Goal: Task Accomplishment & Management: Manage account settings

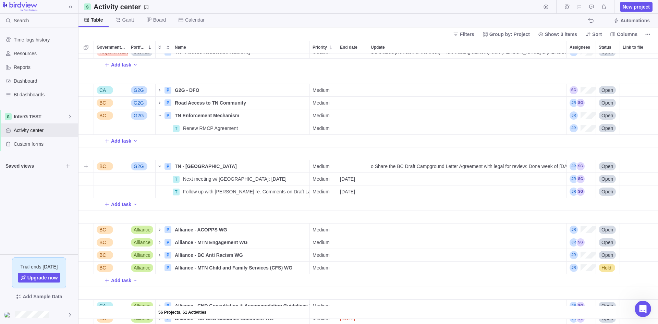
click at [468, 163] on span "o Share the BC Draft Campground Letter Agreement with legal for review: Done we…" at bounding box center [469, 166] width 196 height 7
click at [468, 163] on input "o Share the BC Draft Campground Letter Agreement with legal for review: Done we…" at bounding box center [467, 166] width 199 height 13
click at [526, 165] on input "Waiting on [PERSON_NAME]'s feedback on Draft Lands Agreement Letter AND Waiting…" at bounding box center [467, 166] width 199 height 13
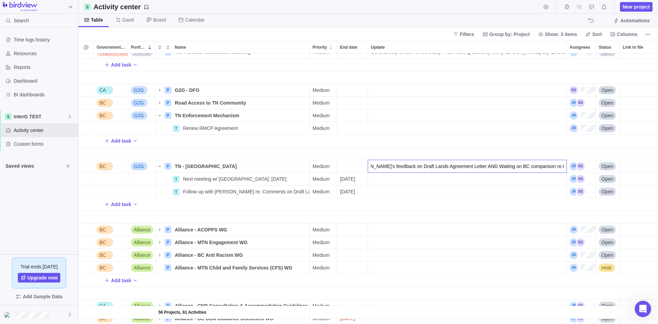
type input "Waiting on [PERSON_NAME]'s feedback on Draft Lands Agreement Letter AND Waiting…"
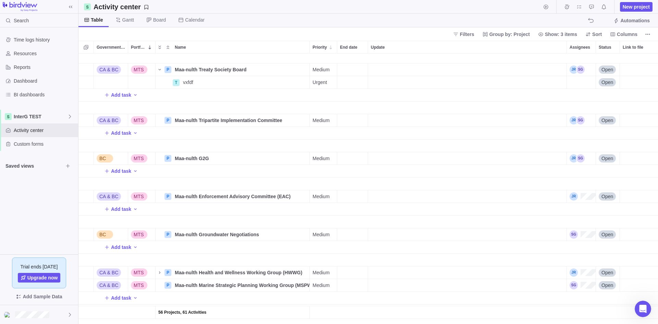
scroll to position [0, 0]
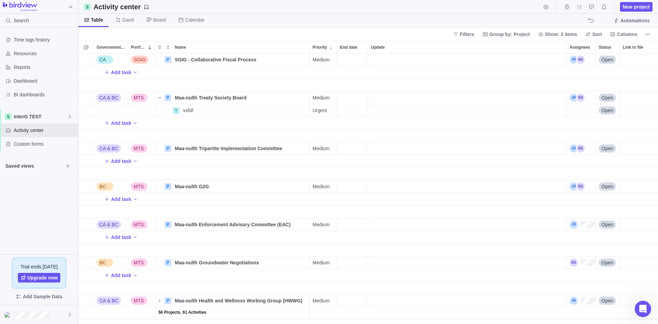
click at [125, 72] on div "BC G2G P TN - Old Toquaht Bay Campground Details Medium Waiting on [PERSON_NAME…" at bounding box center [367, 188] width 579 height 270
click at [120, 72] on span "Add task" at bounding box center [121, 72] width 20 height 7
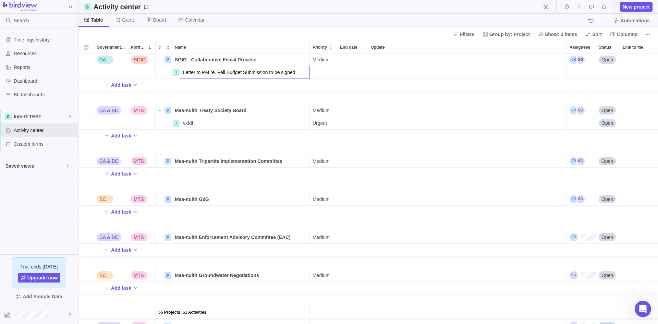
type input "Letter to PM re. Fall Budget Submission to be signed."
click at [343, 73] on div "56 Projects, 61 Activities CA SGIG P SGIG - Collaborative Fiscal Process Detail…" at bounding box center [367, 188] width 579 height 270
click at [357, 71] on div "End date" at bounding box center [352, 72] width 30 height 12
click at [375, 183] on link "26" at bounding box center [372, 182] width 14 height 14
click at [526, 68] on div "Assignees" at bounding box center [581, 72] width 29 height 12
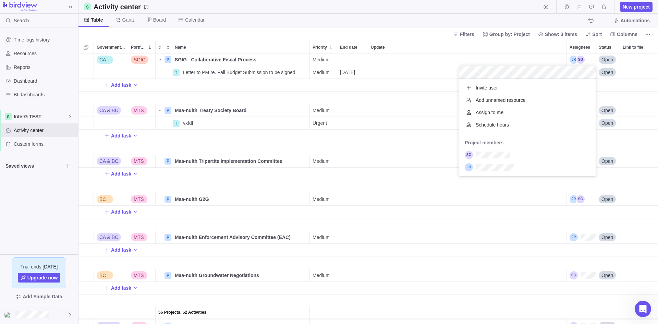
scroll to position [92, 131]
click at [481, 158] on div "grid" at bounding box center [527, 155] width 136 height 12
click at [408, 90] on div "56 Projects, 62 Activities CA SGIG P SGIG - Collaborative Fiscal Process Detail…" at bounding box center [367, 188] width 579 height 270
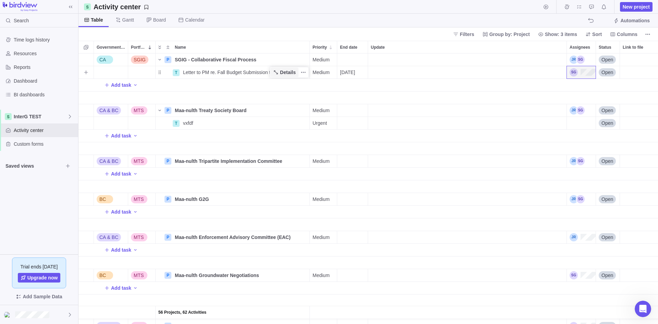
click at [289, 73] on span "Details" at bounding box center [288, 72] width 16 height 7
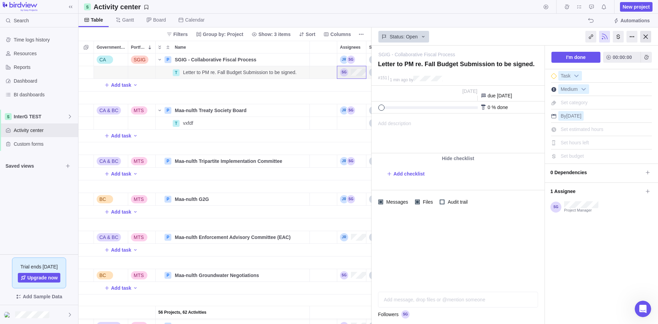
click at [526, 37] on div at bounding box center [645, 37] width 11 height 12
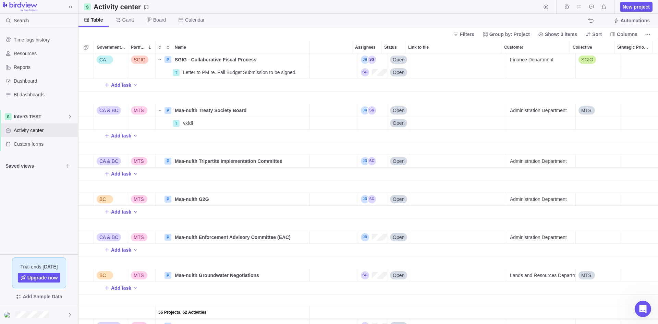
scroll to position [0, 214]
click at [429, 71] on div "Link to file" at bounding box center [459, 72] width 96 height 13
click at [188, 73] on span "Letter to PM re. Fall Budget Submission to be signed." at bounding box center [240, 72] width 114 height 7
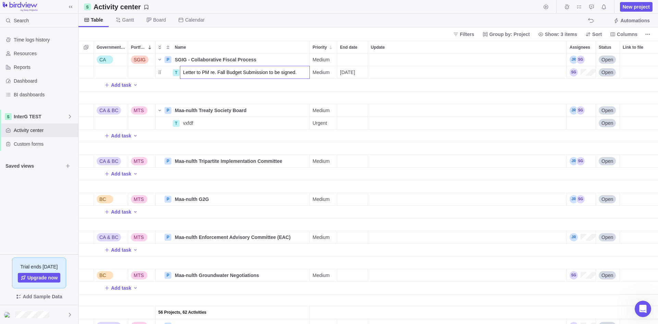
click at [188, 73] on input "Letter to PM re. Fall Budget Submission to be signed." at bounding box center [245, 72] width 130 height 13
type input "Follow up w/ [PERSON_NAME] re. Chief [PERSON_NAME] Signature on LT to PM"
click at [115, 88] on span "Add task" at bounding box center [121, 85] width 20 height 7
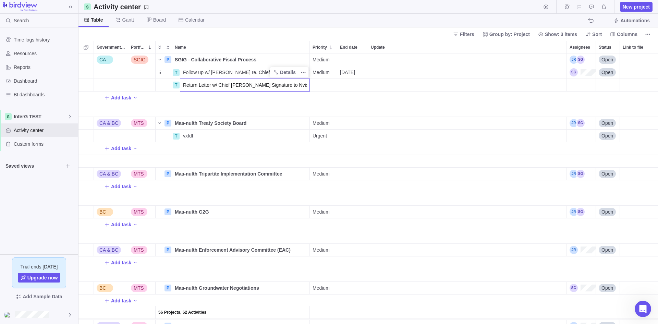
type input "Return Letter w/ Chief [PERSON_NAME] Signature to Nvision"
click at [332, 84] on div "56 Projects, 62 Activities CA SGIG P SGIG - Collaborative Fiscal Process Detail…" at bounding box center [367, 188] width 579 height 270
click at [322, 127] on span "High" at bounding box center [321, 125] width 10 height 7
click at [352, 84] on div "End date" at bounding box center [352, 85] width 30 height 12
click at [370, 196] on link "26" at bounding box center [372, 194] width 14 height 14
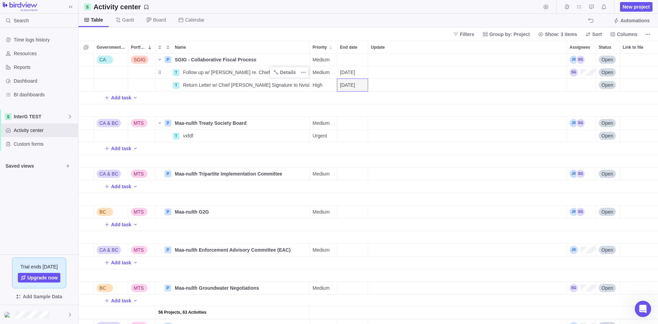
click at [232, 109] on div "Name" at bounding box center [233, 110] width 154 height 13
click at [526, 84] on div "Assignees" at bounding box center [581, 85] width 29 height 12
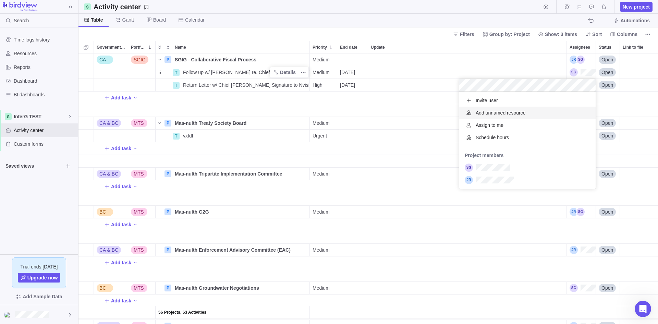
scroll to position [92, 131]
click at [490, 171] on div "grid" at bounding box center [527, 167] width 136 height 12
click at [178, 99] on div "56 Projects, 63 Activities CA SGIG P SGIG - Collaborative Fiscal Process Detail…" at bounding box center [367, 188] width 579 height 270
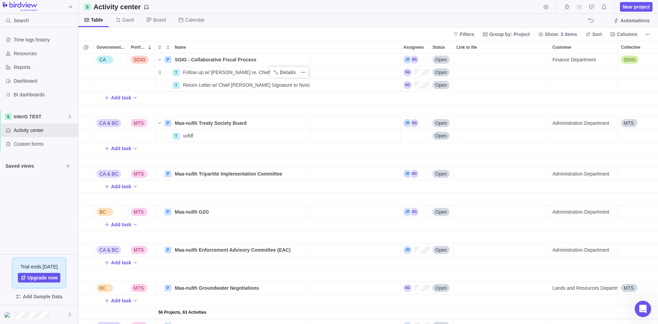
scroll to position [0, 200]
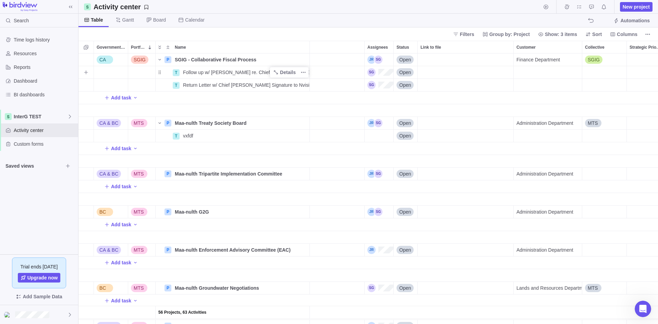
click at [526, 74] on div "Customer" at bounding box center [548, 72] width 69 height 13
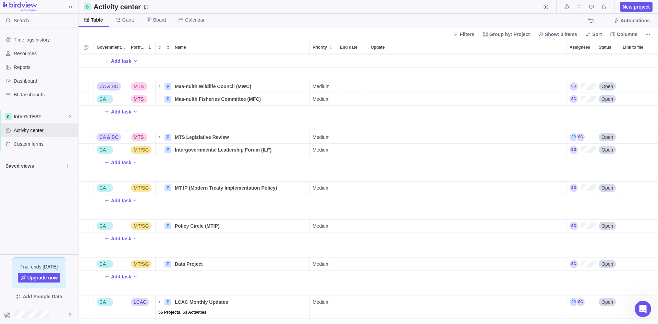
scroll to position [321, 0]
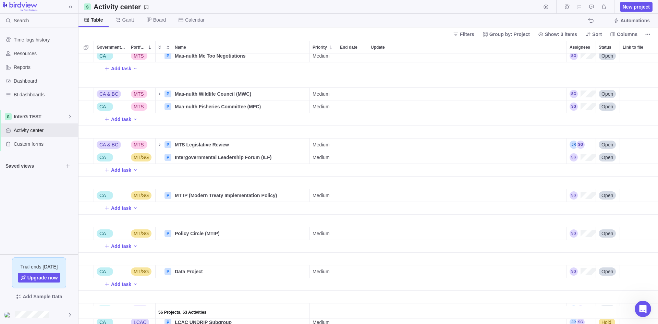
click at [382, 158] on div "Update" at bounding box center [467, 157] width 198 height 12
type input "C"
type input "Meeting w/ CIRNAC in Sept. re ILF Agenda. ILF to be hosted in Dec or Jan."
click at [133, 170] on div "56 Projects, 63 Activities CA & BC MTS P Maa-nulth Enforcement Advisory Committ…" at bounding box center [367, 188] width 579 height 270
click at [123, 171] on span "Add task" at bounding box center [121, 170] width 20 height 7
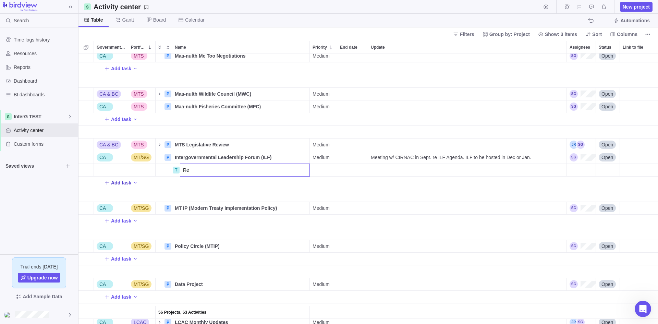
type input "R"
type input "Meeting w/ CIRNAC re. ILF Agenda"
click at [359, 170] on div "End date" at bounding box center [352, 170] width 30 height 12
click at [423, 190] on span "Next" at bounding box center [422, 192] width 4 height 4
click at [387, 221] on link "3" at bounding box center [386, 223] width 14 height 14
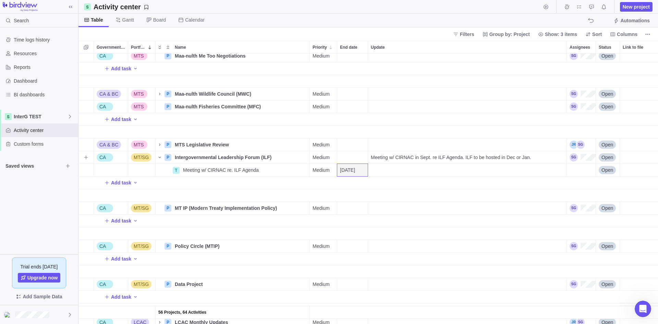
click at [526, 157] on div "Assignees" at bounding box center [583, 157] width 26 height 8
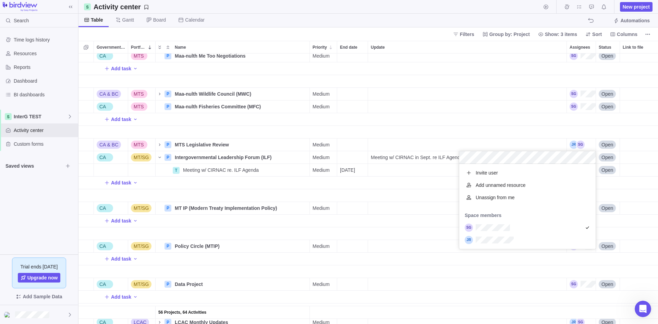
scroll to position [80, 131]
click at [390, 188] on div "56 Projects, 64 Activities CA & BC MTS P Maa-nulth Enforcement Advisory Committ…" at bounding box center [367, 188] width 579 height 270
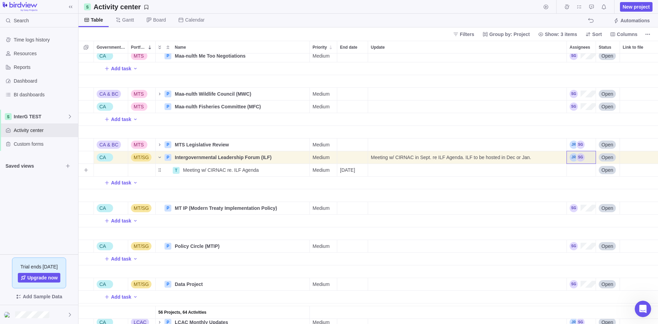
click at [526, 170] on div "Update" at bounding box center [467, 170] width 199 height 13
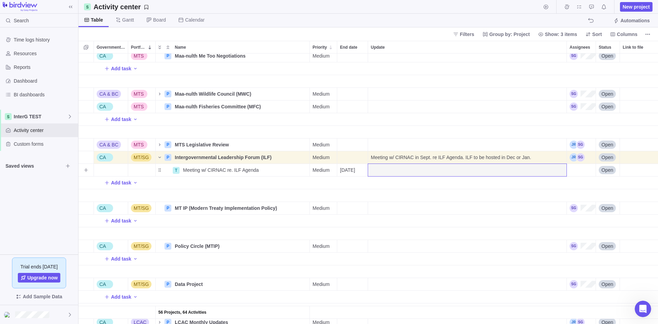
click at [526, 171] on div "Assignees" at bounding box center [581, 170] width 29 height 12
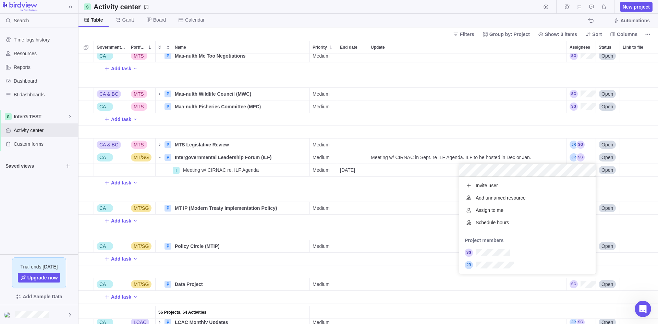
scroll to position [5, 5]
click at [405, 189] on div "56 Projects, 64 Activities CA & BC MTS P Maa-nulth Enforcement Advisory Committ…" at bounding box center [367, 188] width 579 height 270
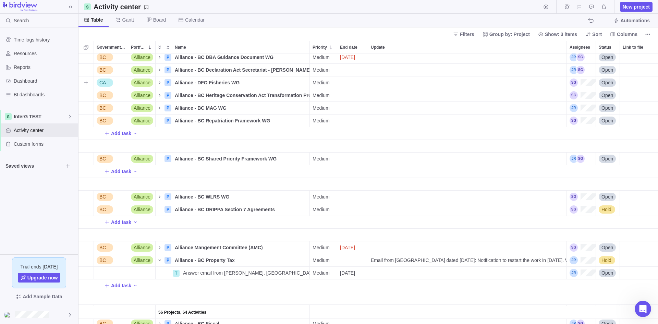
scroll to position [1293, 0]
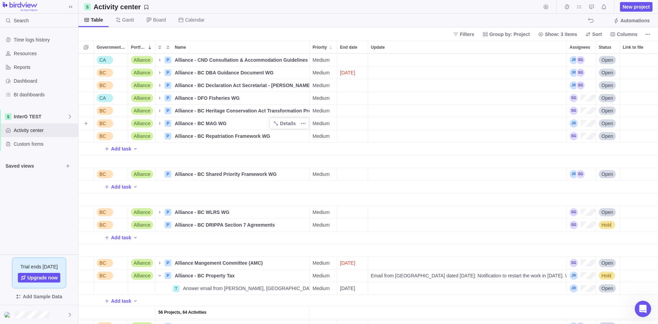
click at [212, 125] on span "Alliance - BC MAG WG" at bounding box center [201, 123] width 52 height 7
click at [160, 124] on div "56 Projects, 64 Activities BC G2G P TN - [GEOGRAPHIC_DATA] Details Medium Waiti…" at bounding box center [367, 188] width 579 height 270
click at [161, 124] on icon "Name" at bounding box center [159, 123] width 5 height 5
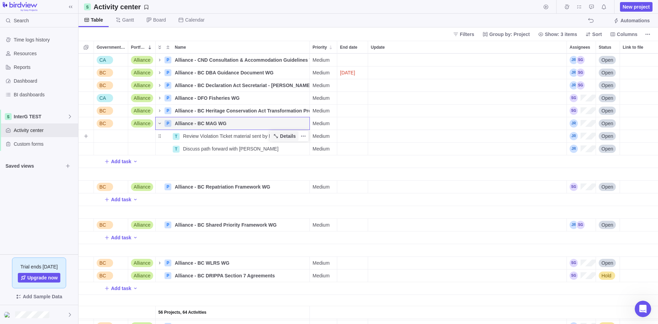
click at [277, 136] on icon "Name" at bounding box center [276, 136] width 4 height 4
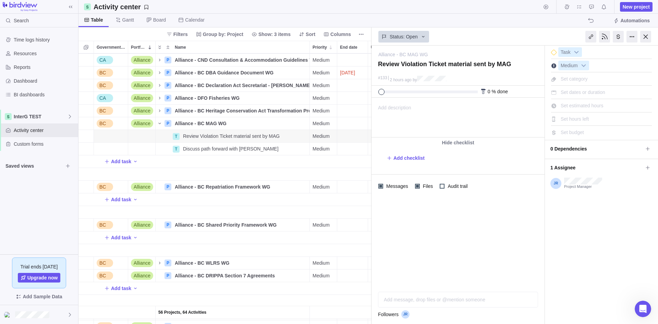
click at [386, 105] on span "Add description" at bounding box center [391, 117] width 39 height 39
click at [526, 39] on div at bounding box center [645, 37] width 11 height 12
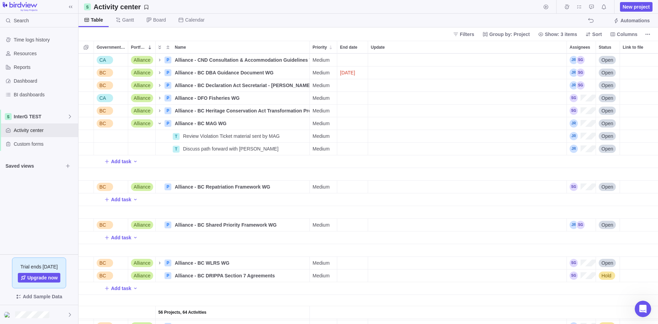
scroll to position [265, 574]
click at [282, 123] on span "Details" at bounding box center [288, 123] width 16 height 7
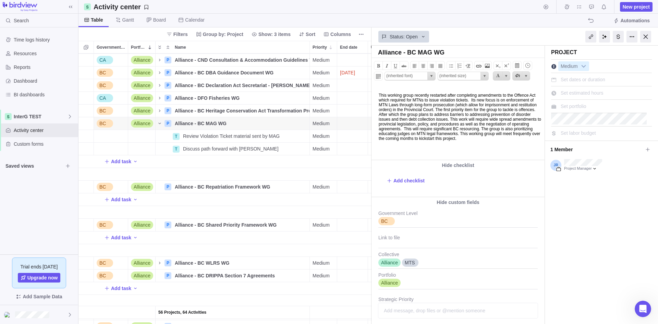
click at [396, 102] on body "This working group recently restarted after completing amendments to the Offenc…" at bounding box center [457, 113] width 171 height 54
click at [517, 141] on body "This working group recently restarted after completing amendments to the Offenc…" at bounding box center [457, 113] width 171 height 54
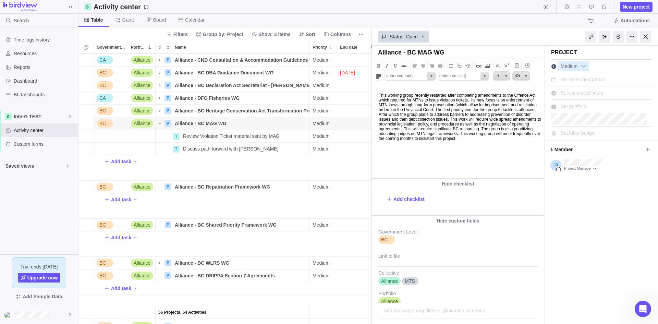
paste body
type input "'Calibri',sans-serif"
type input "11.0pt"
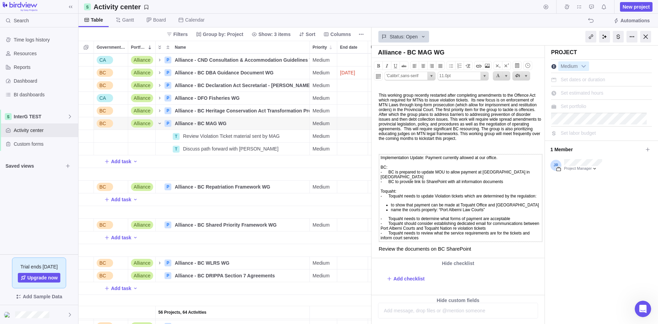
scroll to position [34, 0]
drag, startPoint x: 473, startPoint y: 249, endPoint x: 377, endPoint y: 250, distance: 96.0
click at [377, 250] on body "This working group recently restarted after completing amendments to the Offenc…" at bounding box center [457, 171] width 171 height 170
type input "(inherited font)"
type input "(inherited size)"
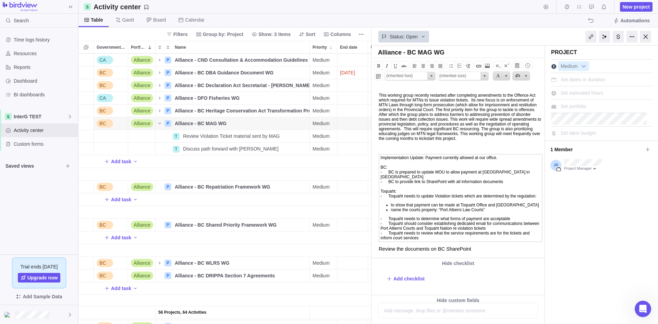
scroll to position [34, 0]
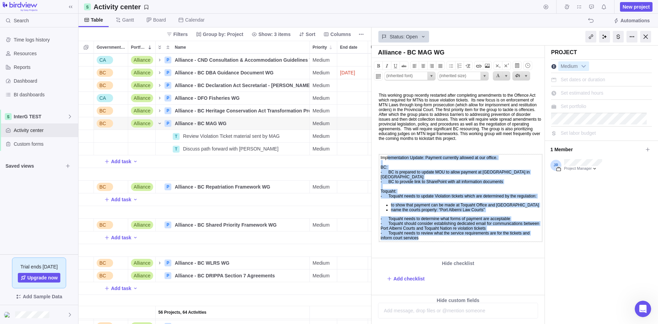
drag, startPoint x: 461, startPoint y: 242, endPoint x: 379, endPoint y: 136, distance: 133.7
click at [379, 154] on td "Implementation Update: Payment currently allowed at our office. BC: - BC is pre…" at bounding box center [460, 197] width 163 height 87
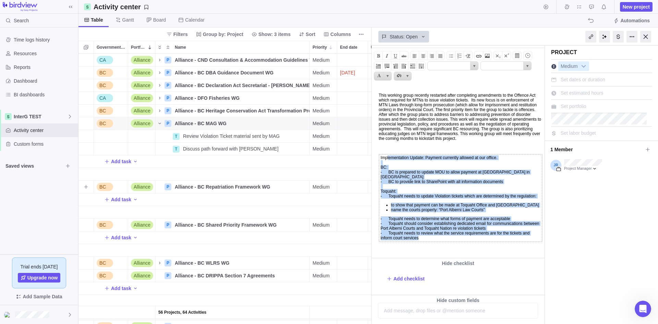
copy td "Implementation Update: Payment currently allowed at our office. BC: - BC is pre…"
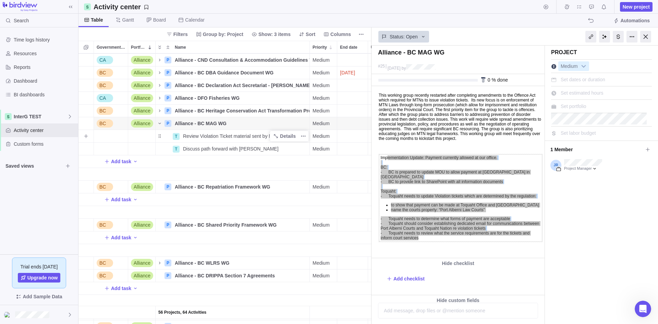
click at [232, 137] on span "Review Violation Ticket material sent by MAG" at bounding box center [231, 136] width 97 height 7
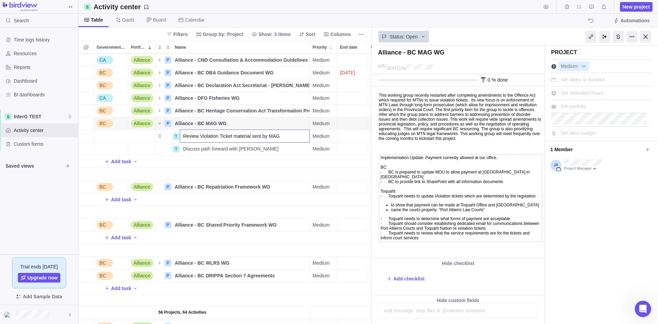
scroll to position [28, 0]
click at [294, 138] on input "Review Violation Ticket material sent by MAG" at bounding box center [245, 136] width 130 height 13
type input "Review Violation Ticket material sent by MAG"
click at [285, 150] on div "56 Projects, 64 Activities BC G2G P TN - [GEOGRAPHIC_DATA] Details Medium Waiti…" at bounding box center [224, 188] width 293 height 270
click at [289, 147] on span "Details" at bounding box center [288, 148] width 16 height 7
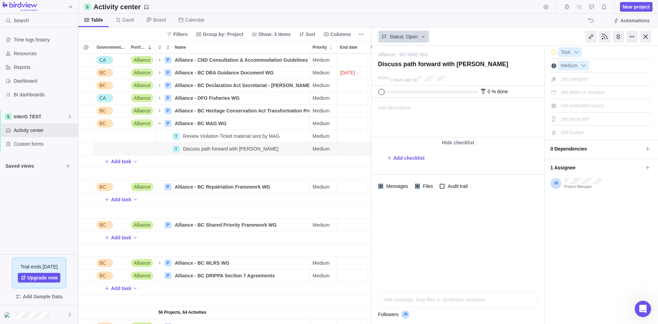
click at [392, 106] on span "Add description" at bounding box center [391, 117] width 39 height 39
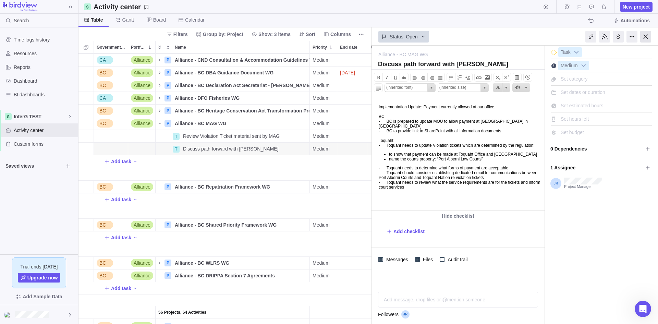
click at [526, 38] on div at bounding box center [645, 37] width 11 height 12
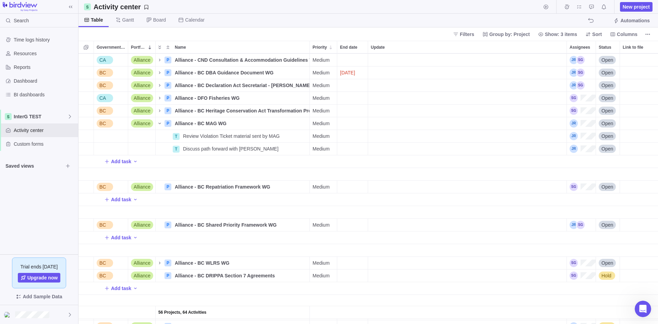
scroll to position [265, 574]
click at [387, 149] on div "Update" at bounding box center [467, 149] width 199 height 13
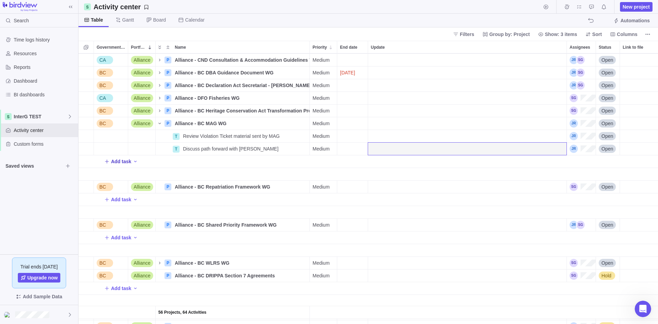
click at [123, 163] on span "Add task" at bounding box center [121, 161] width 20 height 7
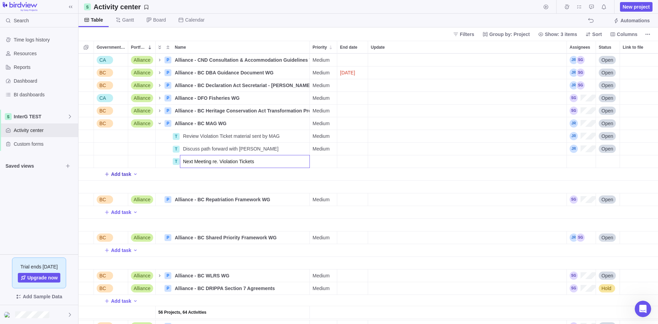
type input "Next Meeting re. Violation Tickets"
click at [349, 160] on div "End date" at bounding box center [352, 161] width 30 height 12
click at [419, 183] on link "Next" at bounding box center [421, 182] width 15 height 15
click at [352, 186] on link "Prev" at bounding box center [351, 182] width 15 height 15
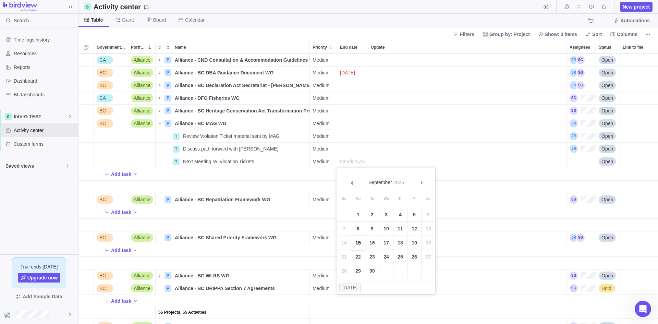
click at [356, 244] on link "15" at bounding box center [358, 243] width 14 height 14
click at [526, 162] on div "Assignees" at bounding box center [581, 161] width 29 height 12
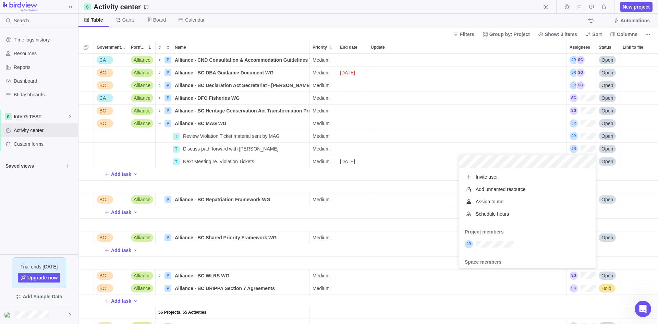
scroll to position [95, 131]
click at [275, 163] on div "56 Projects, 65 Activities BC G2G P TN - [GEOGRAPHIC_DATA] Details Medium Waiti…" at bounding box center [367, 188] width 579 height 270
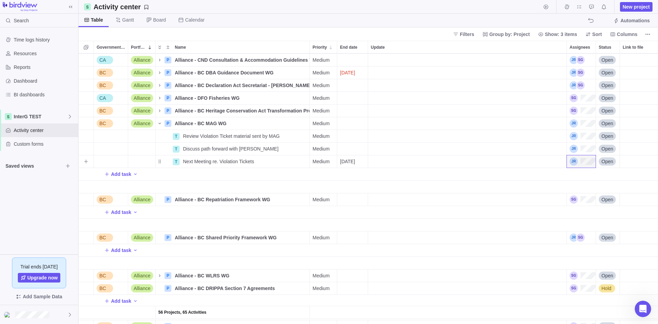
click at [0, 0] on icon "Name" at bounding box center [0, 0] width 0 height 0
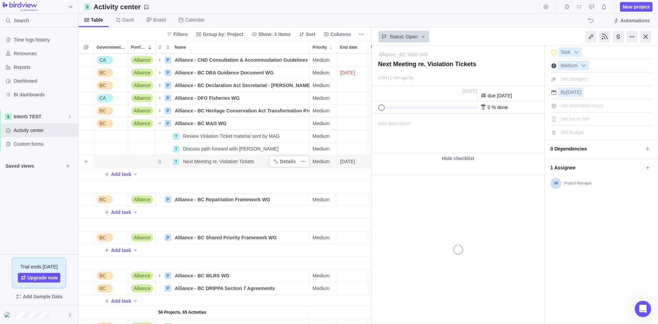
scroll to position [0, 230]
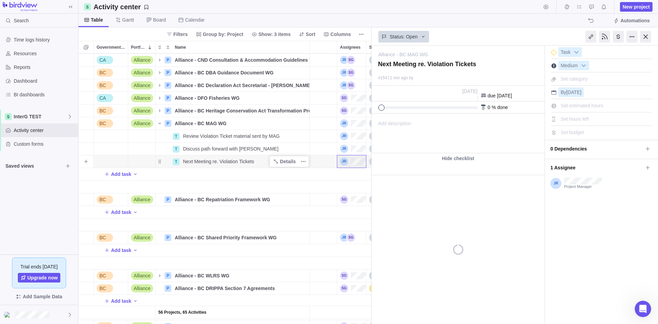
click at [259, 163] on div "Next Meeting re. Violation Tickets" at bounding box center [244, 161] width 129 height 12
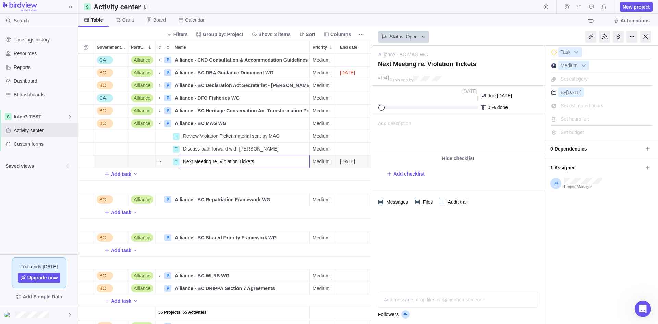
click at [526, 41] on body "Search Time logs history Resources Reports Dashboard BI dashboards InterG TEST …" at bounding box center [329, 162] width 658 height 324
click at [255, 164] on div "Next Meeting re. Violation Tickets" at bounding box center [244, 161] width 129 height 12
click at [259, 162] on input "Next Meeting re. Violation Tickets" at bounding box center [245, 161] width 130 height 13
drag, startPoint x: 260, startPoint y: 162, endPoint x: 214, endPoint y: 162, distance: 45.9
click at [214, 162] on input "Next Meeting re. Violation Tickets" at bounding box center [245, 161] width 130 height 13
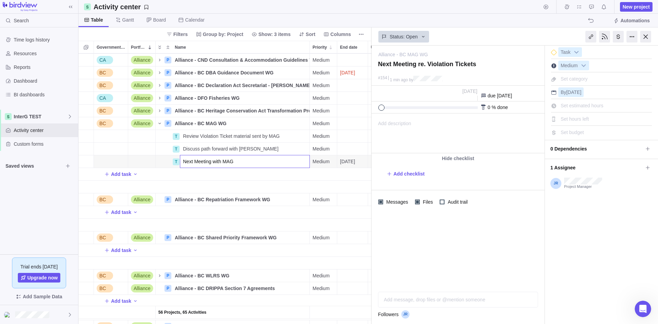
type input "Next Meeting with MAG"
click at [526, 37] on body "Search Time logs history Resources Reports Dashboard BI dashboards InterG TEST …" at bounding box center [329, 162] width 658 height 324
type textarea "Next Meeting with MAG"
click at [526, 37] on div at bounding box center [645, 37] width 11 height 12
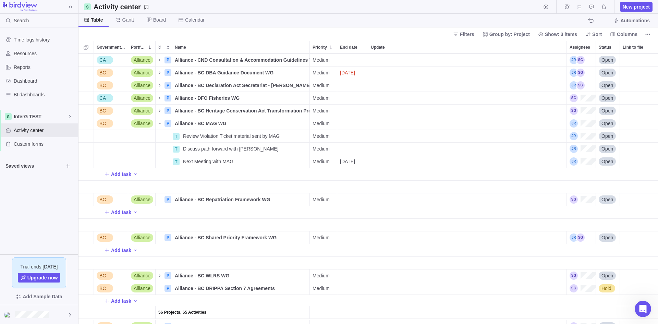
scroll to position [265, 574]
click at [114, 173] on span "Add task" at bounding box center [121, 174] width 20 height 7
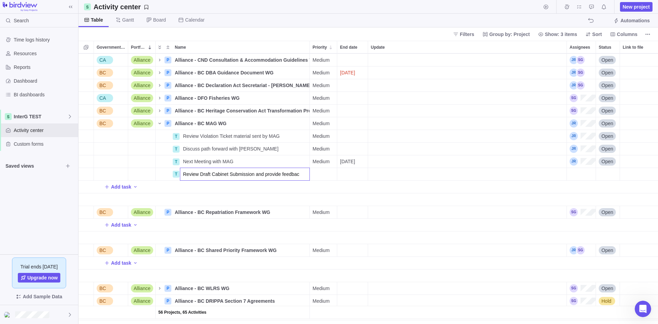
type input "Review Draft Cabinet Submission and provide feedback"
click at [356, 171] on div "End date" at bounding box center [352, 174] width 30 height 12
click at [425, 195] on link "Next" at bounding box center [421, 195] width 15 height 15
click at [369, 230] on link "2" at bounding box center [372, 227] width 14 height 14
click at [526, 175] on div "Assignees" at bounding box center [581, 174] width 29 height 12
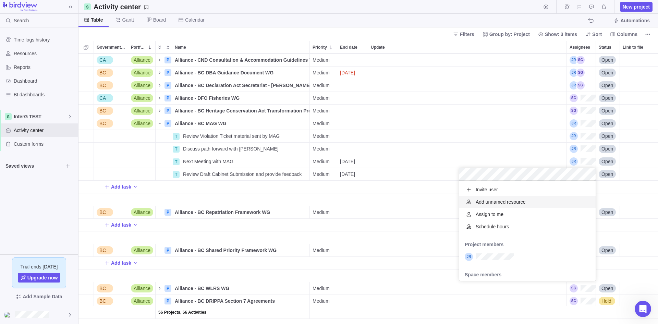
scroll to position [95, 131]
click at [486, 261] on div "grid" at bounding box center [527, 256] width 136 height 12
click at [346, 200] on div "56 Projects, 66 Activities BC G2G P TN - [GEOGRAPHIC_DATA] Details Medium Waiti…" at bounding box center [367, 188] width 579 height 270
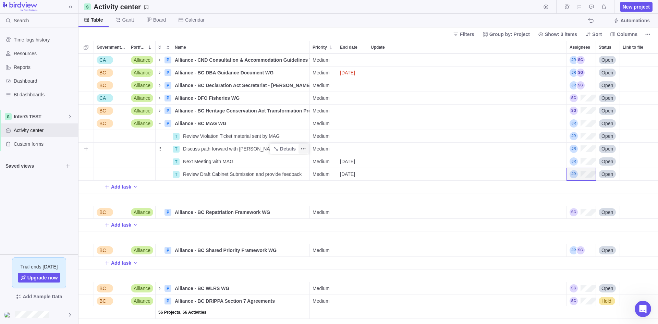
click at [305, 149] on icon "More actions" at bounding box center [305, 148] width 1 height 1
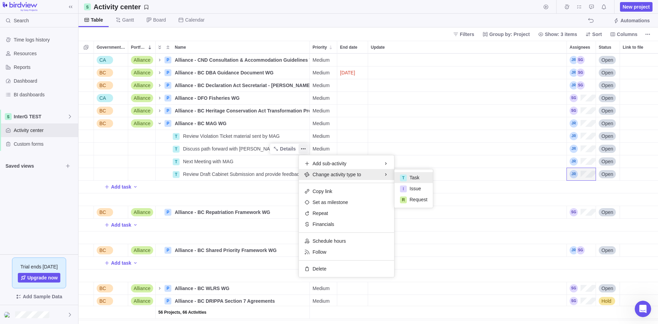
click at [169, 148] on div "56 Projects, 66 Activities BC G2G P TN - [GEOGRAPHIC_DATA] Details Medium Waiti…" at bounding box center [367, 188] width 579 height 270
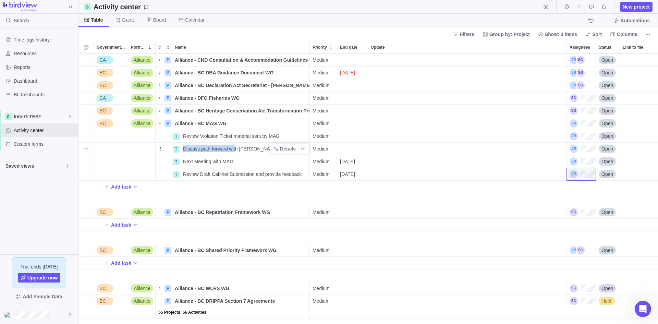
drag, startPoint x: 182, startPoint y: 149, endPoint x: 235, endPoint y: 149, distance: 53.5
click at [235, 149] on div "Discuss path forward with [PERSON_NAME]" at bounding box center [244, 149] width 129 height 12
click at [159, 149] on div "56 Projects, 66 Activities BC G2G P TN - [GEOGRAPHIC_DATA] Details Medium Waiti…" at bounding box center [367, 188] width 579 height 270
click at [278, 146] on icon "Name" at bounding box center [275, 148] width 5 height 5
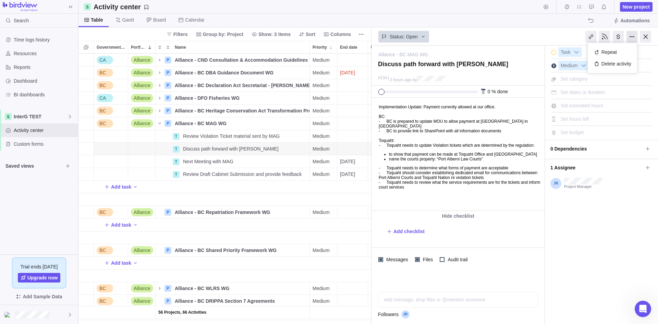
click at [526, 39] on div at bounding box center [631, 37] width 11 height 12
click at [526, 152] on span "0 Dependencies" at bounding box center [596, 149] width 93 height 12
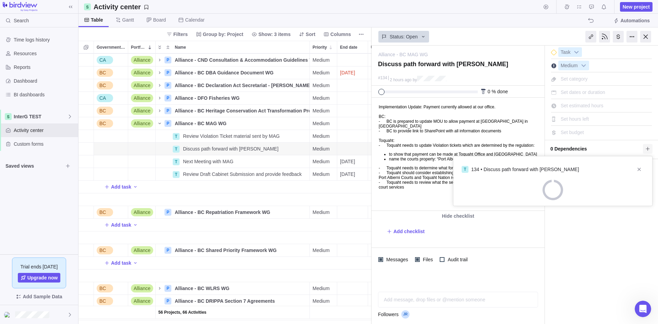
click at [526, 151] on span at bounding box center [648, 149] width 10 height 10
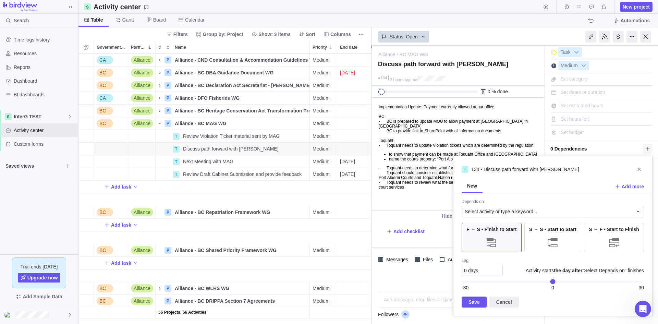
click at [526, 151] on span at bounding box center [648, 149] width 10 height 10
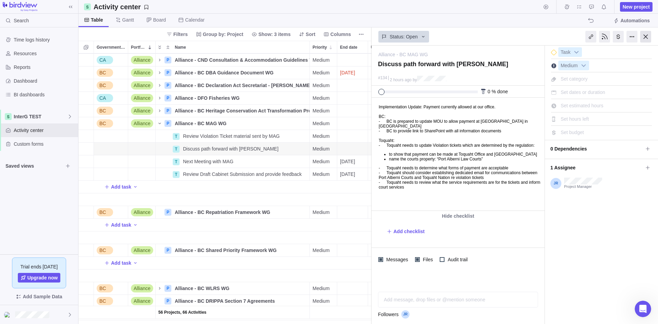
click at [526, 38] on div at bounding box center [645, 37] width 11 height 12
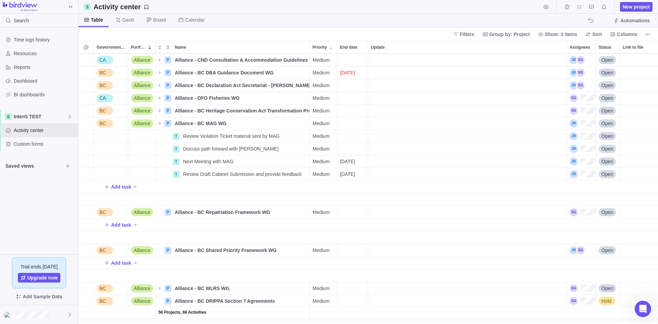
scroll to position [265, 574]
drag, startPoint x: 188, startPoint y: 165, endPoint x: 234, endPoint y: 158, distance: 46.5
click at [234, 158] on div "Next Meeting with MAG" at bounding box center [244, 161] width 129 height 12
click at [159, 164] on div "56 Projects, 66 Activities BC G2G P TN - [GEOGRAPHIC_DATA] Details Medium Waiti…" at bounding box center [367, 188] width 579 height 270
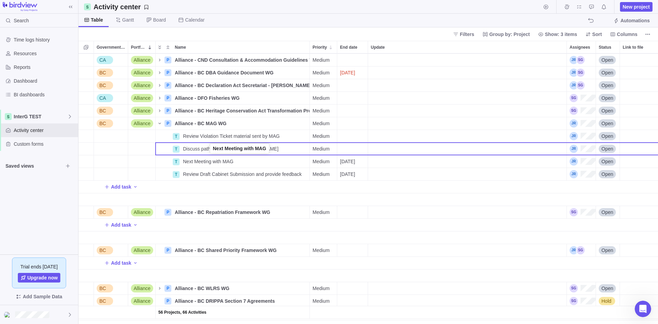
drag, startPoint x: 159, startPoint y: 163, endPoint x: 210, endPoint y: 155, distance: 51.4
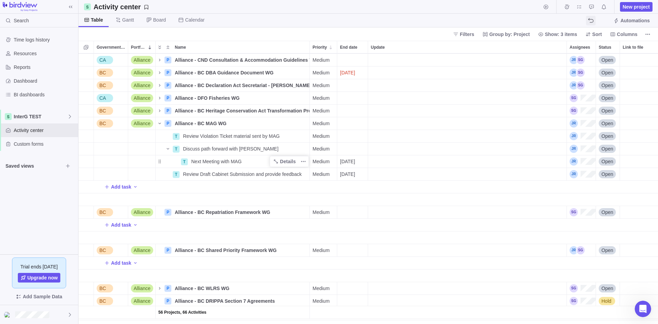
click at [526, 23] on icon "The action will be undone: changing the activity dates" at bounding box center [590, 20] width 5 height 5
drag, startPoint x: 186, startPoint y: 159, endPoint x: 144, endPoint y: 160, distance: 42.2
click at [144, 160] on div "T Next Meeting with MAG Details Medium [DATE] Open" at bounding box center [472, 161] width 788 height 13
click at [164, 162] on div "Name" at bounding box center [168, 161] width 25 height 5
click at [164, 164] on div "Name" at bounding box center [168, 161] width 25 height 5
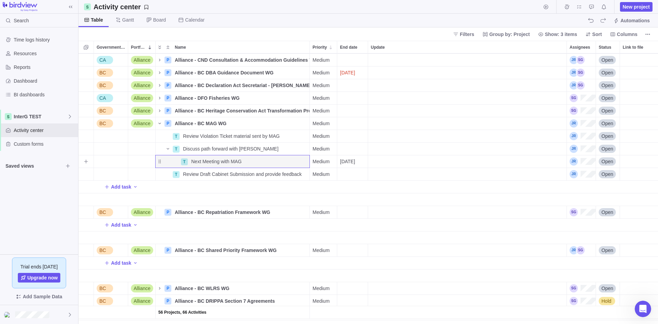
click at [248, 161] on div "Next Meeting with MAG" at bounding box center [248, 161] width 121 height 12
click at [248, 161] on input "Next Meeting with MAG" at bounding box center [249, 161] width 122 height 13
type input "Next Meeting with MAG re. Ticketing Implementation"
click at [172, 161] on div "56 Projects, 66 Activities BC G2G P TN - [GEOGRAPHIC_DATA] Details Medium Waiti…" at bounding box center [367, 188] width 579 height 270
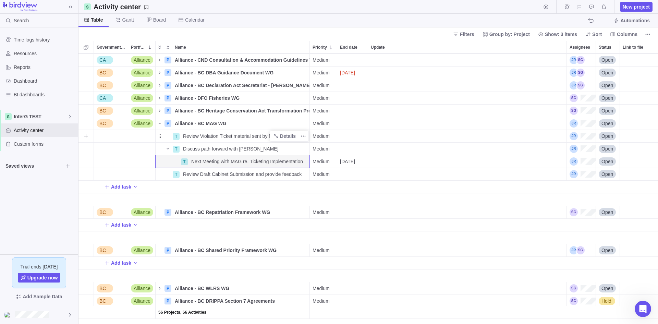
drag, startPoint x: 178, startPoint y: 148, endPoint x: 197, endPoint y: 134, distance: 23.8
drag, startPoint x: 174, startPoint y: 148, endPoint x: 217, endPoint y: 137, distance: 44.5
drag, startPoint x: 175, startPoint y: 146, endPoint x: 166, endPoint y: 139, distance: 11.6
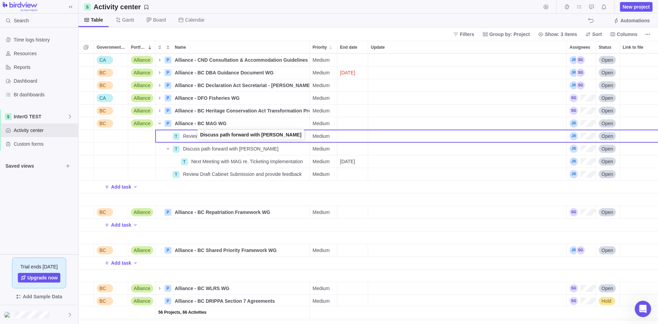
drag, startPoint x: 160, startPoint y: 149, endPoint x: 198, endPoint y: 136, distance: 40.2
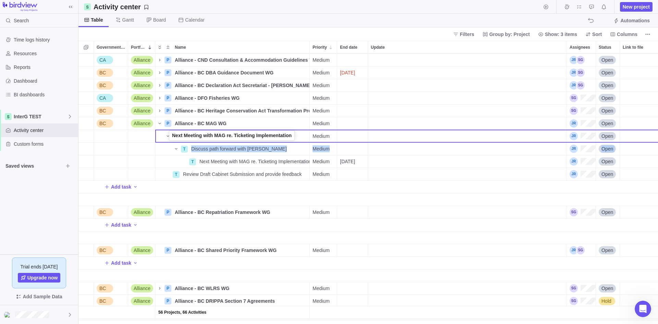
drag, startPoint x: 160, startPoint y: 162, endPoint x: 170, endPoint y: 137, distance: 26.9
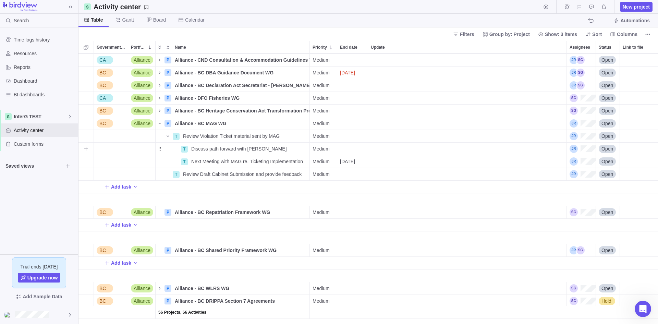
click at [352, 147] on div "End date" at bounding box center [352, 149] width 30 height 12
click at [419, 171] on link "Next" at bounding box center [421, 169] width 15 height 15
click at [353, 231] on link "15" at bounding box center [358, 230] width 14 height 14
click at [345, 133] on div "End date" at bounding box center [352, 136] width 30 height 12
click at [39, 218] on body "Search Time logs history Resources Reports Dashboard BI dashboards InterG TEST …" at bounding box center [329, 162] width 658 height 324
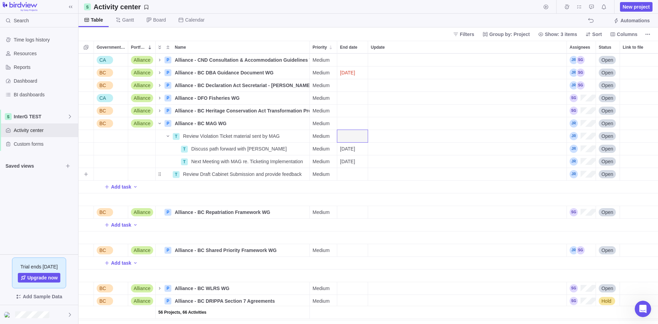
click at [355, 180] on div "End date" at bounding box center [352, 174] width 30 height 12
click at [421, 189] on link "Next" at bounding box center [421, 195] width 15 height 15
click at [369, 228] on link "2" at bounding box center [372, 227] width 14 height 14
click at [233, 198] on div "Name" at bounding box center [233, 199] width 154 height 13
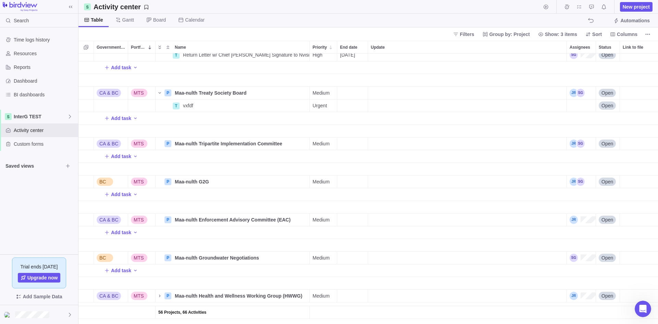
scroll to position [0, 0]
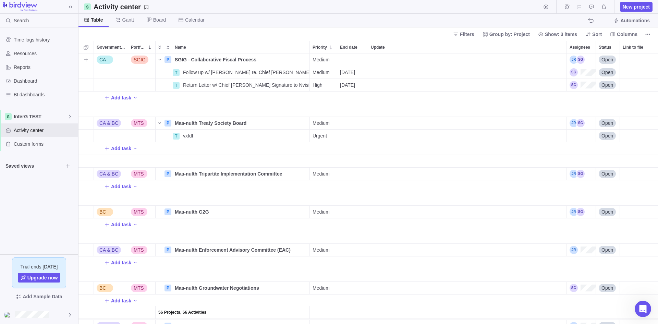
click at [399, 57] on div "Update" at bounding box center [467, 59] width 198 height 12
type input "Email form SGIG sent to ADM to ask to restart the Fiscal Process. Work Planning…"
click at [398, 73] on div "56 Projects, 66 Activities CA SGIG P SGIG - Collaborative Fiscal Process Detail…" at bounding box center [367, 188] width 579 height 270
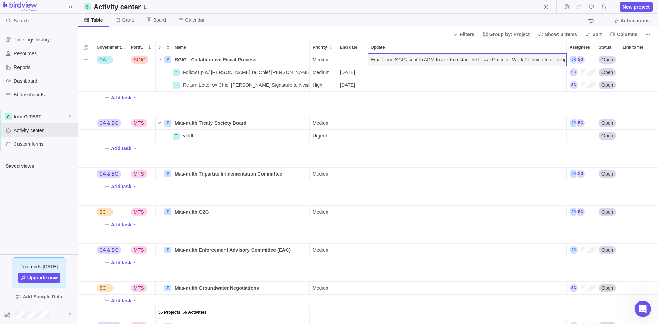
click at [400, 59] on span "Email form SGIG sent to ADM to ask to restart the Fiscal Process. Work Planning…" at bounding box center [469, 59] width 196 height 7
click at [526, 48] on div "Government Level Portfolio Name Priority End date Update Assignees Status Link …" at bounding box center [367, 182] width 579 height 283
click at [526, 60] on span "Email form SGIG sent to ADM to ask to restart the Fiscal Process. Work Planning…" at bounding box center [469, 59] width 196 height 7
click at [90, 68] on div "56 Projects, 66 Activities CA SGIG P SGIG - Collaborative Fiscal Process Detail…" at bounding box center [367, 188] width 579 height 270
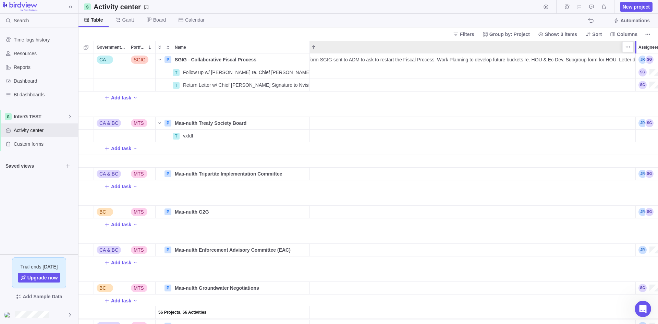
scroll to position [0, 89]
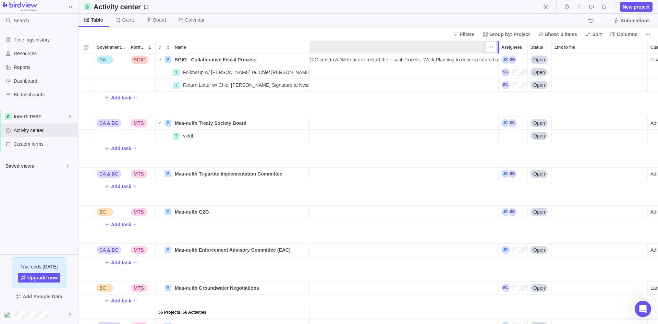
drag, startPoint x: 566, startPoint y: 49, endPoint x: 497, endPoint y: 80, distance: 75.9
click at [497, 80] on div "Government Level Portfolio Name Priority End date Update Assignees Status Link …" at bounding box center [367, 182] width 579 height 283
click at [325, 57] on span "Email form SGIG sent to ADM to ask to restart the Fiscal Process. Work Planning…" at bounding box center [390, 59] width 216 height 7
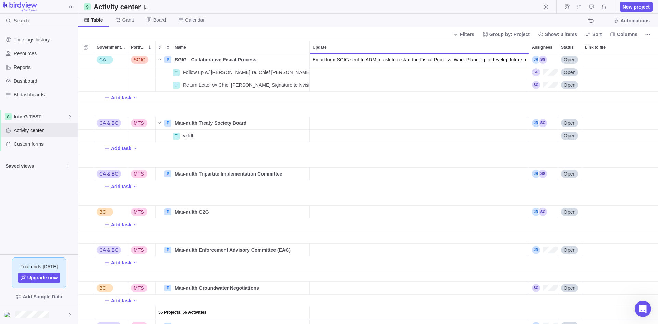
click at [336, 117] on div "56 Projects, 66 Activities CA SGIG P SGIG - Collaborative Fiscal Process Detail…" at bounding box center [367, 188] width 579 height 270
click at [329, 64] on div "Email form SGIG sent to ADM to ask to restart the Fiscal Process. Work Planning…" at bounding box center [419, 59] width 219 height 12
click at [329, 91] on div "56 Projects, 66 Activities CA SGIG P SGIG - Collaborative Fiscal Process Detail…" at bounding box center [367, 188] width 579 height 270
click at [526, 35] on span "Columns" at bounding box center [627, 34] width 21 height 7
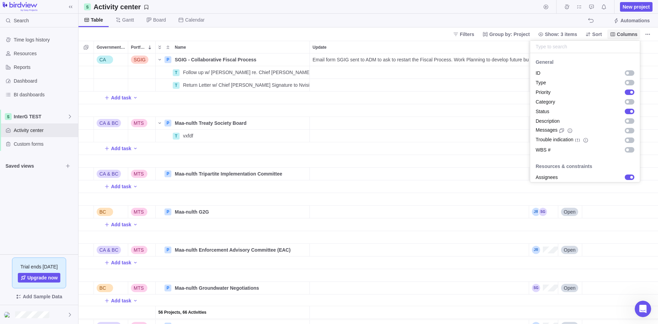
click at [526, 35] on span "Columns" at bounding box center [627, 34] width 21 height 7
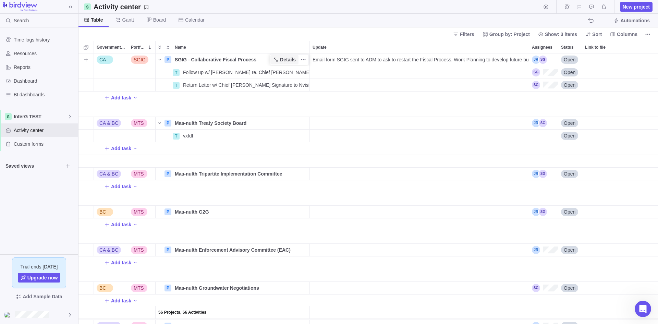
click at [285, 60] on span "Details" at bounding box center [288, 59] width 16 height 7
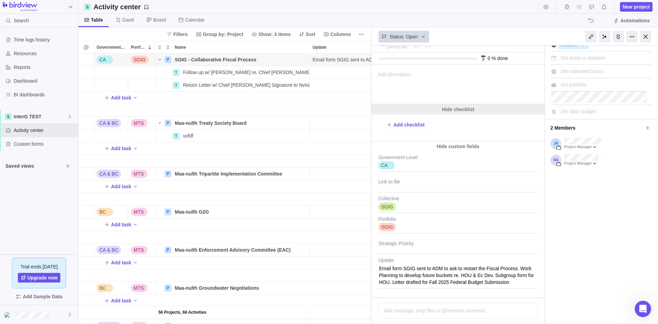
scroll to position [46, 0]
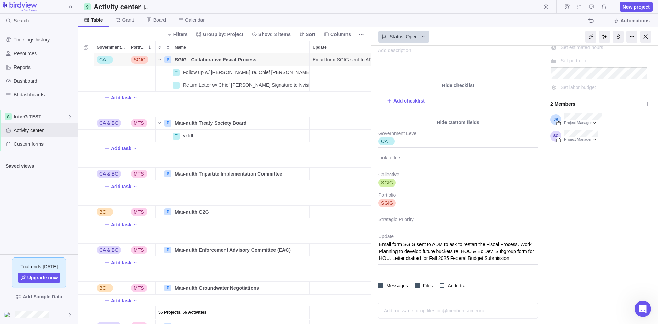
drag, startPoint x: 647, startPoint y: 35, endPoint x: 514, endPoint y: 235, distance: 240.6
click at [514, 235] on div "Status: Open SGIG - Collaborative Fiscal Process #[DATE] by Project was complet…" at bounding box center [514, 175] width 287 height 296
click at [517, 244] on textarea "Email form SGIG sent to ADM to ask to restart the Fiscal Process. Work Planning…" at bounding box center [457, 248] width 159 height 31
click at [518, 243] on textarea "Email form SGIG sent to ADM to ask to restart the Fiscal Process. Work Planning…" at bounding box center [457, 248] width 159 height 31
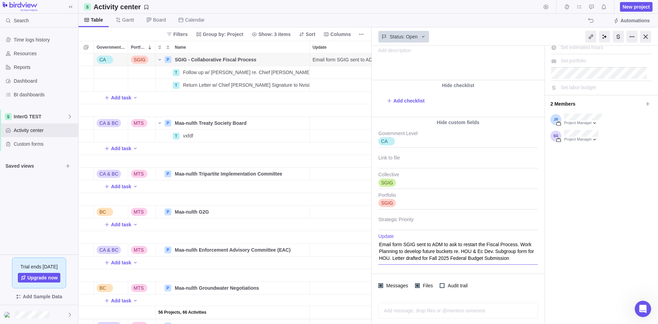
click at [517, 243] on textarea "Email form SGIG sent to ADM to ask to restart the Fiscal Process. Work Planning…" at bounding box center [457, 248] width 159 height 31
type textarea "x"
click at [526, 38] on div at bounding box center [645, 37] width 11 height 12
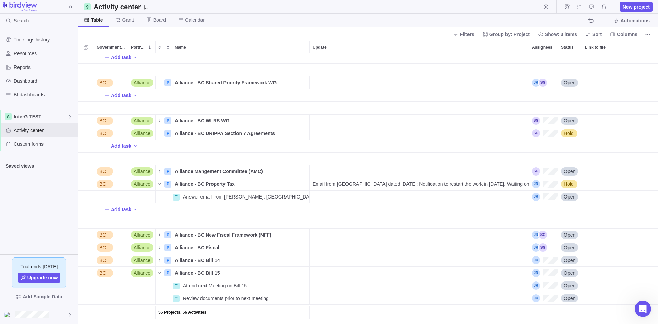
scroll to position [1472, 58]
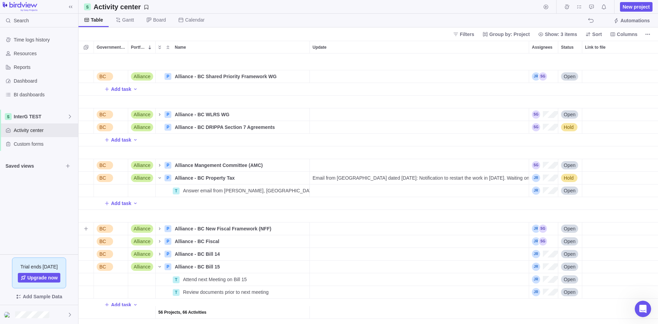
click at [329, 224] on div "Update" at bounding box center [419, 228] width 219 height 12
type input "[PERSON_NAME], New Fiscal Framework ED, left MIRR. New position at the PMO."
click at [161, 229] on div "BC Alliance P Alliance - BC Shared Priority Framework WG Details Medium Open Ad…" at bounding box center [367, 188] width 579 height 270
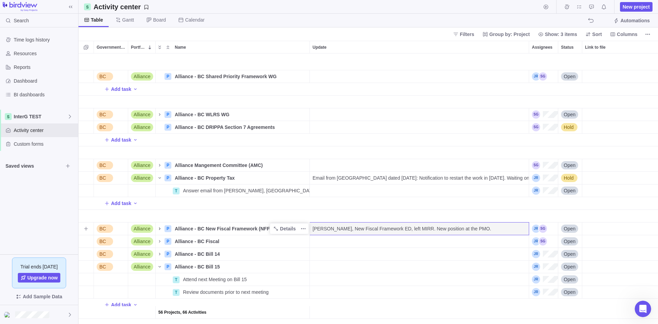
click at [161, 226] on icon "Name" at bounding box center [159, 228] width 5 height 5
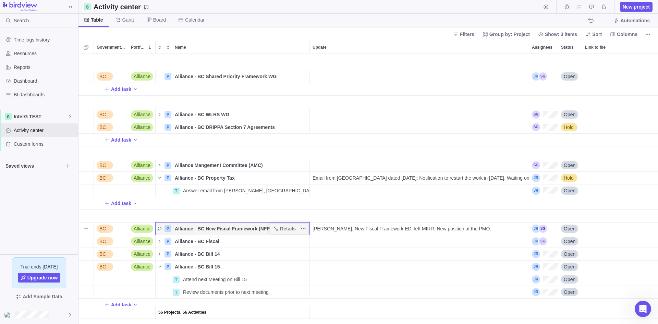
scroll to position [0, 0]
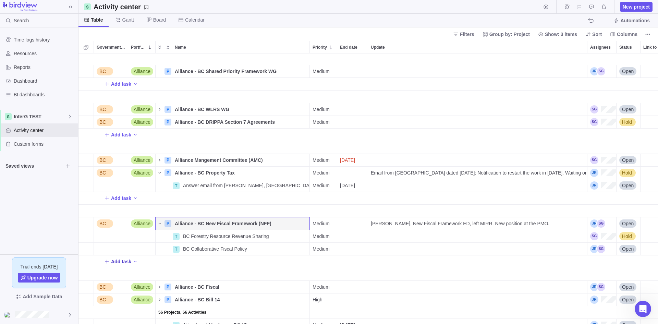
click at [120, 264] on span "Add task" at bounding box center [121, 261] width 20 height 7
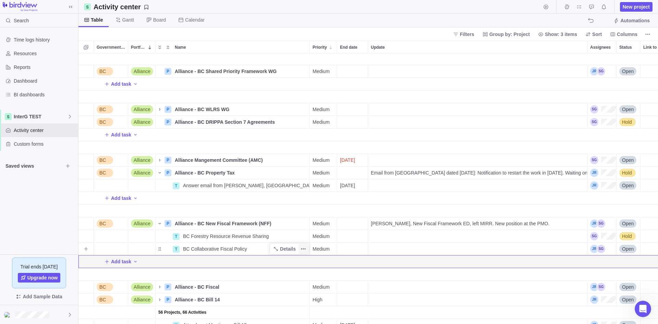
click at [301, 246] on icon "More actions" at bounding box center [303, 248] width 5 height 5
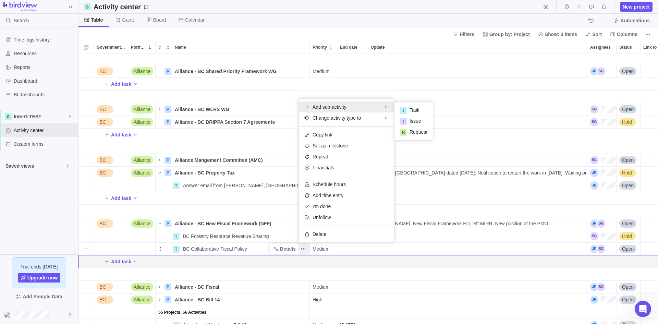
click at [345, 106] on span "Add sub-activity" at bounding box center [330, 106] width 34 height 7
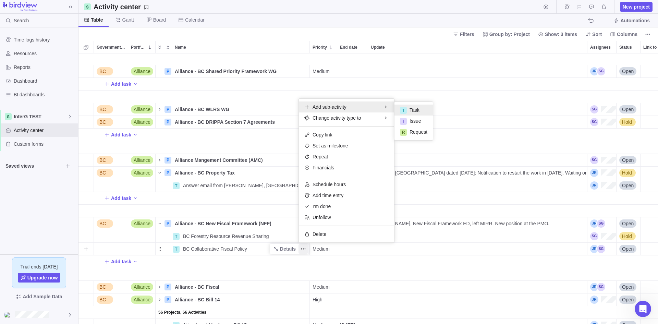
click at [413, 107] on span "Task" at bounding box center [415, 110] width 10 height 7
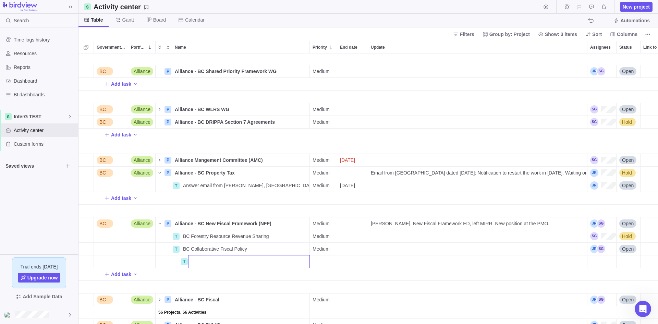
click at [219, 262] on input "Name" at bounding box center [249, 261] width 122 height 13
type input "Next Meeting re. Grant Funding"
click at [358, 264] on div "End date" at bounding box center [352, 261] width 30 height 12
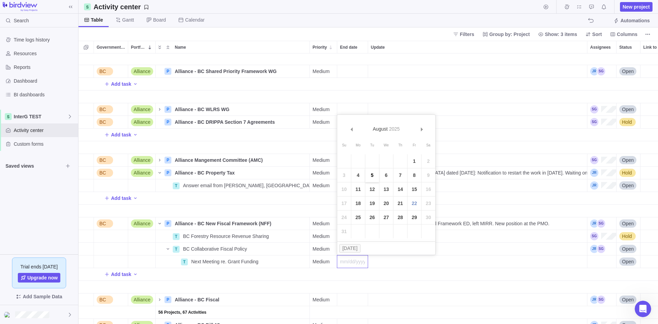
click at [375, 176] on link "5" at bounding box center [372, 175] width 14 height 14
click at [354, 257] on div "[DATE]" at bounding box center [352, 261] width 30 height 12
click at [419, 127] on link "Next" at bounding box center [421, 129] width 15 height 15
click at [413, 159] on link "5" at bounding box center [414, 161] width 14 height 14
click at [379, 275] on div "Add task" at bounding box center [482, 274] width 809 height 12
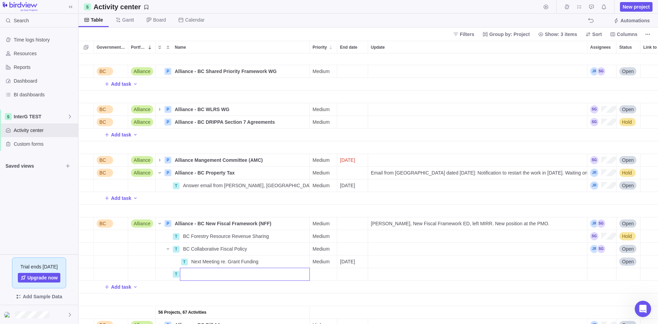
click at [526, 261] on div "BC Alliance P Alliance - BC Shared Priority Framework WG Details Medium Open Ad…" at bounding box center [367, 188] width 579 height 270
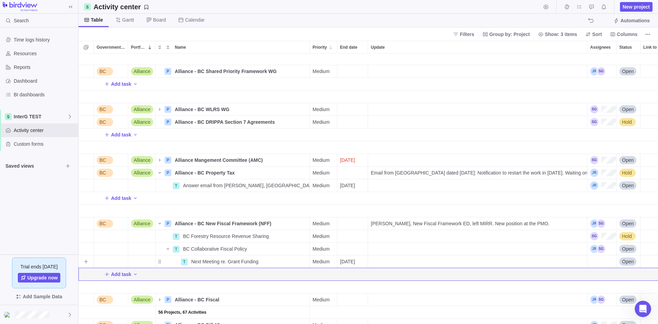
click at [526, 261] on div "Assignees" at bounding box center [601, 261] width 29 height 12
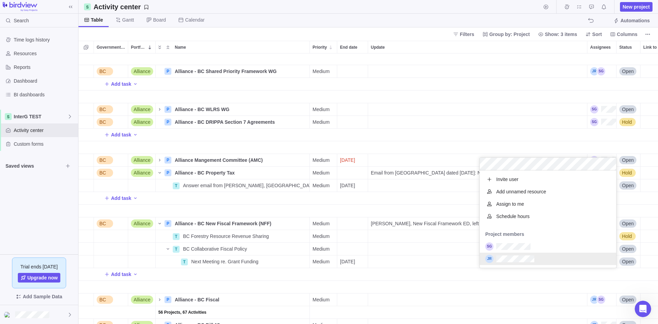
scroll to position [92, 131]
click at [526, 261] on div "grid" at bounding box center [548, 259] width 136 height 12
click at [526, 246] on div "grid" at bounding box center [548, 246] width 136 height 12
click at [452, 273] on div "BC Alliance P Alliance - BC Shared Priority Framework WG Details Medium Open Ad…" at bounding box center [367, 188] width 579 height 270
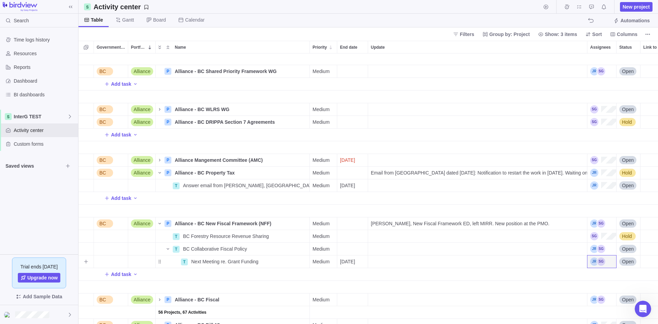
click at [385, 261] on div "Update" at bounding box center [477, 261] width 219 height 13
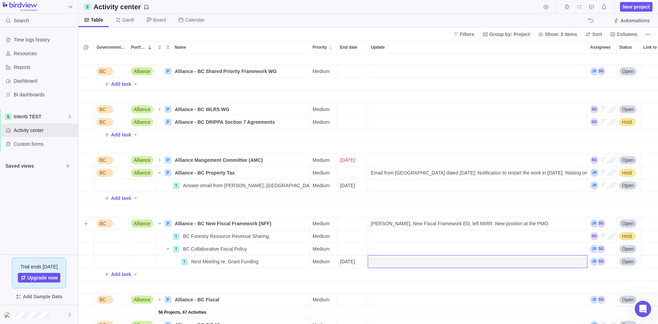
click at [526, 222] on div "[PERSON_NAME], New Fiscal Framework ED, left MIRR. New position at the PMO." at bounding box center [477, 223] width 219 height 12
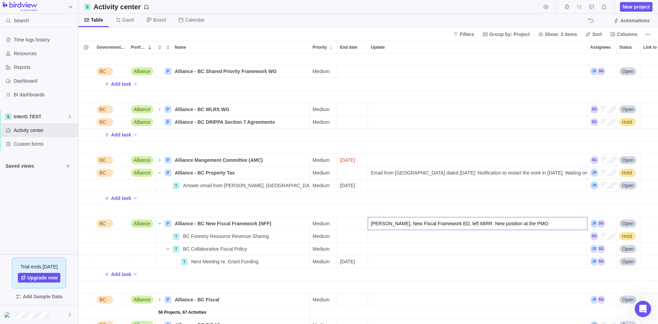
click at [526, 222] on input "[PERSON_NAME], New Fiscal Framework ED, left MIRR. New position at the PMO." at bounding box center [478, 223] width 220 height 13
click at [218, 224] on div "BC Alliance P Alliance - BC Shared Priority Framework WG Details Medium Open Ad…" at bounding box center [367, 188] width 579 height 270
click at [206, 225] on span "Alliance - BC New Fiscal Framework (NFF)" at bounding box center [223, 223] width 97 height 7
click at [206, 225] on input "Alliance - BC New Fiscal Framework (NFF)" at bounding box center [241, 223] width 138 height 13
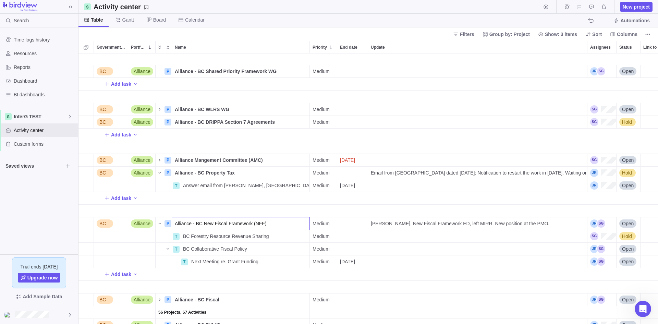
drag, startPoint x: 275, startPoint y: 222, endPoint x: 204, endPoint y: 226, distance: 71.0
click at [204, 226] on input "Alliance - BC New Fiscal Framework (NFF)" at bounding box center [241, 223] width 138 height 13
click at [209, 239] on div "BC Alliance P Alliance - BC Shared Priority Framework WG Details Medium Open Ad…" at bounding box center [367, 188] width 579 height 270
click at [209, 239] on span "BC Forestry Resource Revenue Sharing" at bounding box center [226, 236] width 86 height 7
click at [296, 219] on div "BC Alliance P Alliance - BC Shared Priority Framework WG Details Medium Open Ad…" at bounding box center [367, 188] width 579 height 270
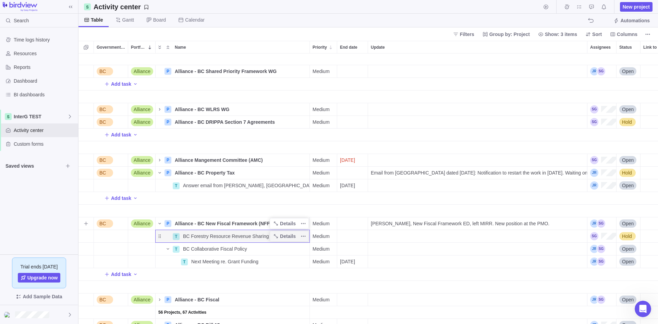
click at [254, 225] on span "Alliance - BC New Fiscal Framework (NFF)" at bounding box center [223, 223] width 97 height 7
click at [264, 224] on input "Alliance - BC New Fiscal Framework (NFF)" at bounding box center [241, 223] width 138 height 13
drag, startPoint x: 267, startPoint y: 224, endPoint x: 204, endPoint y: 227, distance: 63.1
click at [204, 227] on input "Alliance - BC New Fiscal Framework (NFF)" at bounding box center [241, 223] width 138 height 13
click at [207, 221] on input "Alliance - BC BC Forestry Resource Revenue Sharing" at bounding box center [241, 223] width 138 height 13
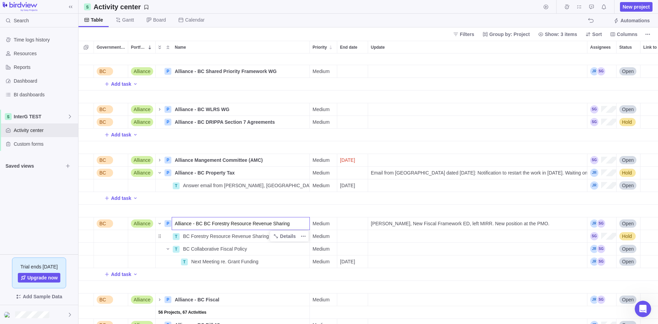
click at [207, 221] on input "Alliance - BC BC Forestry Resource Revenue Sharing" at bounding box center [241, 223] width 138 height 13
click at [206, 224] on input "Alliance - BC BC Forestry Resource Revenue Sharing" at bounding box center [241, 223] width 138 height 13
type input "Alliance - BC Forestry Resource Revenue Sharing"
click at [210, 237] on div "BC Alliance P Alliance - BC Shared Priority Framework WG Details Medium Open Ad…" at bounding box center [367, 188] width 579 height 270
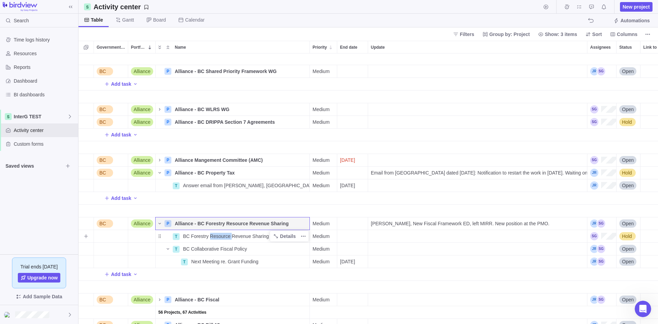
click at [210, 237] on span "BC Forestry Resource Revenue Sharing" at bounding box center [226, 236] width 86 height 7
click at [133, 238] on div "BC Alliance P Alliance - BC Shared Priority Framework WG Details Medium Open Ad…" at bounding box center [367, 188] width 579 height 270
click at [288, 238] on span "Details" at bounding box center [288, 236] width 16 height 7
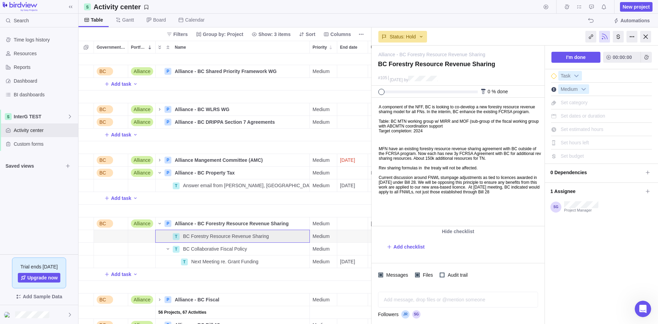
click at [463, 133] on p "A component of the NFF, BC is looking to co-develop a new forestry resource rev…" at bounding box center [461, 119] width 164 height 29
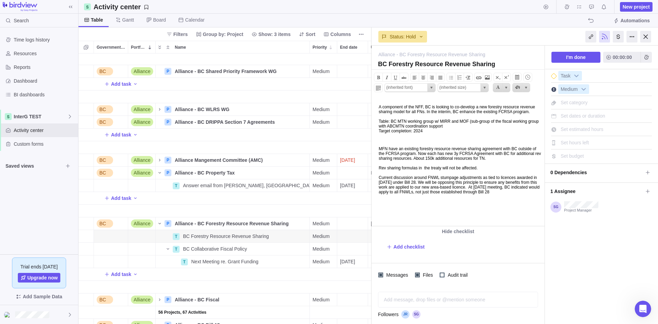
click at [450, 150] on body "A component of the NFF, BC is looking to co-develop a new forestry resource rev…" at bounding box center [457, 146] width 171 height 96
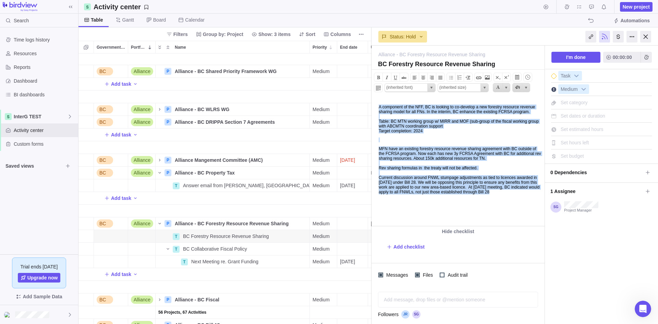
copy body "A component of the NFF, BC is looking to co-develop a new forestry resource rev…"
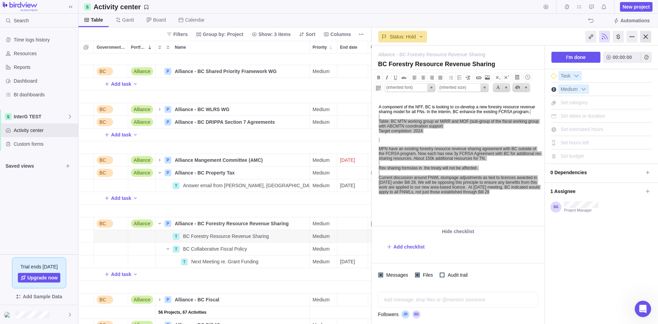
click at [526, 40] on div at bounding box center [645, 37] width 11 height 12
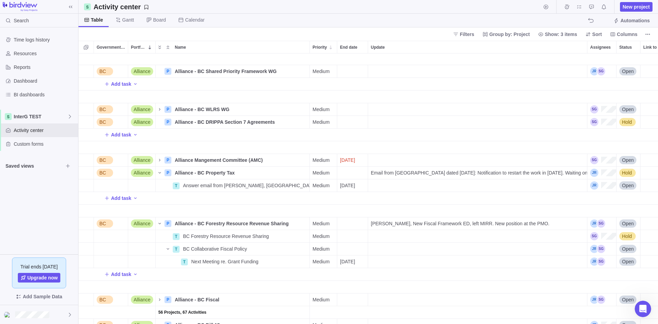
scroll to position [265, 574]
click at [273, 223] on span "Details" at bounding box center [284, 224] width 28 height 10
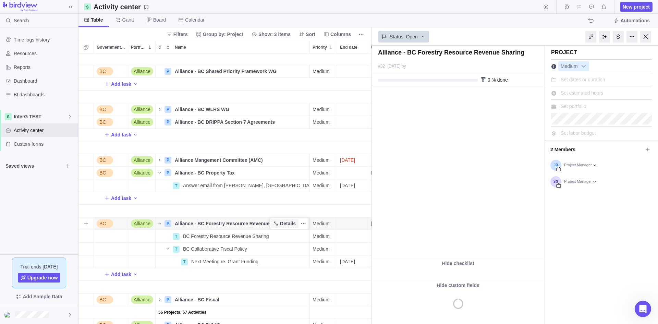
type textarea "x"
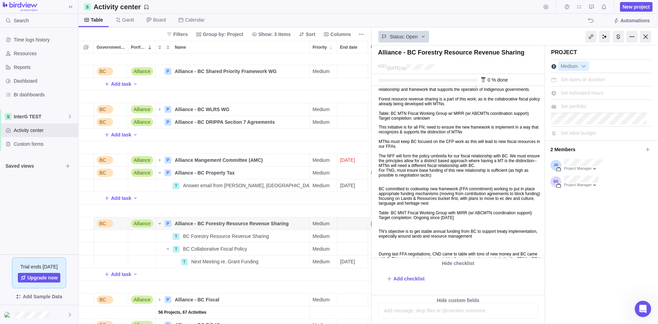
scroll to position [89, 0]
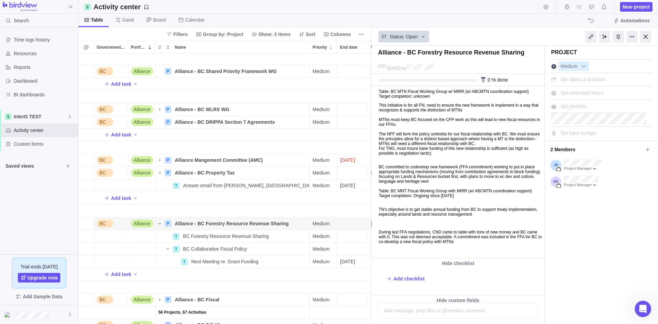
click at [402, 218] on body "The NFF is a new BC initiative that aims to co-develop a new distinctions-based…" at bounding box center [457, 144] width 171 height 227
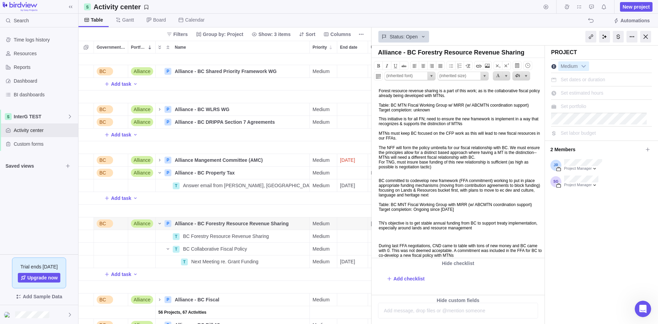
scroll to position [0, 0]
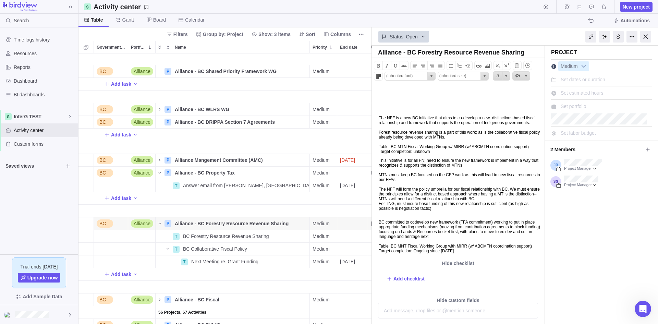
click at [378, 120] on body "The NFF is a new BC initiative that aims to co-develop a new distinctions-based…" at bounding box center [457, 199] width 171 height 227
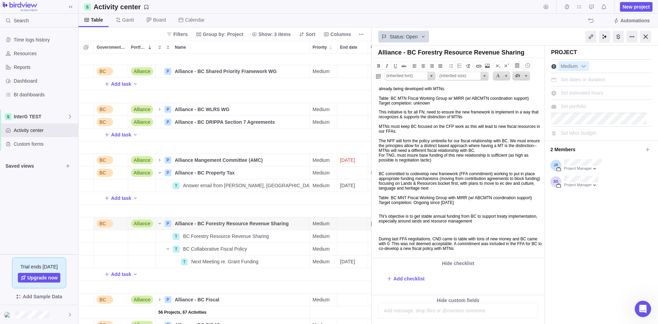
scroll to position [65, 0]
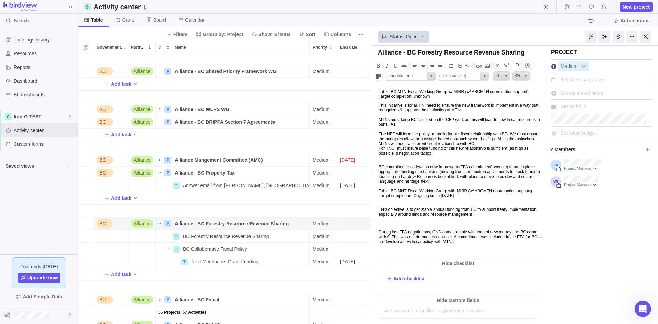
click at [417, 221] on p at bounding box center [461, 223] width 164 height 5
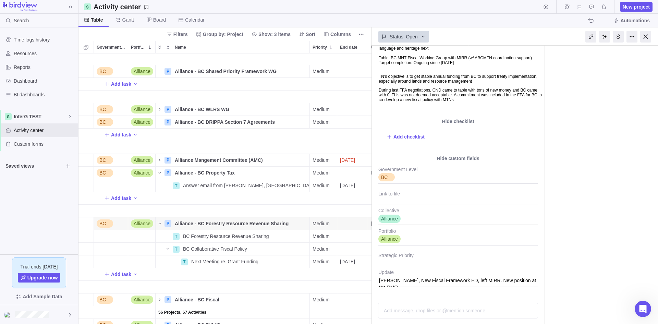
scroll to position [130, 0]
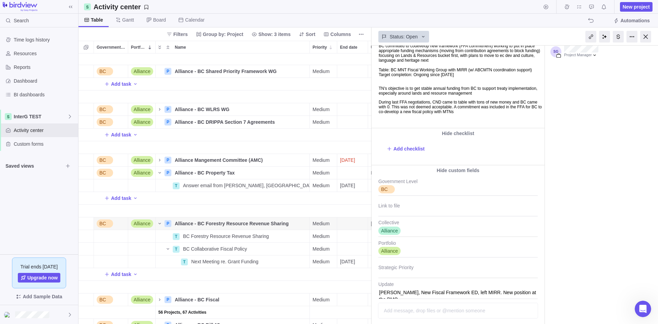
click at [526, 115] on p at bounding box center [461, 116] width 164 height 5
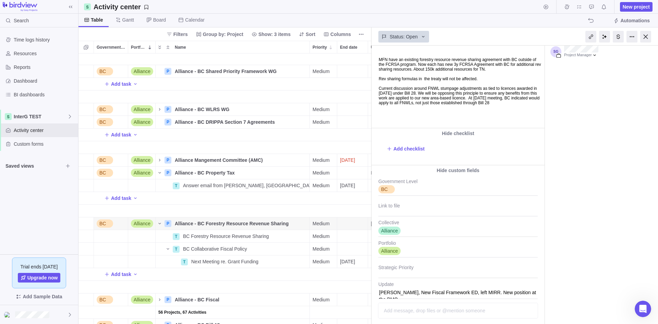
scroll to position [195, 0]
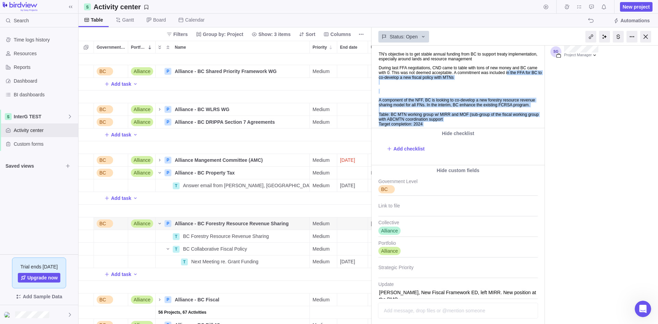
drag, startPoint x: 448, startPoint y: 103, endPoint x: 399, endPoint y: 107, distance: 49.5
click at [400, 108] on body "The NFF is a new BC initiative that aims to co-develop a new distinctions-based…" at bounding box center [457, 54] width 171 height 311
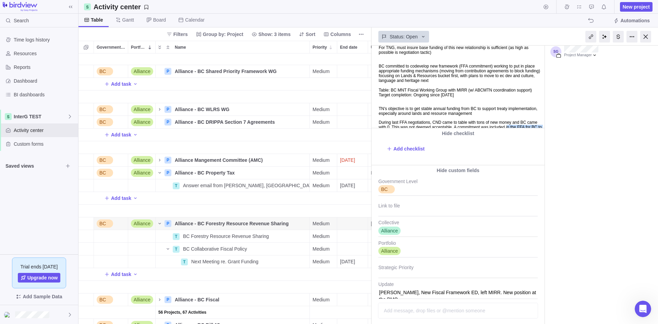
scroll to position [0, 0]
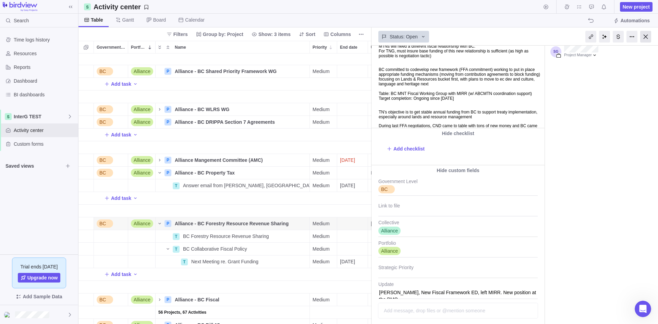
click at [526, 37] on div at bounding box center [645, 37] width 11 height 12
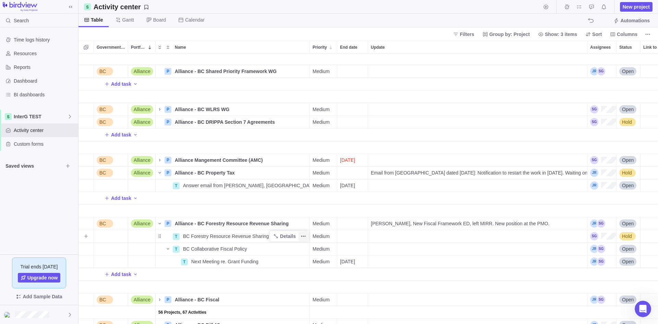
click at [304, 232] on span "More actions" at bounding box center [303, 236] width 10 height 10
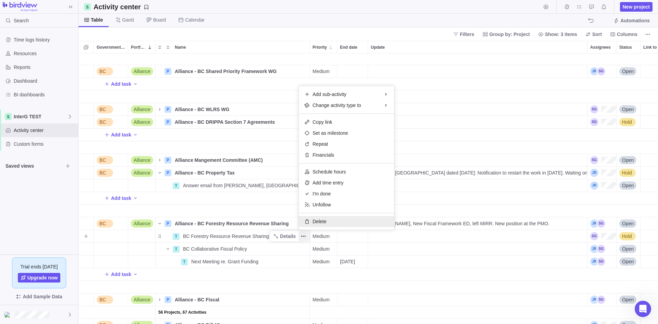
click at [327, 222] on div "Delete" at bounding box center [346, 221] width 95 height 11
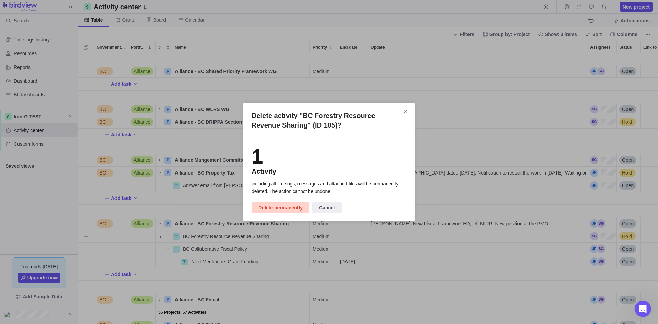
click at [280, 211] on span "Delete permanently" at bounding box center [280, 208] width 44 height 8
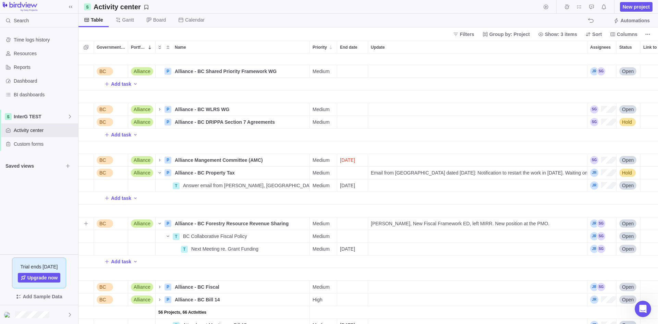
click at [526, 218] on div "Open" at bounding box center [628, 223] width 24 height 12
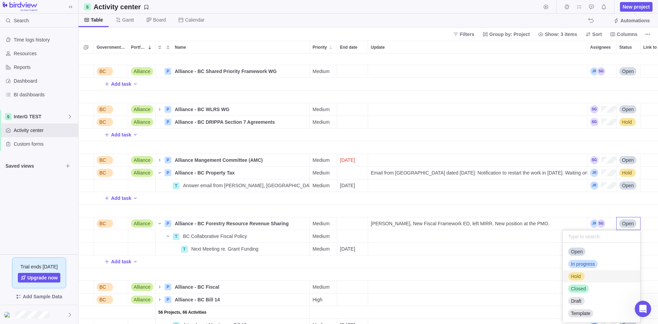
click at [526, 276] on div "Hold" at bounding box center [575, 276] width 15 height 7
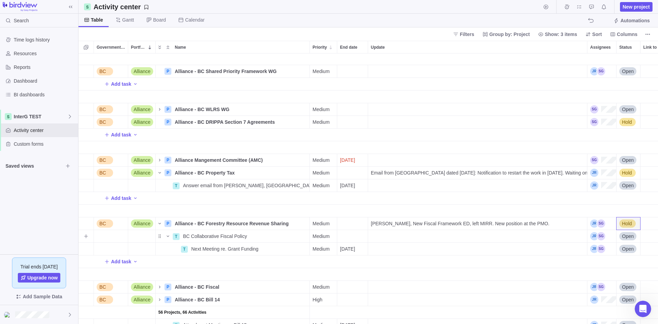
click at [492, 232] on div "Update" at bounding box center [477, 236] width 219 height 13
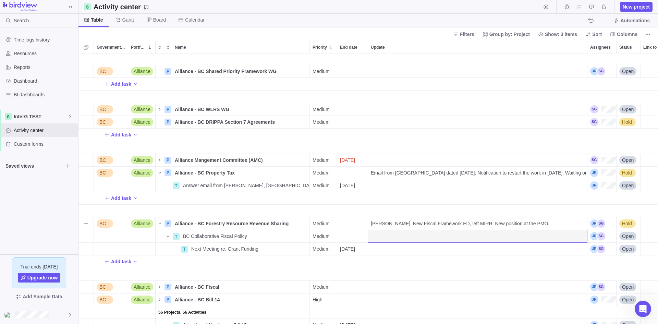
click at [496, 222] on span "[PERSON_NAME], New Fiscal Framework ED, left MIRR. New position at the PMO." at bounding box center [460, 223] width 179 height 7
click at [526, 220] on div "BC Alliance P Alliance - BC Shared Priority Framework WG Details Medium Open Ad…" at bounding box center [367, 188] width 579 height 270
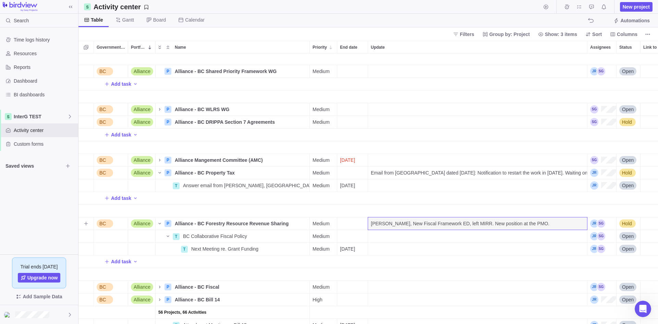
click at [526, 222] on div "Assignees" at bounding box center [597, 223] width 15 height 8
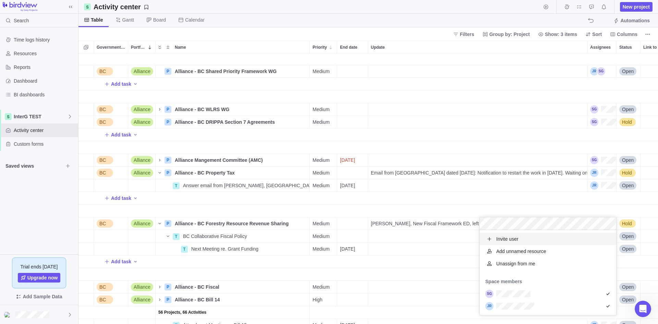
scroll to position [80, 131]
click at [526, 283] on div "grid" at bounding box center [548, 306] width 136 height 12
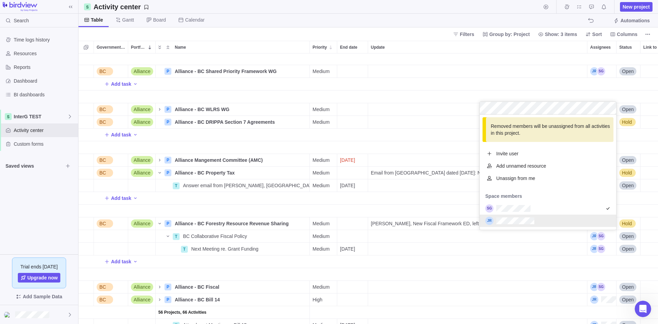
click at [510, 269] on div "BC Alliance P Alliance - BC Shared Priority Framework WG Details Medium Open Ad…" at bounding box center [367, 188] width 579 height 270
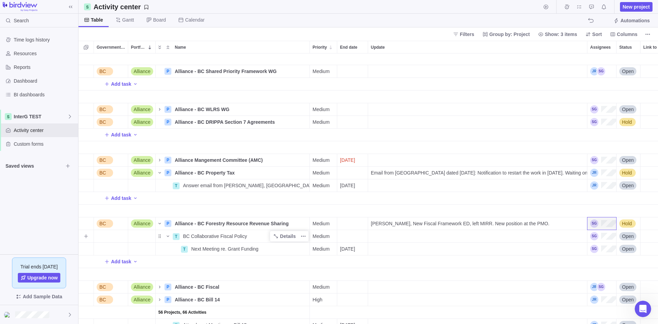
click at [223, 240] on div "BC Collaborative Fiscal Policy" at bounding box center [244, 236] width 129 height 12
click at [283, 259] on div "BC Alliance P Alliance - BC Shared Priority Framework WG Details Medium Open Ad…" at bounding box center [367, 188] width 579 height 270
click at [291, 234] on span "Details" at bounding box center [288, 236] width 16 height 7
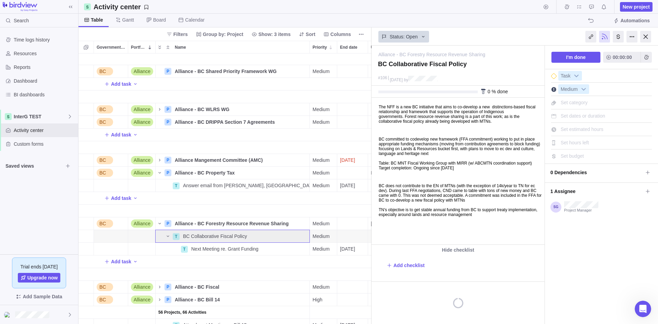
click at [420, 156] on p "BC committed to codevelop new framework (FFA commitment) working to put in plac…" at bounding box center [461, 154] width 164 height 34
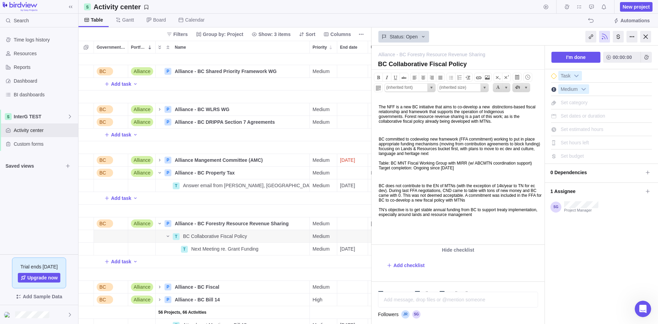
copy body "Lor IPS do s ame CO adipiscing elit sedd ei te-incidid u lab etdoloremagn-aliqu…"
click at [526, 39] on div at bounding box center [645, 37] width 11 height 12
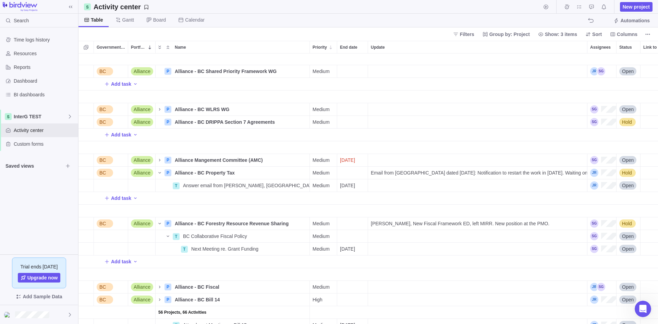
scroll to position [265, 574]
click at [526, 8] on span "New project" at bounding box center [636, 6] width 27 height 7
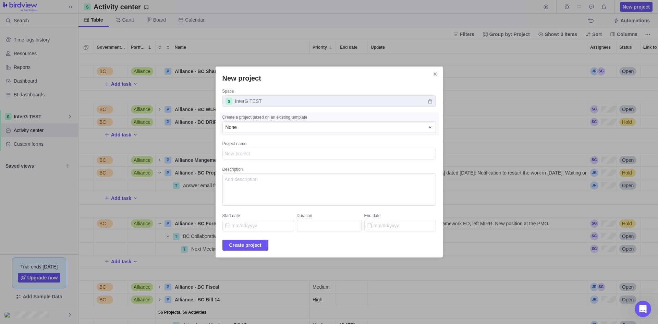
type textarea "x"
type textarea "A"
type textarea "x"
type textarea "Al"
type textarea "x"
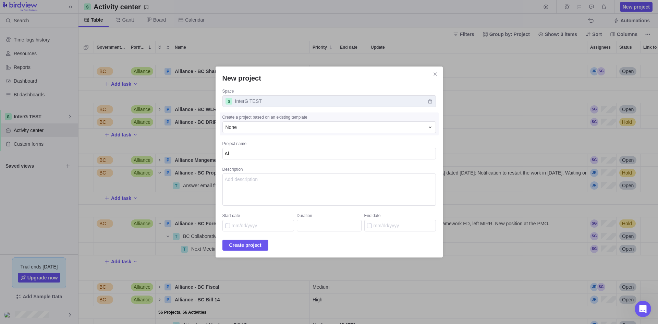
type textarea "All"
type textarea "x"
type textarea "[MEDICAL_DATA]"
type textarea "x"
type textarea "Allia"
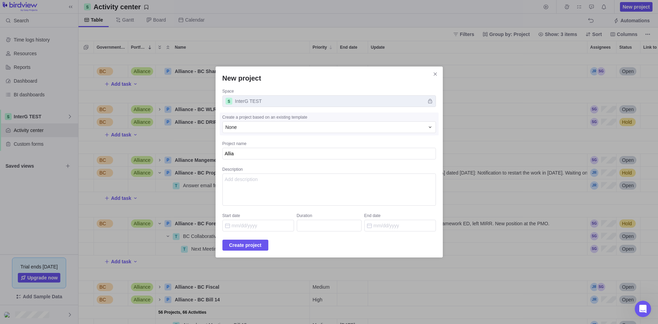
type textarea "x"
type textarea "Allian"
type textarea "x"
type textarea "Alliance"
type textarea "x"
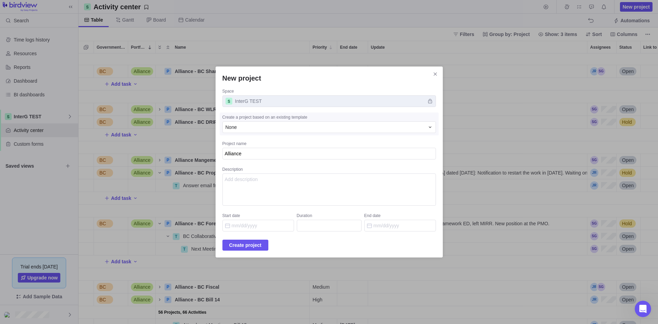
type textarea "Alliance"
type textarea "x"
type textarea "Alliance -"
type textarea "x"
type textarea "Alliance -"
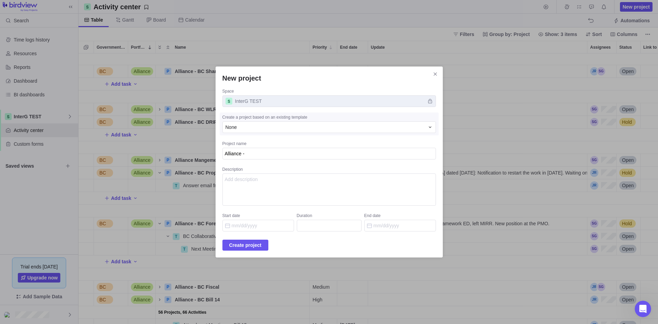
type textarea "x"
type textarea "Alliance - B"
type textarea "x"
type textarea "Alliance - [GEOGRAPHIC_DATA]"
type textarea "x"
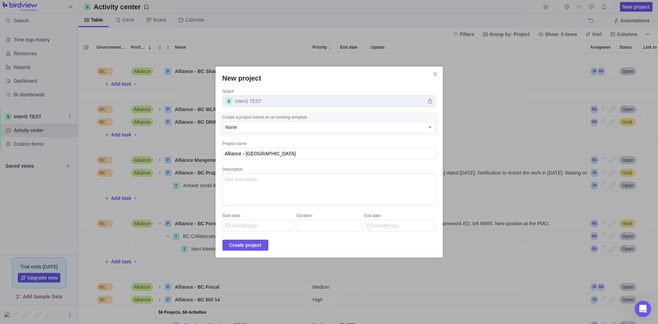
type textarea "Alliance - [GEOGRAPHIC_DATA]"
type textarea "x"
type textarea "Alliance - BC C"
type textarea "x"
type textarea "Alliance - BC Co"
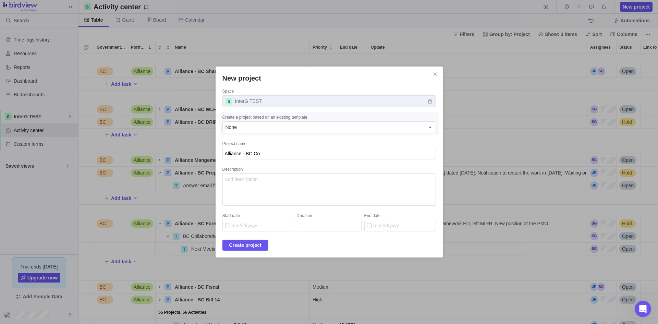
type textarea "x"
type textarea "Alliance - BC Col"
type textarea "x"
type textarea "Alliance - BC Coll"
type textarea "x"
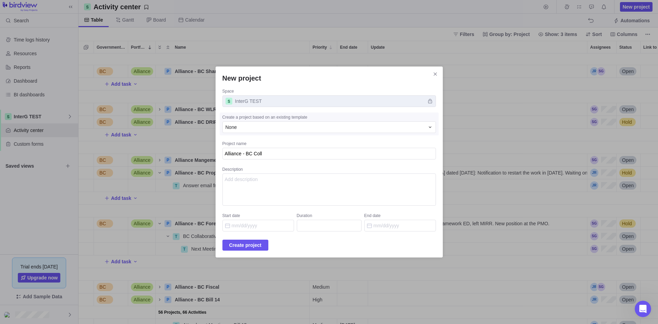
type textarea "Alliance - [PERSON_NAME]"
type textarea "x"
type textarea "Alliance - BC Collab"
type textarea "x"
type textarea "Alliance - BC Collabo"
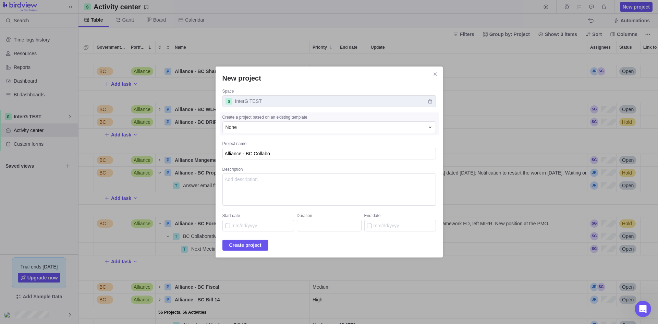
type textarea "x"
type textarea "Alliance - BC Collabor"
type textarea "x"
type textarea "Alliance - BC Collabora"
type textarea "x"
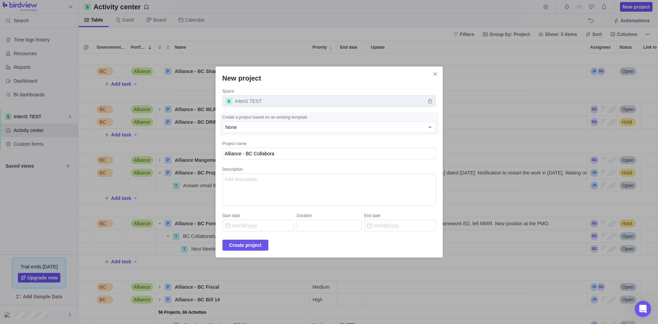
type textarea "Alliance - BC Collaborat"
type textarea "x"
type textarea "Alliance - BC Collaborati"
type textarea "x"
type textarea "Alliance - BC Collaborativ"
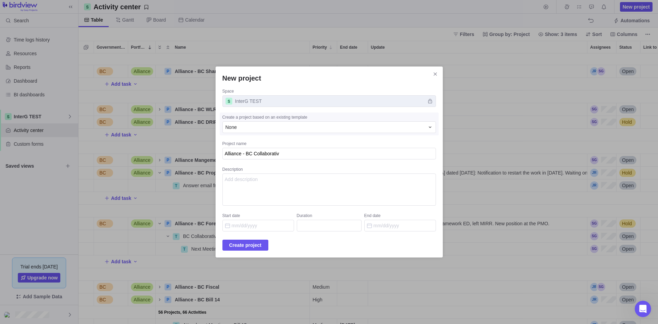
type textarea "x"
type textarea "Alliance - BC Collaborative"
type textarea "x"
type textarea "Alliance - BC Collaborative"
type textarea "x"
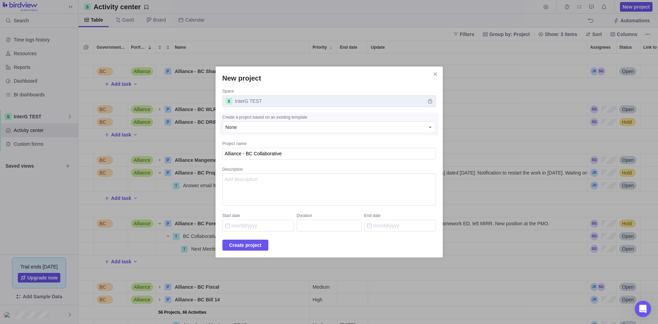
type textarea "Alliance - BC Collaborative F"
type textarea "x"
type textarea "Alliance - BC Collaborative FI"
type textarea "x"
type textarea "Alliance - BC Collaborative FIs"
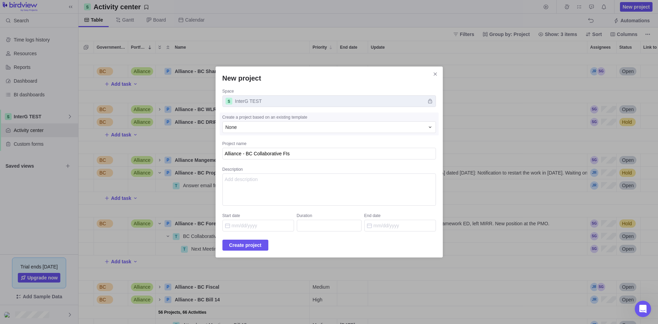
type textarea "x"
type textarea "Alliance - BC Collaborative FIsc"
type textarea "x"
type textarea "Alliance - BC Collaborative FIsca"
type textarea "x"
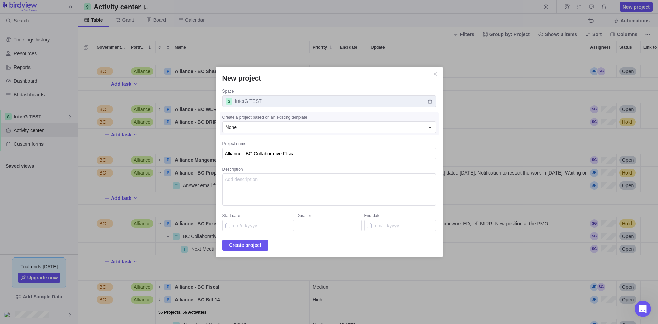
type textarea "Alliance - BC Collaborative FIsc"
type textarea "x"
type textarea "Alliance - BC Collaborative FIs"
type textarea "x"
type textarea "Alliance - BC Collaborative FI"
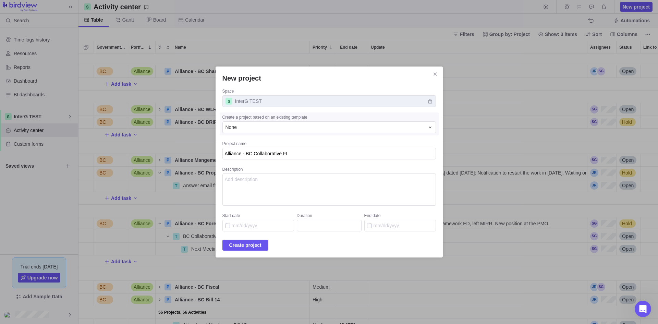
type textarea "x"
type textarea "Alliance - BC Collaborative F"
type textarea "x"
type textarea "Alliance - BC Collaborative Fi"
type textarea "x"
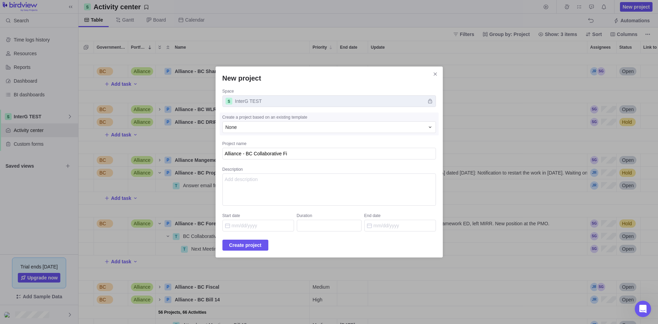
type textarea "Alliance - BC Collaborative Fis"
type textarea "x"
type textarea "Alliance - BC Collaborative Fisc"
type textarea "x"
type textarea "Alliance - BC Collaborative Fisca"
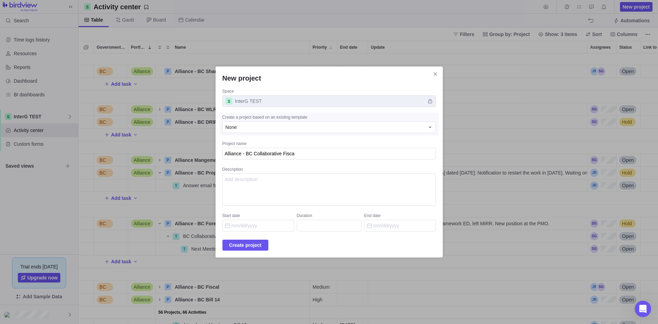
type textarea "x"
type textarea "Alliance - BC Collaborative Fiscal"
type textarea "x"
type textarea "Alliance - BC Collaborative Fiscal"
type textarea "x"
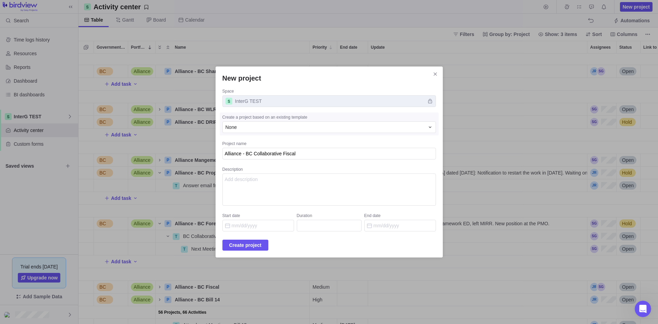
type textarea "Alliance - BC Collaborative Fiscal P"
type textarea "x"
type textarea "Alliance - BC Collaborative Fiscal Po"
type textarea "x"
type textarea "Alliance - BC Collaborative Fiscal Pol"
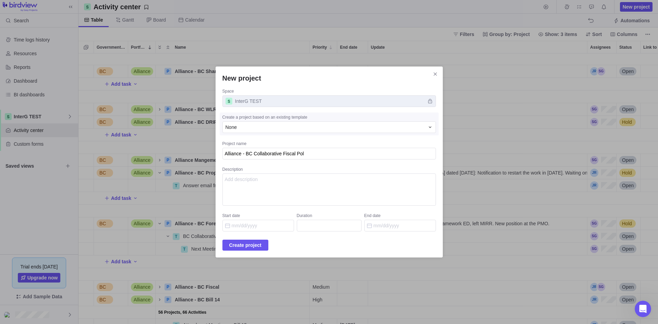
type textarea "x"
type textarea "Alliance - BC Collaborative Fiscal Poli"
type textarea "x"
type textarea "Alliance - BC Collaborative Fiscal Polic"
type textarea "x"
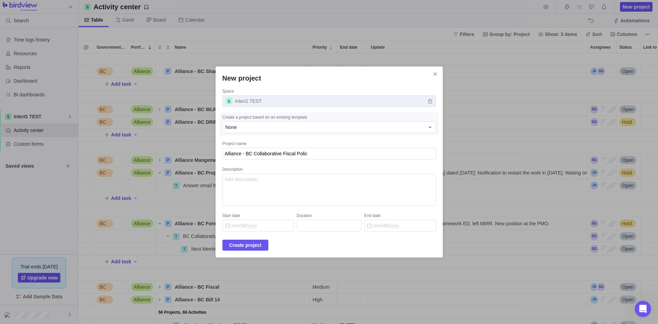
type textarea "Alliance - BC Collaborative Fiscal Policy"
type textarea "x"
type textarea "Alliance - BC Collaborative Fiscal Policy"
type textarea "x"
click at [272, 198] on textarea "Description" at bounding box center [328, 189] width 213 height 32
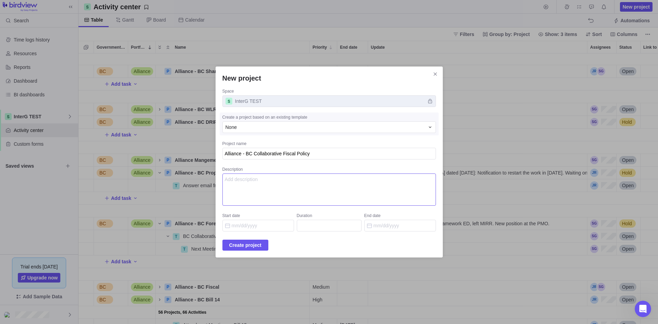
paste textarea "The NFF is a new BC initiative that aims to co-develop a new distinctions-based…"
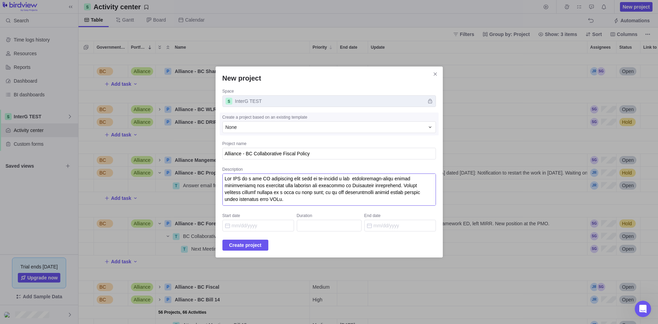
scroll to position [0, 0]
type textarea "The NFF is a new BC initiative that aims to co-develop a new distinctions-based…"
click at [257, 248] on span "Create project" at bounding box center [245, 245] width 32 height 8
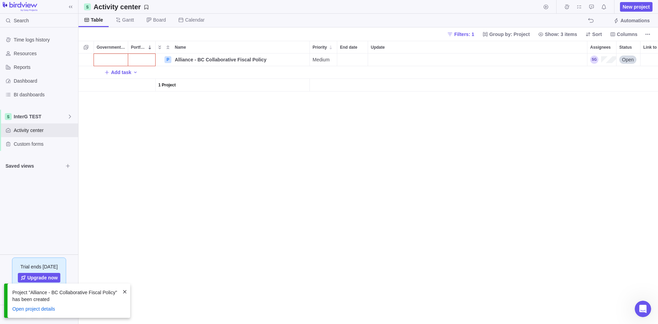
scroll to position [265, 574]
click at [107, 57] on div "Government Level" at bounding box center [111, 59] width 34 height 12
click at [107, 104] on div "BC" at bounding box center [107, 100] width 16 height 8
click at [144, 55] on div "Portfolio" at bounding box center [141, 59] width 27 height 12
click at [146, 98] on span "Alliance" at bounding box center [144, 100] width 17 height 7
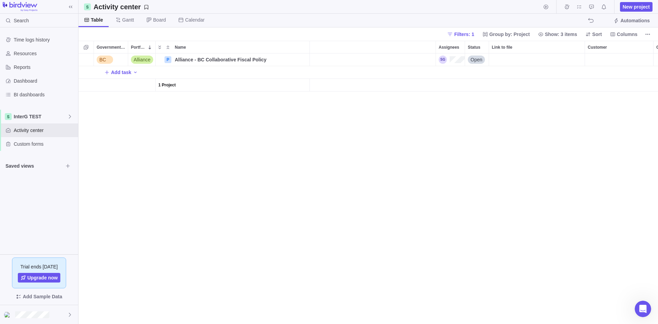
scroll to position [0, 180]
click at [526, 59] on div "Collective" at bounding box center [598, 59] width 44 height 12
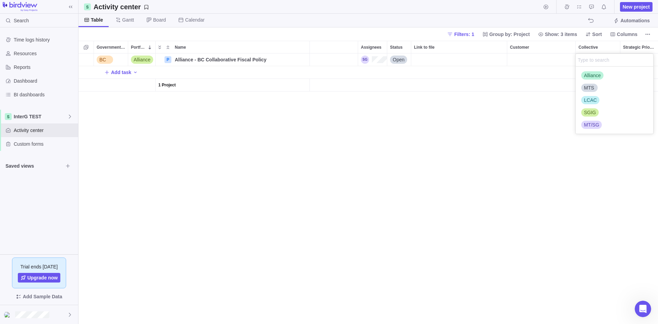
scroll to position [62, 72]
click at [526, 87] on span "MTS" at bounding box center [589, 87] width 10 height 7
click at [526, 75] on span "Alliance" at bounding box center [592, 75] width 17 height 7
click at [468, 236] on div "BC Alliance P Alliance - BC Collaborative Fiscal Policy Details Medium Open Add…" at bounding box center [367, 188] width 579 height 270
click at [526, 60] on div "Customer" at bounding box center [541, 59] width 68 height 12
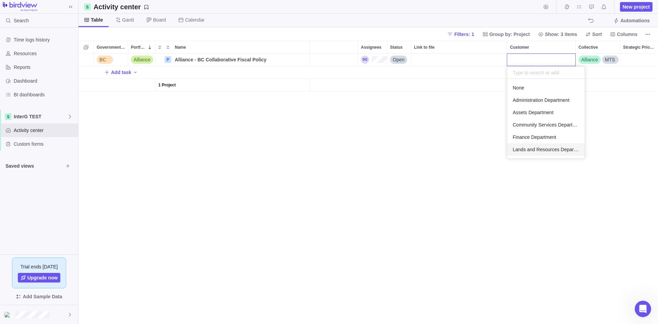
click at [526, 148] on span "Lands and Resources Department" at bounding box center [546, 149] width 66 height 7
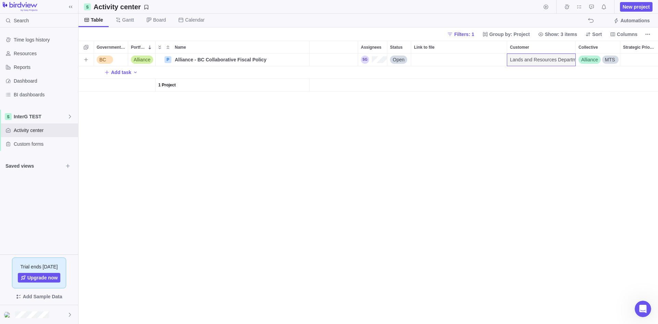
click at [473, 154] on div "BC Alliance P Alliance - BC Collaborative Fiscal Policy Details Medium Open Lan…" at bounding box center [367, 188] width 579 height 270
click at [374, 60] on div "Assignees" at bounding box center [374, 60] width 26 height 8
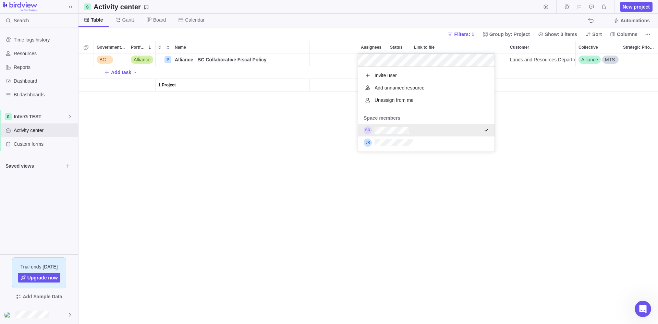
scroll to position [80, 131]
click at [353, 196] on div "BC Alliance P Alliance - BC Collaborative Fiscal Policy Details Medium Open Lan…" at bounding box center [367, 188] width 579 height 270
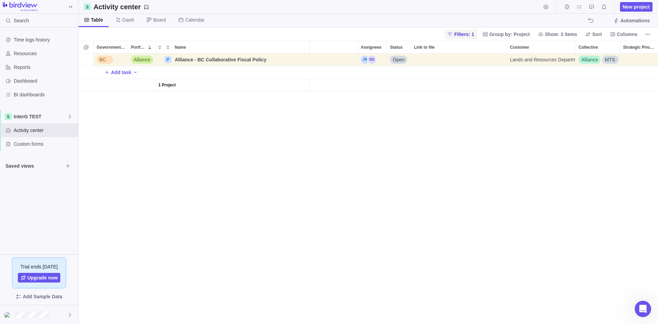
click at [468, 36] on span "Filters: 1" at bounding box center [464, 34] width 20 height 7
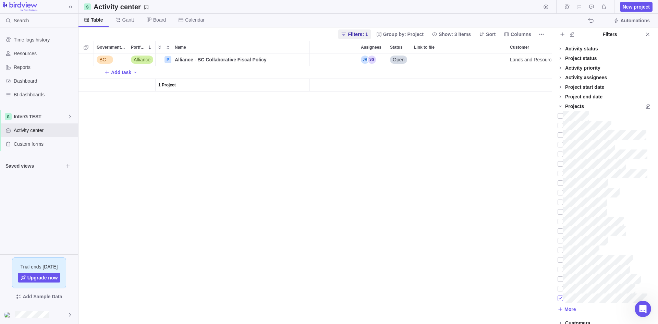
drag, startPoint x: 558, startPoint y: 300, endPoint x: 559, endPoint y: 297, distance: 3.4
click at [526, 283] on div at bounding box center [560, 298] width 5 height 10
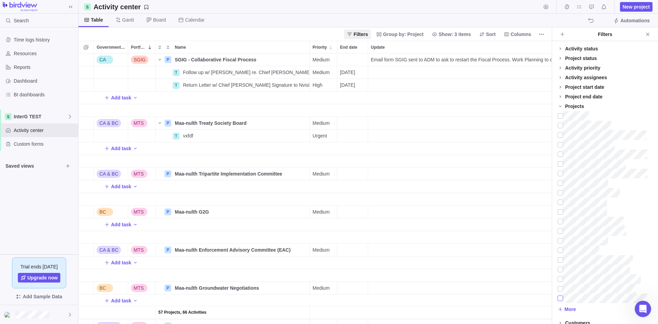
scroll to position [5, 5]
click at [526, 35] on icon "Close" at bounding box center [647, 34] width 5 height 5
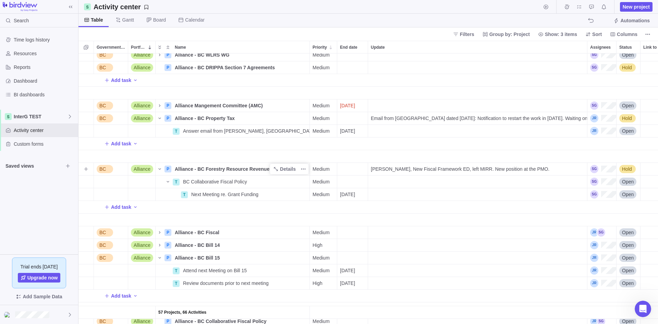
click at [229, 167] on span "Alliance - BC Forestry Resource Revenue Sharing" at bounding box center [232, 169] width 114 height 7
click at [285, 190] on div "57 Projects, 66 Activities T Next Meeting with MAG re. Ticketing Implementation…" at bounding box center [367, 188] width 579 height 270
click at [290, 170] on span "Details" at bounding box center [288, 169] width 16 height 7
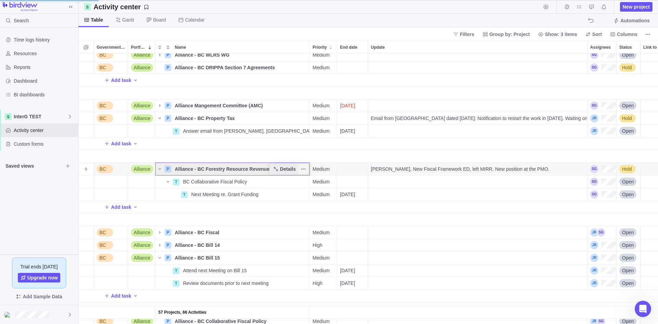
type textarea "x"
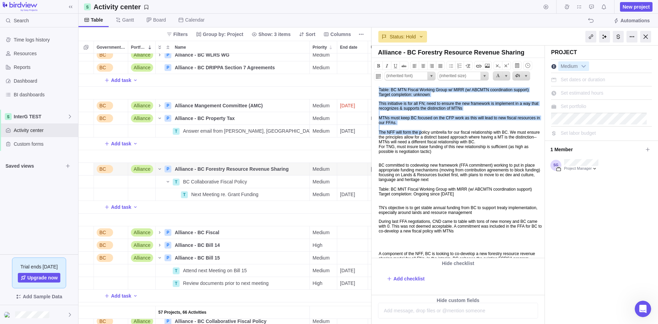
drag, startPoint x: 379, startPoint y: 96, endPoint x: 427, endPoint y: 149, distance: 72.1
click at [427, 149] on body "The NFF is a new BC initiative that aims to co-develop a new distinctions-based…" at bounding box center [457, 205] width 171 height 307
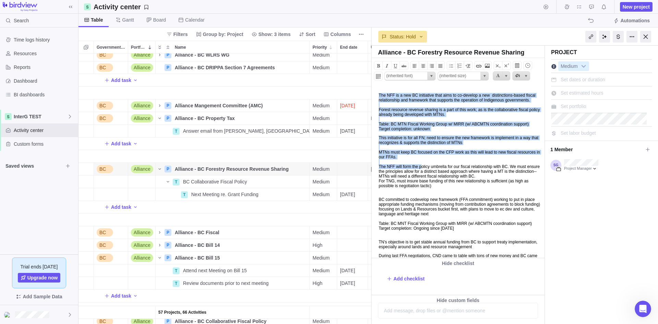
click at [424, 177] on body "The NFF is a new BC initiative that aims to co-develop a new distinctions-based…" at bounding box center [457, 239] width 171 height 307
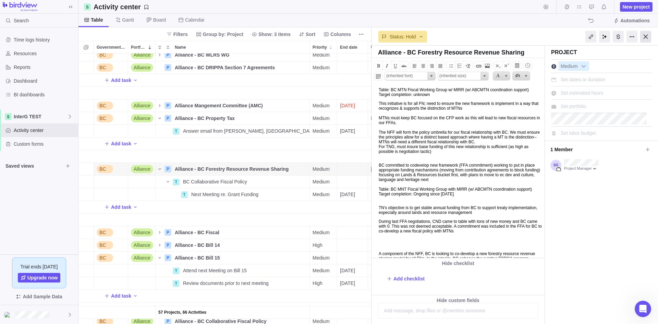
click at [526, 39] on div at bounding box center [645, 37] width 11 height 12
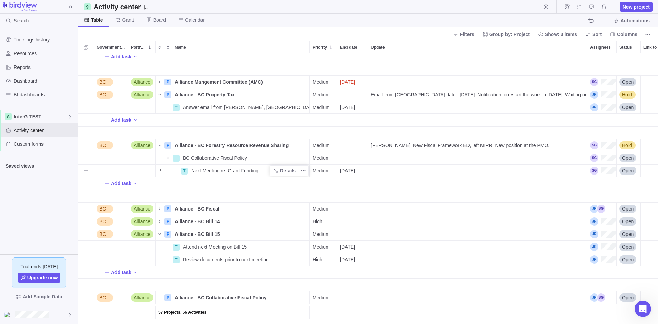
scroll to position [1561, 0]
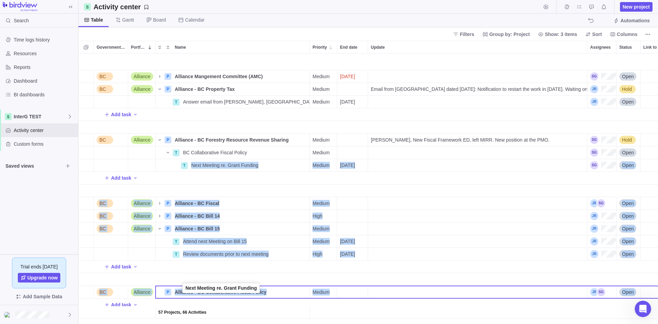
drag, startPoint x: 158, startPoint y: 160, endPoint x: 181, endPoint y: 289, distance: 130.9
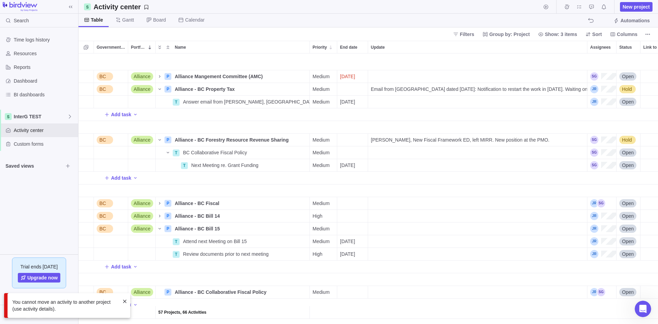
click at [123, 283] on span at bounding box center [124, 300] width 5 height 5
click at [209, 153] on div "BC Collaborative Fiscal Policy" at bounding box center [244, 152] width 129 height 12
click at [211, 159] on div "BC Alliance P Alliance Mangement Committee (AMC) Details Medium [DATE] Open Adm…" at bounding box center [367, 188] width 579 height 270
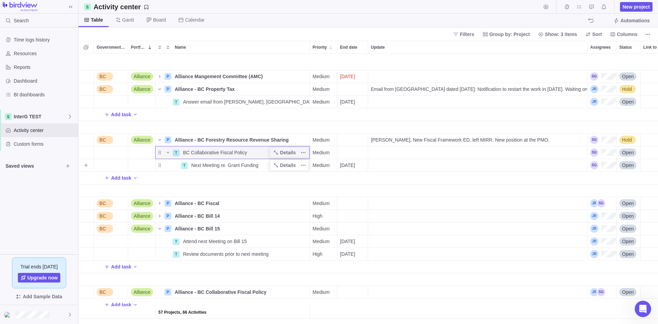
click at [209, 162] on span "Next Meeting re. Grant Funding" at bounding box center [224, 165] width 67 height 7
click at [243, 172] on div "BC Alliance P Alliance Mangement Committee (AMC) Details Medium [DATE] Open Adm…" at bounding box center [367, 188] width 579 height 270
click at [300, 148] on span "More actions" at bounding box center [303, 153] width 10 height 10
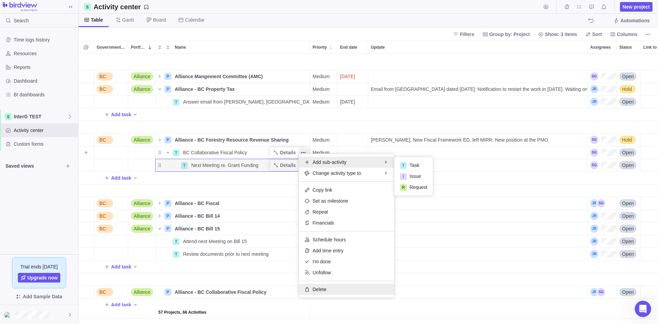
click at [335, 283] on div "Delete" at bounding box center [346, 289] width 95 height 11
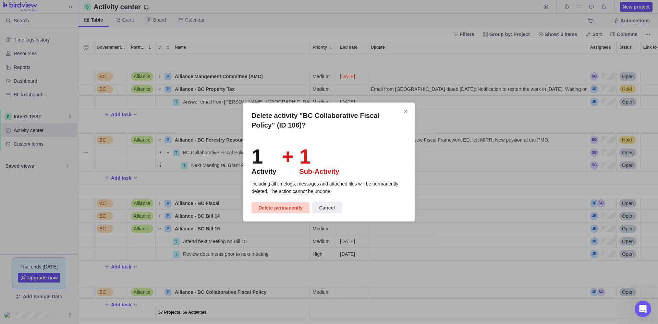
click at [287, 208] on span "Delete permanently" at bounding box center [280, 208] width 44 height 8
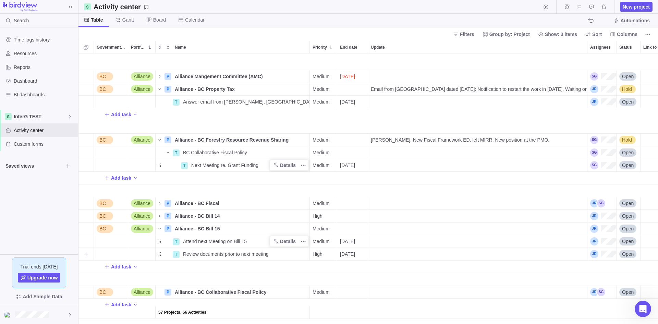
scroll to position [1535, 0]
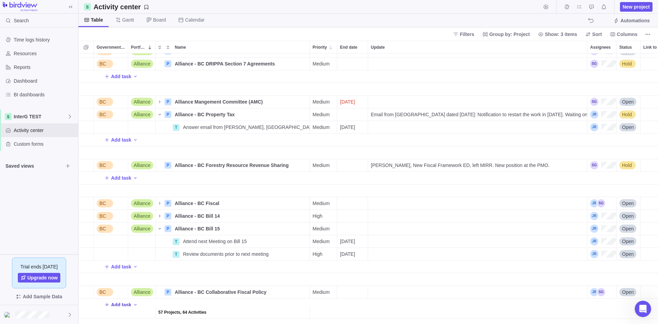
click at [117, 283] on span "Add task" at bounding box center [121, 304] width 20 height 7
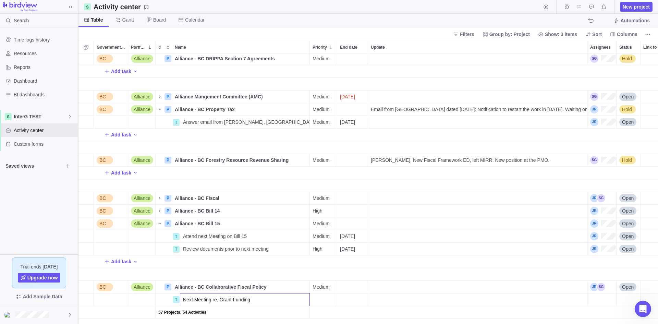
type input "Next Meeting re. Grant Funding"
click at [327, 283] on div "T Review Draft Cabinet Submission and provide feedback Details Medium [DATE] Op…" at bounding box center [367, 188] width 579 height 270
click at [322, 283] on span "Medium" at bounding box center [321, 299] width 17 height 7
click at [340, 283] on div "T Review Draft Cabinet Submission and provide feedback Details Medium [DATE] Op…" at bounding box center [367, 188] width 579 height 270
click at [351, 283] on div "End date" at bounding box center [352, 299] width 30 height 12
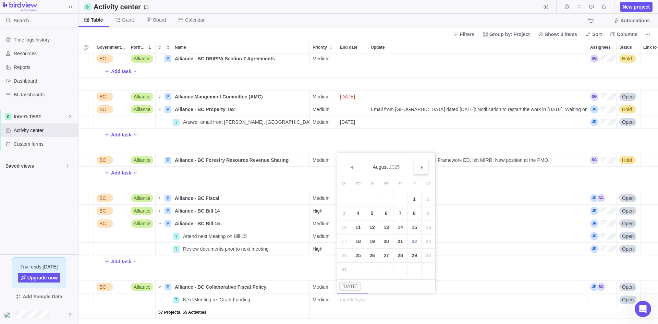
click at [418, 172] on link "Next" at bounding box center [421, 167] width 15 height 15
click at [414, 206] on link "12" at bounding box center [414, 213] width 14 height 14
click at [351, 283] on span "[DATE]" at bounding box center [347, 299] width 15 height 7
click at [414, 213] on link "5" at bounding box center [414, 213] width 14 height 14
click at [247, 182] on div "Name" at bounding box center [233, 185] width 154 height 13
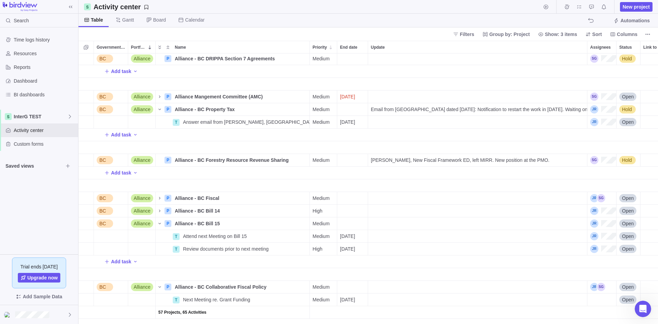
click at [413, 159] on span "[PERSON_NAME], New Fiscal Framework ED, left MIRR. New position at the PMO." at bounding box center [460, 160] width 179 height 7
click at [377, 204] on div "T Review Draft Cabinet Submission and provide feedback Details Medium [DATE] Op…" at bounding box center [367, 188] width 579 height 270
click at [390, 283] on div "Update" at bounding box center [477, 287] width 219 height 12
type input "[PERSON_NAME], New Fiscal Framework ED, left MIRR. New position at the PMO."
click at [396, 200] on div "T Review Draft Cabinet Submission and provide feedback Details Medium [DATE] Op…" at bounding box center [367, 188] width 579 height 270
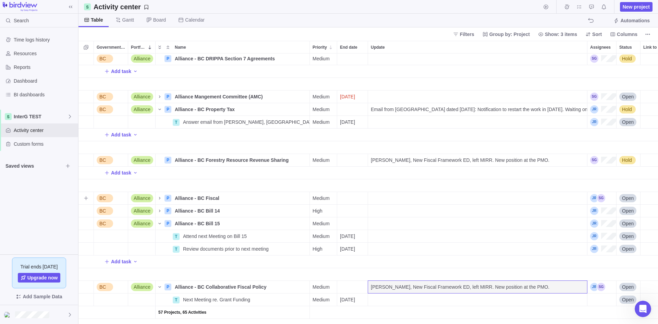
click at [385, 197] on div "Update" at bounding box center [477, 198] width 219 height 12
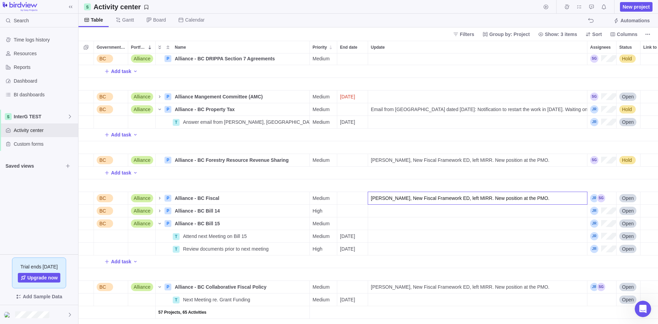
type input "[PERSON_NAME], New Fiscal Framework ED, left MIRR. New position at the PMO."
click at [382, 187] on div "T Review Draft Cabinet Submission and provide feedback Details Medium [DATE] Op…" at bounding box center [367, 188] width 579 height 270
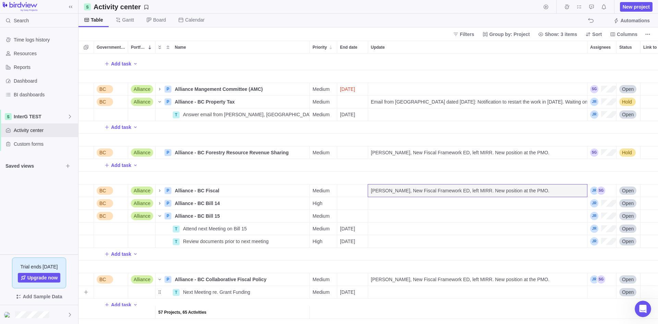
click at [526, 283] on div "Update" at bounding box center [477, 292] width 219 height 13
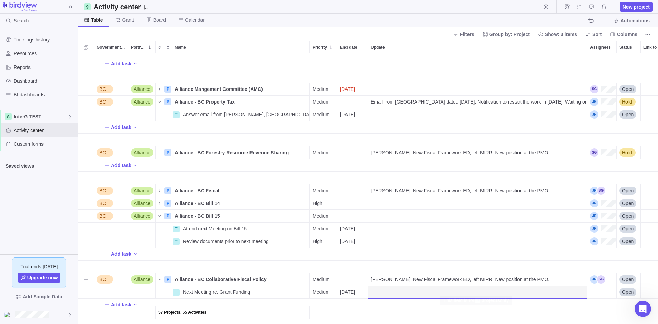
click at [526, 273] on div "[PERSON_NAME], New Fiscal Framework ED, left MIRR. New position at the PMO." at bounding box center [477, 279] width 219 height 12
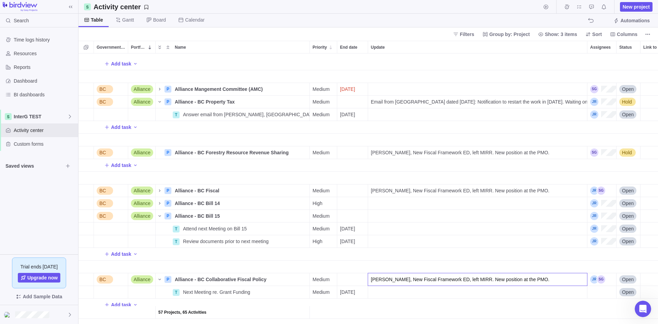
click at [526, 273] on input "[PERSON_NAME], New Fiscal Framework ED, left MIRR. New position at the PMO." at bounding box center [478, 279] width 220 height 13
type input "[PERSON_NAME], New Fiscal Framework ED, left MIRR. New position at the PMO. Wai…"
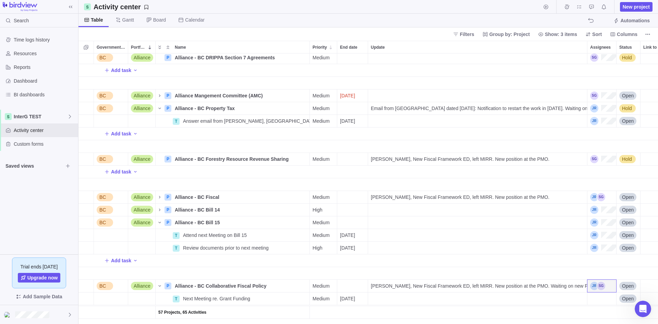
scroll to position [1548, 0]
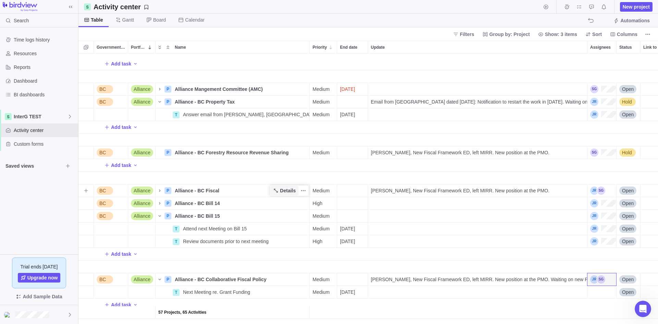
click at [282, 187] on span "Details" at bounding box center [288, 190] width 16 height 7
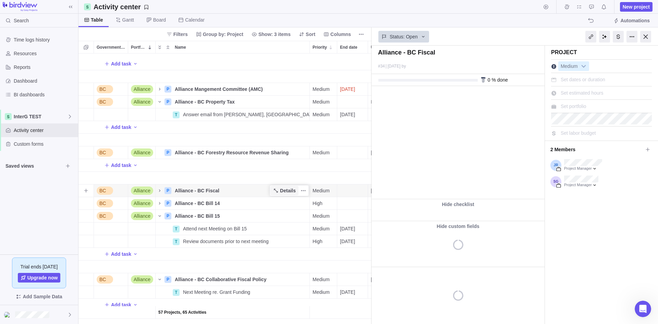
scroll to position [265, 288]
type textarea "x"
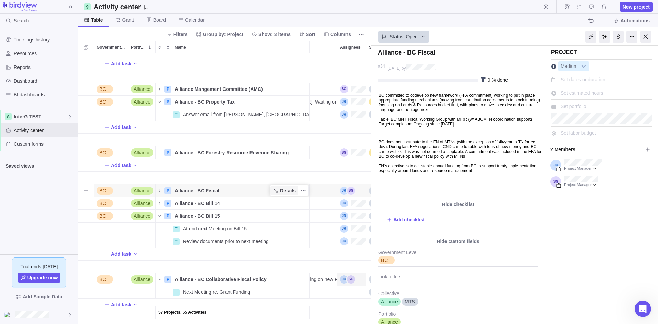
scroll to position [0, 0]
click at [425, 146] on body "BC committed to codevelop new framework (FFA commitment) working to put in plac…" at bounding box center [457, 129] width 171 height 87
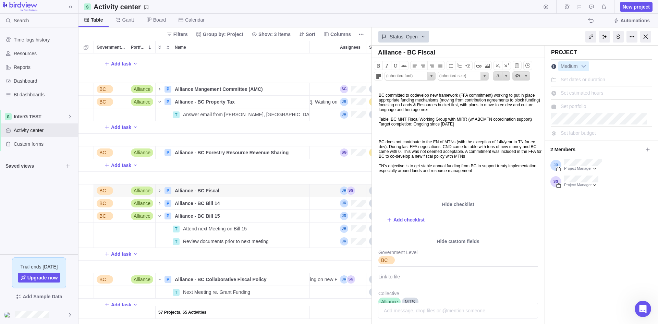
scroll to position [34, 0]
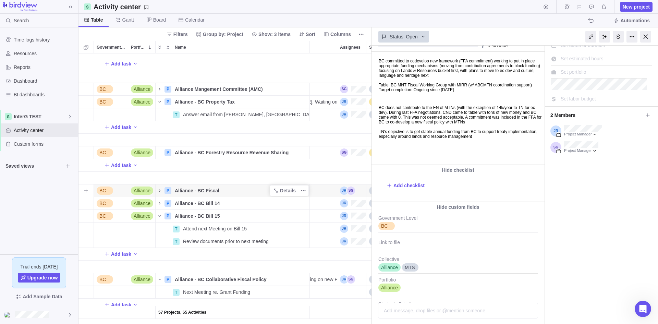
click at [159, 189] on icon "Name" at bounding box center [159, 190] width 1 height 2
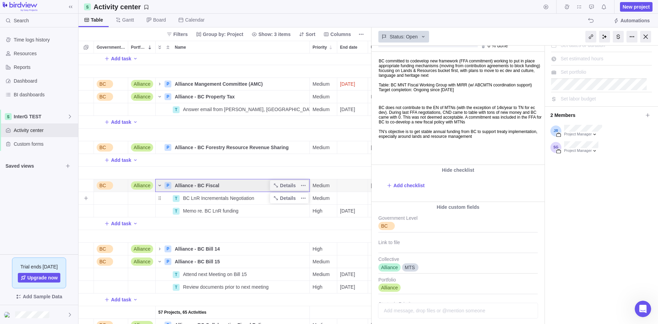
click at [197, 199] on span "BC LnR Incrementals Negotiation" at bounding box center [218, 198] width 71 height 7
click at [280, 232] on div "Add task BC Alliance P Alliance Mangement Committee (AMC) Details Medium [DATE]…" at bounding box center [224, 188] width 293 height 270
click at [285, 200] on span "Details" at bounding box center [288, 198] width 16 height 7
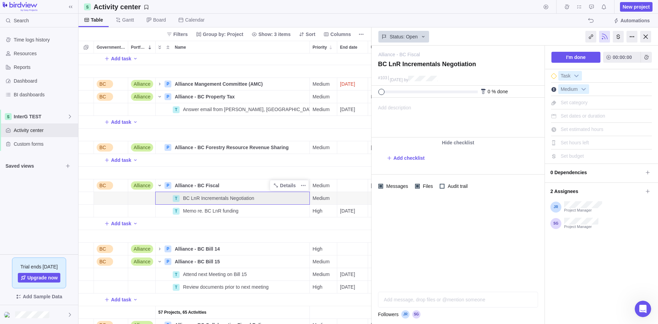
click at [453, 104] on div "Add description ... read all" at bounding box center [457, 117] width 171 height 39
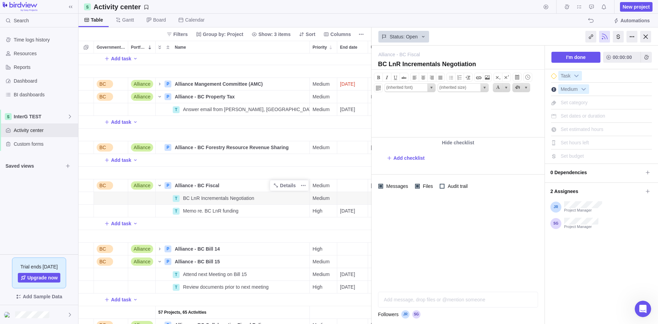
click at [389, 102] on body at bounding box center [457, 103] width 171 height 11
paste body
type input "'Calibri',sans-serif"
type input "11.0pt"
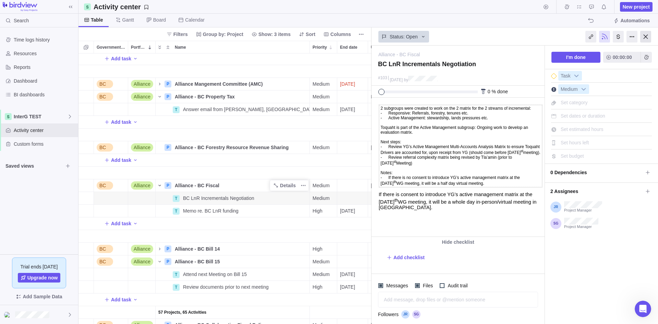
click at [526, 35] on div at bounding box center [645, 37] width 11 height 12
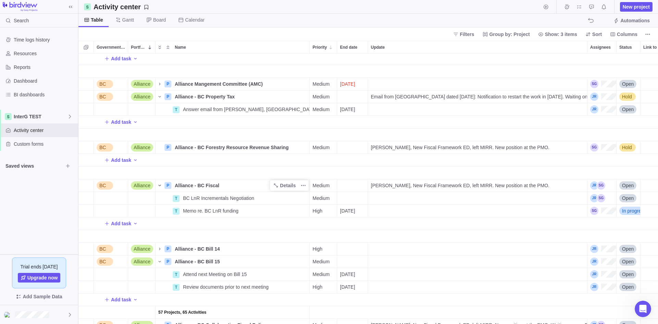
scroll to position [265, 574]
click at [306, 198] on icon "More actions" at bounding box center [303, 197] width 5 height 5
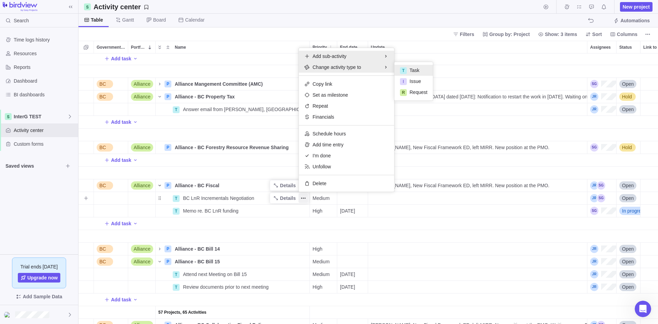
click at [346, 56] on span "Add sub-activity" at bounding box center [330, 56] width 34 height 7
click at [413, 54] on div "T Task" at bounding box center [413, 59] width 38 height 11
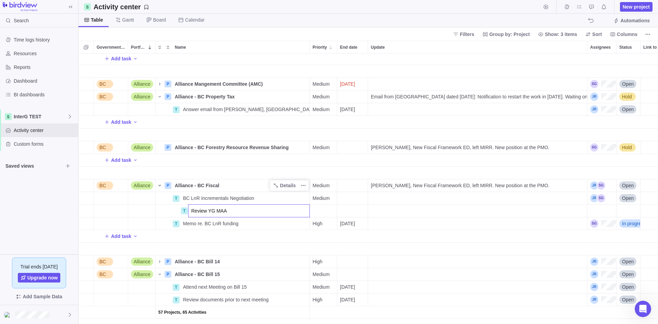
type input "Review YG MAA"
click at [323, 215] on div "Medium" at bounding box center [323, 211] width 27 height 12
click at [327, 254] on div "High" at bounding box center [348, 251] width 77 height 12
click at [346, 208] on div "End date" at bounding box center [352, 211] width 30 height 12
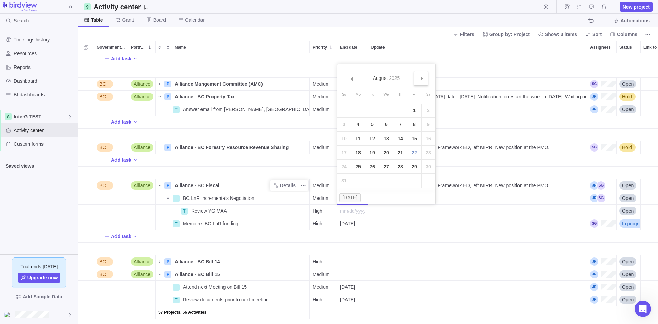
click at [424, 77] on link "Next" at bounding box center [421, 78] width 15 height 15
click at [414, 111] on link "5" at bounding box center [414, 110] width 14 height 14
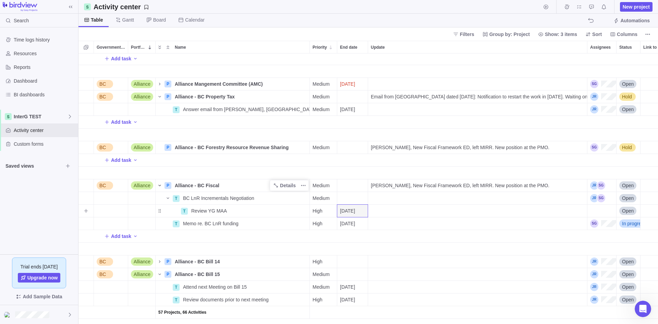
click at [339, 213] on div "[DATE]" at bounding box center [352, 211] width 30 height 12
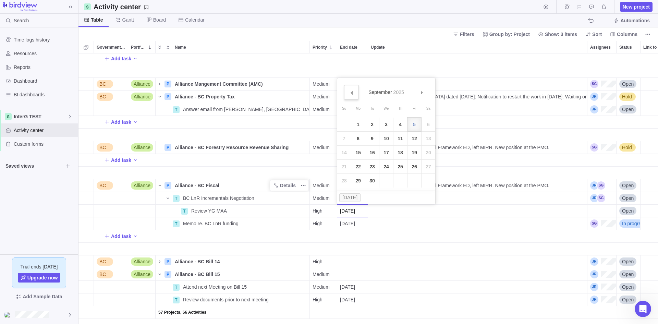
click at [346, 92] on link "Prev" at bounding box center [351, 92] width 15 height 15
click at [411, 181] on link "29" at bounding box center [414, 181] width 14 height 14
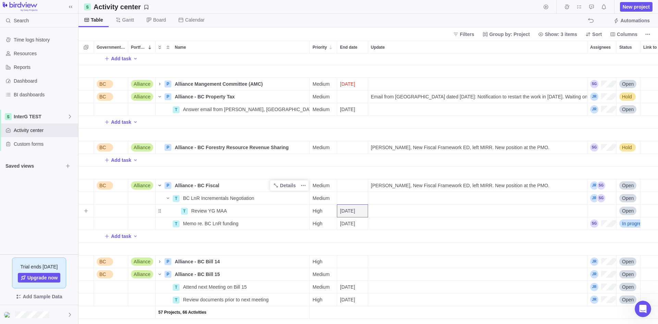
click at [526, 210] on div "Assignees" at bounding box center [601, 211] width 29 height 12
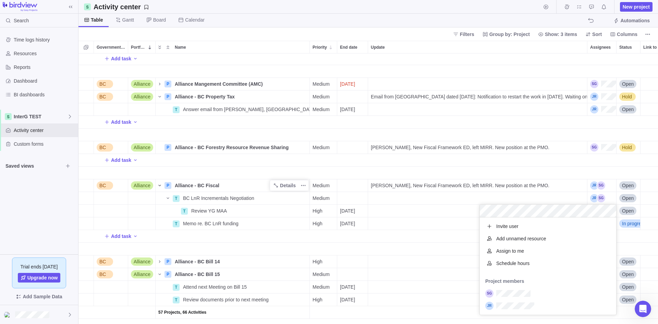
scroll to position [92, 131]
click at [386, 248] on div "Add task BC Alliance P Alliance Mangement Committee (AMC) Details Medium [DATE]…" at bounding box center [367, 188] width 579 height 270
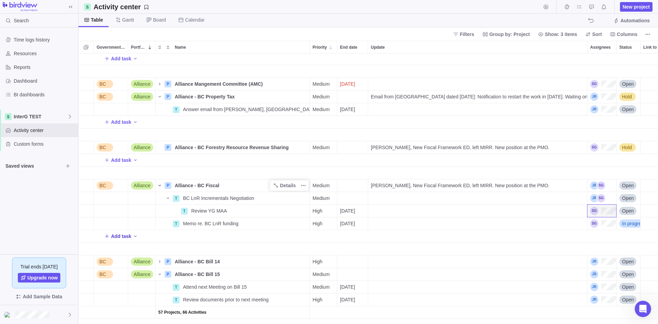
click at [116, 235] on span "Add task" at bounding box center [121, 236] width 20 height 7
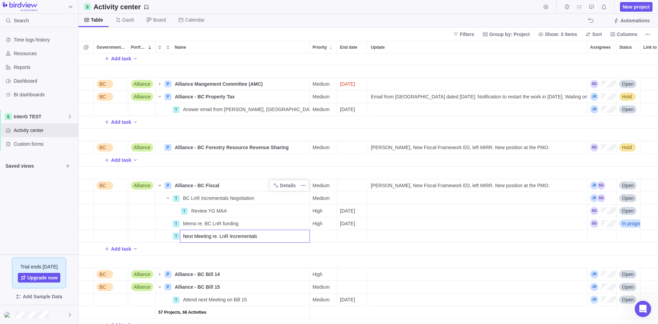
type input "Next Meeting re. LnR Incrementals"
click at [355, 235] on div "End date" at bounding box center [352, 236] width 30 height 12
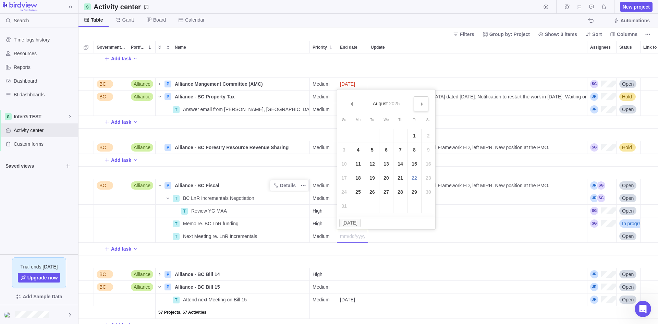
click at [424, 98] on link "Next" at bounding box center [421, 103] width 15 height 15
click at [401, 133] on link "4" at bounding box center [400, 136] width 14 height 14
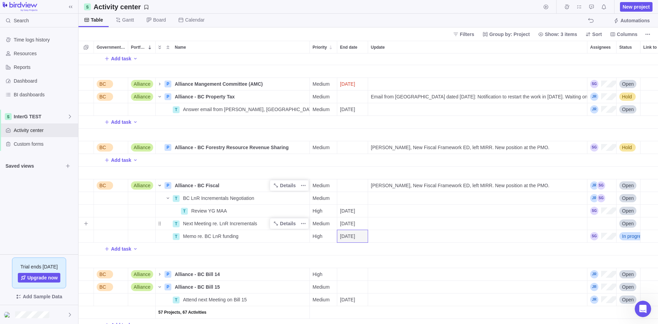
click at [198, 222] on span "Next Meeting re. LnR Incrementals" at bounding box center [220, 223] width 74 height 7
click at [215, 223] on input "Next Meeting re. LnR Incrementals" at bounding box center [245, 223] width 130 height 13
click at [213, 222] on input "Next Meeting re. LnR Incrementals" at bounding box center [245, 223] width 130 height 13
type input "Next Meeting w/ BC re. LnR Incrementals"
click at [125, 249] on div "Add task BC Alliance P Alliance Mangement Committee (AMC) Details Medium [DATE]…" at bounding box center [367, 188] width 579 height 270
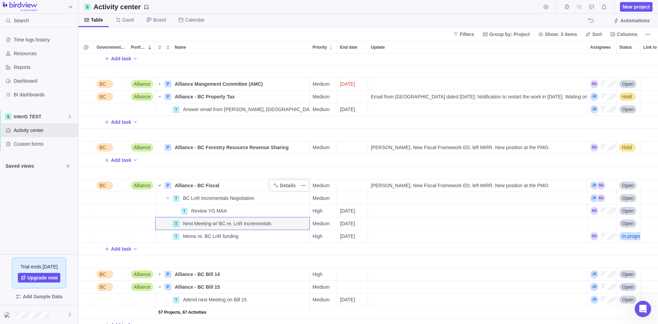
click at [125, 249] on span "Add task" at bounding box center [121, 248] width 20 height 7
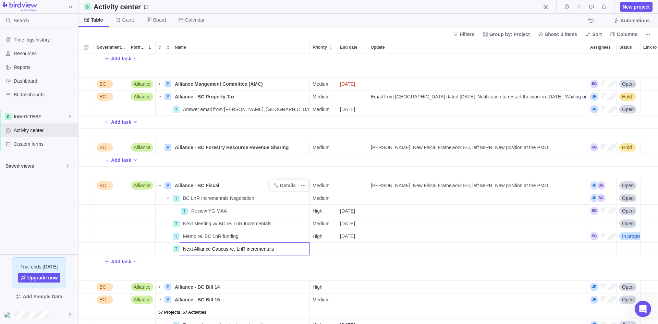
type input "Next Alliance Caucus re. LnR incrementals"
click at [337, 250] on div "Medium" at bounding box center [323, 249] width 27 height 12
click at [360, 247] on div "Add task BC Alliance P Alliance Mangement Committee (AMC) Details Medium [DATE]…" at bounding box center [367, 188] width 579 height 270
click at [357, 249] on div "End date" at bounding box center [352, 249] width 30 height 12
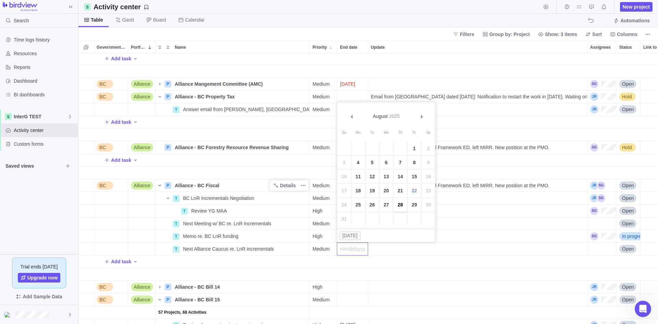
click at [398, 205] on link "28" at bounding box center [400, 205] width 14 height 14
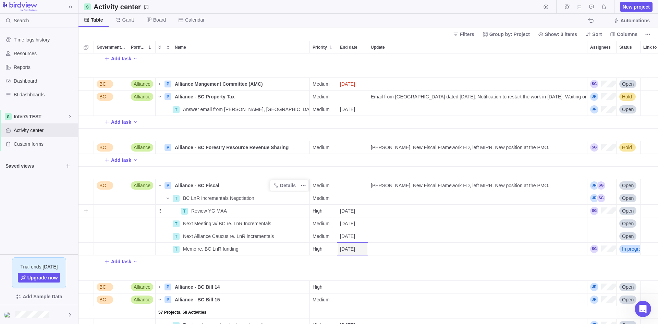
click at [355, 209] on span "[DATE]" at bounding box center [347, 210] width 15 height 7
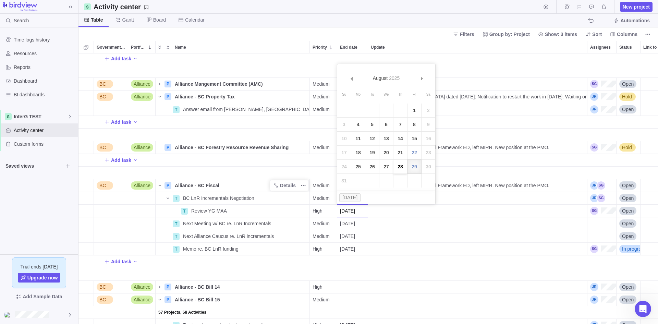
click at [401, 170] on link "28" at bounding box center [400, 167] width 14 height 14
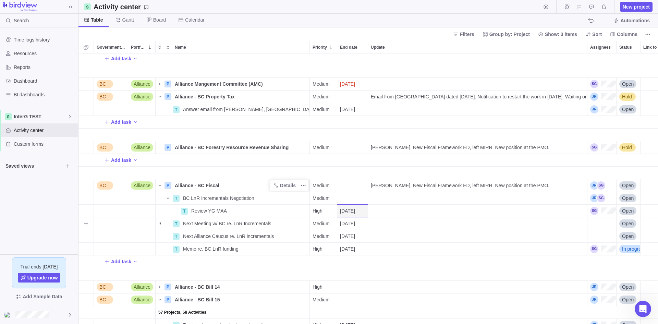
click at [526, 229] on div "Assignees" at bounding box center [601, 223] width 29 height 12
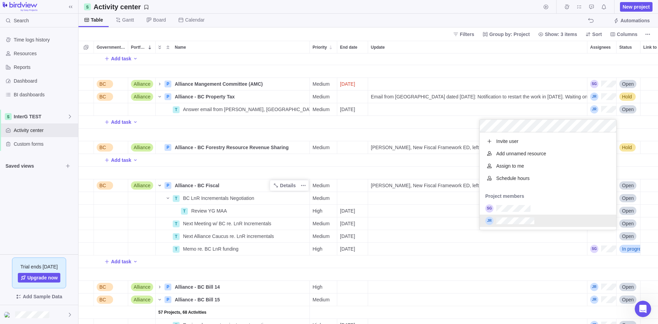
click at [526, 214] on div "grid" at bounding box center [548, 208] width 136 height 12
click at [526, 218] on div "grid" at bounding box center [548, 221] width 136 height 12
click at [526, 234] on div "Add task BC Alliance P Alliance Mangement Committee (AMC) Details Medium [DATE]…" at bounding box center [367, 188] width 579 height 270
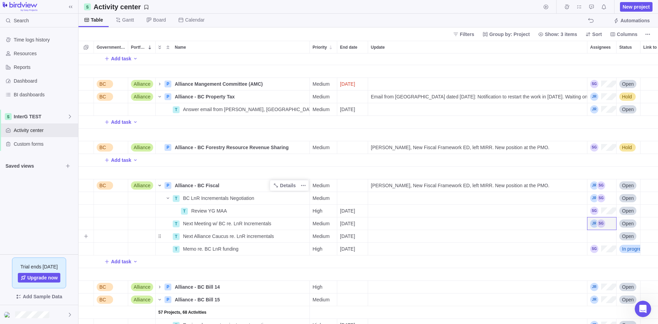
click at [526, 237] on div "Assignees" at bounding box center [601, 236] width 29 height 12
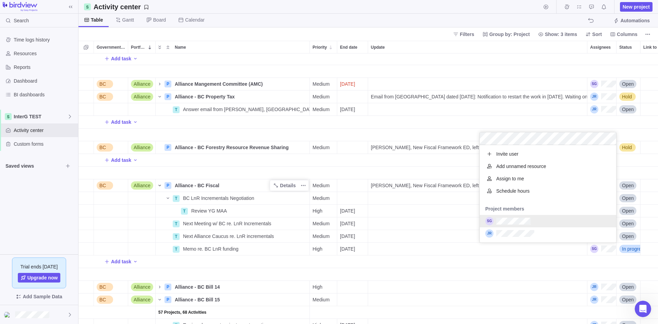
click at [526, 223] on div "grid" at bounding box center [548, 221] width 136 height 12
click at [526, 231] on div "grid" at bounding box center [548, 233] width 136 height 12
click at [526, 264] on div "Add task BC Alliance P Alliance Mangement Committee (AMC) Details Medium [DATE]…" at bounding box center [367, 188] width 579 height 270
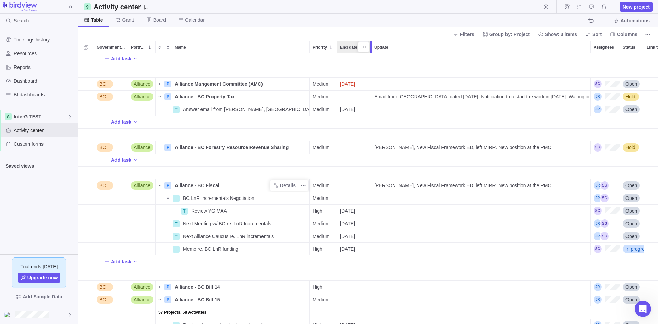
drag, startPoint x: 368, startPoint y: 50, endPoint x: 370, endPoint y: 78, distance: 27.8
click at [370, 78] on div "Government Level Portfolio Name Priority End date Update Assignees Status Link …" at bounding box center [367, 182] width 579 height 283
click at [153, 20] on span "Board" at bounding box center [159, 19] width 13 height 7
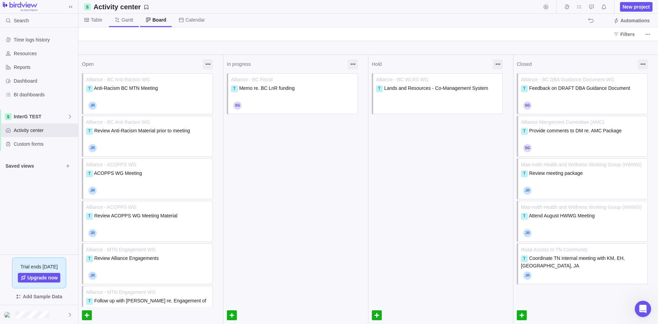
click at [137, 21] on span "Gantt" at bounding box center [123, 20] width 29 height 13
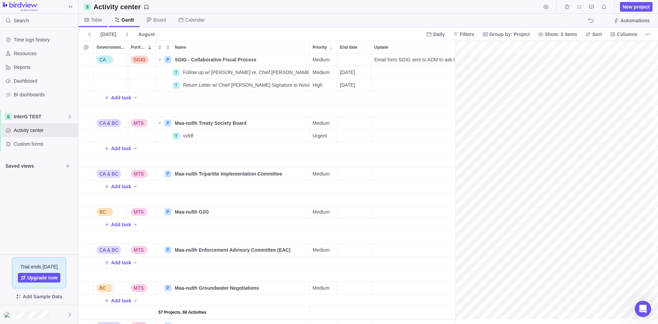
scroll to position [0, 57]
click at [101, 19] on span "Table" at bounding box center [96, 19] width 11 height 7
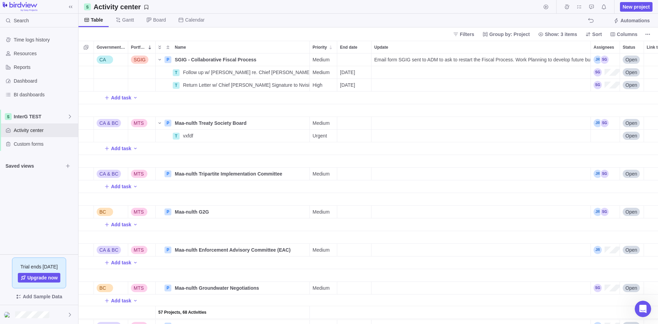
scroll to position [265, 574]
click at [526, 36] on icon "More actions" at bounding box center [647, 34] width 5 height 5
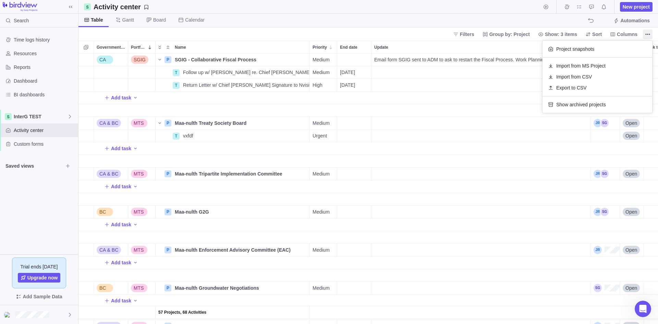
click at [526, 36] on body "Search Time logs history Resources Reports Dashboard BI dashboards InterG TEST …" at bounding box center [329, 162] width 658 height 324
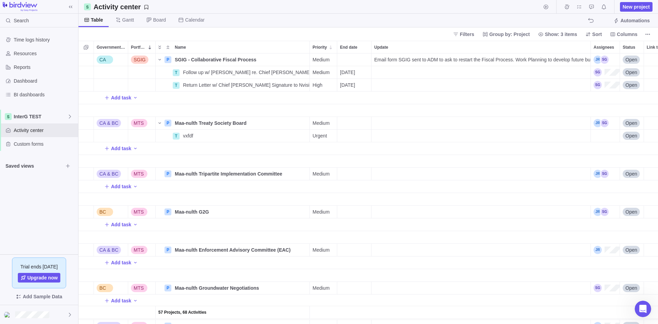
click at [526, 36] on span "Columns" at bounding box center [627, 34] width 21 height 7
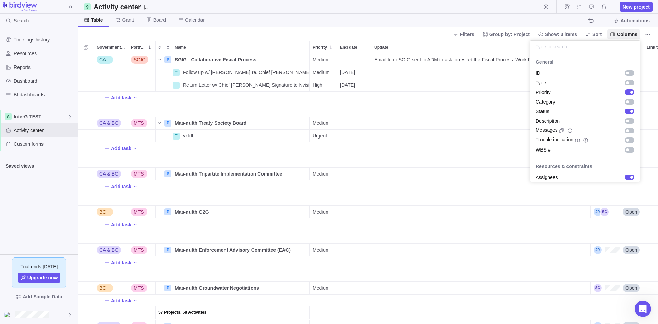
click at [526, 36] on span "Columns" at bounding box center [627, 34] width 21 height 7
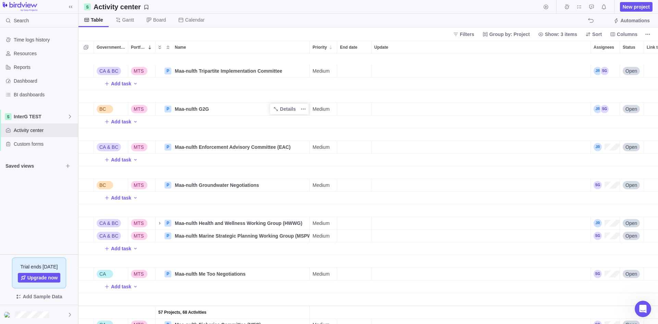
scroll to position [137, 0]
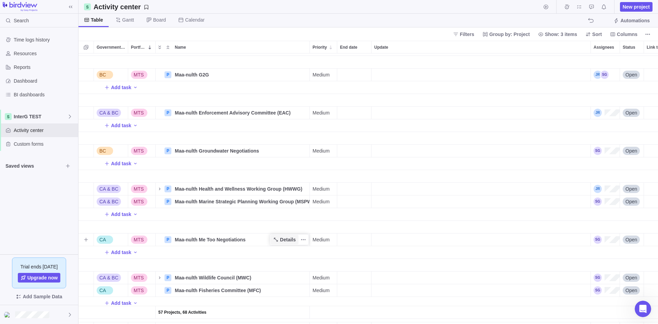
click at [290, 240] on span "Details" at bounding box center [288, 239] width 16 height 7
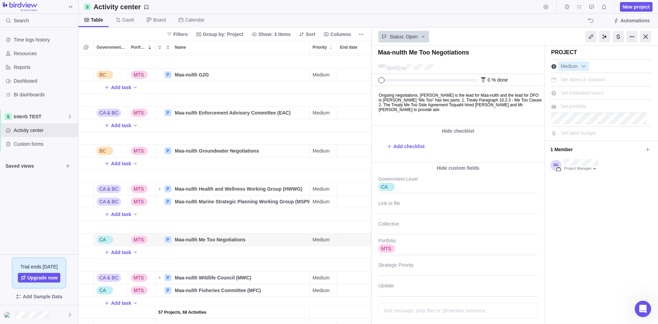
click at [448, 111] on body "Ongoing negotiations. [PERSON_NAME] is the lead for Maa-nulth and the lead for …" at bounding box center [457, 99] width 171 height 26
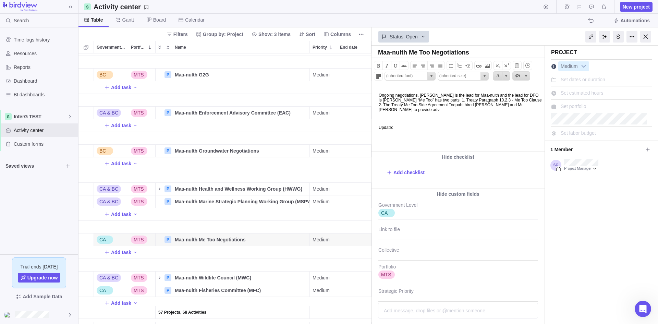
type input "'Calibri',sans-serif"
type input "11.0pt"
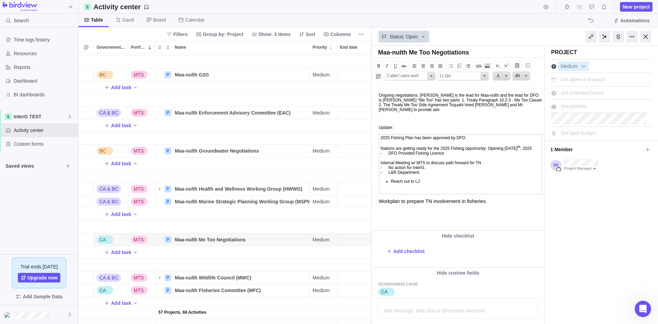
click at [436, 184] on li "Reach out to LJ" at bounding box center [465, 181] width 149 height 5
type input "(inherited font)"
type input "(inherited size)"
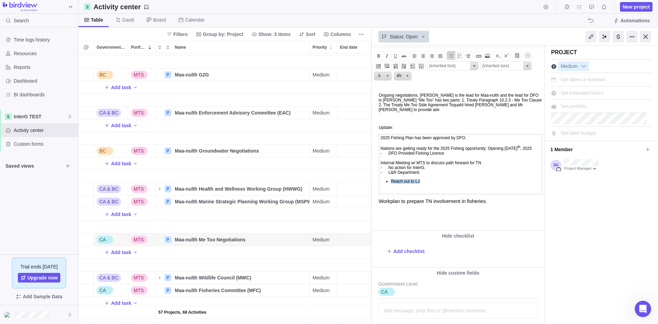
drag, startPoint x: 436, startPoint y: 192, endPoint x: 379, endPoint y: 190, distance: 56.2
click at [379, 190] on td "2025 Fishing Plan has been approved by DFO. Nations are getting ready for the 2…" at bounding box center [460, 164] width 163 height 60
click at [391, 184] on li "Reach out to LJ" at bounding box center [465, 181] width 149 height 5
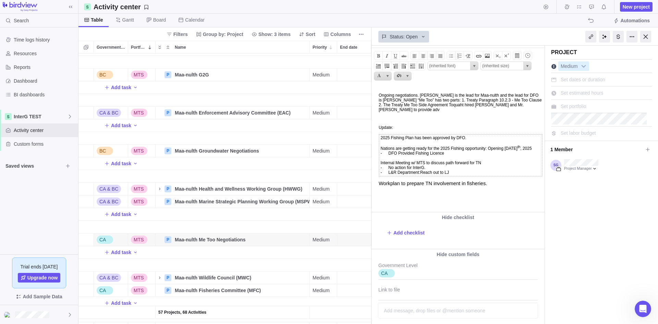
drag, startPoint x: 480, startPoint y: 143, endPoint x: 380, endPoint y: 141, distance: 100.1
click at [380, 141] on td "2025 Fishing Plan has been approved by DFO. Nations are getting ready for the 2…" at bounding box center [460, 155] width 163 height 42
copy td "2025 Fishing Plan has been approved by DFO."
click at [526, 37] on div at bounding box center [645, 37] width 11 height 12
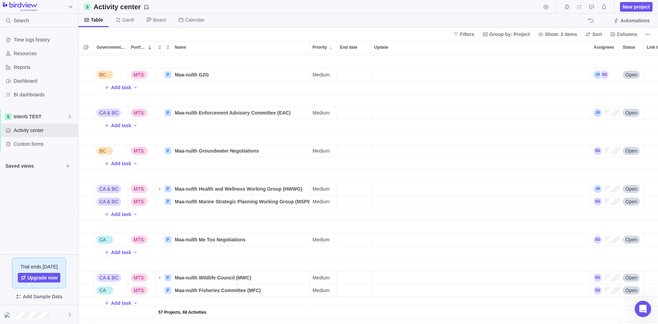
click at [396, 223] on div "Update" at bounding box center [480, 227] width 219 height 13
click at [394, 238] on div "Update" at bounding box center [480, 239] width 219 height 12
type input "2025 Fishing Plan has been approved by DFO."
click at [392, 254] on div "57 Projects, 68 Activities Add task BC MTS P Maa-nulth G2G Details Medium Open …" at bounding box center [367, 188] width 579 height 270
click at [516, 241] on div "2025 Fishing Plan has been approved by DFO." at bounding box center [480, 239] width 219 height 12
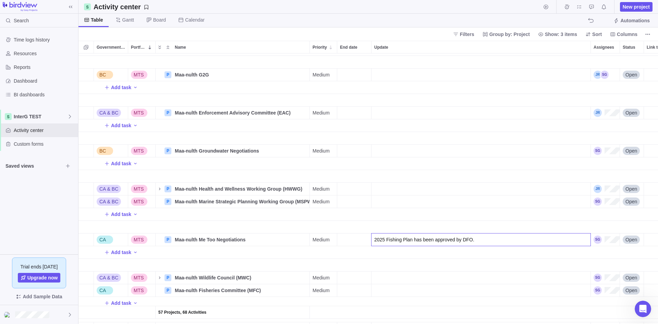
click at [516, 241] on input "2025 Fishing Plan has been approved by DFO." at bounding box center [481, 239] width 220 height 13
type input "2025 Fishing Plan has been approved by DFO. TN Forego their participation for 2…"
click at [171, 256] on div "57 Projects, 68 Activities Add task BC MTS P Maa-nulth G2G Details Medium Open …" at bounding box center [367, 188] width 579 height 270
click at [279, 147] on span "Details" at bounding box center [284, 151] width 28 height 10
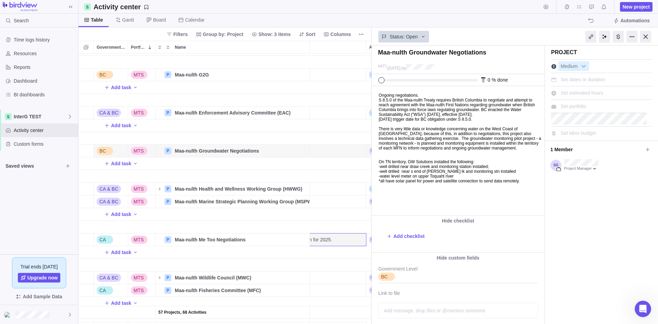
click at [411, 183] on body "Ongoing negotiations. S 8.5.0 of the Maa-nulth Treaty requires British Columbia…" at bounding box center [457, 134] width 171 height 97
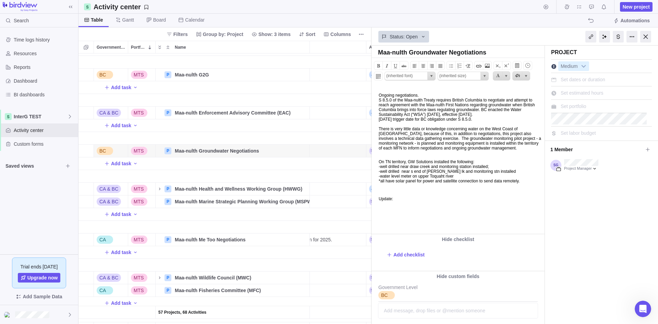
type input "'Calibri',sans-serif"
type input "11.0pt"
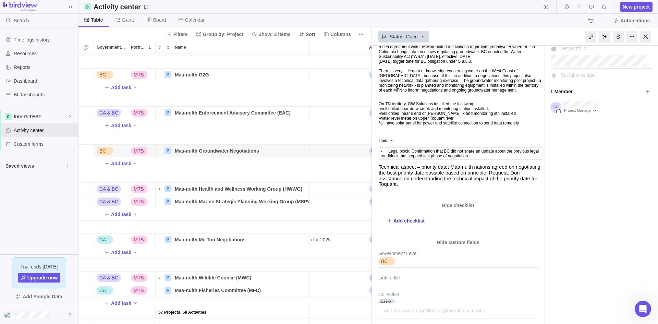
scroll to position [69, 0]
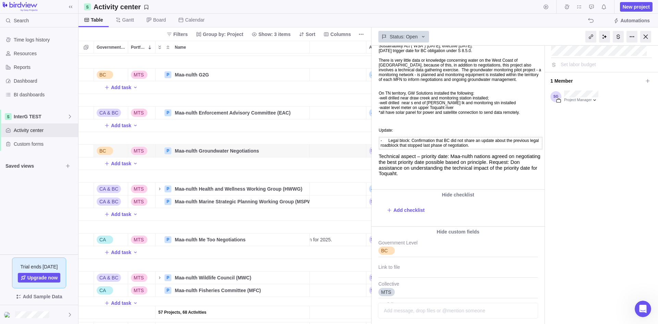
drag, startPoint x: 643, startPoint y: 37, endPoint x: 641, endPoint y: 41, distance: 4.2
click at [526, 37] on div at bounding box center [645, 37] width 11 height 12
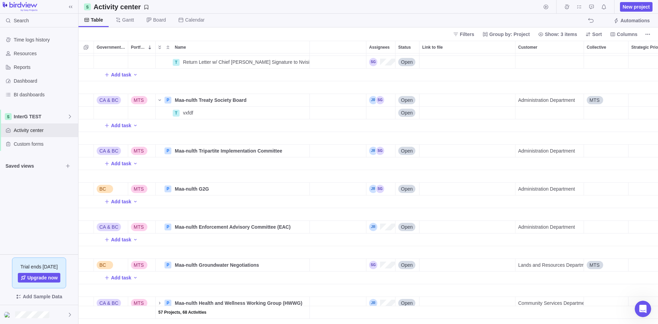
scroll to position [0, 224]
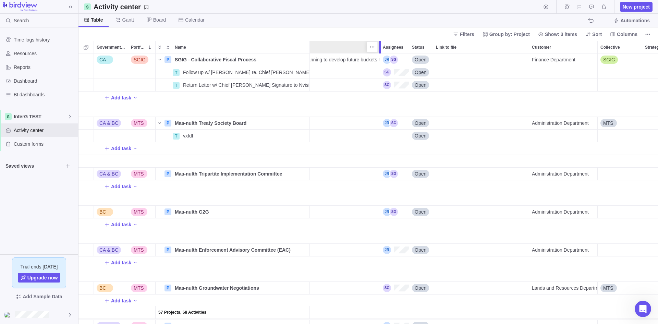
drag, startPoint x: 366, startPoint y: 45, endPoint x: 381, endPoint y: 67, distance: 27.2
click at [381, 67] on div "Government Level Portfolio Name Priority End date Update Assignees Status Link …" at bounding box center [367, 182] width 579 height 283
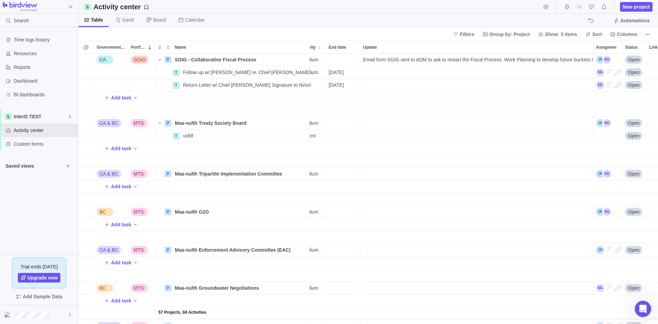
scroll to position [0, 0]
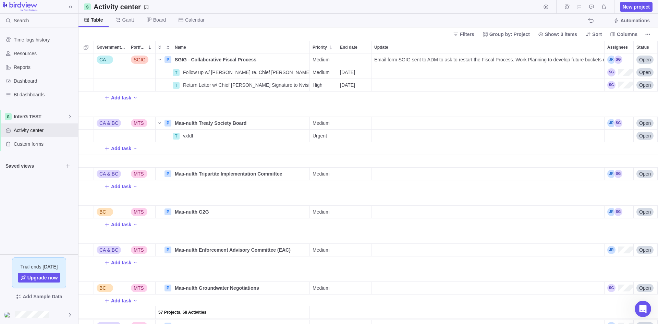
click at [396, 283] on div "Update" at bounding box center [487, 288] width 233 height 12
click at [438, 255] on div "57 Projects, 68 Activities CA SGIG P SGIG - Collaborative Fiscal Process Detail…" at bounding box center [367, 188] width 579 height 270
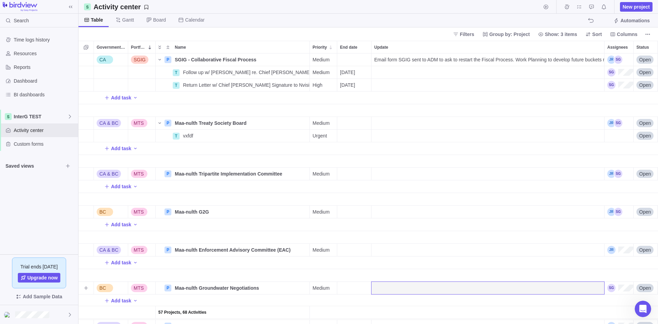
click at [416, 283] on div "Update" at bounding box center [487, 288] width 233 height 12
type input "- Legal block: Confirmation that BC did not share an update about the previous …"
click at [394, 283] on div "57 Projects, 68 Activities CA SGIG P SGIG - Collaborative Fiscal Process Detail…" at bounding box center [367, 188] width 579 height 270
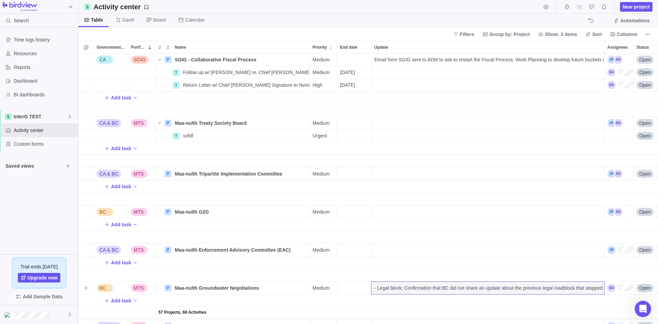
click at [379, 283] on span "- Legal block: Confirmation that BC did not share an update about the previous …" at bounding box center [489, 287] width 230 height 7
click at [378, 283] on input "- Legal block: Confirmation that BC did not share an update about the previous …" at bounding box center [487, 287] width 233 height 13
click at [383, 283] on input "- Legal block: Confirmation that BC did not share an update about the previous …" at bounding box center [487, 287] width 233 height 13
type input "Legal block: Confirmation that BC did not share an update about the previous le…"
click at [358, 283] on div "57 Projects, 68 Activities CA SGIG P SGIG - Collaborative Fiscal Process Detail…" at bounding box center [367, 188] width 579 height 270
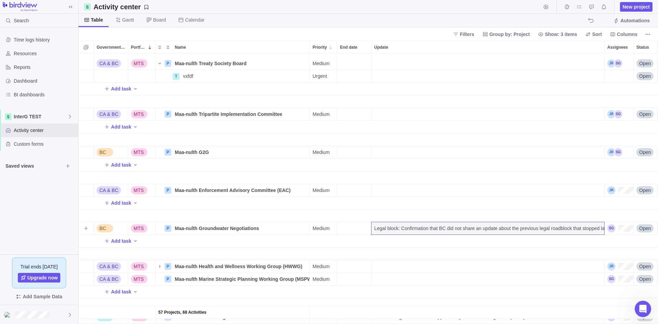
scroll to position [69, 0]
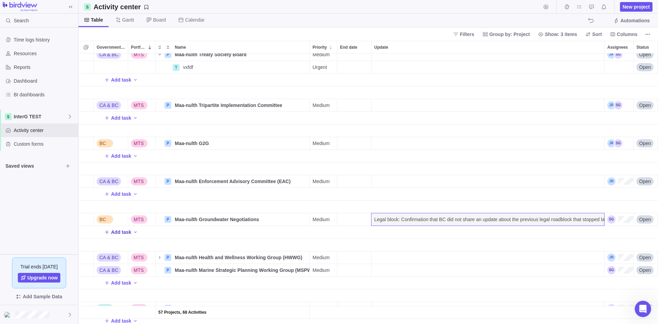
click at [120, 234] on span "Add task" at bounding box center [121, 232] width 20 height 7
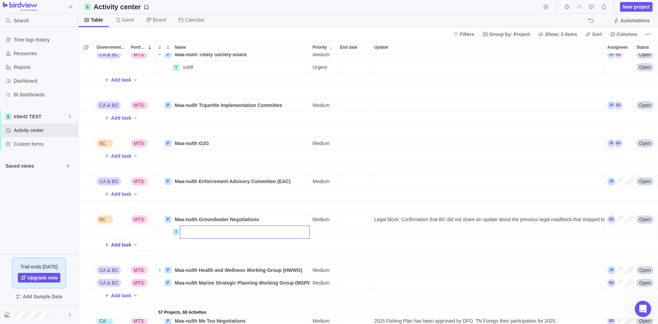
type input "A"
type input "Next Internal Technical Groundwater Meeting"
click at [359, 234] on div "End date" at bounding box center [354, 232] width 34 height 12
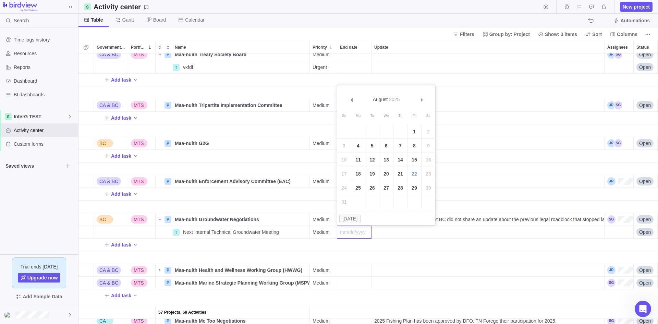
drag, startPoint x: 385, startPoint y: 189, endPoint x: 388, endPoint y: 219, distance: 29.6
click at [385, 189] on link "27" at bounding box center [386, 188] width 14 height 14
click at [115, 245] on span "Add task" at bounding box center [121, 244] width 20 height 7
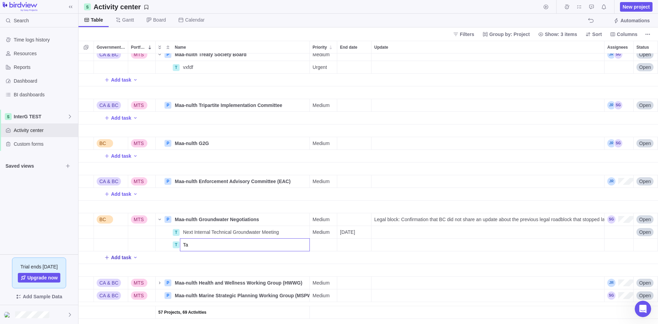
type input "T"
type input "Email Don re. Priority Date - Technical Aspects and Impacts"
click at [526, 229] on div "Assignees" at bounding box center [618, 232] width 29 height 12
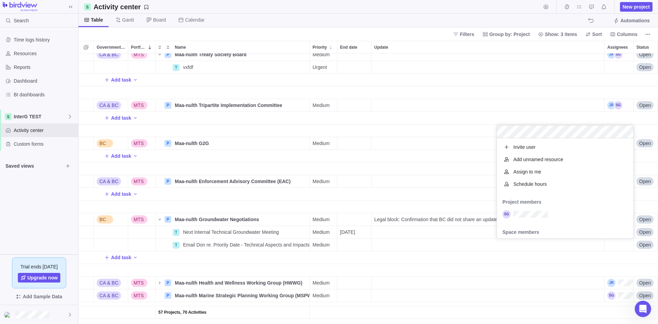
scroll to position [95, 131]
click at [526, 211] on div "grid" at bounding box center [565, 214] width 136 height 12
click at [526, 245] on div "57 Projects, 70 Activities CA & BC MTS P Maa-nulth Treaty Society Board Details…" at bounding box center [367, 188] width 579 height 270
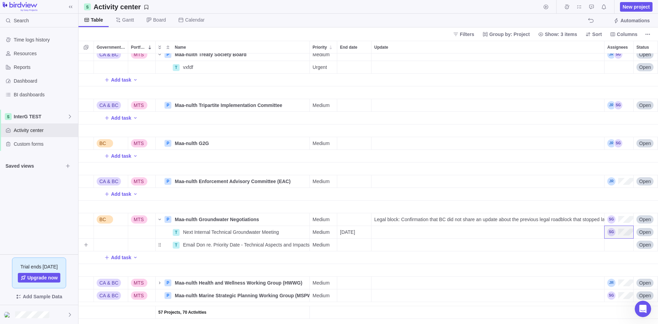
click at [526, 245] on div "Assignees" at bounding box center [618, 245] width 29 height 12
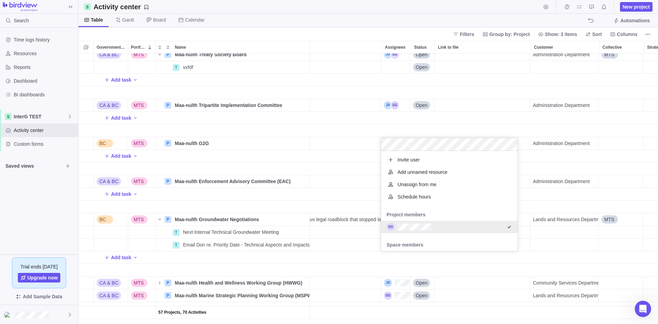
scroll to position [0, 223]
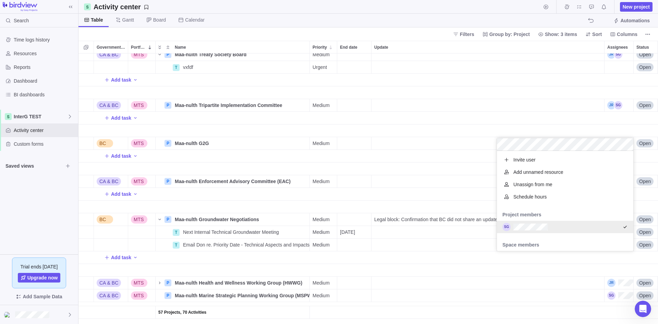
click at [424, 265] on div "57 Projects, 70 Activities CA & BC MTS P Maa-nulth Treaty Society Board Details…" at bounding box center [367, 188] width 579 height 270
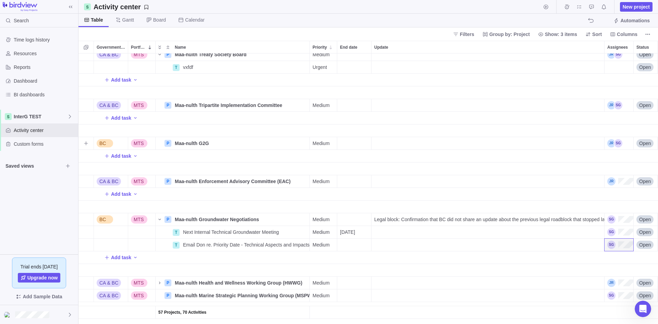
click at [407, 145] on div "Update" at bounding box center [487, 143] width 233 height 12
type input "Awaiting Meeting Summary and Commitments"
click at [186, 158] on div "57 Projects, 70 Activities CA & BC MTS P Maa-nulth Treaty Society Board Details…" at bounding box center [367, 188] width 579 height 270
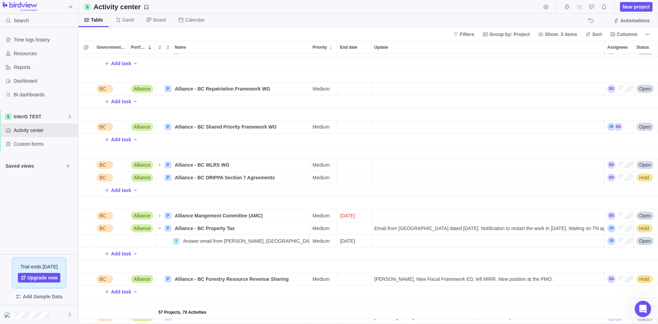
scroll to position [1439, 0]
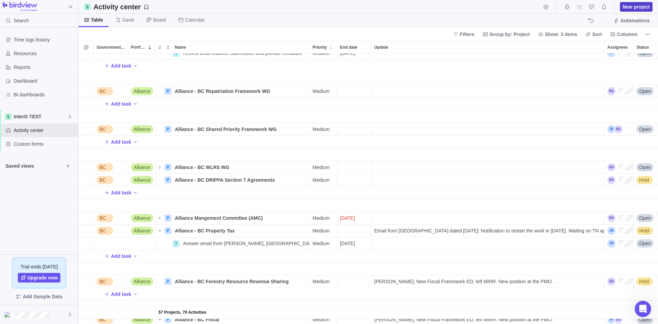
click at [526, 10] on span "New project" at bounding box center [636, 7] width 33 height 10
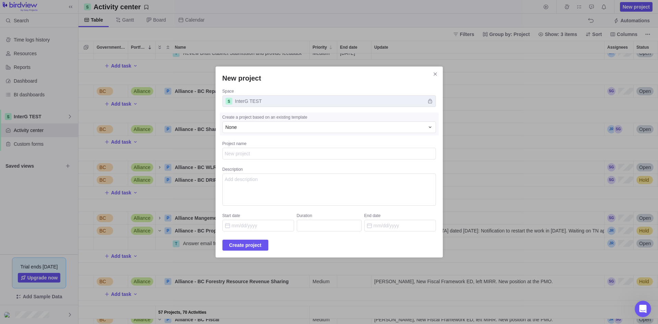
type textarea "x"
type textarea "A"
type textarea "x"
type textarea "Al"
type textarea "x"
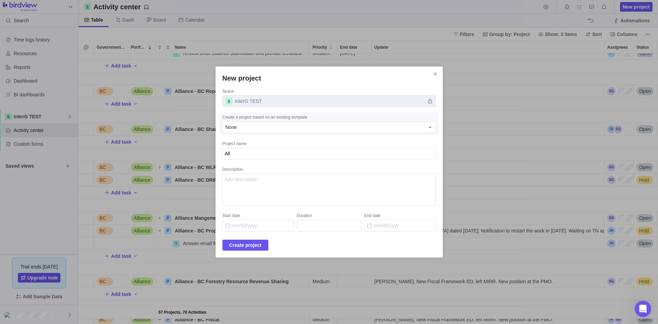
type textarea "[MEDICAL_DATA]"
type textarea "x"
type textarea "Allia"
type textarea "x"
type textarea "Allian"
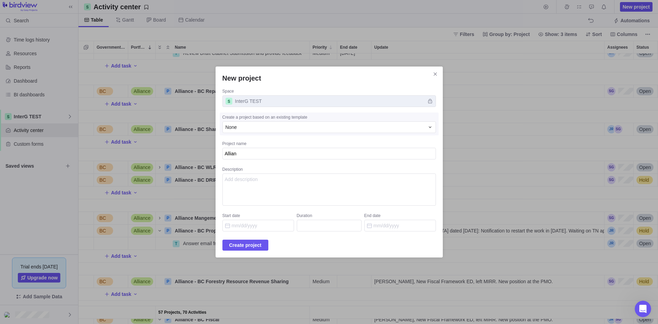
type textarea "x"
type textarea "Allianc"
type textarea "x"
type textarea "Alliance"
type textarea "x"
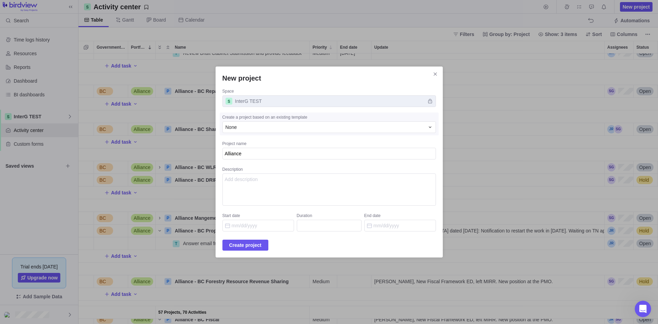
type textarea "Alliance"
type textarea "x"
type textarea "Alliance -"
type textarea "x"
type textarea "Alliance -"
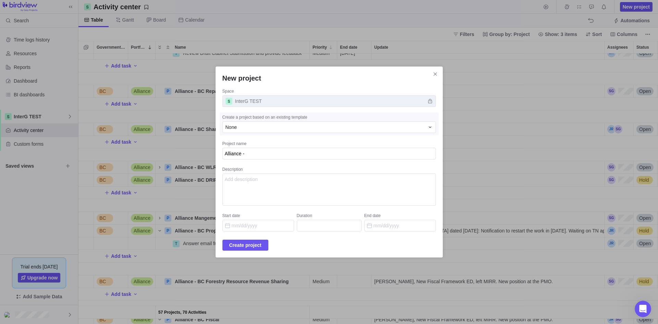
type textarea "x"
type textarea "Alliance - P"
type textarea "x"
type textarea "Alliance - PR"
type textarea "x"
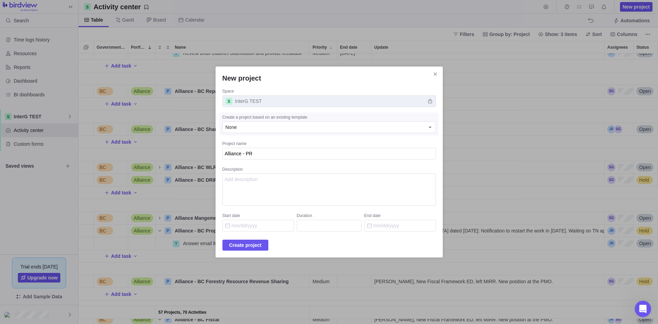
type textarea "Alliance - PRe"
type textarea "x"
type textarea "Alliance - PRem"
type textarea "x"
type textarea "Alliance - PRemi"
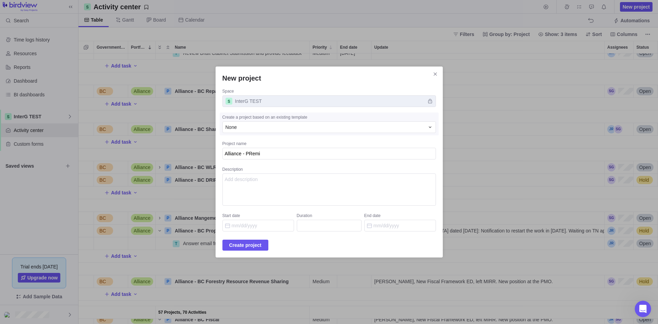
type textarea "x"
type textarea "Alliance - PRem"
type textarea "x"
type textarea "Alliance - PRe"
type textarea "x"
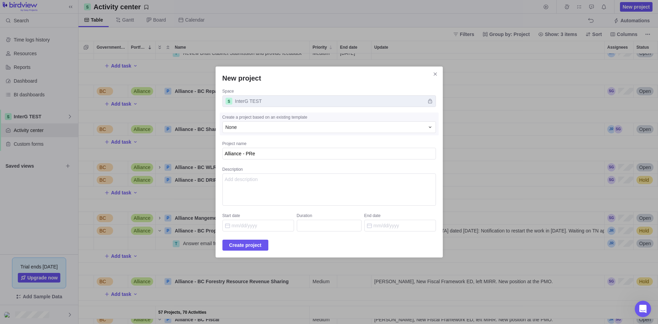
type textarea "Alliance - PR"
type textarea "x"
type textarea "Alliance - P"
type textarea "x"
type textarea "Alliance - Pr"
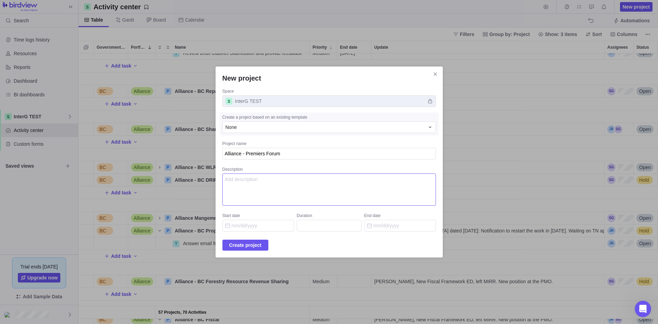
click at [274, 190] on textarea "Description" at bounding box center [328, 189] width 213 height 32
click at [258, 183] on textarea "Description" at bounding box center [328, 189] width 213 height 32
paste textarea "- Technical Debrief : Alliance and BC coordinating technical debrief and work p…"
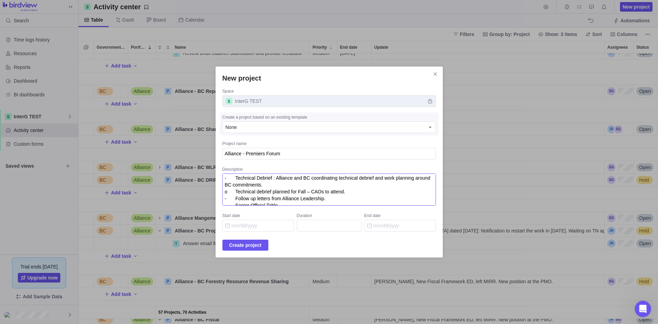
scroll to position [0, 0]
click at [314, 184] on textarea "- Technical Debrief : Alliance and BC coordinating technical debrief and work p…" at bounding box center [328, 189] width 213 height 32
click at [315, 193] on textarea "- Technical Debrief : Alliance and BC coordinating technical debrief and work p…" at bounding box center [328, 189] width 213 height 32
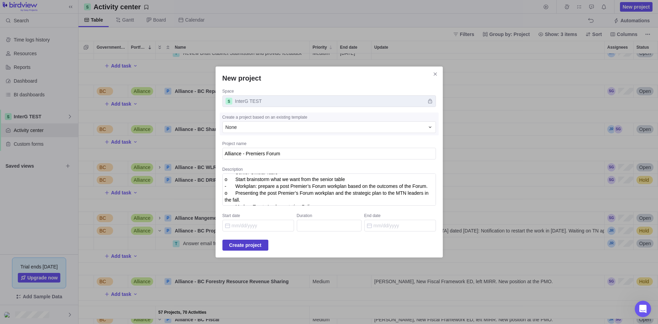
click at [242, 247] on span "Create project" at bounding box center [245, 245] width 32 height 8
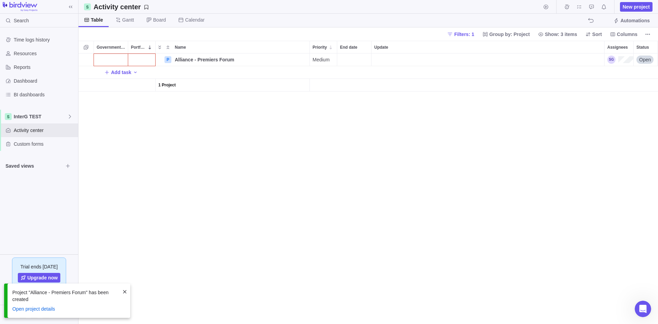
scroll to position [265, 574]
click at [112, 54] on div "Government Level" at bounding box center [111, 59] width 34 height 12
click at [111, 98] on div "BC" at bounding box center [107, 100] width 16 height 8
click at [140, 54] on div "Portfolio" at bounding box center [141, 59] width 27 height 12
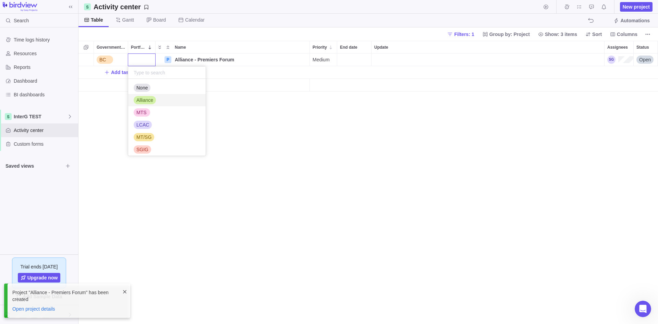
click at [146, 96] on div "Alliance" at bounding box center [145, 100] width 22 height 8
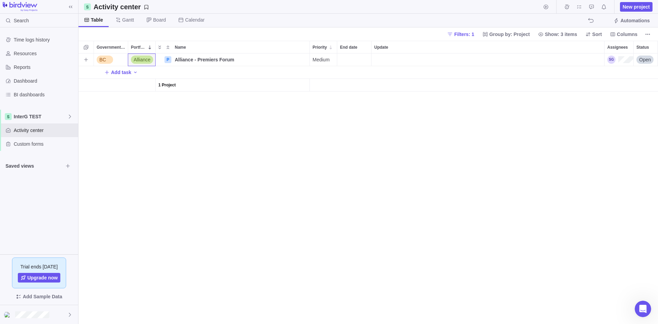
click at [383, 62] on div "Update" at bounding box center [487, 59] width 233 height 12
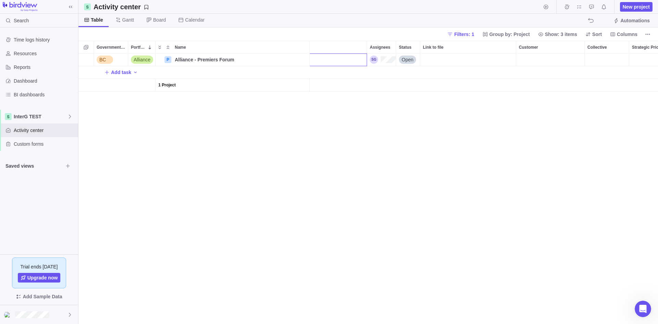
scroll to position [0, 246]
click at [526, 58] on div "BC Alliance P Alliance - Premiers Forum Details Medium Technical Debrief w/ BC …" at bounding box center [367, 188] width 579 height 270
click at [526, 58] on div "Customer" at bounding box center [541, 59] width 68 height 12
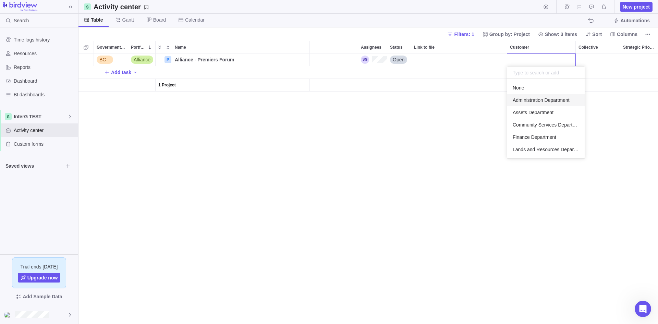
click at [526, 96] on div "Administration Department" at bounding box center [545, 100] width 77 height 12
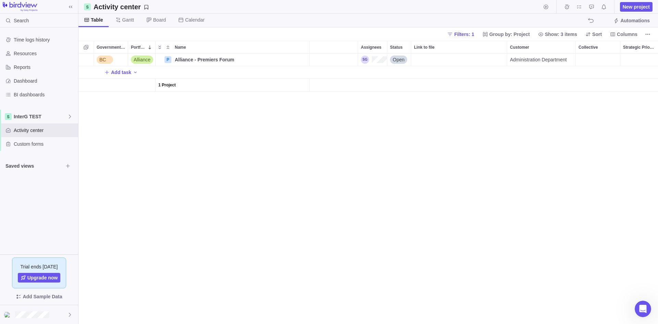
scroll to position [0, 0]
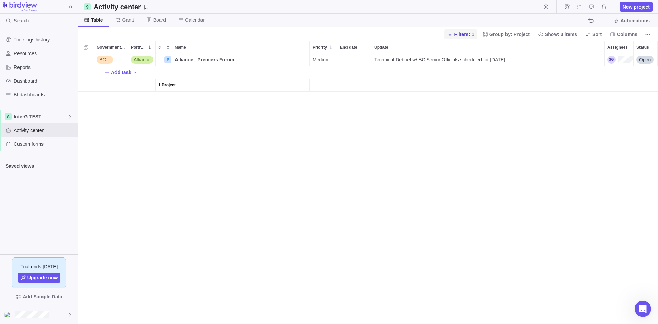
click at [474, 36] on span "Filters: 1" at bounding box center [464, 34] width 20 height 7
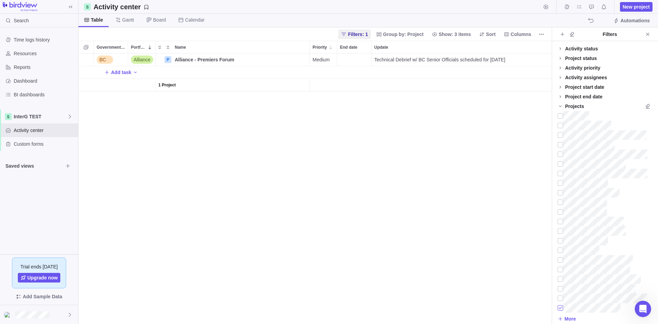
click at [526, 283] on div at bounding box center [560, 308] width 5 height 10
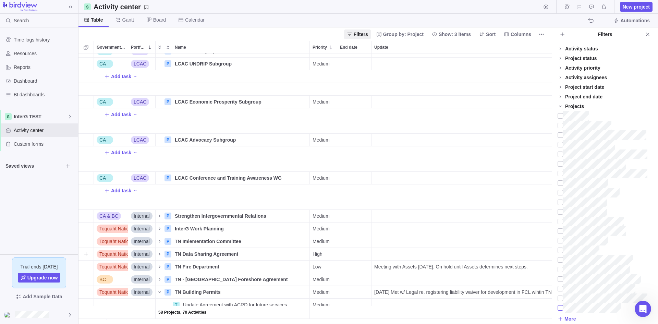
scroll to position [617, 0]
click at [284, 140] on span "Details" at bounding box center [288, 140] width 16 height 7
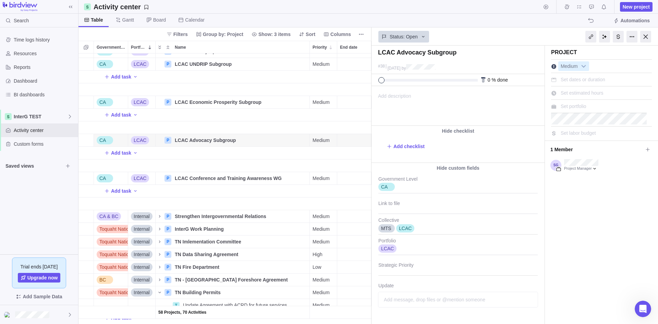
click at [394, 90] on span "Add description" at bounding box center [391, 105] width 39 height 39
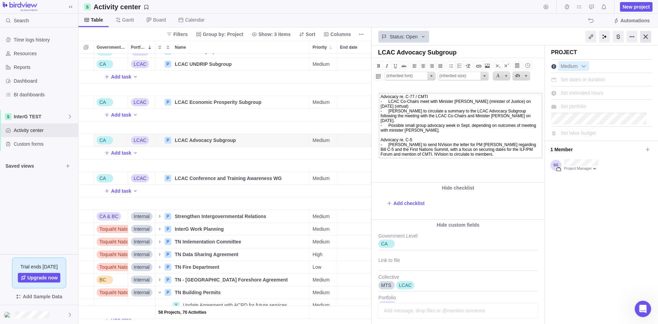
click at [526, 34] on div at bounding box center [645, 37] width 11 height 12
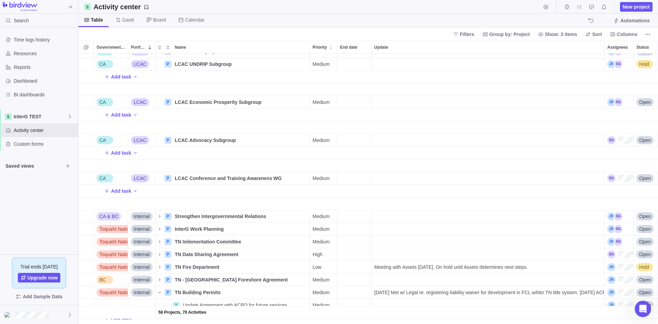
scroll to position [265, 574]
click at [392, 141] on div "Update" at bounding box center [487, 140] width 233 height 12
click at [387, 140] on input "Update" at bounding box center [487, 140] width 233 height 13
drag, startPoint x: 553, startPoint y: 140, endPoint x: 287, endPoint y: 131, distance: 266.1
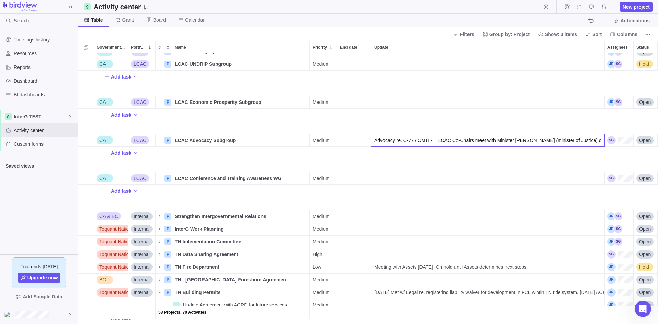
click at [287, 131] on div "58 Projects, 70 Activities CA MT/SG P MT IP (Modern Treaty Implementation Polic…" at bounding box center [367, 188] width 579 height 270
click at [415, 158] on div "58 Projects, 70 Activities CA MT/SG P MT IP (Modern Treaty Implementation Polic…" at bounding box center [367, 188] width 579 height 270
click at [226, 141] on span "LCAC Advocacy Subgroup" at bounding box center [205, 140] width 61 height 7
click at [266, 158] on div "58 Projects, 70 Activities CA MT/SG P MT IP (Modern Treaty Implementation Polic…" at bounding box center [367, 188] width 579 height 270
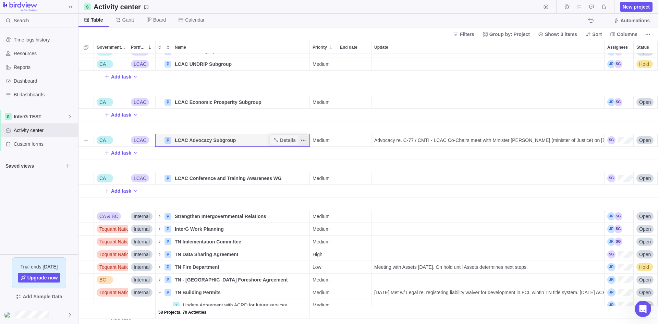
click at [300, 144] on span "More actions" at bounding box center [303, 140] width 10 height 10
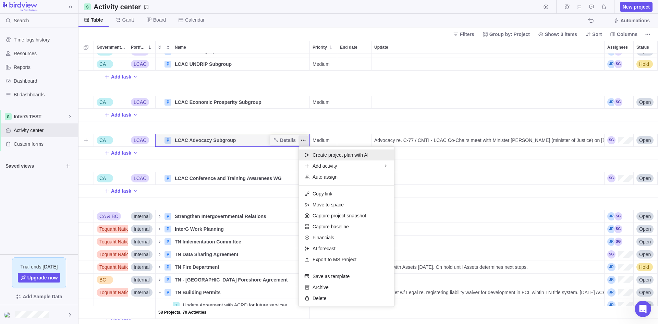
click at [325, 153] on span "Create project plan with AI" at bounding box center [341, 154] width 56 height 7
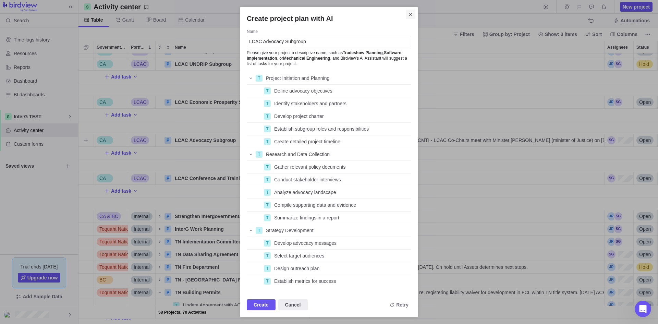
click at [410, 12] on icon "Close" at bounding box center [410, 14] width 5 height 5
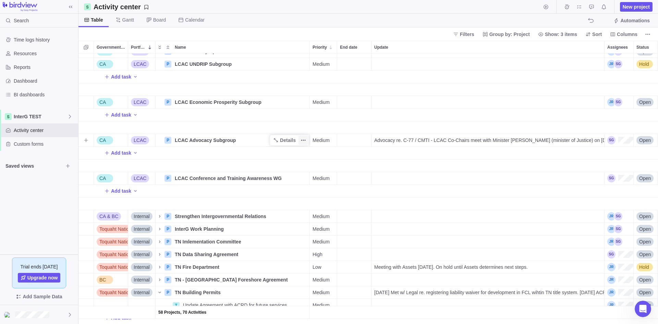
click at [304, 141] on icon "More actions" at bounding box center [303, 139] width 5 height 5
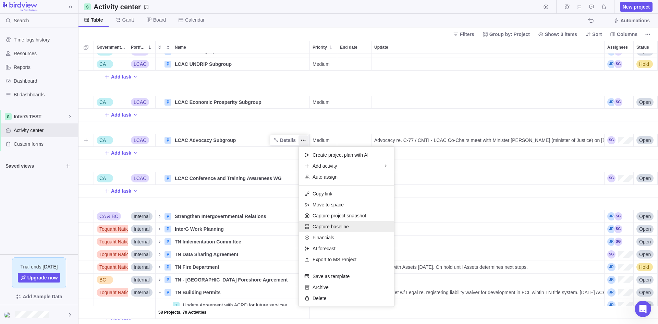
click at [370, 227] on div "Capture baseline" at bounding box center [346, 226] width 95 height 11
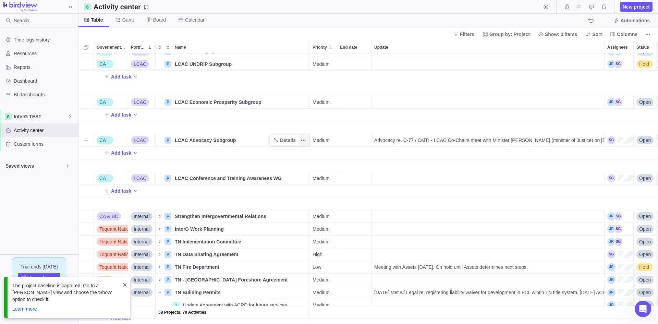
click at [302, 139] on icon "More actions" at bounding box center [303, 139] width 5 height 5
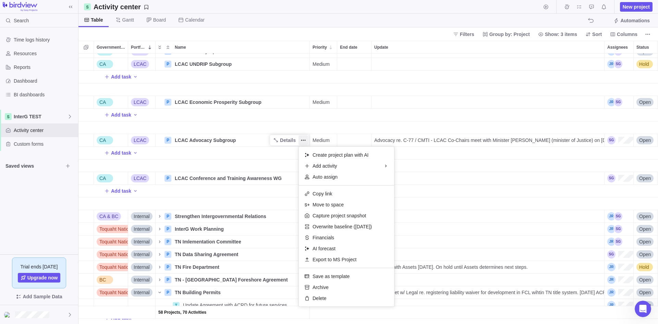
click at [526, 157] on div "58 Projects, 70 Activities CA MT/SG P MT IP (Modern Treaty Implementation Polic…" at bounding box center [367, 188] width 579 height 270
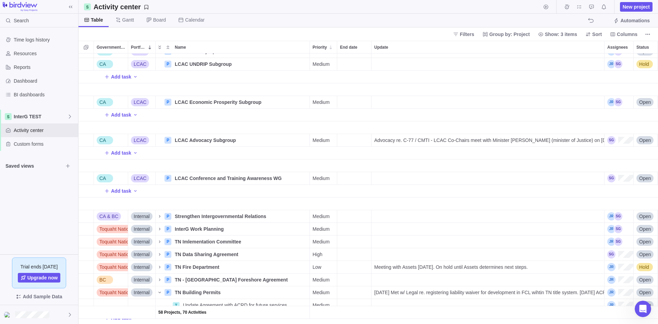
click at [526, 146] on div "Assignees" at bounding box center [618, 140] width 29 height 12
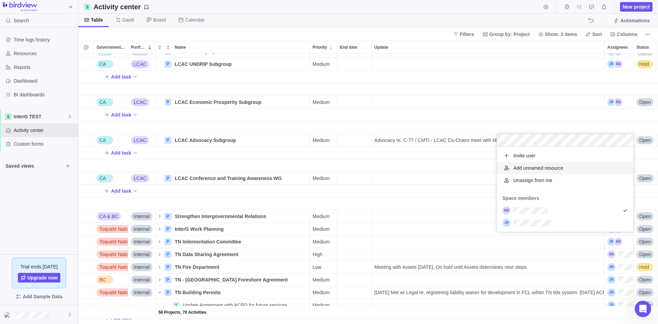
scroll to position [80, 131]
click at [526, 218] on div "grid" at bounding box center [565, 223] width 136 height 12
click at [425, 140] on div "58 Projects, 70 Activities CA MT/SG P MT IP (Modern Treaty Implementation Polic…" at bounding box center [367, 188] width 579 height 270
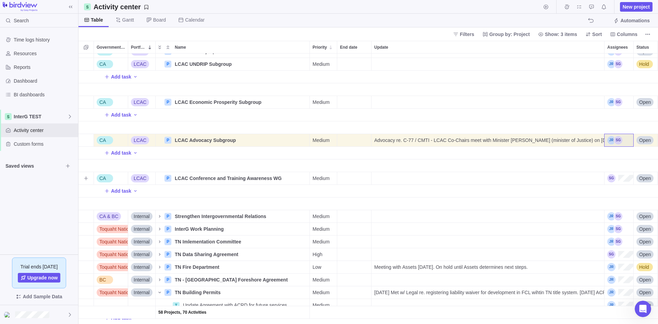
click at [526, 174] on div "Assignees" at bounding box center [620, 178] width 26 height 8
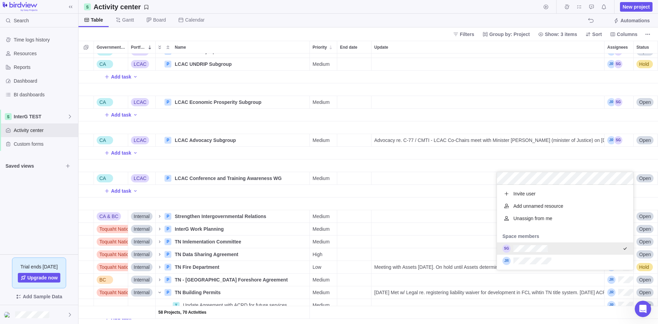
click at [526, 258] on div "grid" at bounding box center [565, 261] width 136 height 12
click at [463, 193] on div "58 Projects, 70 Activities CA MT/SG P MT IP (Modern Treaty Implementation Polic…" at bounding box center [367, 188] width 579 height 270
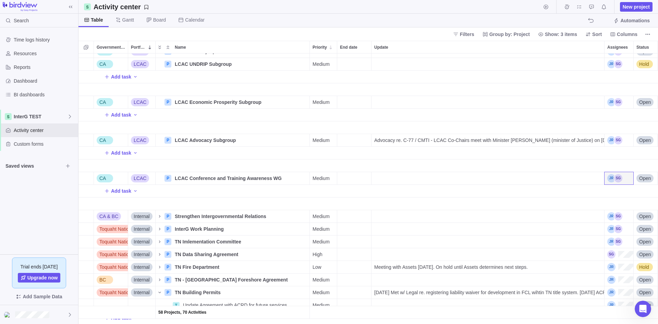
scroll to position [651, 0]
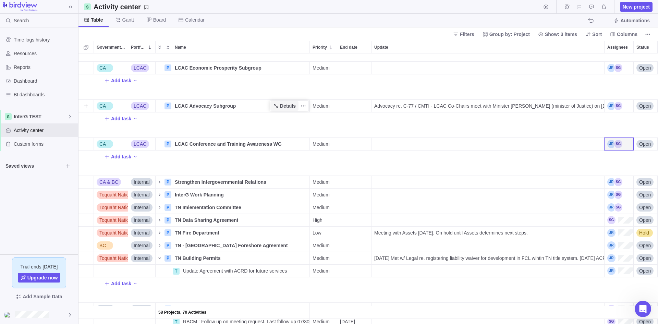
click at [287, 104] on span "Details" at bounding box center [288, 105] width 16 height 7
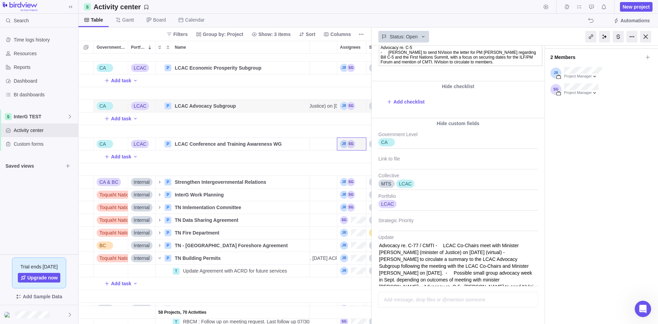
scroll to position [114, 0]
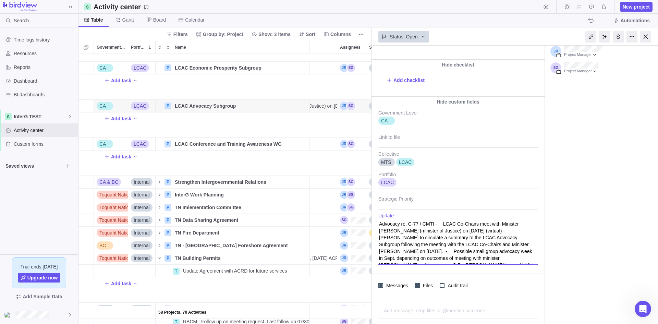
click at [441, 221] on textarea "Advocacy re. C-77 / CMTI - LCAC Co-Chairs meet with Minister [PERSON_NAME] (min…" at bounding box center [457, 239] width 159 height 52
click at [445, 228] on textarea "Advocacy re. C-77 / CMTI - LCAC Co-Chairs meet with Minister [PERSON_NAME] (min…" at bounding box center [457, 239] width 159 height 52
click at [480, 237] on textarea "Advocacy re. C-77 / CMTI - LCAC Co-Chairs meet with Minister [PERSON_NAME] (min…" at bounding box center [457, 239] width 159 height 52
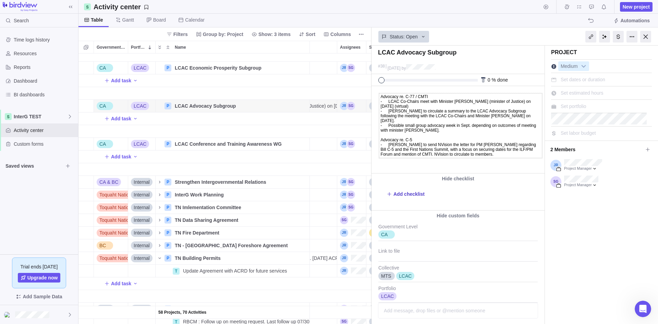
click at [419, 194] on span "Add checklist" at bounding box center [408, 194] width 31 height 7
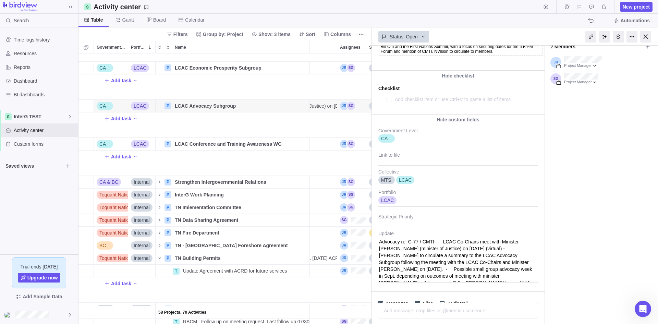
scroll to position [121, 0]
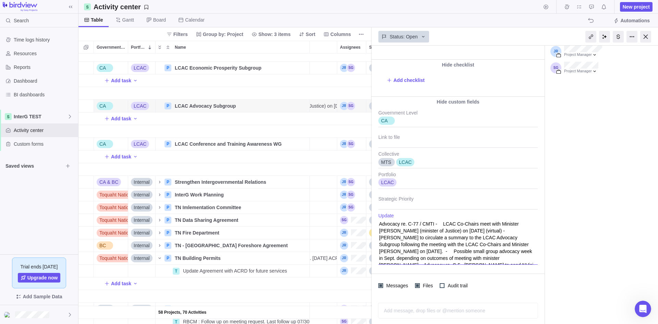
click at [515, 260] on textarea "Advocacy re. C-77 / CMTI - LCAC Co-Chairs meet with Minister [PERSON_NAME] (min…" at bounding box center [457, 239] width 159 height 52
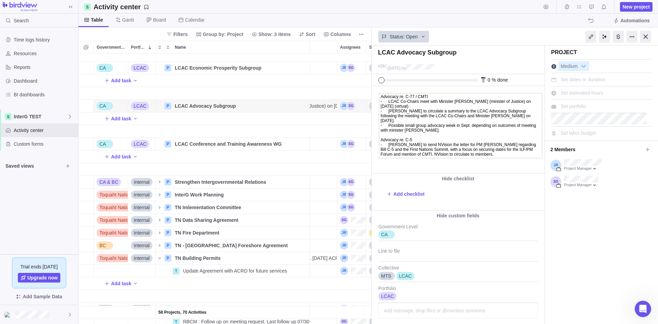
click at [451, 170] on html "Advocacy re. C-77 / CMTI - LCAC Co-Chairs meet with Minister [PERSON_NAME] (min…" at bounding box center [457, 129] width 171 height 87
click at [526, 36] on div at bounding box center [645, 37] width 11 height 12
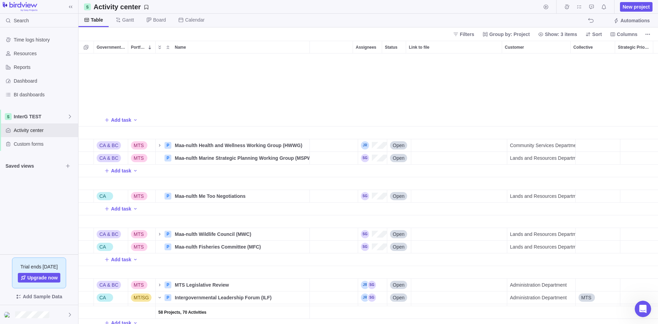
scroll to position [343, 252]
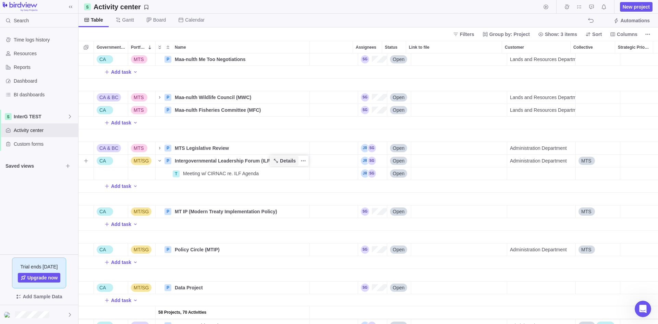
click at [288, 159] on span "Details" at bounding box center [288, 160] width 16 height 7
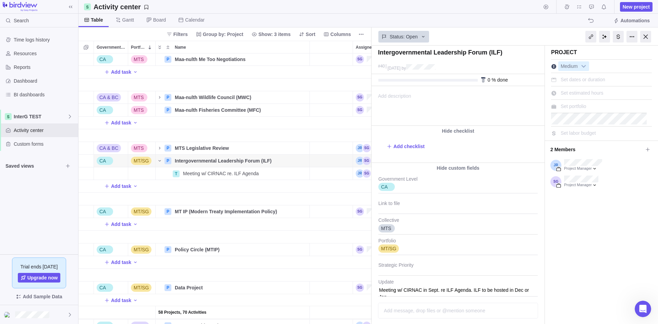
click at [421, 102] on div "Add description ... read all" at bounding box center [457, 105] width 171 height 39
click at [386, 91] on body at bounding box center [457, 91] width 171 height 11
paste body
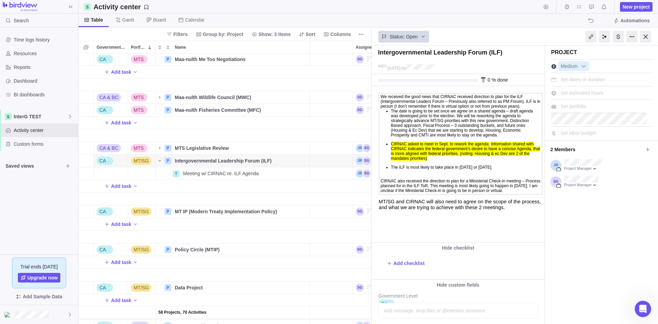
click at [526, 39] on div at bounding box center [617, 36] width 82 height 17
click at [526, 38] on div at bounding box center [645, 37] width 11 height 12
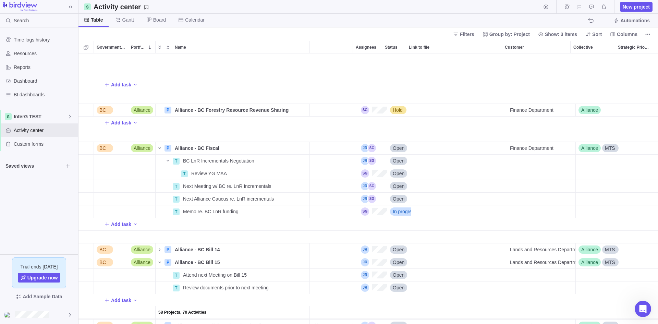
scroll to position [1700, 252]
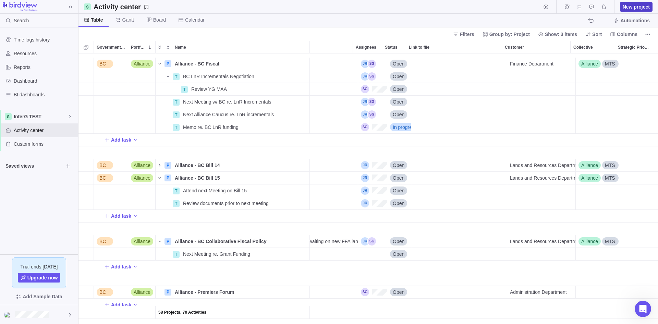
click at [526, 3] on span "New project" at bounding box center [636, 7] width 33 height 10
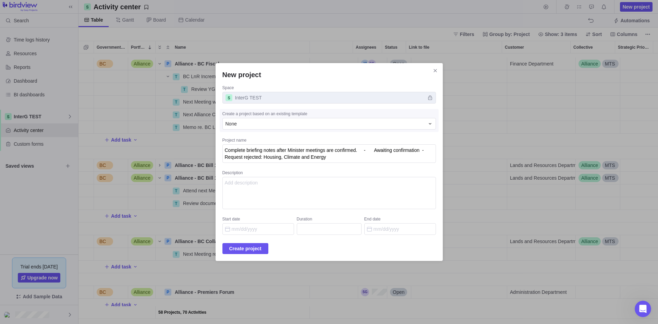
drag, startPoint x: 387, startPoint y: 158, endPoint x: 207, endPoint y: 139, distance: 180.5
click at [208, 139] on div "New project Space InterG TEST Create a project based on an existing template No…" at bounding box center [329, 162] width 658 height 324
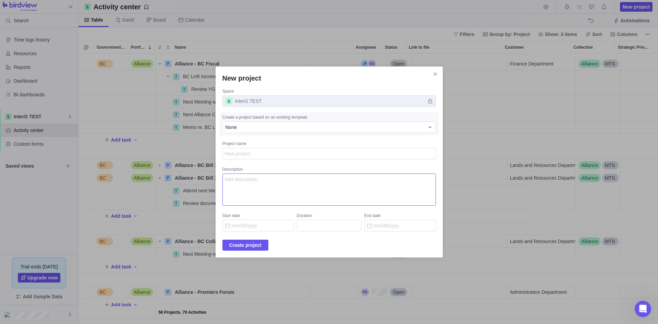
click at [260, 180] on textarea "Description" at bounding box center [328, 189] width 213 height 32
paste textarea "Complete briefing notes after Minister meetings are confirmed. - Awaiting confi…"
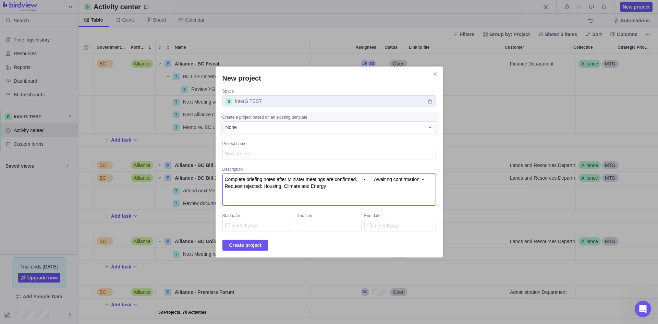
click at [367, 180] on textarea "Complete briefing notes after Minister meetings are confirmed. - Awaiting confi…" at bounding box center [328, 189] width 213 height 32
click at [381, 180] on textarea "Complete briefing notes after Minister meetings are confirmed. - Awaiting confi…" at bounding box center [328, 189] width 213 height 32
click at [295, 187] on textarea "Complete briefing notes after Minister meetings are confirmed. - Awaiting confi…" at bounding box center [328, 189] width 213 height 32
click at [280, 153] on textarea "Project name" at bounding box center [328, 154] width 213 height 12
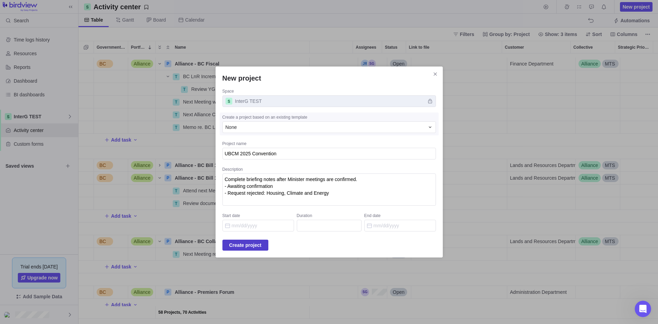
click at [247, 246] on span "Create project" at bounding box center [245, 245] width 32 height 8
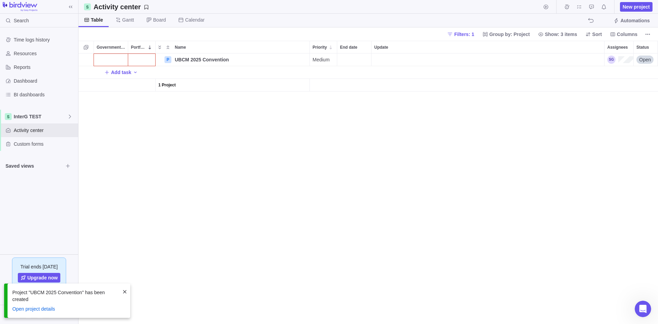
scroll to position [265, 574]
click at [118, 59] on div "Government Level" at bounding box center [111, 59] width 34 height 12
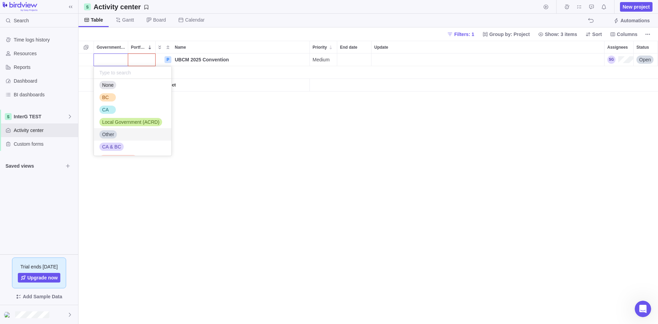
scroll to position [0, 0]
click at [124, 95] on div "BC" at bounding box center [132, 100] width 77 height 12
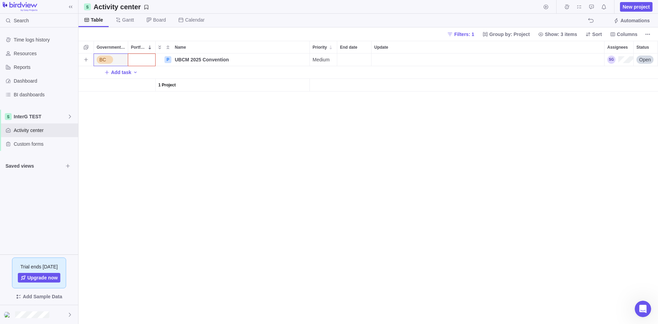
click at [144, 59] on div "Portfolio" at bounding box center [141, 59] width 27 height 12
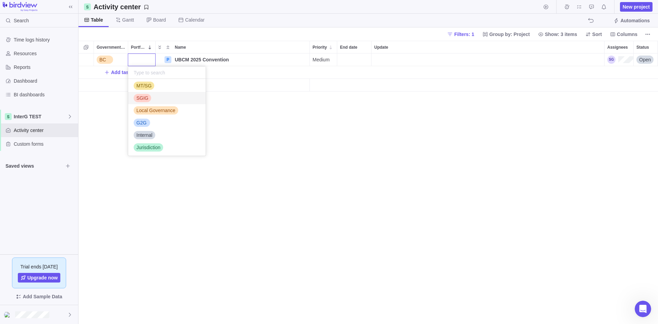
scroll to position [52, 0]
click at [155, 118] on div "G2G" at bounding box center [166, 122] width 77 height 12
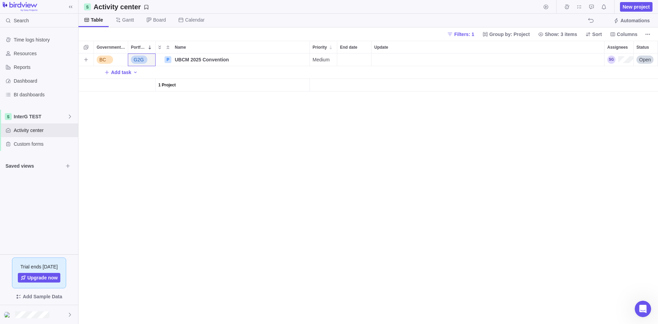
click at [155, 118] on div "BC G2G P UBCM 2025 Convention Details Medium Open Add task 1 Project" at bounding box center [367, 188] width 579 height 270
click at [348, 64] on div "End date" at bounding box center [354, 59] width 34 height 12
click at [422, 81] on span "Next" at bounding box center [422, 81] width 4 height 4
click at [350, 82] on span "Prev" at bounding box center [352, 81] width 4 height 4
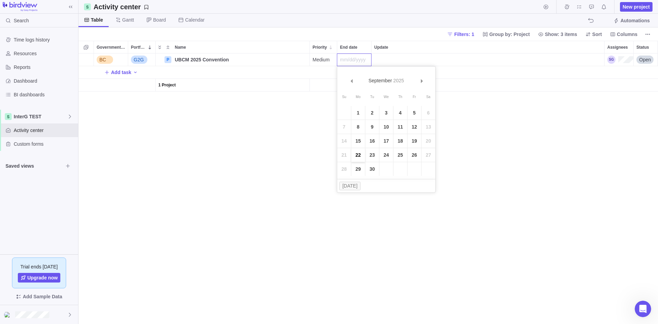
click at [358, 153] on link "22" at bounding box center [358, 155] width 14 height 14
click at [346, 158] on div "BC G2G P UBCM 2025 Convention Details Medium [DATE] Open Add task 1 Project" at bounding box center [367, 188] width 579 height 270
click at [395, 60] on div "Update" at bounding box center [487, 59] width 233 height 12
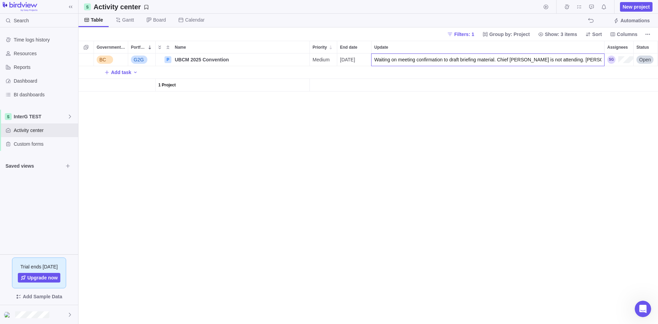
click at [526, 59] on div "BC G2G P UBCM 2025 Convention Details Medium [DATE] Waiting on meeting confirma…" at bounding box center [367, 188] width 579 height 270
click at [526, 61] on div "Assignees" at bounding box center [620, 60] width 26 height 8
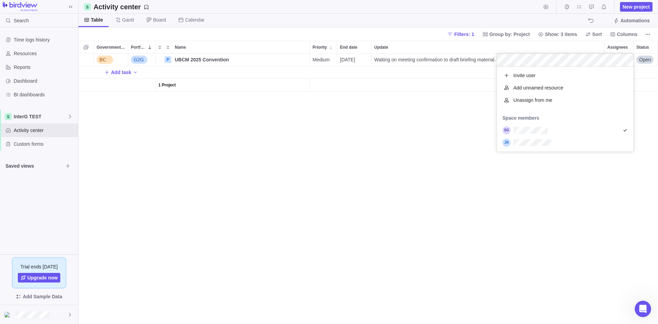
scroll to position [80, 131]
click at [526, 143] on div "grid" at bounding box center [565, 142] width 136 height 12
click at [296, 185] on div "BC G2G P UBCM 2025 Convention Details Medium [DATE] Waiting on meeting confirma…" at bounding box center [367, 188] width 579 height 270
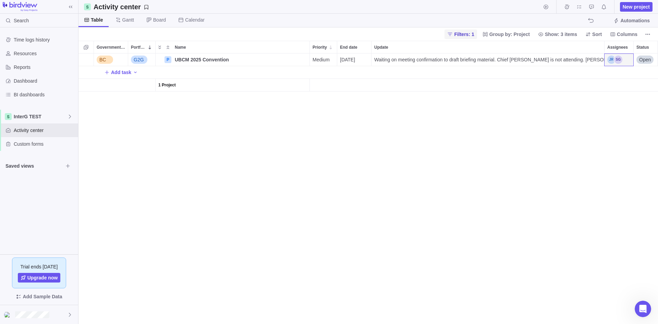
click at [465, 36] on span "Filters: 1" at bounding box center [464, 34] width 20 height 7
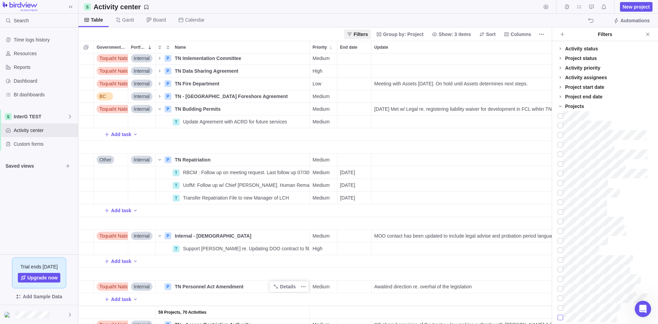
scroll to position [788, 0]
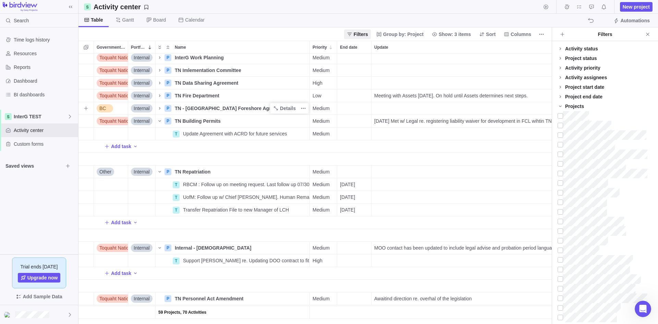
click at [221, 108] on span "TN - [GEOGRAPHIC_DATA] Foreshore Agreement" at bounding box center [231, 108] width 113 height 7
click at [240, 106] on input "TN - [GEOGRAPHIC_DATA] Foreshore Agreement" at bounding box center [241, 108] width 138 height 13
click at [279, 128] on div "59 Projects, 70 Activities CA LCAC P LCAC Economic Prosperity Subgroup Details …" at bounding box center [314, 188] width 473 height 270
click at [159, 110] on icon "Name" at bounding box center [159, 108] width 5 height 5
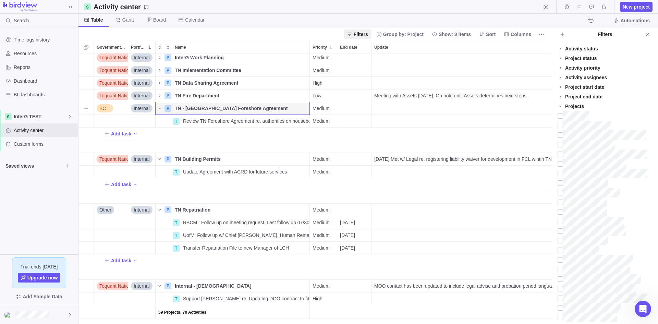
click at [108, 110] on div "BC" at bounding box center [105, 108] width 16 height 8
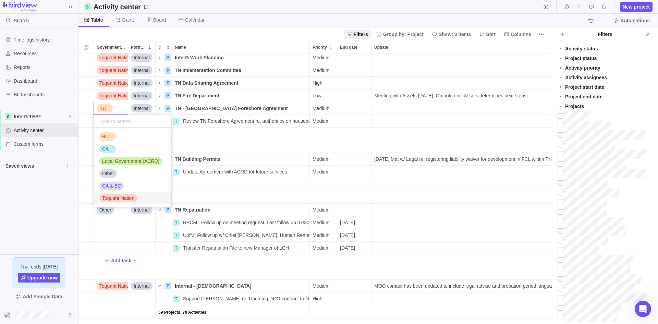
click at [111, 201] on span "Toquaht Nation" at bounding box center [118, 198] width 32 height 7
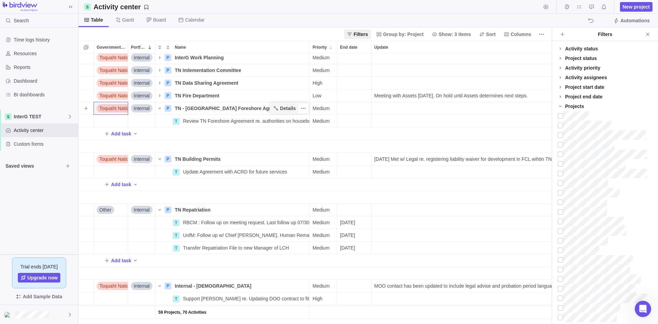
click at [288, 110] on span "Details" at bounding box center [288, 108] width 16 height 7
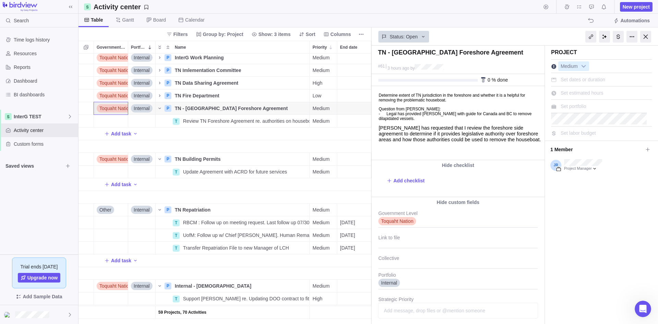
click at [488, 143] on body "Determine extent of TN jurisdiction in the foreshore and whether it is a helpfu…" at bounding box center [457, 116] width 171 height 61
click at [526, 37] on div at bounding box center [645, 37] width 11 height 12
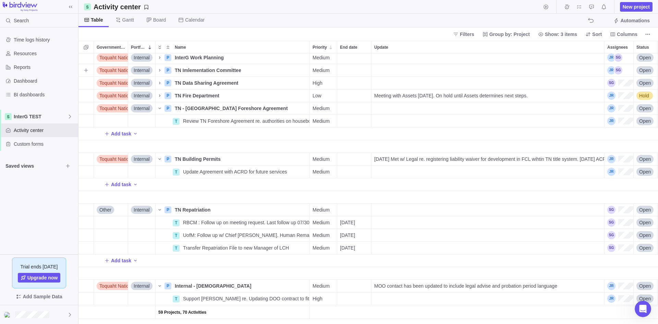
scroll to position [265, 574]
click at [226, 108] on span "TN - [GEOGRAPHIC_DATA] Foreshore Agreement" at bounding box center [231, 108] width 113 height 7
click at [226, 108] on input "TN - [GEOGRAPHIC_DATA] Foreshore Agreement" at bounding box center [241, 108] width 138 height 13
click at [237, 108] on input "TN - [GEOGRAPHIC_DATA] Foreshore Agreement" at bounding box center [241, 108] width 138 height 13
drag, startPoint x: 255, startPoint y: 110, endPoint x: 185, endPoint y: 112, distance: 69.3
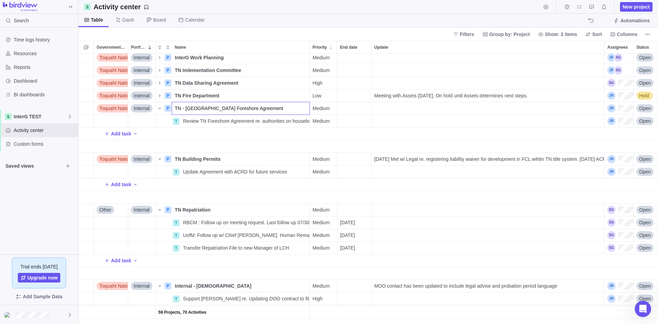
click at [185, 112] on input "TN - [GEOGRAPHIC_DATA] Foreshore Agreement" at bounding box center [241, 108] width 138 height 13
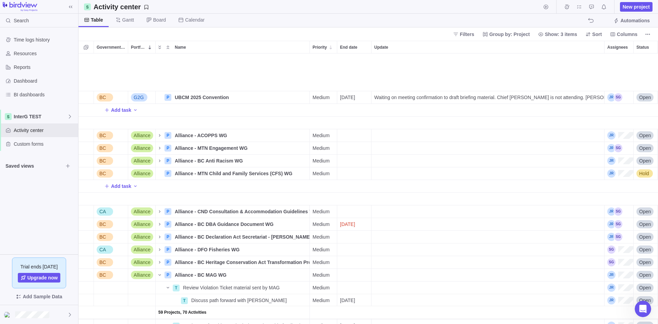
scroll to position [1268, 0]
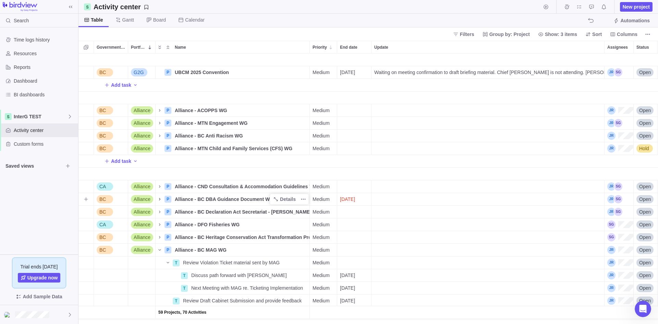
click at [158, 199] on icon "Name" at bounding box center [159, 198] width 5 height 5
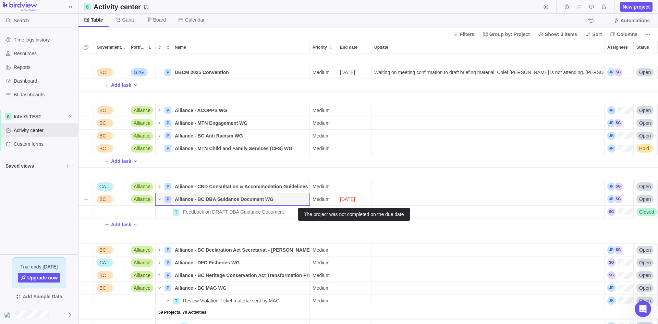
click at [359, 195] on div "[DATE]" at bounding box center [354, 199] width 34 height 12
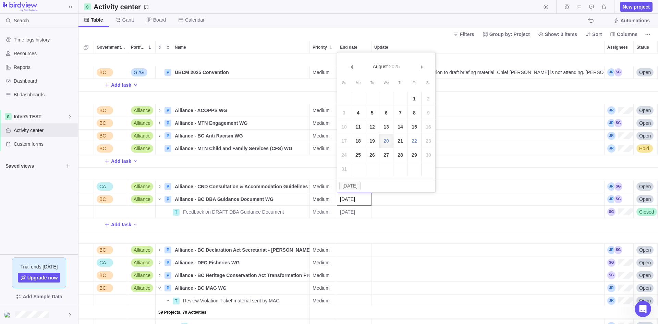
click at [361, 197] on input "[DATE]" at bounding box center [354, 199] width 35 height 13
click at [451, 215] on div "59 Projects, 70 Activities BC G2G P UBCM 2025 Convention Details Medium [DATE] …" at bounding box center [367, 188] width 579 height 270
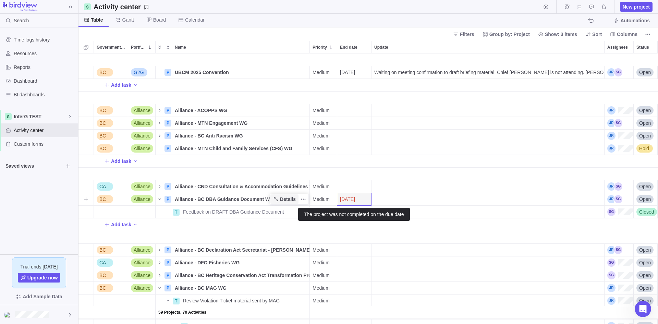
drag, startPoint x: 356, startPoint y: 199, endPoint x: 293, endPoint y: 200, distance: 63.1
click at [293, 200] on div "P Alliance - BC DBA Guidance Document WG Details" at bounding box center [233, 199] width 154 height 13
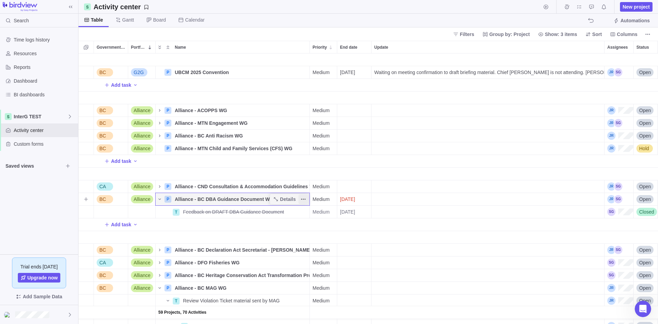
click at [300, 200] on span "More actions" at bounding box center [303, 199] width 10 height 10
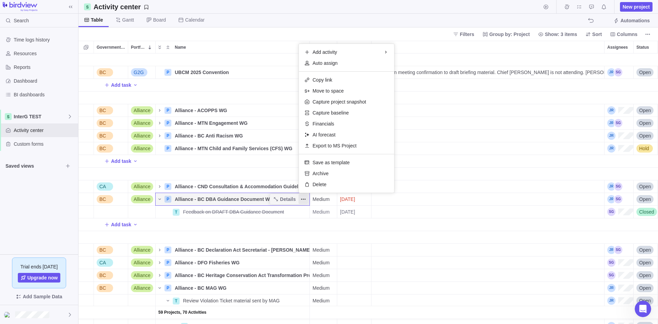
click at [300, 231] on div "59 Projects, 70 Activities BC G2G P UBCM 2025 Convention Details Medium [DATE] …" at bounding box center [367, 188] width 579 height 270
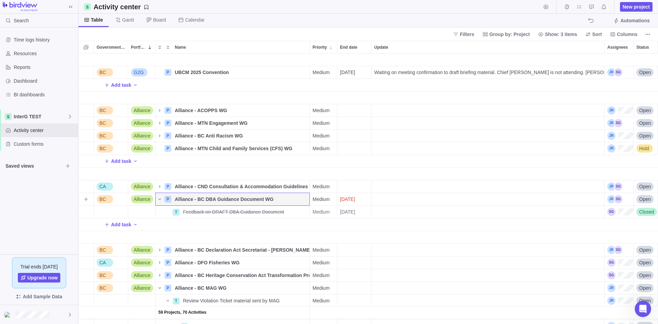
click at [348, 198] on span "[DATE]" at bounding box center [347, 199] width 15 height 7
click at [358, 235] on div "59 Projects, 70 Activities BC G2G P UBCM 2025 Convention Details Medium [DATE] …" at bounding box center [367, 188] width 579 height 270
click at [109, 226] on icon "Add New" at bounding box center [106, 224] width 5 height 5
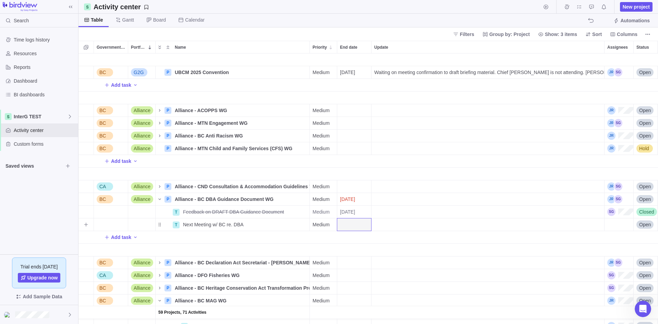
click at [365, 225] on div "End date" at bounding box center [354, 224] width 34 height 12
click at [420, 91] on span "Next" at bounding box center [422, 92] width 4 height 4
click at [398, 139] on link "11" at bounding box center [400, 138] width 14 height 14
click at [526, 220] on div "Assignees" at bounding box center [618, 224] width 29 height 12
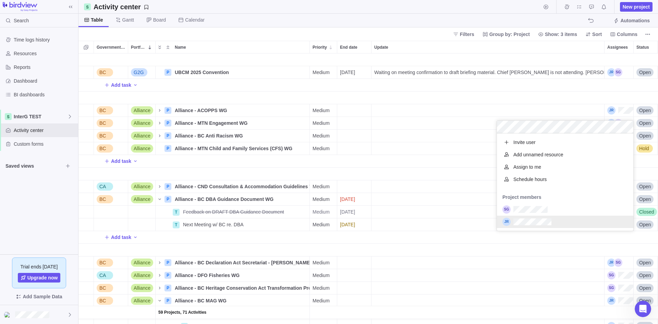
scroll to position [92, 131]
click at [526, 206] on div "grid" at bounding box center [565, 209] width 136 height 12
click at [526, 221] on div "grid" at bounding box center [565, 222] width 136 height 12
click at [395, 240] on div "59 Projects, 71 Activities BC G2G P UBCM 2025 Convention Details Medium [DATE] …" at bounding box center [367, 188] width 579 height 270
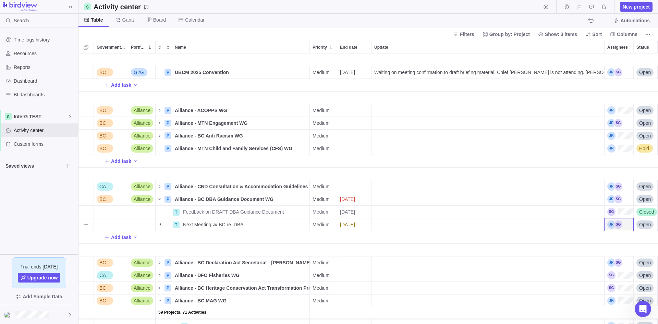
click at [348, 221] on span "[DATE]" at bounding box center [347, 224] width 15 height 7
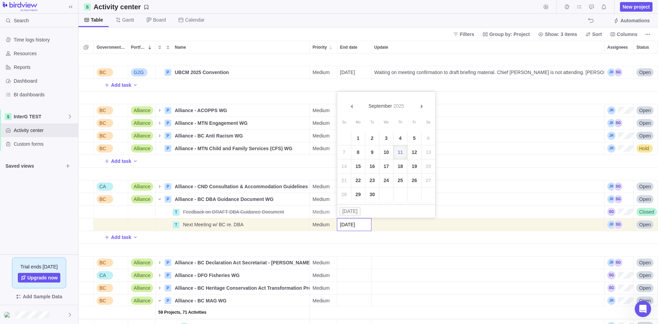
click at [379, 242] on div "59 Projects, 71 Activities BC G2G P UBCM 2025 Convention Details Medium [DATE] …" at bounding box center [367, 188] width 579 height 270
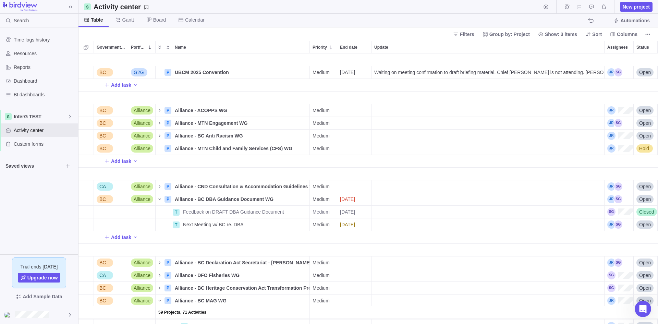
click at [278, 246] on div "Name" at bounding box center [233, 250] width 154 height 13
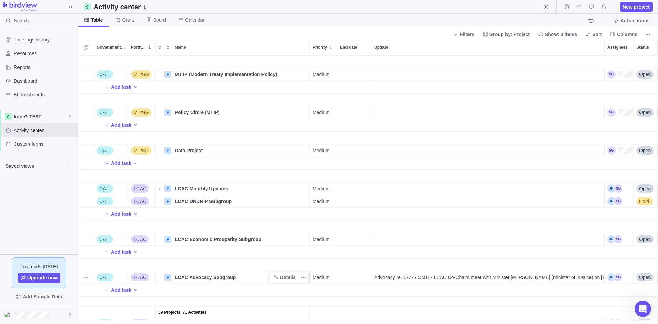
scroll to position [548, 0]
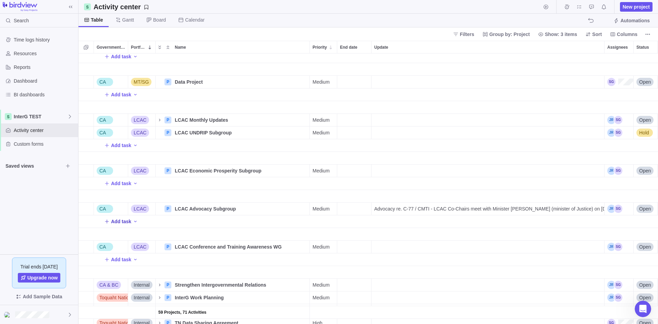
click at [107, 221] on icon "Add New" at bounding box center [106, 221] width 5 height 5
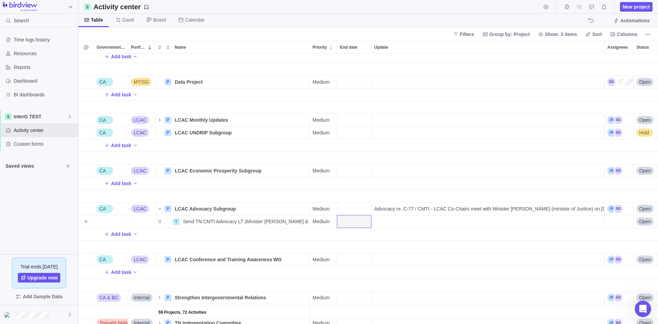
click at [526, 223] on div "Assignees" at bounding box center [618, 221] width 29 height 12
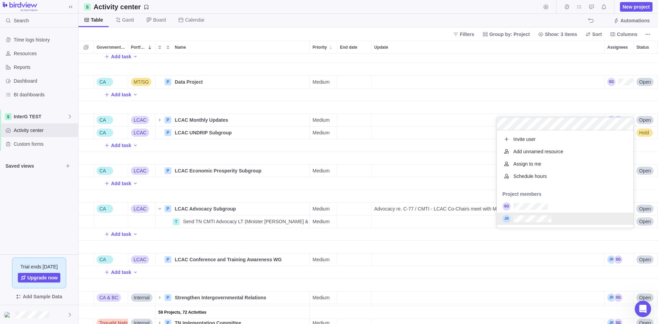
scroll to position [92, 131]
click at [526, 206] on div "grid" at bounding box center [565, 206] width 136 height 12
click at [189, 220] on div "59 Projects, 72 Activities Add task CA MT/SG P Data Project Details Medium Open…" at bounding box center [367, 188] width 579 height 270
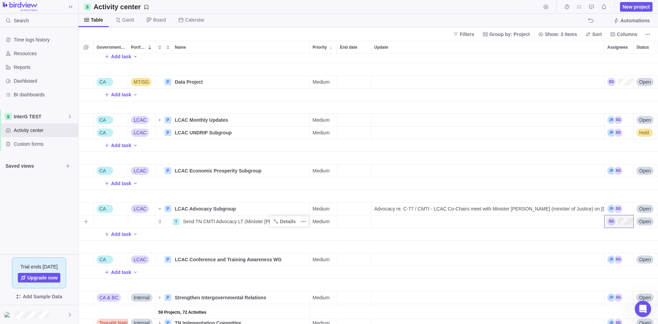
click at [187, 219] on span "Send TN CMTI Advocacy LT (Minister [PERSON_NAME] & [PERSON_NAME])" at bounding box center [246, 221] width 126 height 7
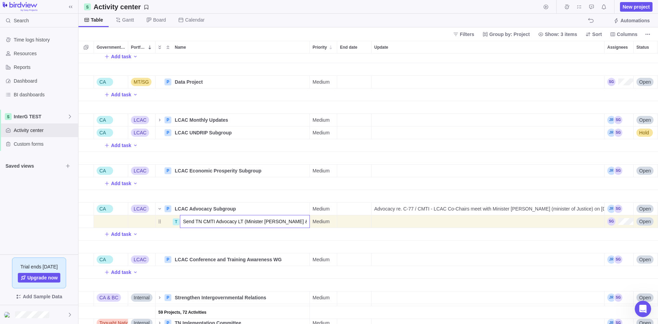
click at [184, 219] on input "Send TN CMTI Advocacy LT (Minister [PERSON_NAME] & [PERSON_NAME])" at bounding box center [245, 221] width 130 height 13
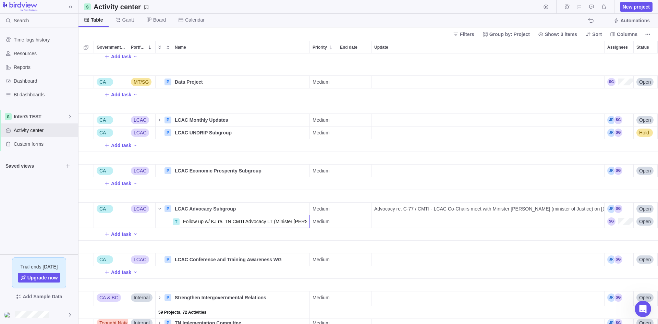
click at [526, 221] on div "59 Projects, 72 Activities Add task CA MT/SG P Data Project Details Medium Open…" at bounding box center [367, 188] width 579 height 270
click at [526, 221] on div "Assignees" at bounding box center [620, 221] width 26 height 8
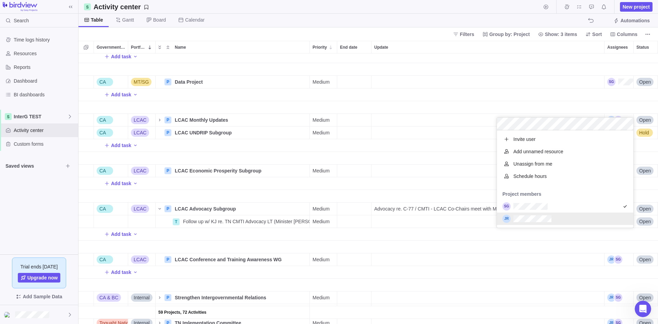
click at [526, 214] on div "grid" at bounding box center [565, 218] width 136 height 12
click at [526, 210] on div "grid" at bounding box center [565, 206] width 136 height 12
click at [526, 238] on div "59 Projects, 72 Activities Add task CA MT/SG P Data Project Details Medium Open…" at bounding box center [367, 188] width 579 height 270
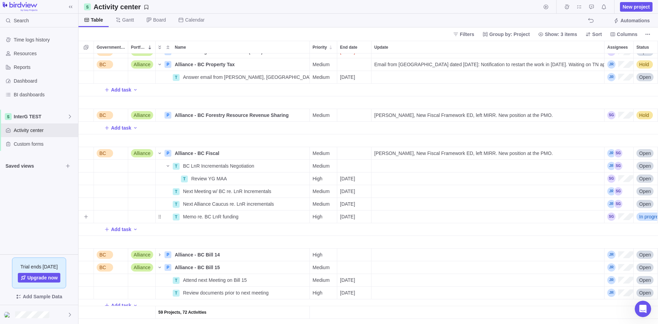
scroll to position [1748, 0]
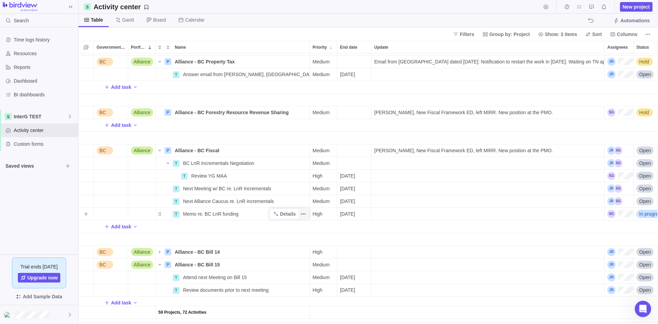
click at [304, 216] on icon "More actions" at bounding box center [303, 213] width 5 height 5
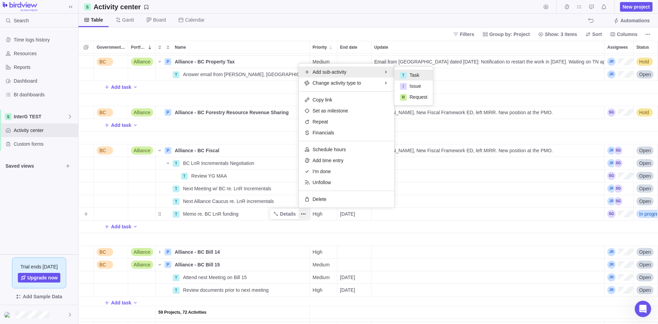
click at [412, 74] on span "Task" at bounding box center [415, 75] width 10 height 7
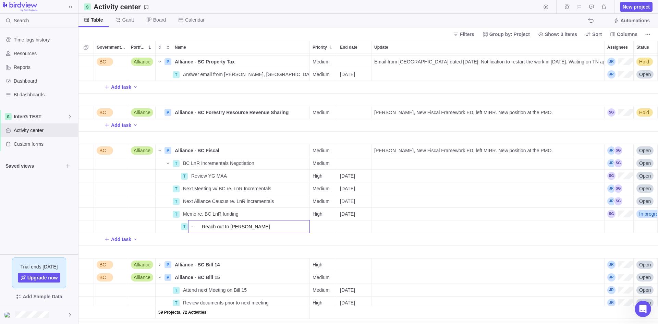
drag, startPoint x: 202, startPoint y: 228, endPoint x: 174, endPoint y: 220, distance: 29.1
click at [174, 220] on div "BC Alliance P Alliance Mangement Committee (AMC) Details Medium [DATE] Open Adm…" at bounding box center [367, 188] width 579 height 270
click at [264, 228] on input "Reach out to [PERSON_NAME]" at bounding box center [249, 226] width 122 height 13
click at [526, 231] on div "BC Alliance P Alliance Mangement Committee (AMC) Details Medium [DATE] Open Adm…" at bounding box center [367, 188] width 579 height 270
click at [526, 228] on div "Assignees" at bounding box center [618, 226] width 29 height 12
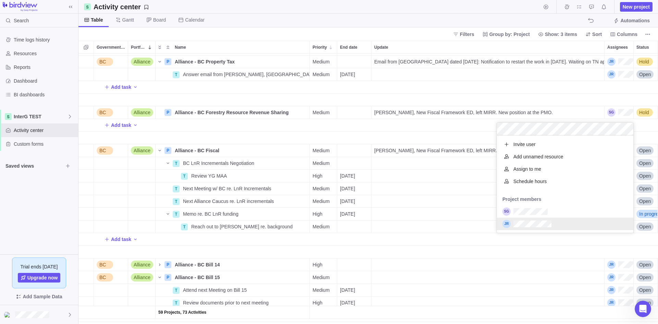
scroll to position [92, 131]
click at [129, 239] on div "BC Alliance P Alliance Mangement Committee (AMC) Details Medium [DATE] Open Adm…" at bounding box center [367, 188] width 579 height 270
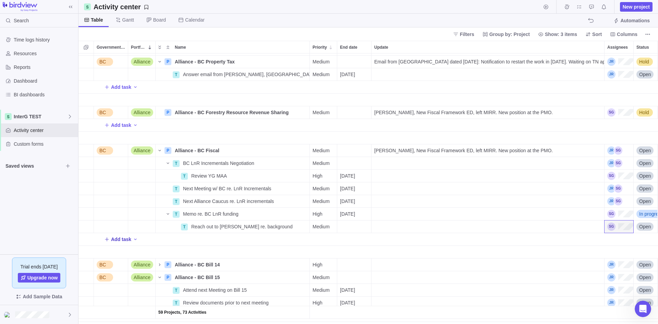
click at [110, 239] on span "Add task" at bounding box center [117, 239] width 27 height 10
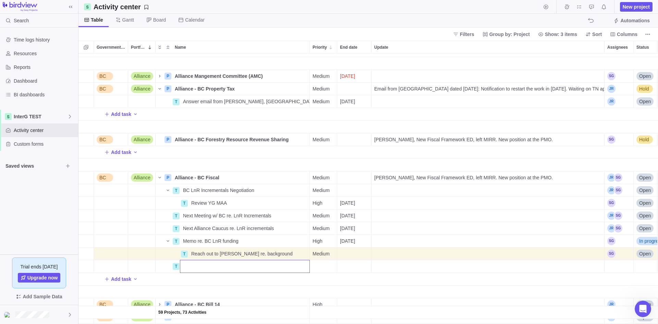
scroll to position [1713, 0]
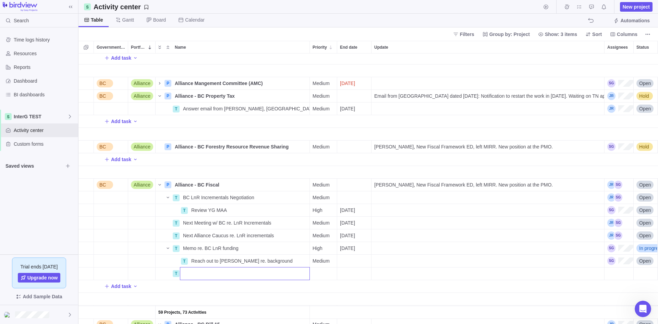
click at [289, 262] on div "59 Projects, 73 Activities Add task BC Alliance P Alliance - [GEOGRAPHIC_DATA] …" at bounding box center [367, 188] width 579 height 270
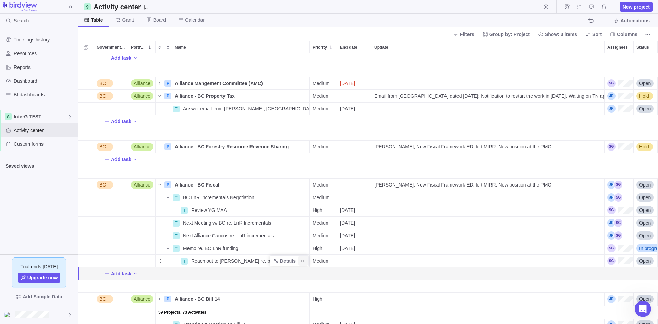
click at [301, 261] on icon "More actions" at bounding box center [303, 260] width 5 height 5
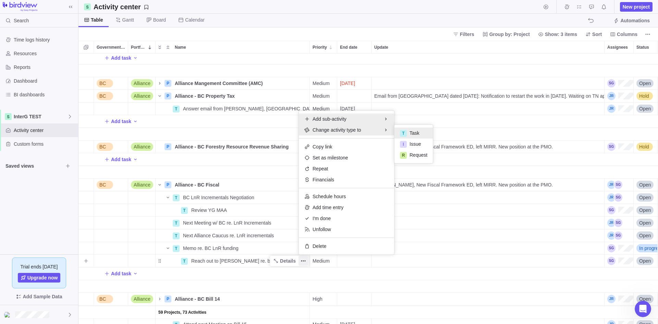
click at [334, 120] on span "Add sub-activity" at bounding box center [330, 118] width 34 height 7
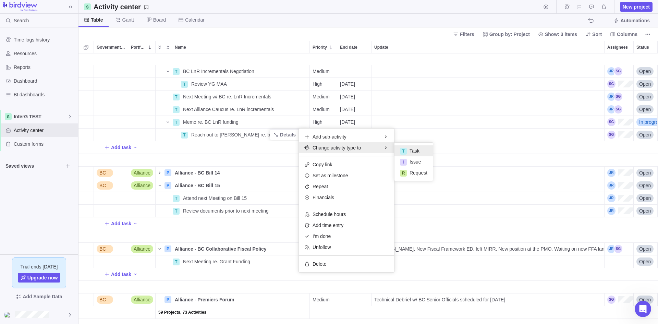
scroll to position [1852, 0]
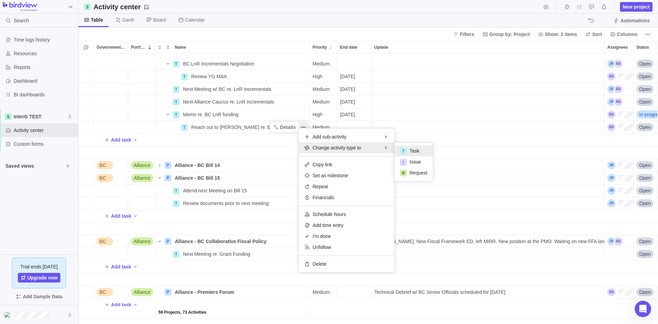
click at [215, 144] on div "T BC LnR Incrementals Negotiation Details Medium Open T Review YG MAA Details H…" at bounding box center [367, 188] width 579 height 270
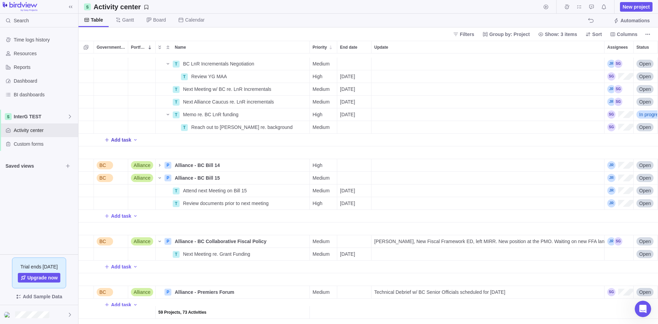
click at [114, 136] on span "Add task" at bounding box center [121, 139] width 20 height 7
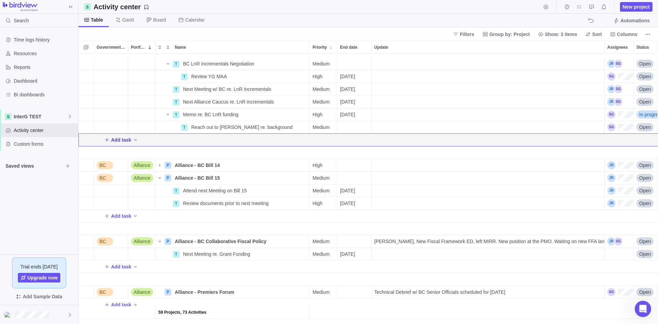
click at [118, 136] on span "Add task" at bounding box center [121, 139] width 20 height 7
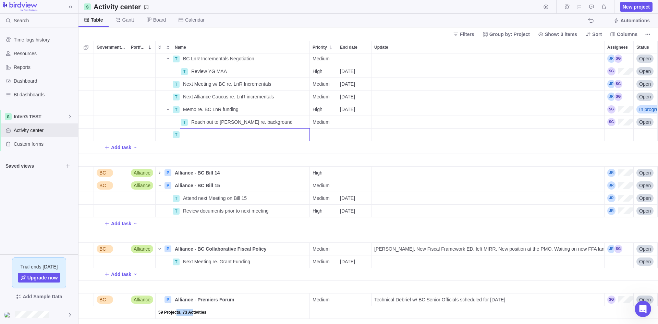
drag, startPoint x: 175, startPoint y: 137, endPoint x: 191, endPoint y: 124, distance: 20.2
click at [191, 124] on div "T BC LnR Incrementals Negotiation Details Medium Open T Review YG MAA Details H…" at bounding box center [367, 188] width 579 height 270
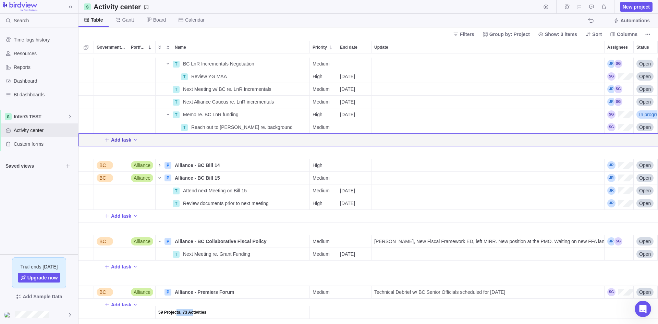
click at [123, 136] on span "Add task" at bounding box center [121, 139] width 20 height 7
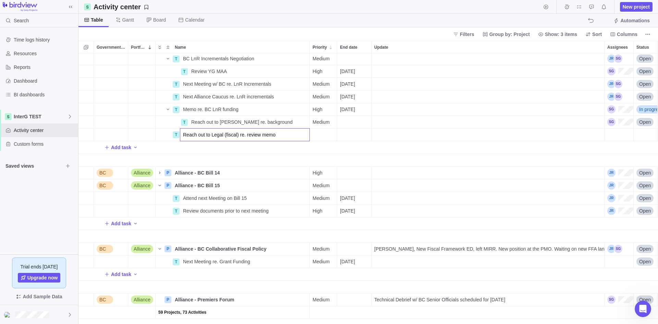
click at [191, 149] on div "T BC LnR Incrementals Negotiation Details Medium Open T Review YG MAA Details H…" at bounding box center [367, 188] width 579 height 270
drag, startPoint x: 181, startPoint y: 138, endPoint x: 187, endPoint y: 123, distance: 15.9
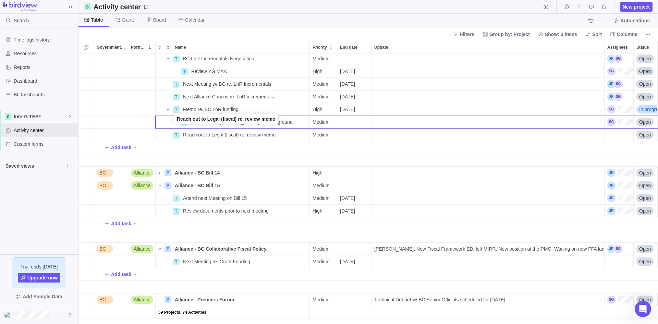
drag, startPoint x: 161, startPoint y: 136, endPoint x: 176, endPoint y: 121, distance: 20.6
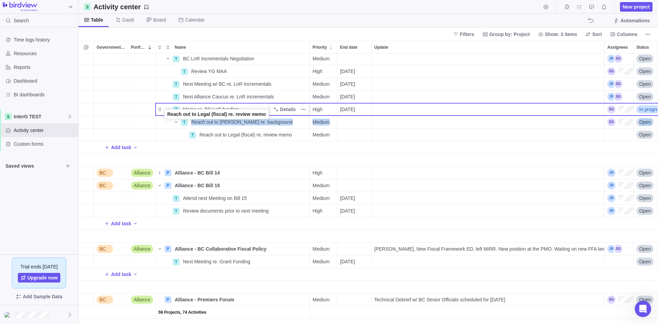
drag, startPoint x: 160, startPoint y: 134, endPoint x: 165, endPoint y: 114, distance: 20.9
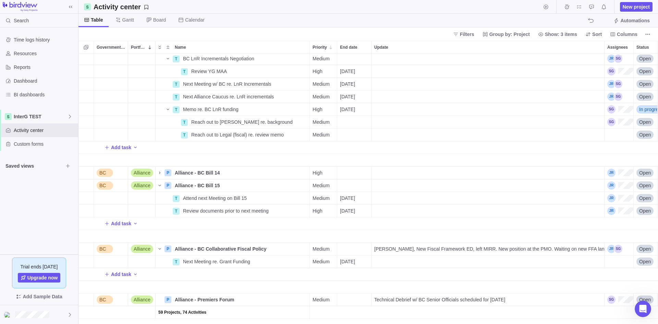
click at [195, 146] on div "Add task" at bounding box center [491, 147] width 826 height 12
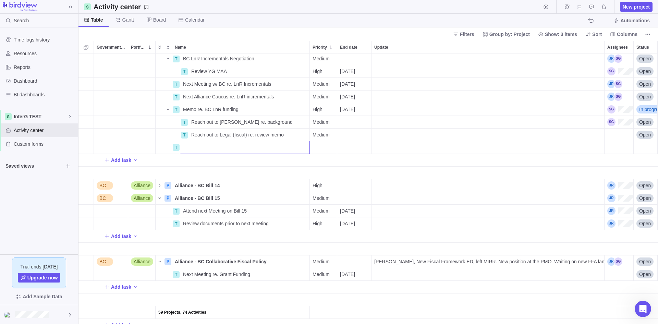
click at [199, 162] on div "T BC LnR Incrementals Negotiation Details Medium Open T Review YG MAA Details H…" at bounding box center [367, 188] width 579 height 270
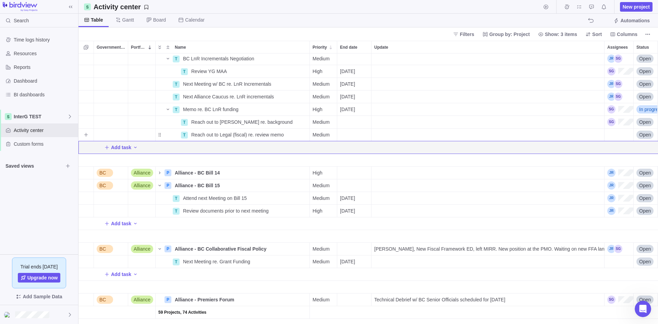
click at [526, 129] on div "Assignees" at bounding box center [618, 135] width 29 height 12
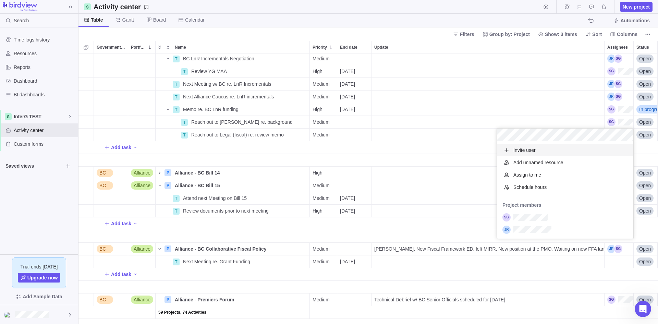
scroll to position [92, 131]
click at [350, 149] on div "T BC LnR Incrementals Negotiation Details Medium Open T Review YG MAA Details H…" at bounding box center [367, 188] width 579 height 270
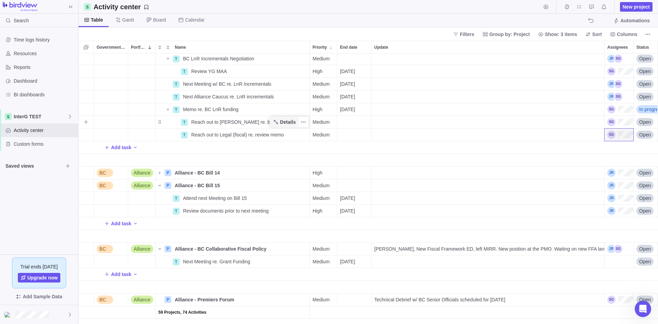
click at [291, 121] on span "Details" at bounding box center [288, 122] width 16 height 7
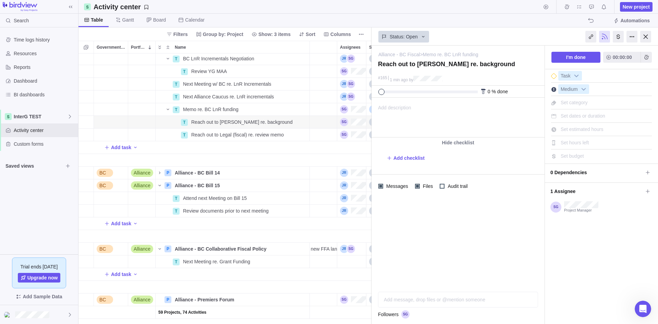
drag, startPoint x: 404, startPoint y: 110, endPoint x: 32, endPoint y: 12, distance: 384.9
click at [404, 110] on span "Add description" at bounding box center [391, 117] width 39 height 39
click at [391, 104] on body at bounding box center [457, 103] width 171 height 11
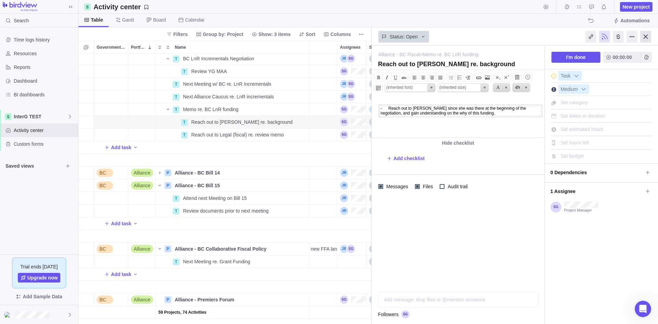
click at [526, 37] on div at bounding box center [645, 37] width 11 height 12
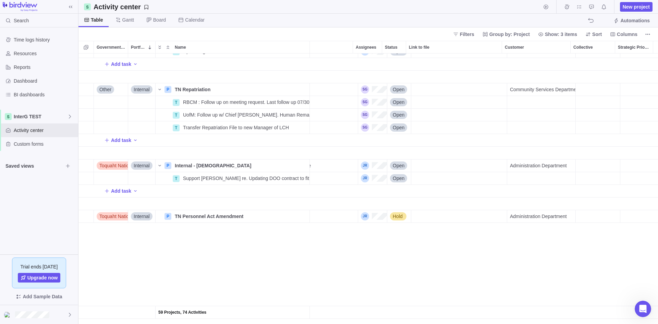
scroll to position [734, 252]
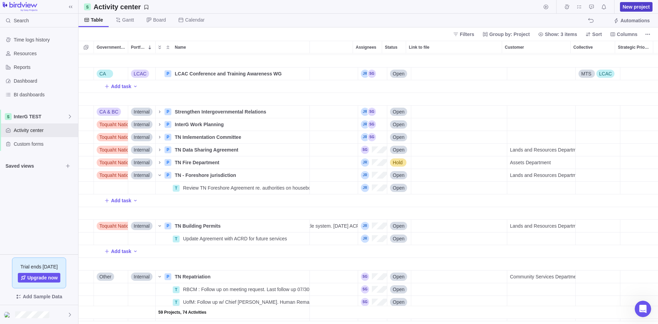
click at [526, 9] on span "New project" at bounding box center [636, 6] width 27 height 7
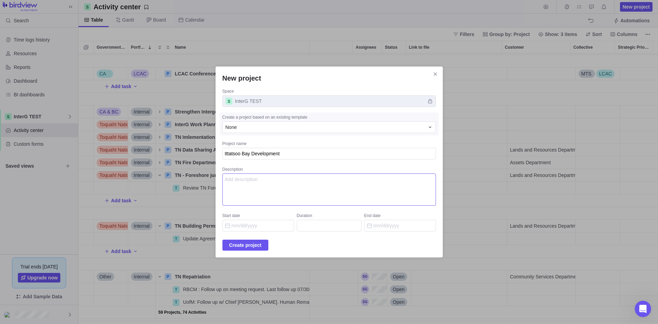
click at [304, 191] on textarea "Description" at bounding box center [328, 189] width 213 height 32
paste textarea "Action item from last meeting: - ACRD Follow up email - Draft letter to applica…"
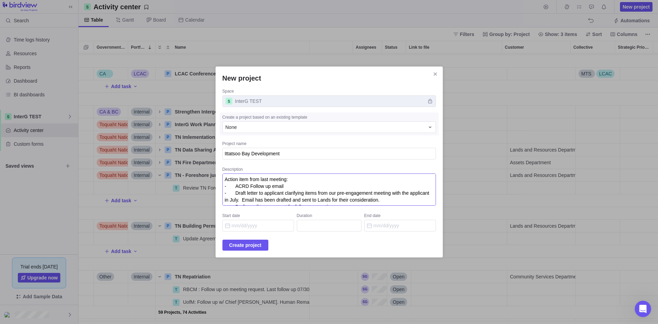
scroll to position [39, 0]
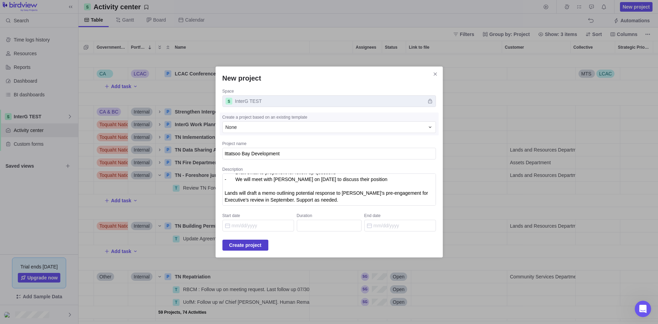
click at [260, 247] on span "Create project" at bounding box center [245, 245] width 32 height 8
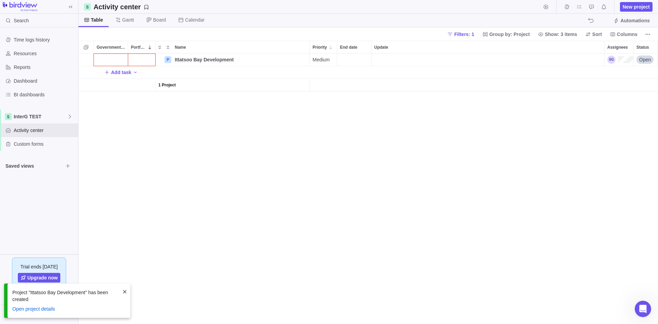
scroll to position [265, 574]
click at [111, 58] on div "Government Level" at bounding box center [111, 59] width 34 height 12
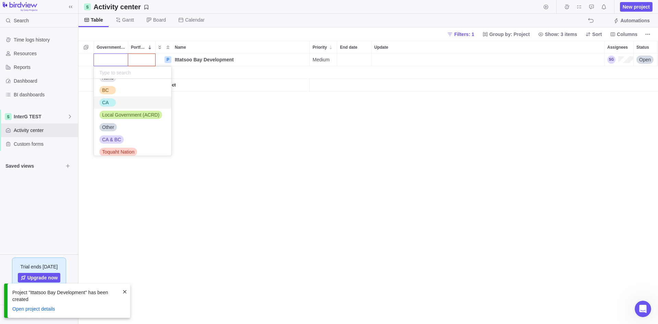
scroll to position [15, 0]
click at [121, 109] on span "Local Government (ACRD)" at bounding box center [130, 109] width 57 height 7
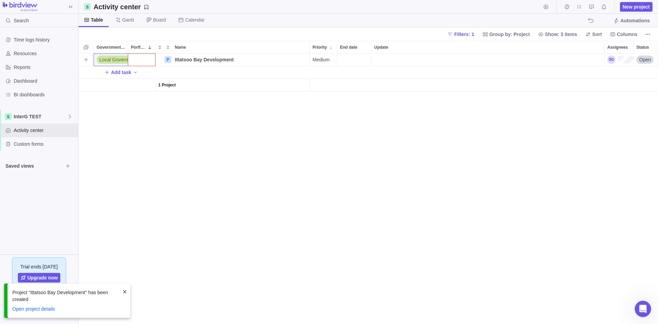
click at [150, 56] on div "Portfolio" at bounding box center [141, 59] width 27 height 12
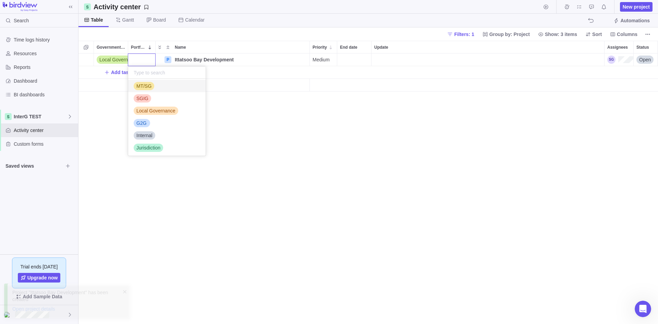
scroll to position [52, 0]
click at [151, 134] on span "Internal" at bounding box center [144, 134] width 16 height 7
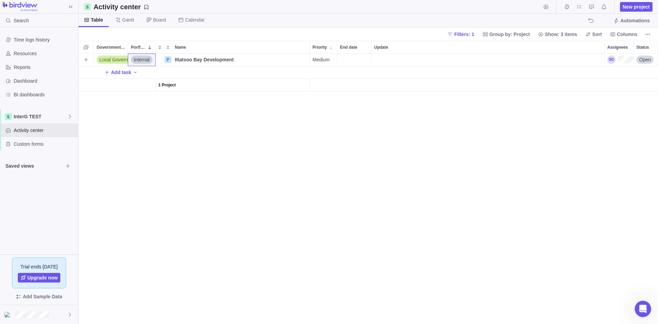
click at [145, 60] on span "Internal" at bounding box center [142, 59] width 16 height 7
click at [159, 135] on div "G2G" at bounding box center [166, 138] width 77 height 12
click at [159, 138] on div "Local Government (ACRD) G2G P Ittatsoo Bay Development Details Medium Open Add …" at bounding box center [367, 188] width 579 height 270
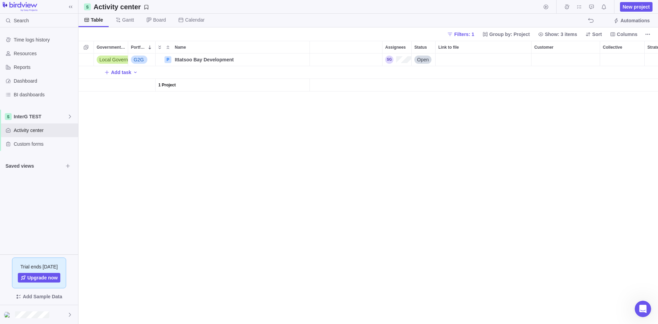
scroll to position [0, 231]
click at [526, 50] on span "Customer" at bounding box center [534, 47] width 19 height 7
click at [372, 54] on div "Assignees" at bounding box center [372, 59] width 29 height 12
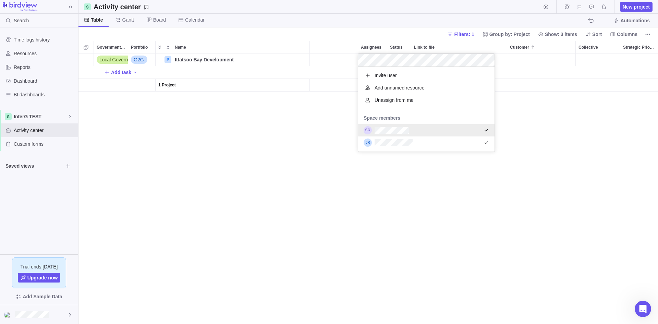
click at [340, 219] on div "Local Government (ACRD) G2G P Ittatsoo Bay Development Details Medium Open Add …" at bounding box center [367, 188] width 579 height 270
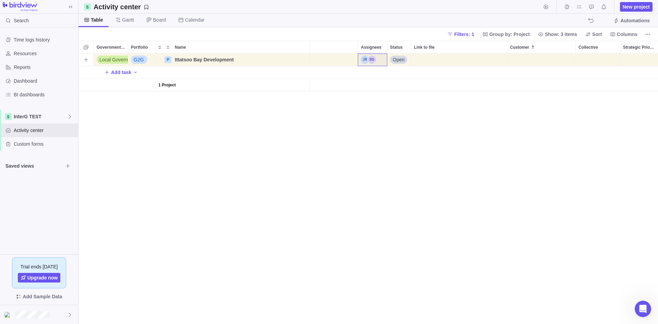
click at [515, 60] on div "Customer" at bounding box center [541, 59] width 68 height 12
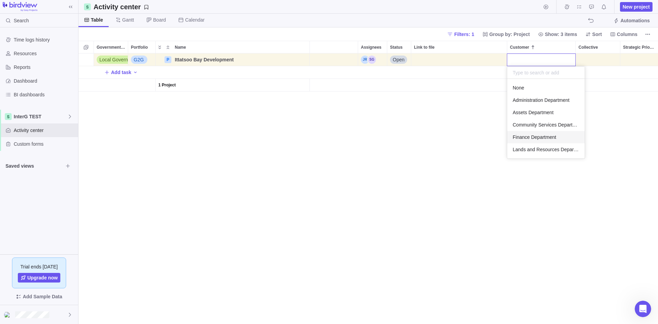
click at [522, 146] on span "Lands and Resources Department" at bounding box center [546, 149] width 66 height 7
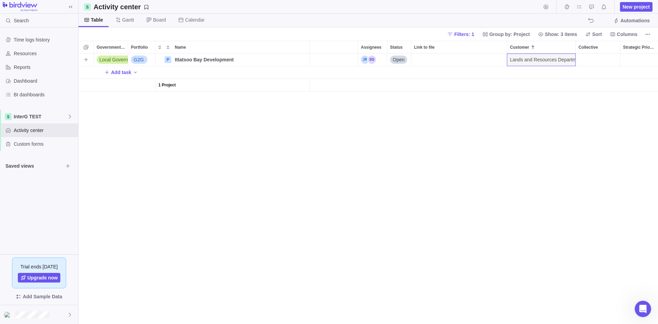
click at [499, 185] on div "Local Government (ACRD) G2G P Ittatsoo Bay Development Details Medium Open Land…" at bounding box center [367, 188] width 579 height 270
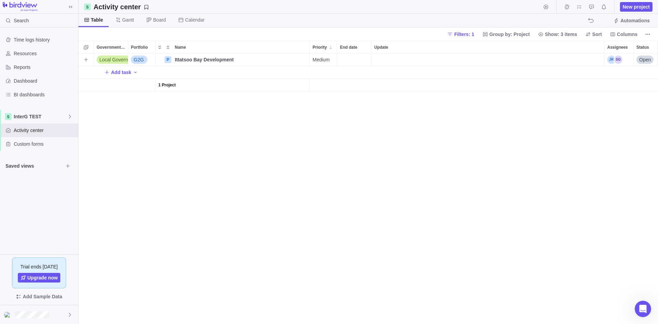
click at [407, 56] on div "Update" at bounding box center [487, 59] width 233 height 12
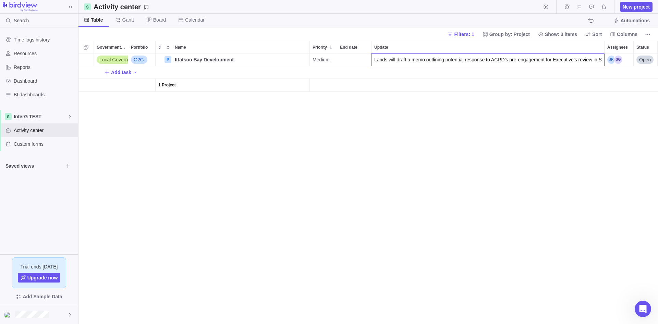
drag, startPoint x: 402, startPoint y: 61, endPoint x: 277, endPoint y: 58, distance: 124.8
click at [277, 58] on div "Local Government (ACRD) G2G P Ittatsoo Bay Development Details Medium Lands wil…" at bounding box center [367, 188] width 579 height 270
click at [382, 59] on input "Lands will draft a memo outlining potential response to ACRD’s pre-engagement f…" at bounding box center [487, 59] width 233 height 13
drag, startPoint x: 404, startPoint y: 159, endPoint x: 401, endPoint y: 157, distance: 3.7
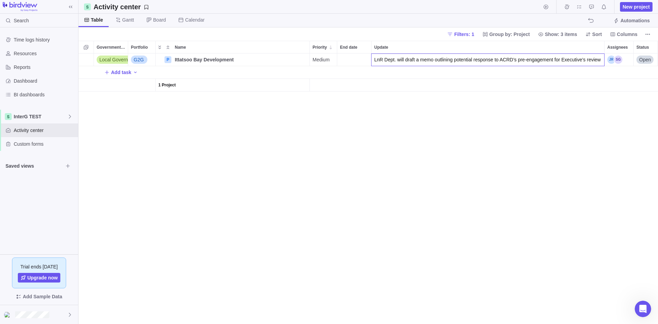
click at [403, 159] on div "Local Government (ACRD) G2G P Ittatsoo Bay Development Details Medium LnR Dept.…" at bounding box center [367, 188] width 579 height 270
click at [391, 177] on div "Local Government (ACRD) G2G P Ittatsoo Bay Development Details Medium LnR Dept.…" at bounding box center [367, 188] width 579 height 270
click at [470, 29] on span "Filters: 1" at bounding box center [460, 34] width 32 height 10
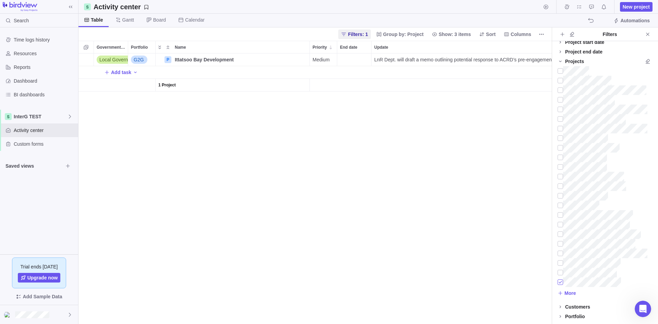
click at [526, 283] on div at bounding box center [560, 282] width 5 height 10
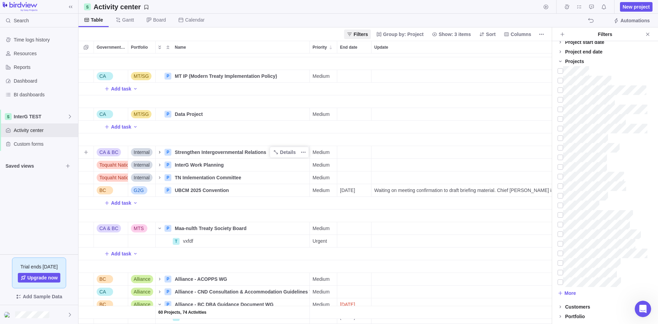
click at [162, 152] on icon "Name" at bounding box center [159, 151] width 5 height 5
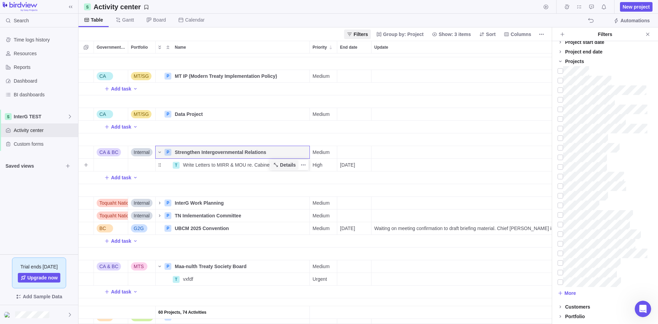
click at [287, 167] on span "Details" at bounding box center [288, 164] width 16 height 7
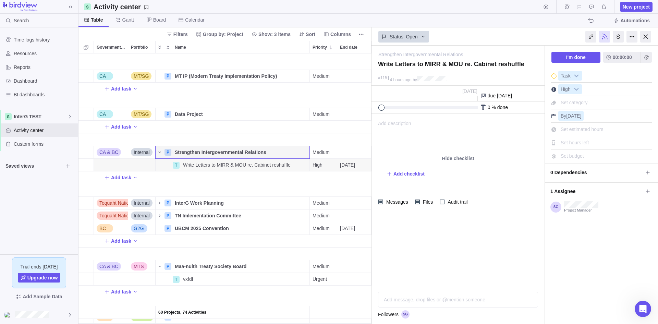
click at [400, 127] on span "Add description" at bounding box center [391, 133] width 39 height 39
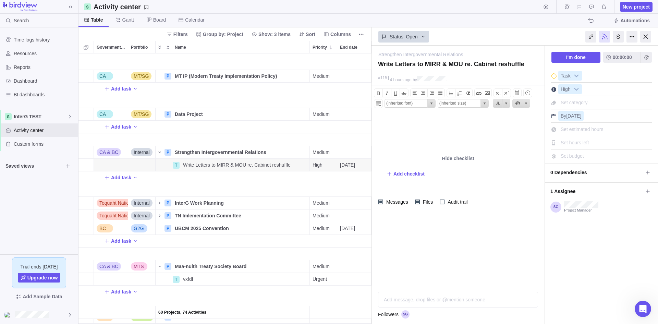
click at [390, 118] on body at bounding box center [457, 119] width 171 height 11
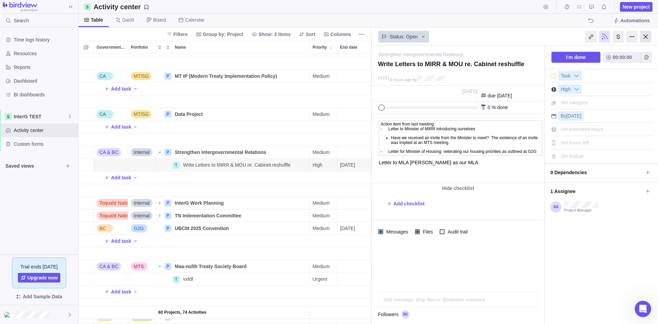
click at [526, 36] on div at bounding box center [645, 37] width 11 height 12
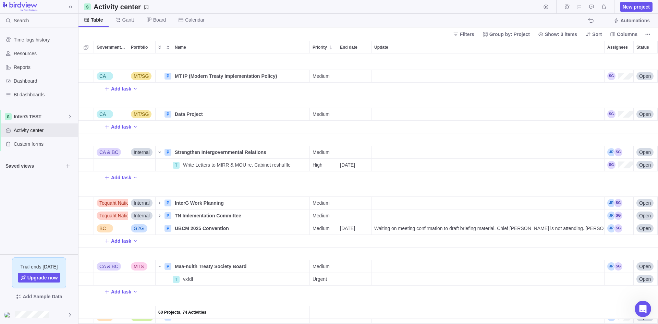
scroll to position [265, 574]
click at [526, 85] on div "Add task" at bounding box center [491, 89] width 826 height 12
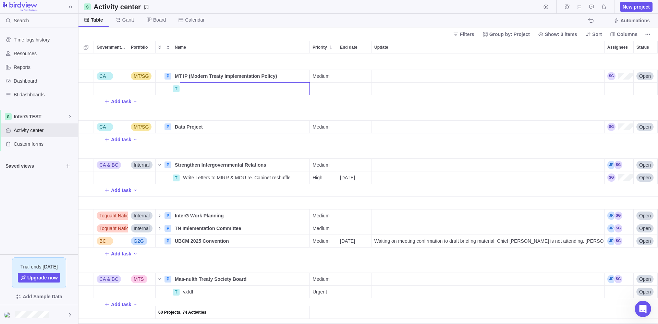
click at [410, 100] on div "60 Projects, 74 Activities BC Alliance P Alliance - MTN Engagement WG Details M…" at bounding box center [367, 188] width 579 height 270
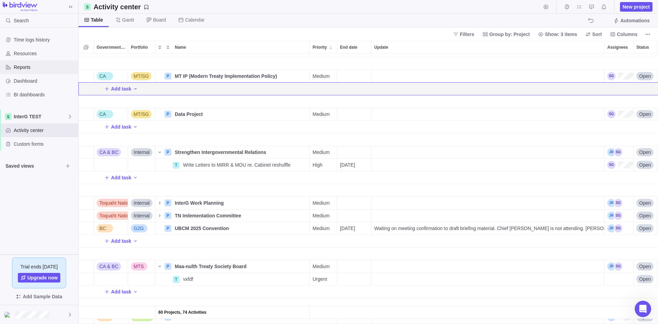
click at [25, 69] on span "Reports" at bounding box center [45, 67] width 62 height 7
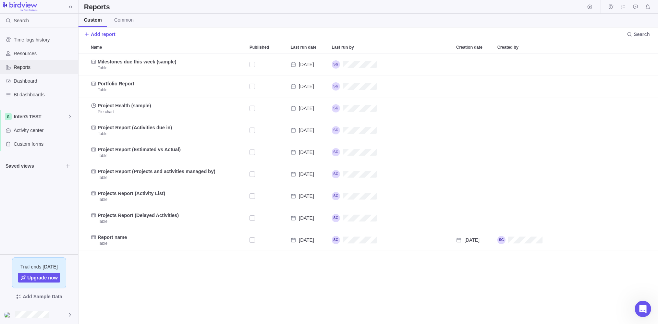
scroll to position [265, 574]
click at [104, 37] on span "Add report" at bounding box center [103, 34] width 25 height 7
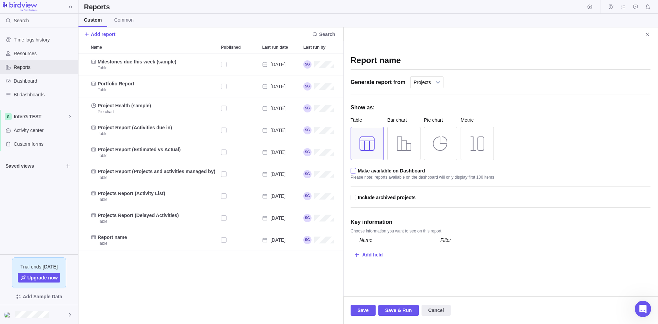
click at [351, 174] on div at bounding box center [354, 171] width 6 height 6
click at [0, 0] on input "checkbox" at bounding box center [0, 0] width 0 height 0
click at [366, 256] on div "Add field" at bounding box center [372, 254] width 21 height 13
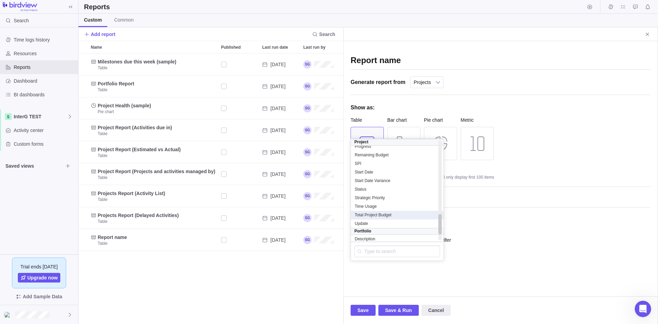
scroll to position [368, 0]
click at [365, 210] on span "Update" at bounding box center [361, 209] width 13 height 5
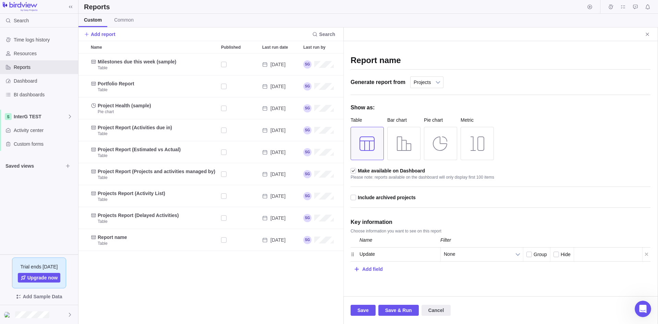
click at [526, 254] on span "Group" at bounding box center [540, 254] width 13 height 5
click at [0, 0] on input "checkbox" at bounding box center [0, 0] width 0 height 0
click at [526, 254] on span "Group" at bounding box center [540, 254] width 13 height 5
click at [0, 0] on input "checkbox" at bounding box center [0, 0] width 0 height 0
click at [526, 254] on span "Group" at bounding box center [540, 254] width 13 height 5
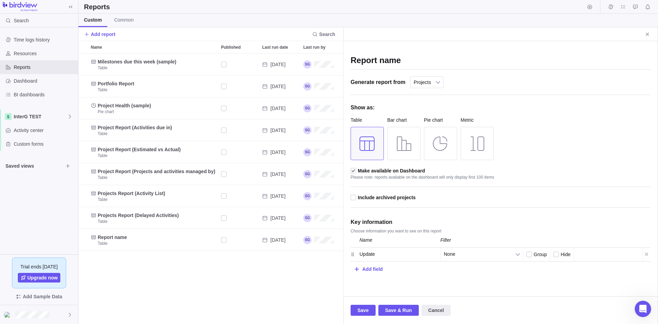
click at [0, 0] on input "checkbox" at bounding box center [0, 0] width 0 height 0
click at [526, 253] on label "Hide" at bounding box center [561, 254] width 17 height 14
click at [0, 0] on input "checkbox" at bounding box center [0, 0] width 0 height 0
click at [526, 256] on span "Group" at bounding box center [540, 254] width 13 height 5
click at [0, 0] on input "checkbox" at bounding box center [0, 0] width 0 height 0
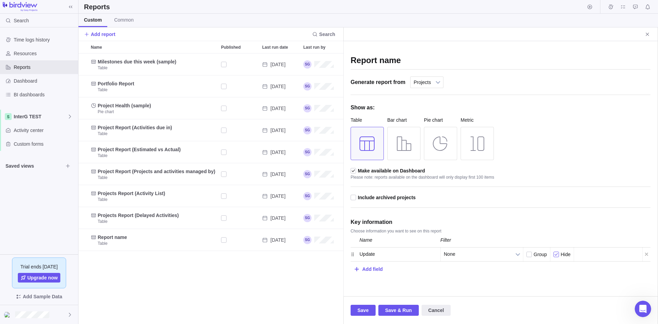
click at [526, 254] on div at bounding box center [556, 255] width 6 height 6
click at [0, 0] on input "checkbox" at bounding box center [0, 0] width 0 height 0
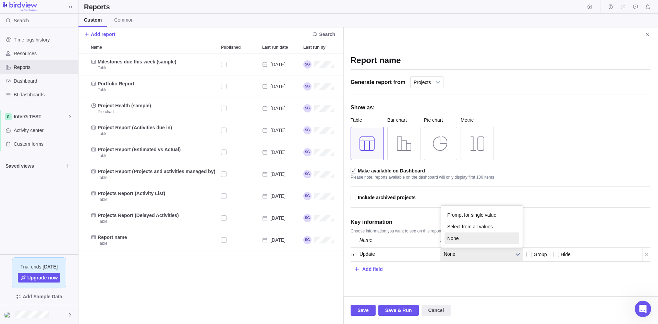
click at [459, 252] on span "None" at bounding box center [477, 253] width 67 height 13
click at [458, 277] on div "Report name Generate report from Projects All activities All activities (hierar…" at bounding box center [500, 168] width 314 height 255
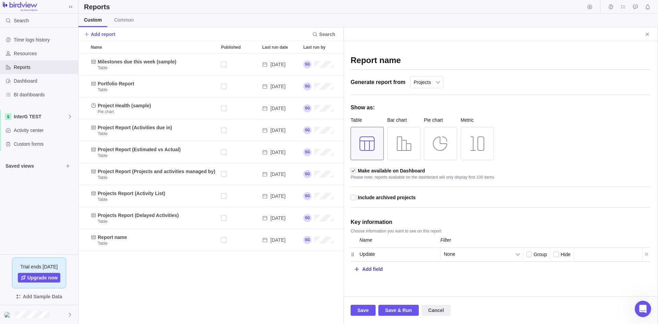
click at [367, 269] on div "Add field" at bounding box center [372, 268] width 21 height 13
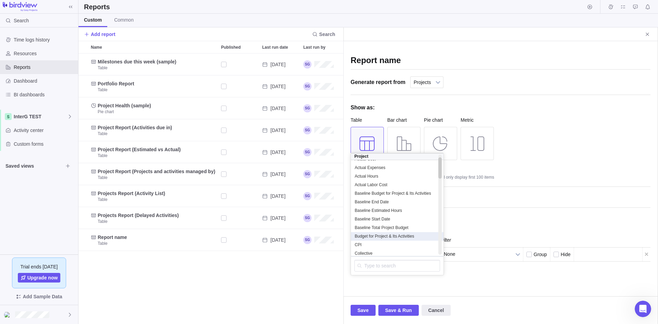
scroll to position [27, 0]
click at [413, 237] on div "Collective" at bounding box center [397, 240] width 86 height 6
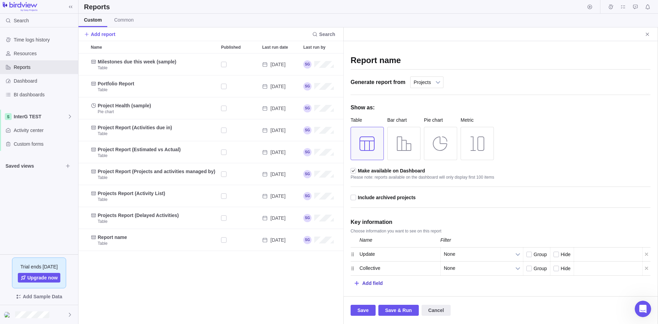
click at [374, 282] on div "Add field" at bounding box center [372, 283] width 21 height 13
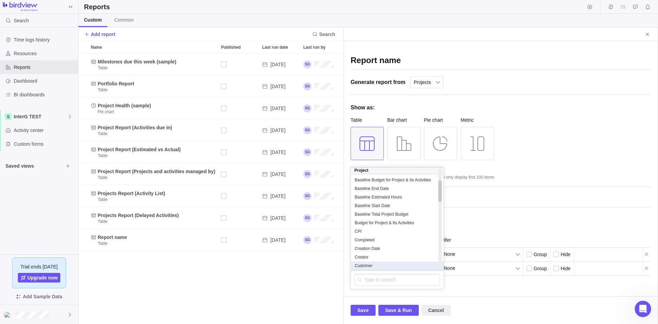
scroll to position [55, 0]
click at [383, 252] on div "Customer" at bounding box center [397, 252] width 86 height 6
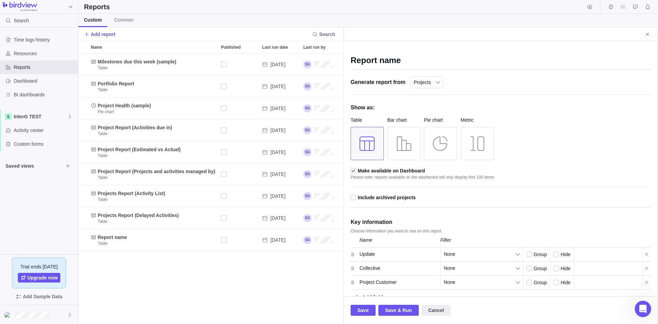
scroll to position [7, 0]
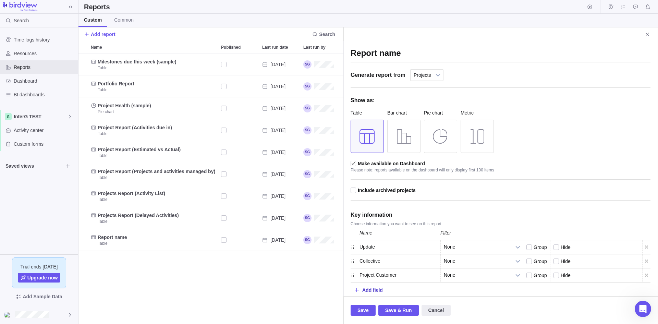
click at [360, 283] on div "Add field" at bounding box center [501, 289] width 300 height 14
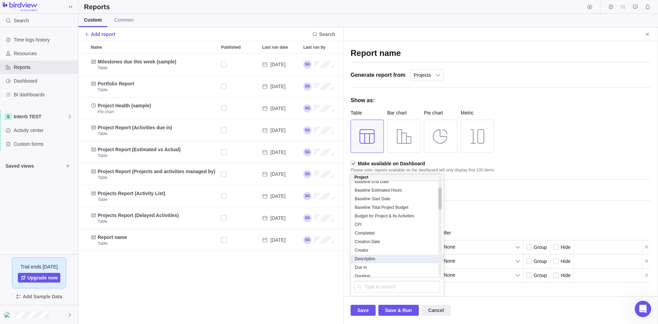
scroll to position [96, 0]
click at [366, 220] on span "Description" at bounding box center [365, 217] width 21 height 5
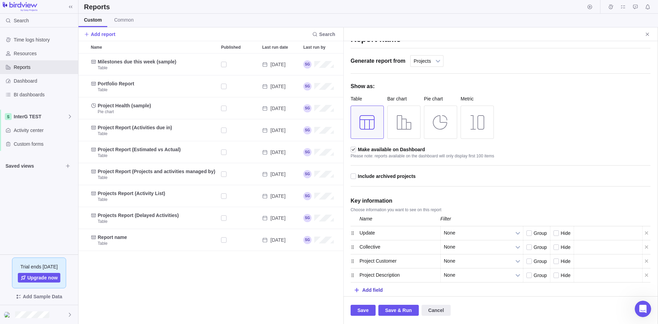
click at [376, 283] on div "Add field" at bounding box center [372, 289] width 21 height 13
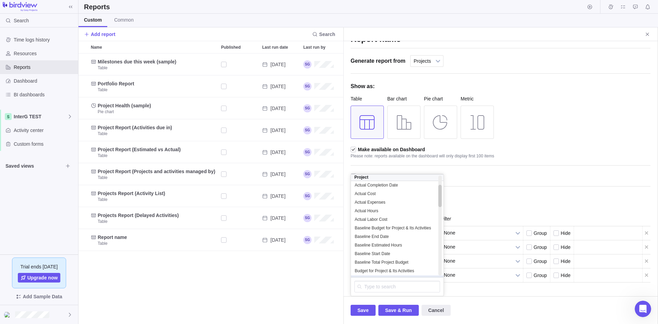
scroll to position [82, 0]
click at [362, 232] on span "Due In" at bounding box center [361, 231] width 12 height 5
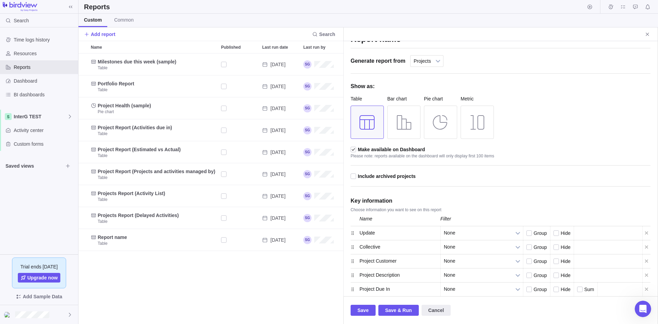
scroll to position [35, 0]
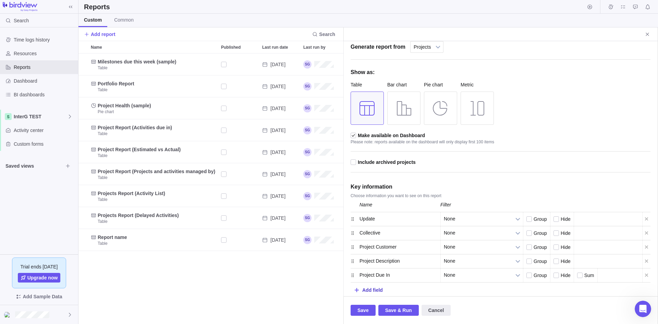
click at [372, 283] on div "Add field" at bounding box center [372, 289] width 21 height 13
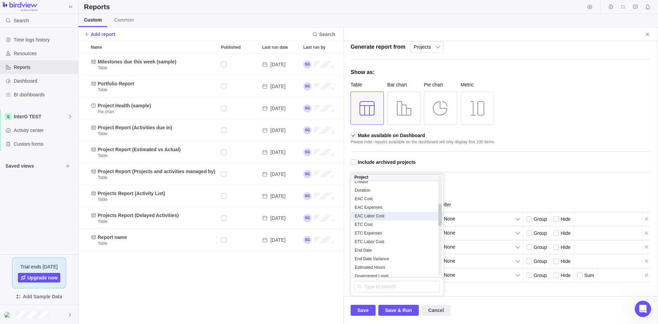
scroll to position [137, 0]
click at [370, 233] on div "End Date" at bounding box center [397, 236] width 93 height 9
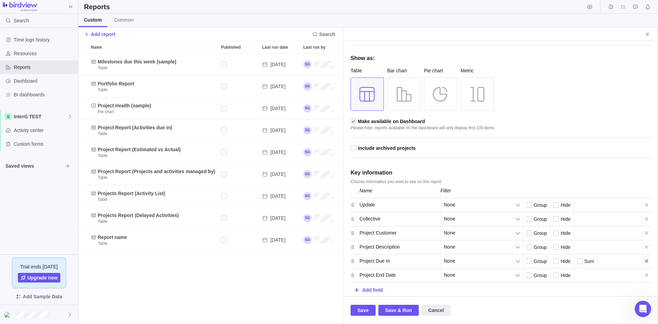
click at [526, 260] on div at bounding box center [646, 261] width 8 height 14
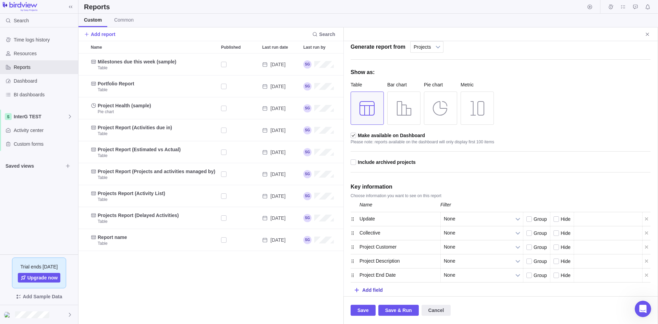
scroll to position [35, 0]
drag, startPoint x: 353, startPoint y: 263, endPoint x: 352, endPoint y: 221, distance: 41.8
drag, startPoint x: 353, startPoint y: 262, endPoint x: 353, endPoint y: 236, distance: 26.4
drag, startPoint x: 351, startPoint y: 262, endPoint x: 348, endPoint y: 239, distance: 22.7
click at [364, 283] on div "Add field" at bounding box center [372, 289] width 21 height 13
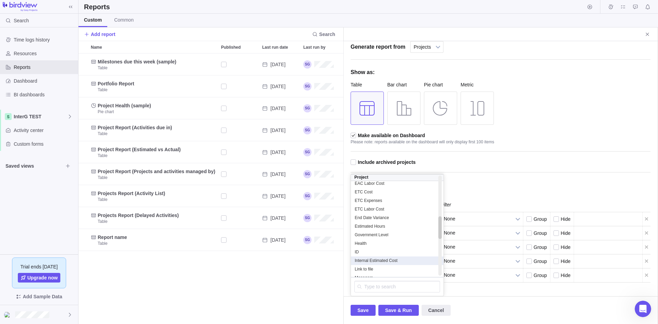
scroll to position [178, 0]
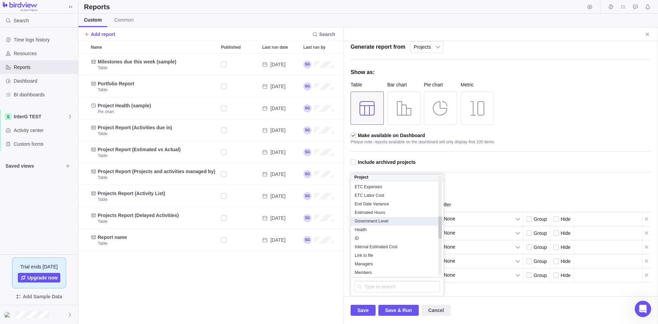
click at [366, 218] on span "Government Level" at bounding box center [372, 220] width 34 height 5
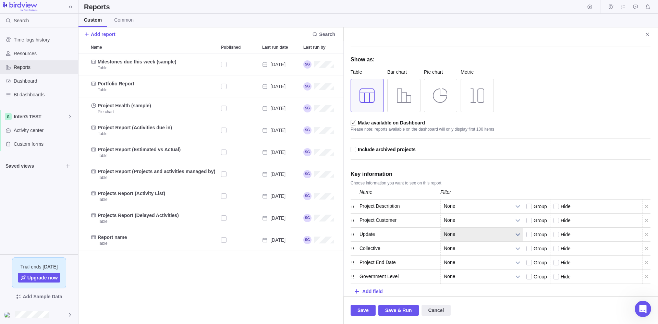
scroll to position [49, 0]
drag, startPoint x: 353, startPoint y: 274, endPoint x: 352, endPoint y: 260, distance: 13.4
click at [358, 283] on div at bounding box center [356, 290] width 4 height 8
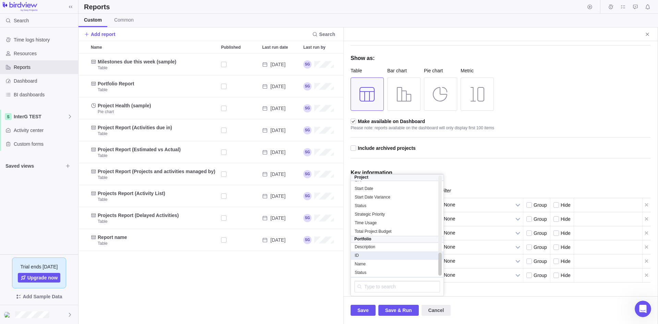
scroll to position [290, 0]
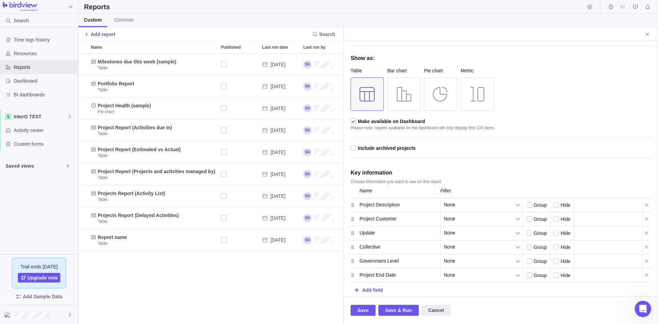
click at [495, 283] on div "Add field" at bounding box center [501, 289] width 300 height 14
click at [363, 283] on span "Save" at bounding box center [362, 310] width 11 height 8
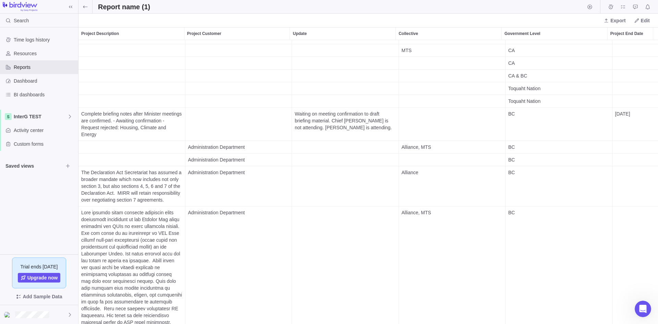
scroll to position [34, 0]
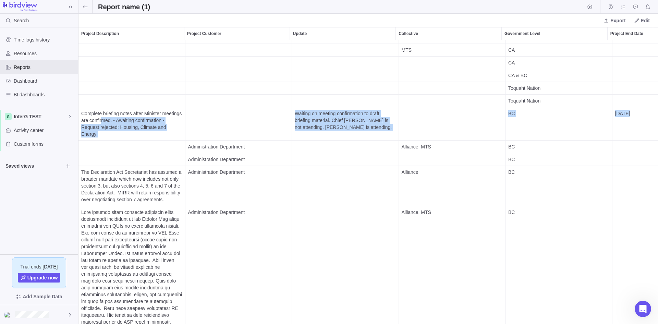
drag, startPoint x: 121, startPoint y: 117, endPoint x: 158, endPoint y: 144, distance: 45.9
click at [155, 133] on span "Complete briefing notes after Minister meetings are confirmed. - Awaiting confi…" at bounding box center [131, 123] width 101 height 33
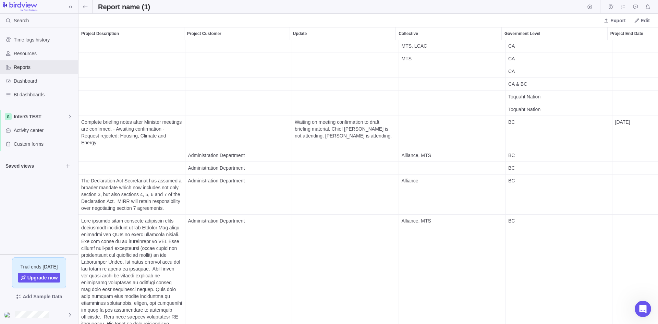
scroll to position [0, 0]
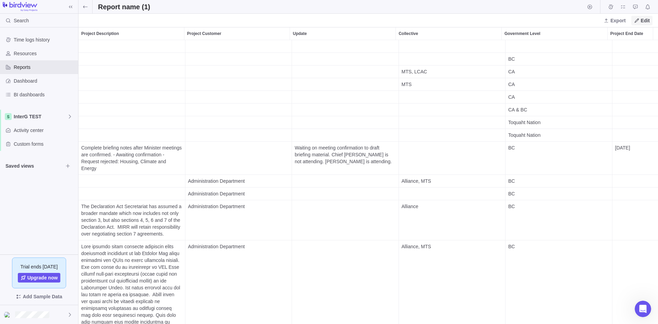
click at [526, 22] on span "Edit" at bounding box center [645, 20] width 9 height 7
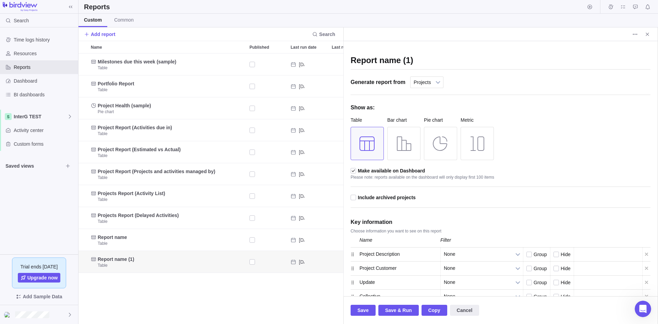
scroll to position [265, 260]
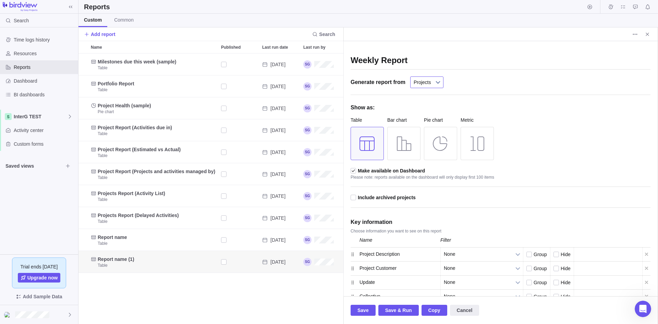
click at [429, 82] on link "Projects" at bounding box center [426, 82] width 33 height 12
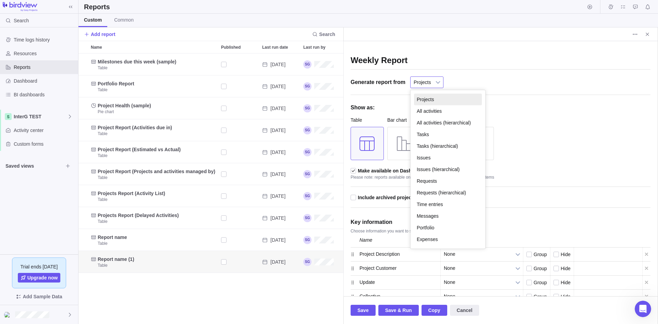
click at [489, 87] on div "Generate report from Projects All activities All activities (hierarchical) Task…" at bounding box center [501, 85] width 300 height 19
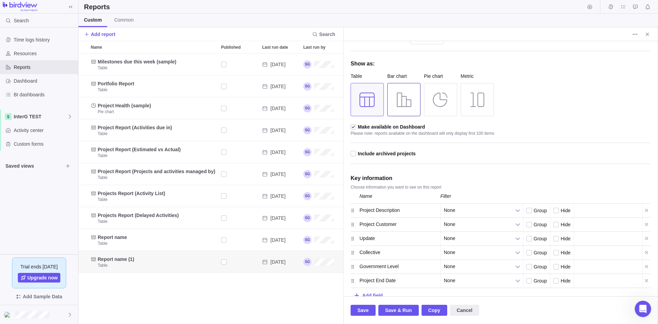
scroll to position [49, 0]
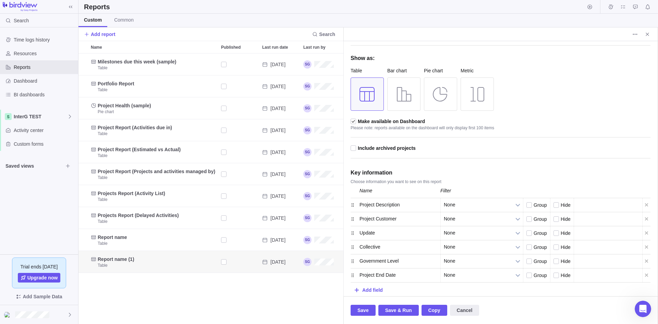
click at [366, 192] on div "Name" at bounding box center [398, 191] width 86 height 14
click at [365, 283] on div "Add field" at bounding box center [372, 289] width 21 height 13
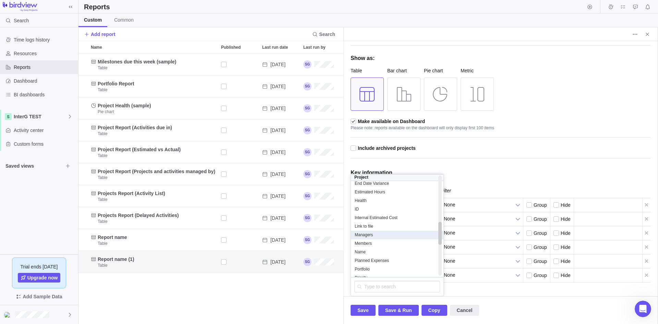
scroll to position [208, 0]
drag, startPoint x: 441, startPoint y: 190, endPoint x: 419, endPoint y: 239, distance: 54.0
click at [431, 238] on div "Project CPI Completed Creation Date Creator Due In Duration EAC Cost EAC Expens…" at bounding box center [397, 225] width 93 height 103
click at [412, 243] on div "Name" at bounding box center [397, 243] width 86 height 6
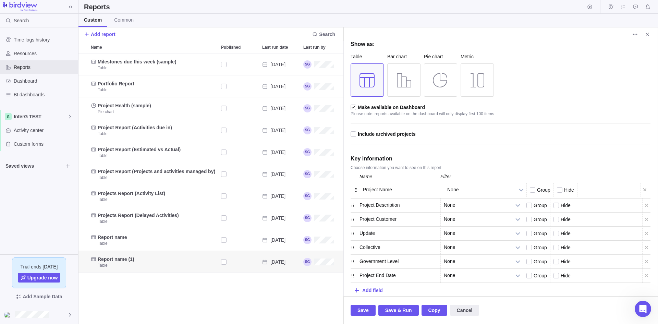
drag, startPoint x: 351, startPoint y: 276, endPoint x: 354, endPoint y: 190, distance: 85.7
click at [526, 277] on div at bounding box center [646, 275] width 8 height 14
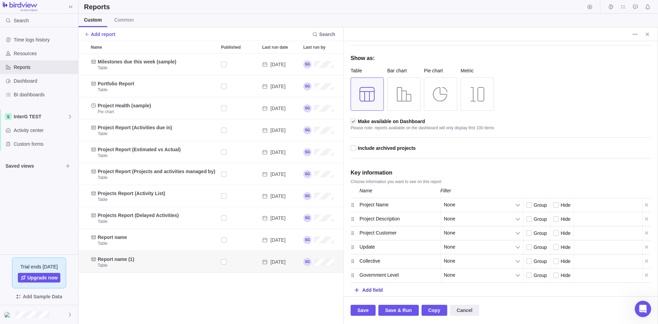
scroll to position [0, 0]
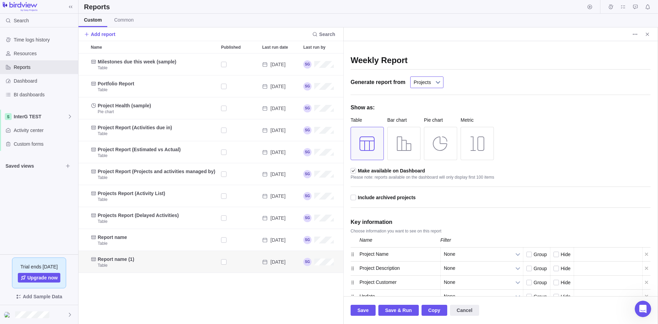
click at [428, 77] on span "Projects" at bounding box center [422, 82] width 17 height 11
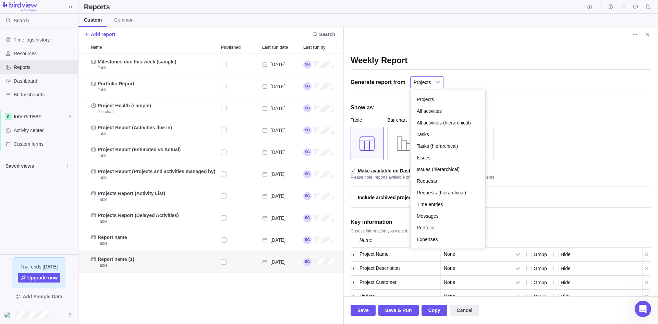
click at [526, 227] on div "Key information" at bounding box center [501, 221] width 300 height 11
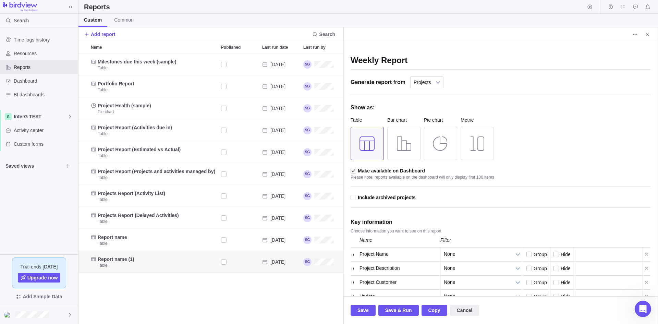
click at [441, 61] on input "Weekly Report" at bounding box center [501, 61] width 300 height 17
click at [358, 283] on span "Save" at bounding box center [362, 310] width 11 height 8
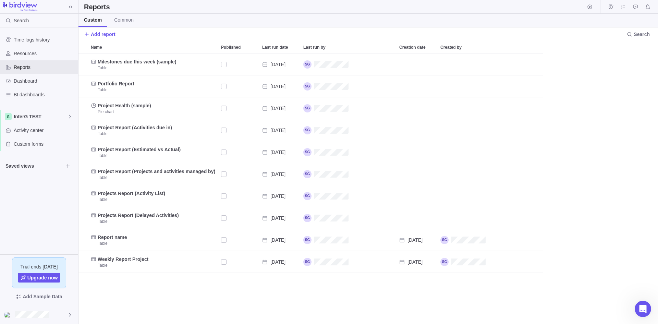
scroll to position [265, 574]
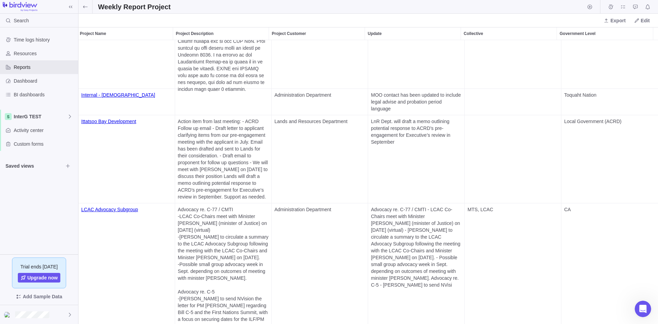
scroll to position [2945, 1]
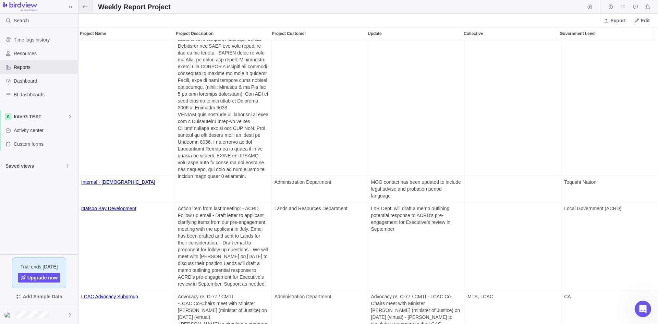
click at [85, 8] on icon at bounding box center [85, 6] width 5 height 5
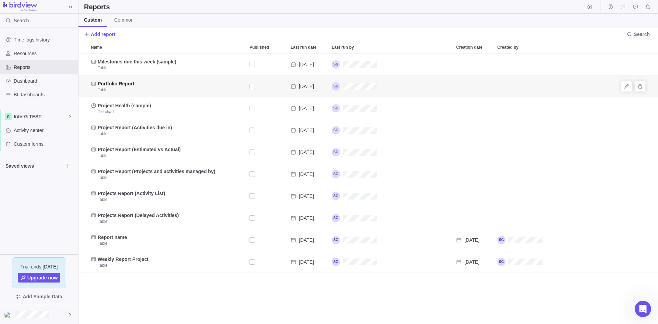
scroll to position [265, 574]
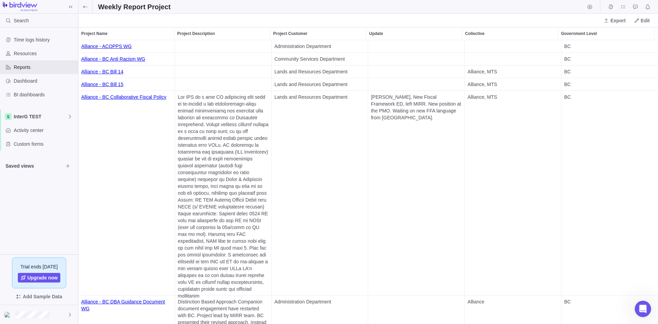
scroll to position [279, 574]
click at [526, 22] on span "Edit" at bounding box center [641, 21] width 21 height 10
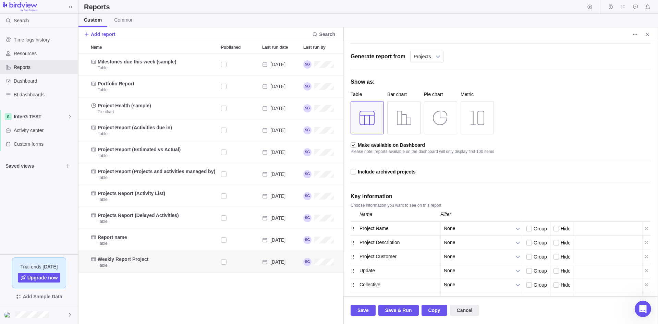
scroll to position [49, 0]
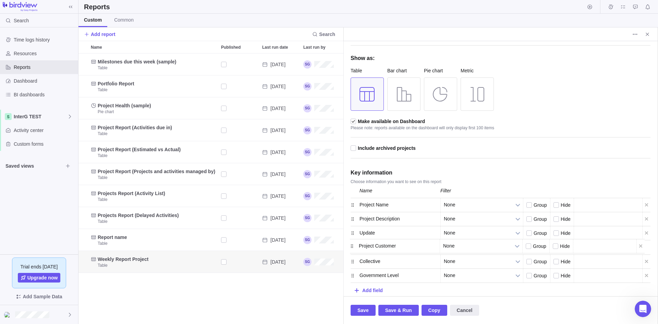
drag, startPoint x: 352, startPoint y: 231, endPoint x: 352, endPoint y: 244, distance: 12.7
click at [363, 283] on span "Save" at bounding box center [362, 310] width 11 height 8
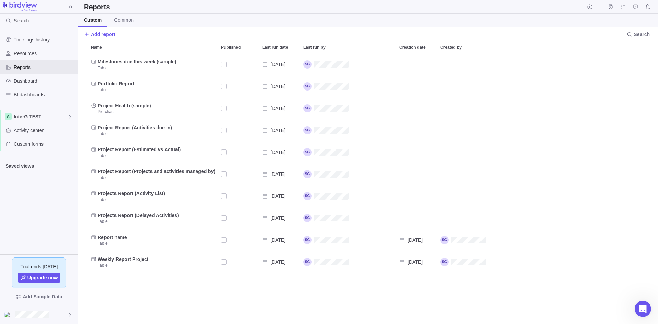
scroll to position [265, 574]
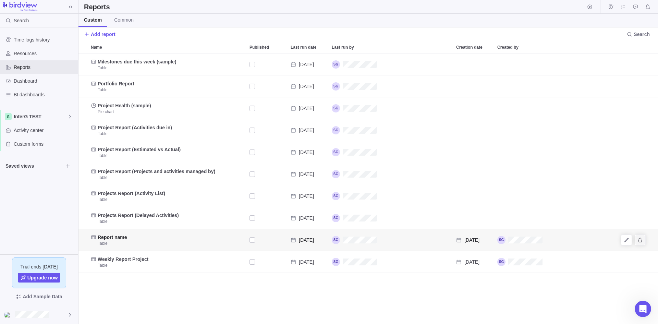
click at [526, 239] on icon "Delete" at bounding box center [639, 239] width 5 height 5
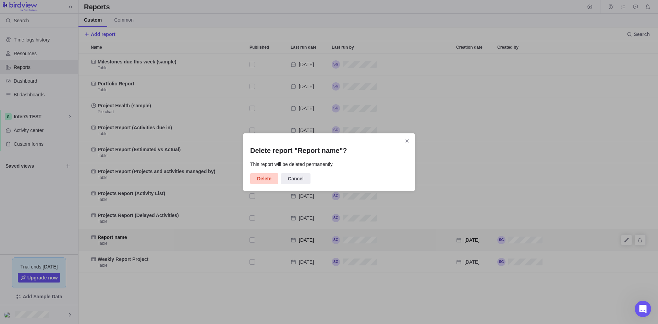
click at [262, 183] on span "Delete" at bounding box center [264, 178] width 28 height 11
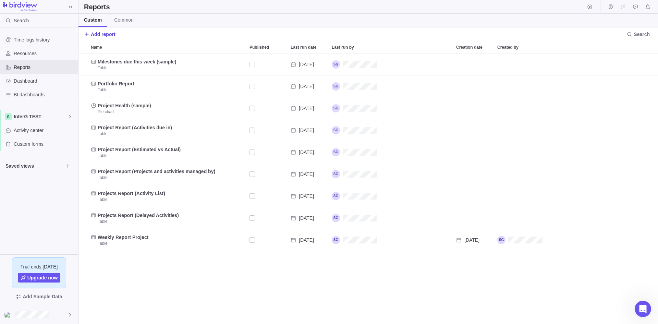
click at [100, 33] on span "Add report" at bounding box center [103, 34] width 25 height 7
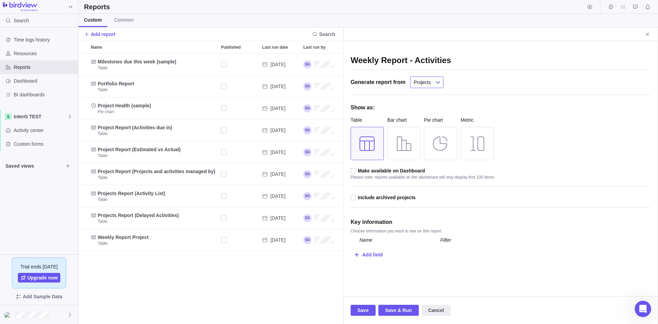
click at [436, 80] on b at bounding box center [438, 82] width 10 height 11
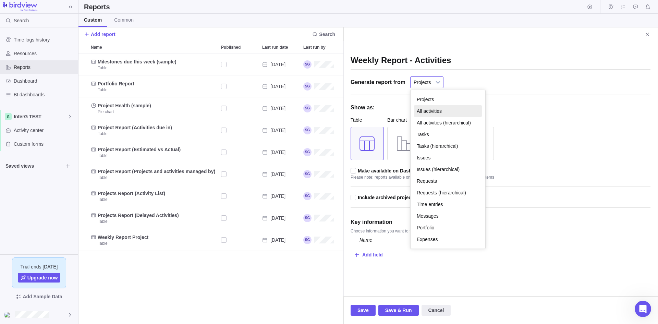
drag, startPoint x: 444, startPoint y: 124, endPoint x: 443, endPoint y: 113, distance: 11.0
click at [443, 113] on ul "Projects All activities All activities (hierarchical) Tasks Tasks (hierarchical…" at bounding box center [448, 169] width 68 height 151
click at [443, 113] on li "All activities" at bounding box center [448, 111] width 68 height 12
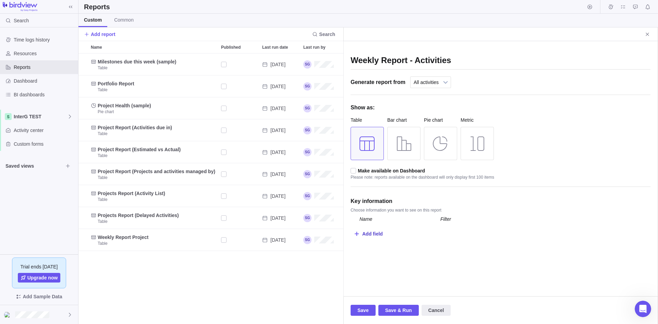
click at [358, 234] on div at bounding box center [356, 234] width 4 height 8
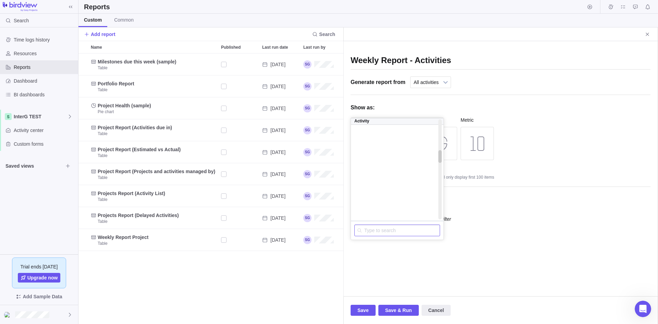
scroll to position [680, 0]
drag, startPoint x: 441, startPoint y: 154, endPoint x: 434, endPoint y: 240, distance: 85.9
click at [434, 240] on div "Project Baseline Total Project Budget Budget for Project & Its Activities Colle…" at bounding box center [397, 179] width 93 height 122
click at [369, 165] on div "Name" at bounding box center [397, 163] width 86 height 6
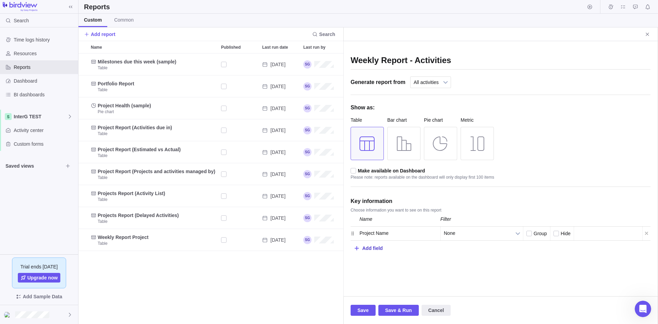
click at [370, 244] on div "Add field" at bounding box center [372, 248] width 21 height 13
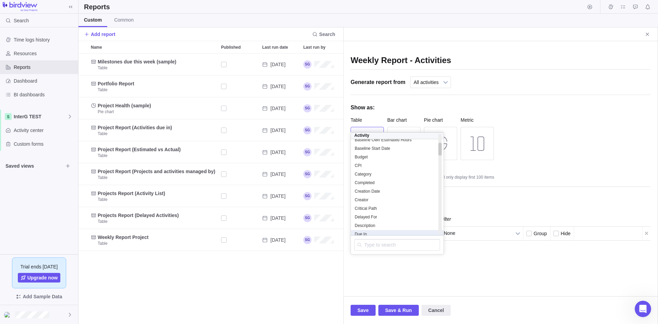
scroll to position [69, 0]
click at [369, 213] on span "Description" at bounding box center [365, 211] width 21 height 5
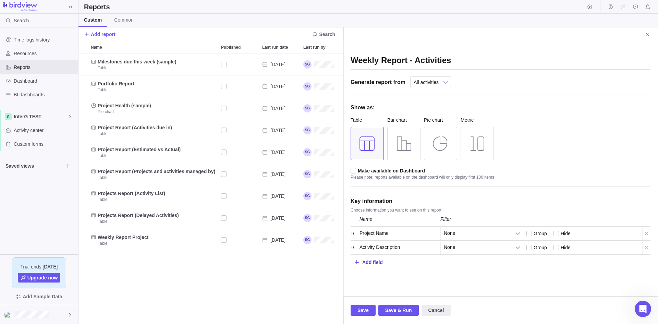
click at [368, 264] on div "Add field" at bounding box center [372, 262] width 21 height 13
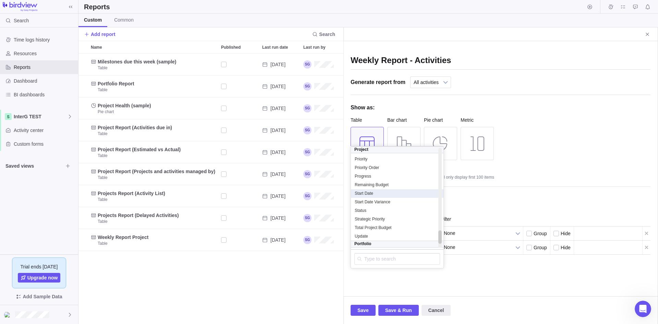
scroll to position [644, 0]
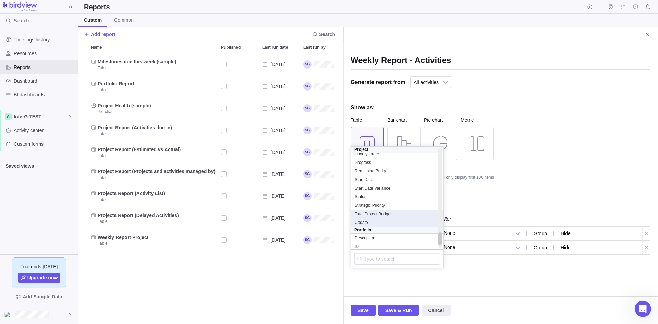
drag, startPoint x: 364, startPoint y: 218, endPoint x: 364, endPoint y: 222, distance: 4.5
click at [364, 222] on div "Baseline Start Date Baseline Total Project Budget Budget for Project & Its Acti…" at bounding box center [397, 110] width 93 height 315
click at [363, 221] on span "Update" at bounding box center [361, 222] width 13 height 5
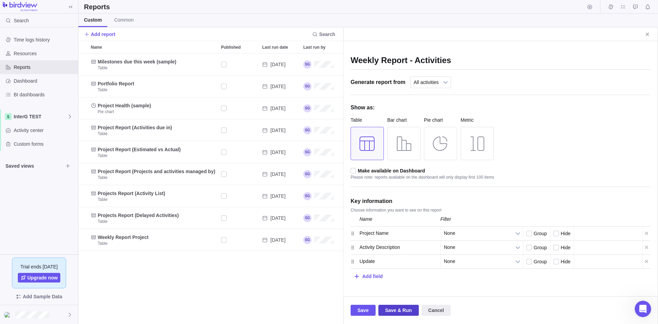
click at [391, 283] on span "Save & Run" at bounding box center [398, 310] width 27 height 8
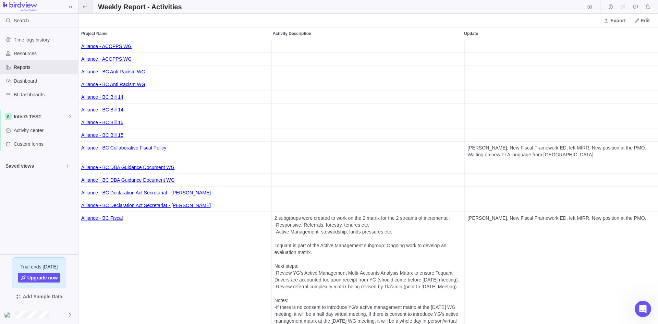
click at [90, 10] on span at bounding box center [85, 6] width 14 height 13
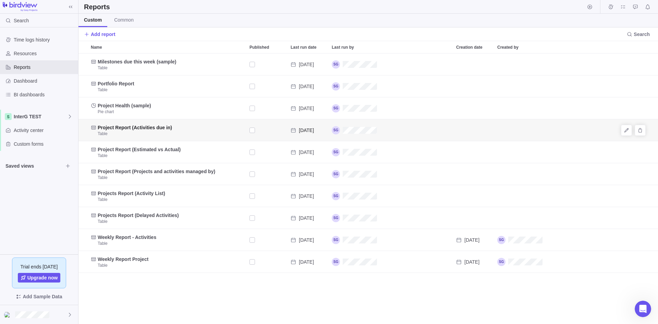
scroll to position [265, 574]
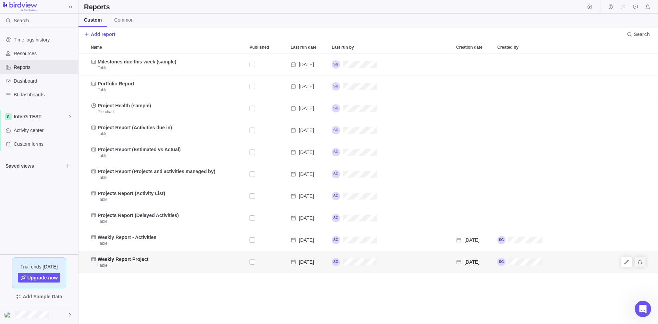
click at [526, 263] on icon "Delete" at bounding box center [639, 261] width 5 height 5
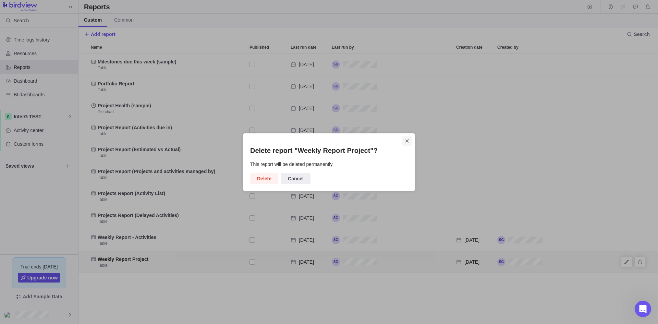
click at [408, 139] on icon "Close" at bounding box center [406, 140] width 5 height 5
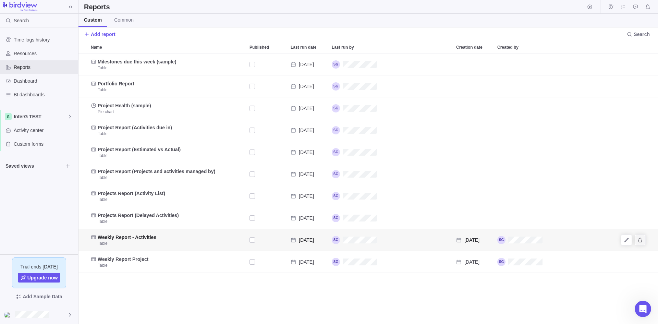
click at [526, 241] on icon "Delete" at bounding box center [639, 239] width 5 height 5
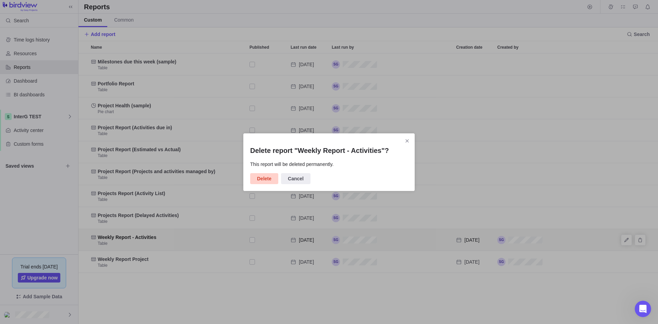
click at [267, 179] on span "Delete" at bounding box center [264, 178] width 14 height 8
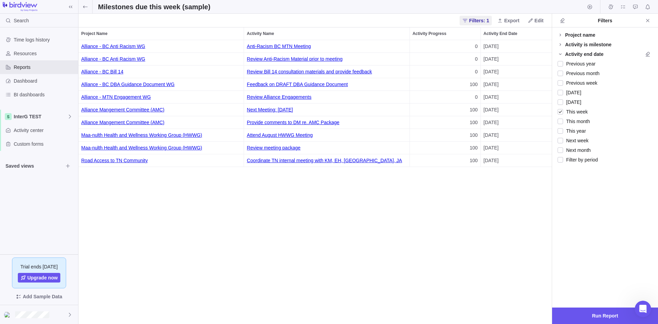
scroll to position [279, 468]
click at [526, 22] on icon "Close" at bounding box center [647, 20] width 5 height 5
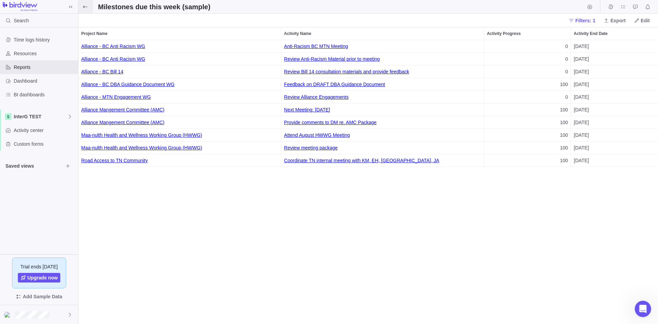
click at [85, 7] on icon at bounding box center [85, 6] width 4 height 2
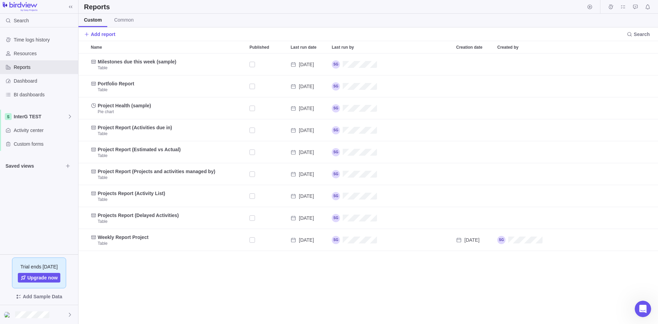
scroll to position [265, 574]
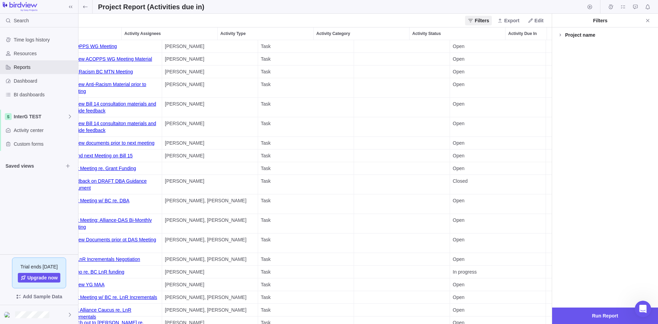
scroll to position [0, 149]
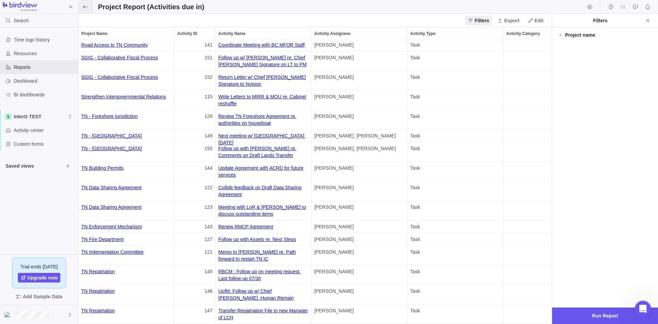
click at [83, 3] on span at bounding box center [85, 6] width 14 height 13
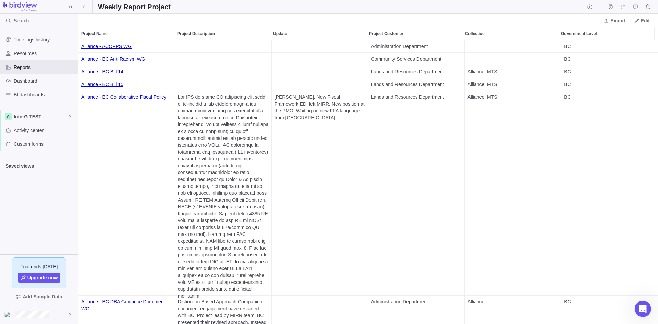
scroll to position [279, 574]
click at [87, 6] on icon at bounding box center [85, 6] width 5 height 5
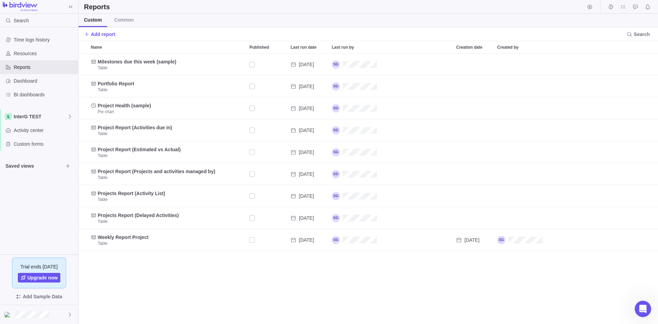
scroll to position [265, 574]
click at [36, 129] on span "Activity center" at bounding box center [45, 130] width 62 height 7
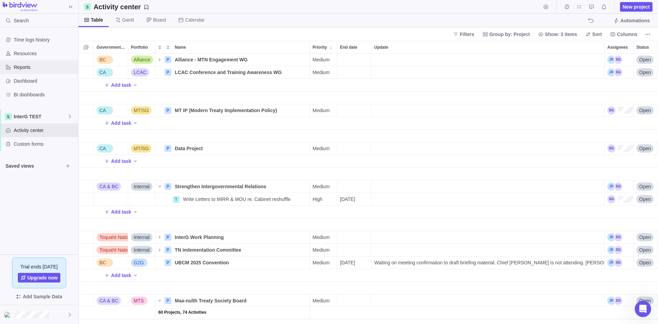
click at [30, 69] on span "Reports" at bounding box center [45, 67] width 62 height 7
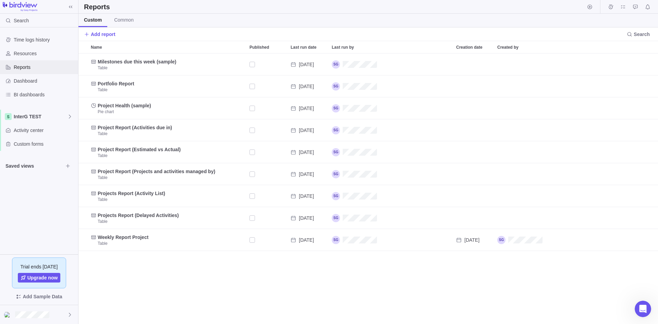
scroll to position [265, 574]
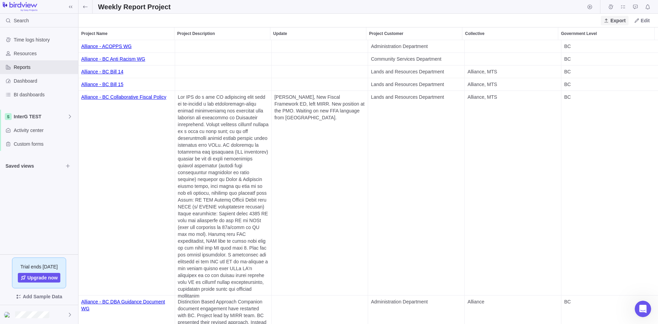
click at [621, 24] on span "Export" at bounding box center [614, 21] width 27 height 10
click at [621, 35] on span "Export to PDF" at bounding box center [623, 35] width 30 height 7
click at [33, 53] on span "Resources" at bounding box center [45, 53] width 62 height 7
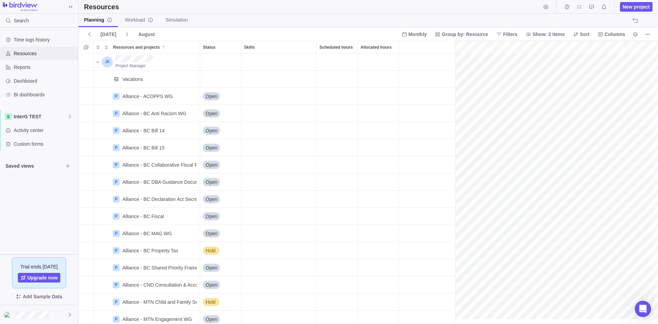
scroll to position [0, 30]
click at [17, 118] on span "InterG TEST" at bounding box center [40, 116] width 53 height 7
click at [23, 132] on span "InterG TEST" at bounding box center [39, 132] width 42 height 7
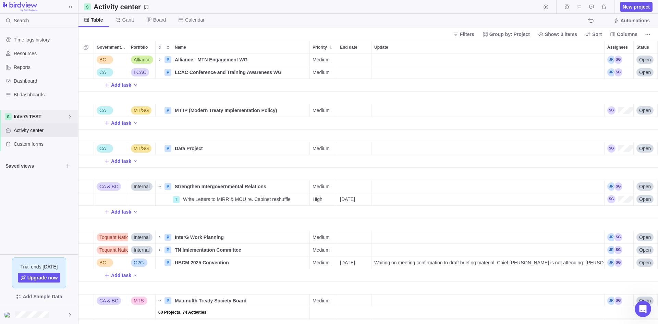
scroll to position [265, 574]
click at [141, 47] on span "Portfolio" at bounding box center [138, 47] width 15 height 7
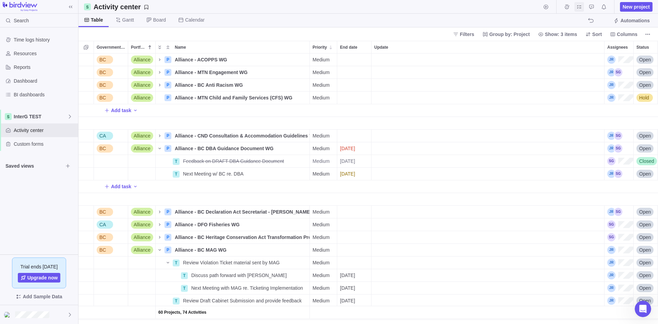
click at [583, 9] on span "My assignments" at bounding box center [579, 7] width 10 height 10
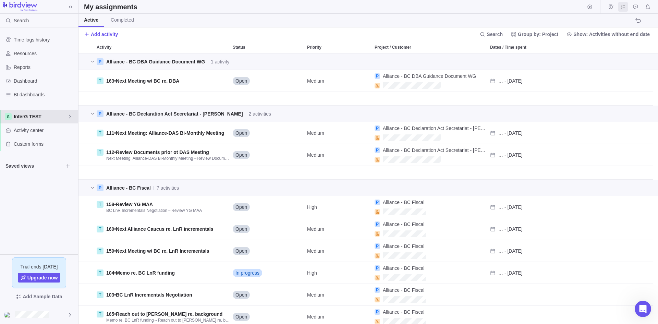
click at [25, 118] on span "InterG TEST" at bounding box center [40, 116] width 53 height 7
click at [27, 137] on div "InterG TEST" at bounding box center [39, 132] width 72 height 12
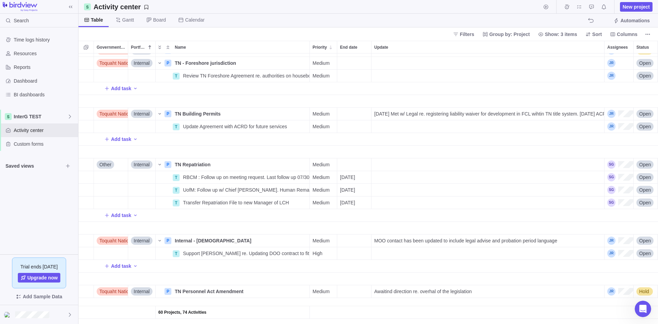
scroll to position [1084, 0]
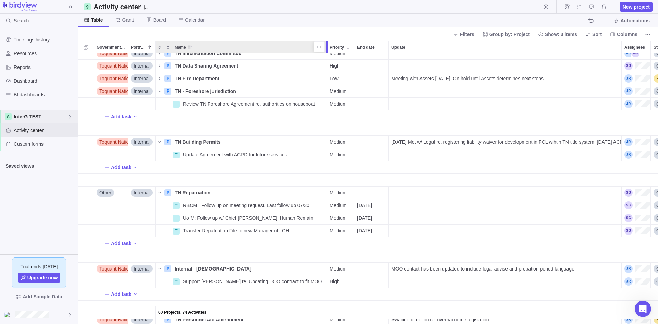
drag, startPoint x: 312, startPoint y: 44, endPoint x: 329, endPoint y: 49, distance: 18.0
click at [329, 49] on div at bounding box center [327, 47] width 5 height 13
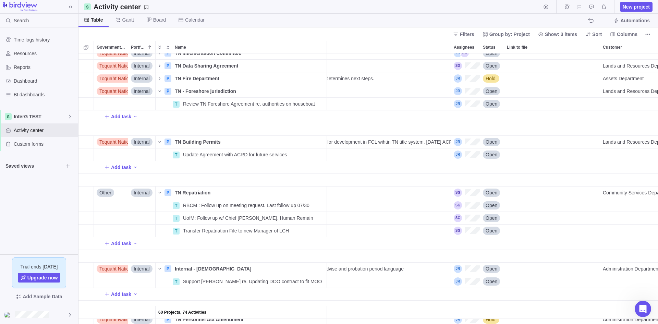
scroll to position [0, 172]
click at [485, 212] on div "Open" at bounding box center [491, 218] width 24 height 12
click at [487, 205] on div "60 Projects, 74 Activities Add task Local Government (ACRD) G2G P Ittatsoo Bay …" at bounding box center [367, 188] width 579 height 270
click at [487, 205] on span "Open" at bounding box center [490, 205] width 12 height 7
click at [493, 270] on span "Closed" at bounding box center [494, 270] width 15 height 7
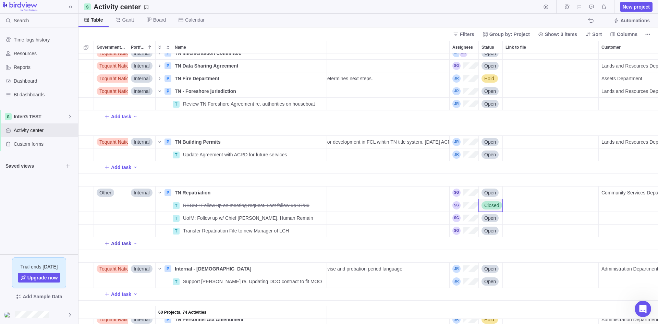
click at [116, 246] on span "Add task" at bounding box center [121, 243] width 20 height 7
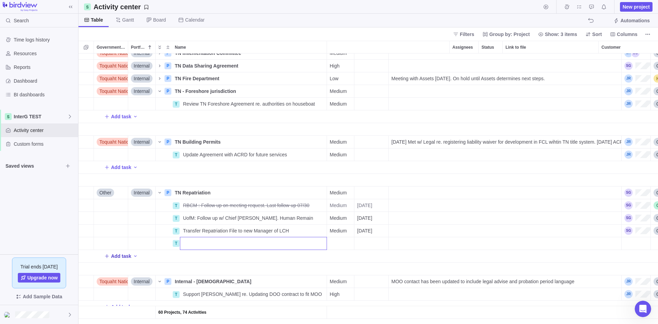
scroll to position [0, 0]
type input "RBCM: Set up an initial meeting week of Oct. 6"
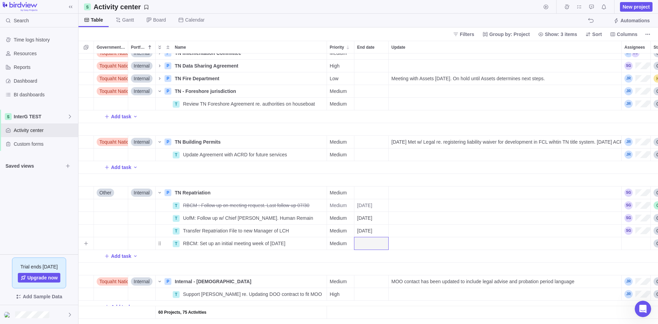
click at [416, 241] on div "Update" at bounding box center [505, 243] width 233 height 13
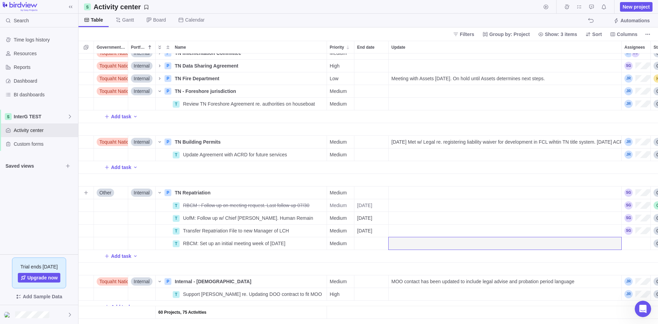
click at [418, 193] on div "Update" at bounding box center [505, 192] width 233 height 12
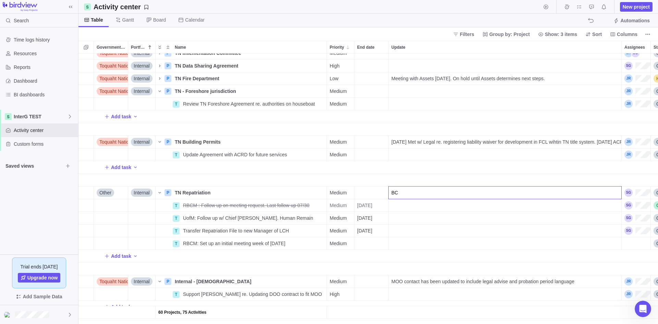
type input "B"
type input "W"
type input "RBCM answered our meeting request on 08/22/25. TN suggested a virtual meeting w…"
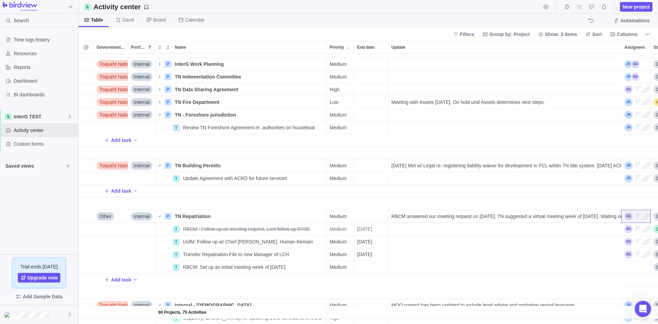
scroll to position [1050, 0]
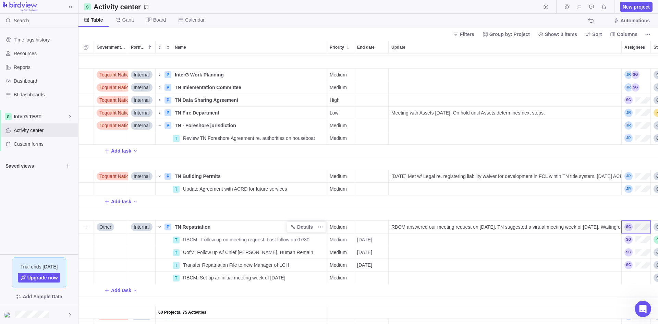
click at [212, 229] on div "TN Repatriation" at bounding box center [249, 227] width 155 height 12
click at [218, 227] on input "TN Repatriation" at bounding box center [249, 226] width 155 height 13
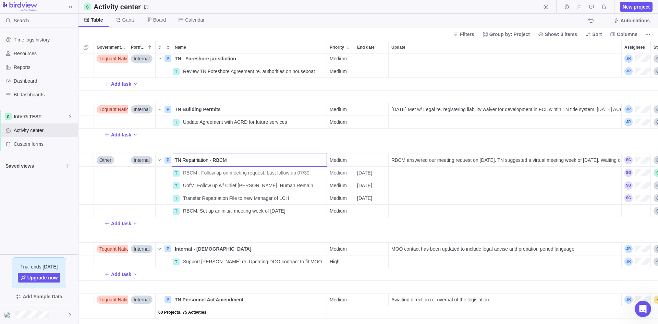
scroll to position [1119, 0]
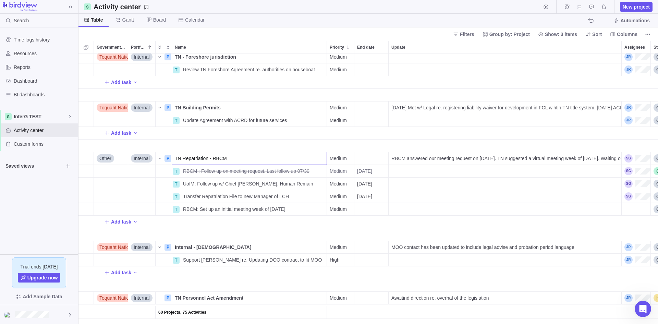
type input "TN Repatriation - RBCM"
click at [46, 220] on body "Search Time logs history Resources Reports Dashboard BI dashboards InterG TEST …" at bounding box center [329, 162] width 658 height 324
click at [238, 152] on div "TN Repatriation - RBCM" at bounding box center [249, 158] width 155 height 12
click at [236, 159] on input "TN Repatriation - RBCM" at bounding box center [249, 158] width 155 height 13
type input "TN Repatriation"
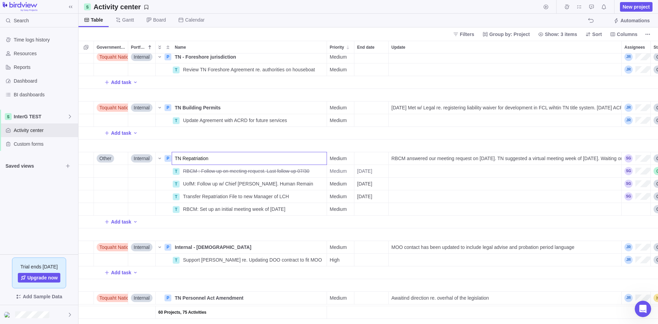
click at [47, 215] on body "Search Time logs history Resources Reports Dashboard BI dashboards InterG TEST …" at bounding box center [329, 162] width 658 height 324
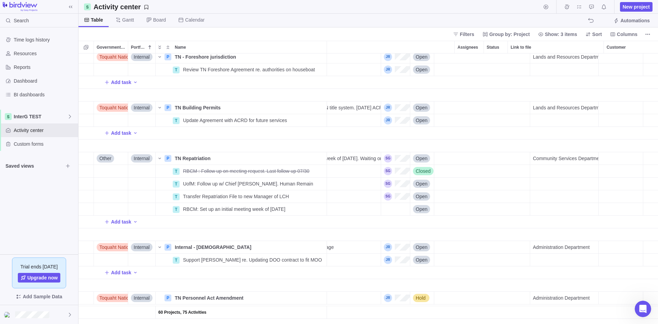
scroll to position [0, 269]
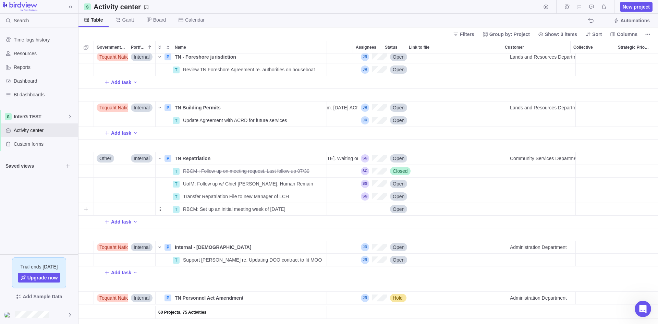
click at [368, 208] on div "Assignees" at bounding box center [372, 209] width 29 height 12
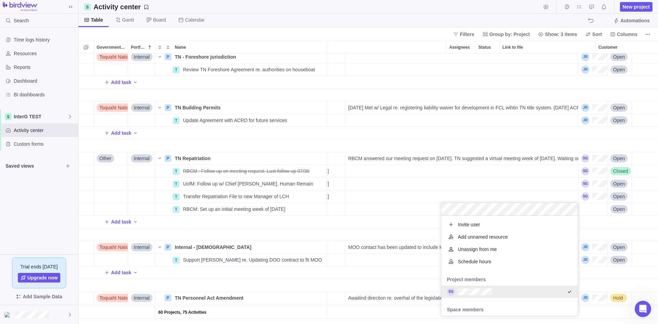
scroll to position [0, 0]
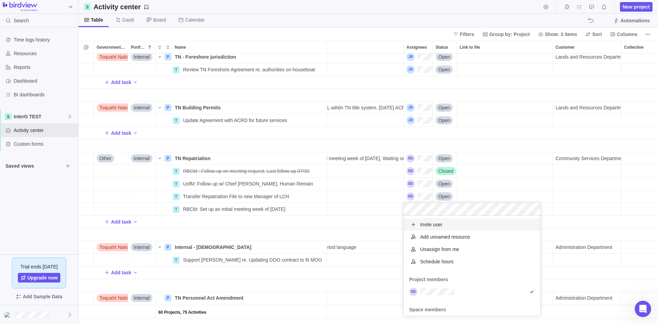
click at [517, 193] on div "60 Projects, 75 Activities Toquaht Nation Internal P TN - Foreshore jurisdictio…" at bounding box center [367, 188] width 579 height 270
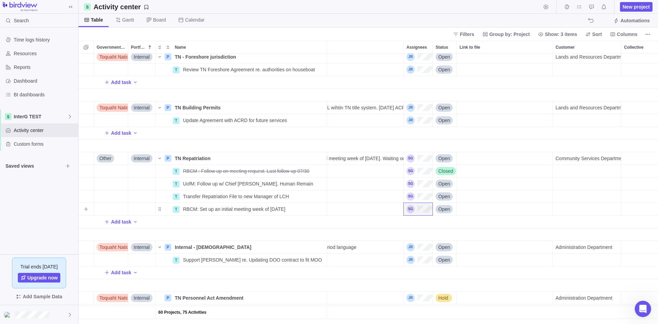
click at [446, 211] on span "Open" at bounding box center [444, 209] width 12 height 7
click at [445, 250] on span "In progress" at bounding box center [453, 249] width 24 height 7
click at [444, 185] on span "Open" at bounding box center [444, 183] width 12 height 7
click at [453, 238] on div "Hold" at bounding box center [445, 236] width 15 height 7
click at [440, 193] on span "Open" at bounding box center [444, 196] width 12 height 7
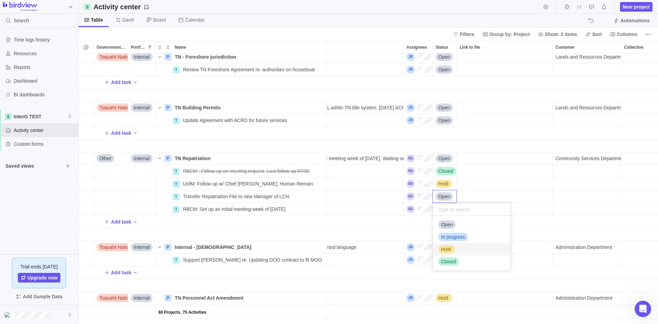
click at [447, 246] on span "Hold" at bounding box center [446, 249] width 10 height 7
click at [392, 229] on div "Update" at bounding box center [287, 234] width 233 height 13
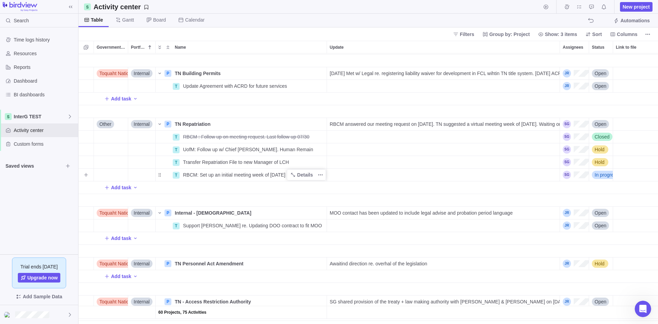
click at [217, 174] on span "RBCM: Set up an initial meeting week of Oct. 6" at bounding box center [234, 174] width 102 height 7
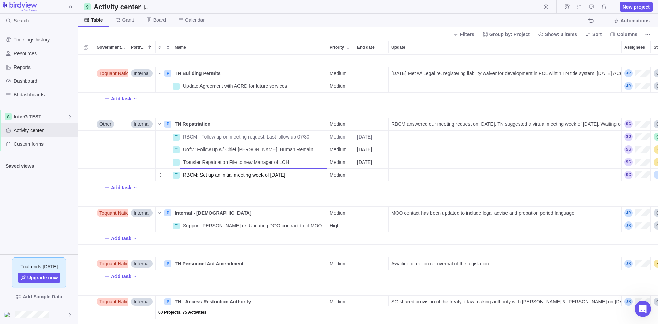
click at [275, 189] on div "60 Projects, 75 Activities CA & BC Internal P Strengthen Intergovernmental Rela…" at bounding box center [367, 188] width 579 height 270
click at [302, 174] on span "Details" at bounding box center [305, 174] width 16 height 7
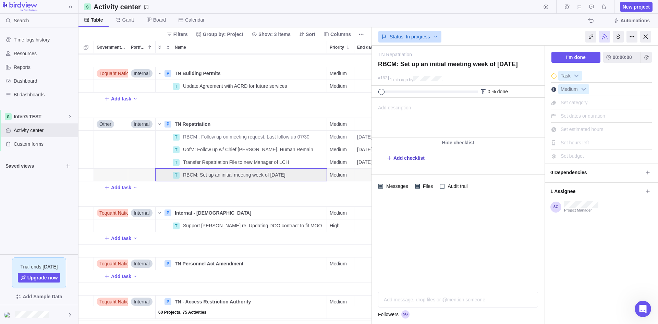
click at [407, 157] on span "Add checklist" at bounding box center [408, 158] width 31 height 7
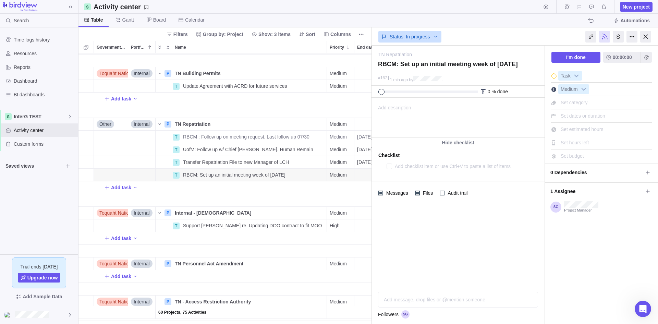
type textarea "x"
type textarea "j"
type textarea "x"
type textarea "jg"
type textarea "x"
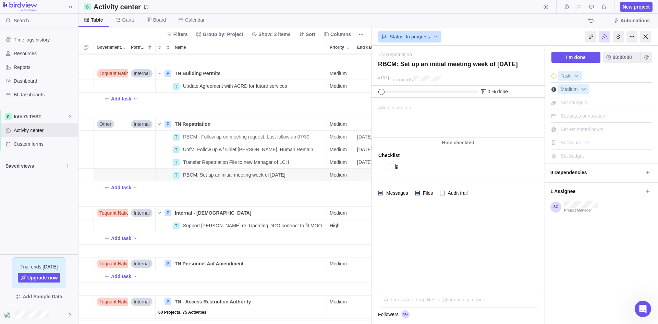
type textarea "jgj"
type textarea "x"
type textarea "jgjg"
type textarea "x"
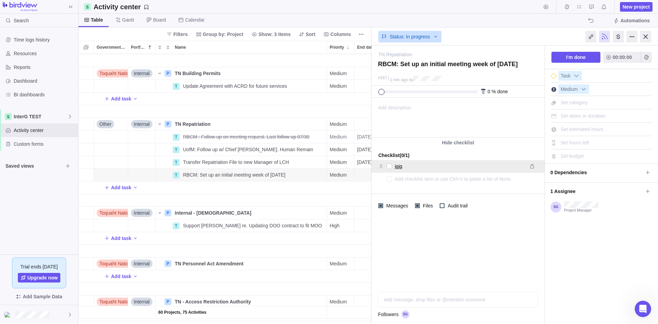
type textarea "x"
type textarea "l"
type textarea "x"
type textarea "lkj"
type textarea "x"
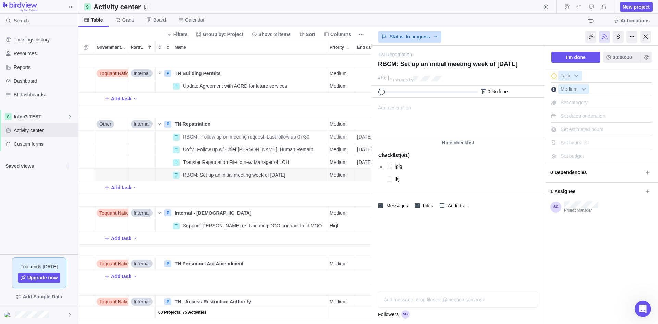
type textarea "lkjlk"
type textarea "x"
type textarea "lkjlkj"
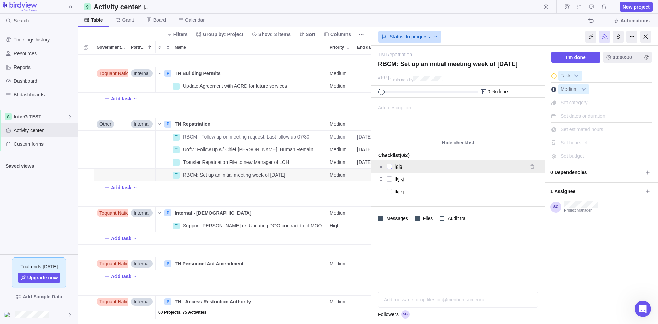
type textarea "x"
click at [390, 167] on div at bounding box center [389, 166] width 5 height 10
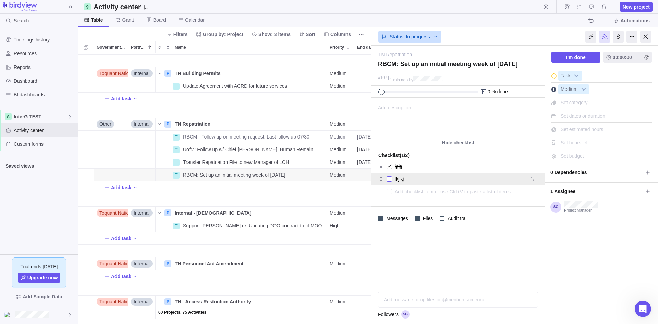
click at [391, 178] on div at bounding box center [389, 179] width 5 height 10
click at [431, 179] on textarea "lkjlkj" at bounding box center [459, 179] width 129 height 10
click at [534, 180] on icon "Remove" at bounding box center [531, 178] width 5 height 5
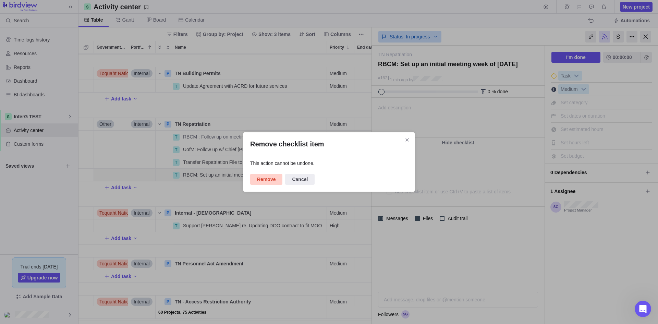
click at [262, 179] on span "Remove" at bounding box center [266, 179] width 19 height 8
type textarea "x"
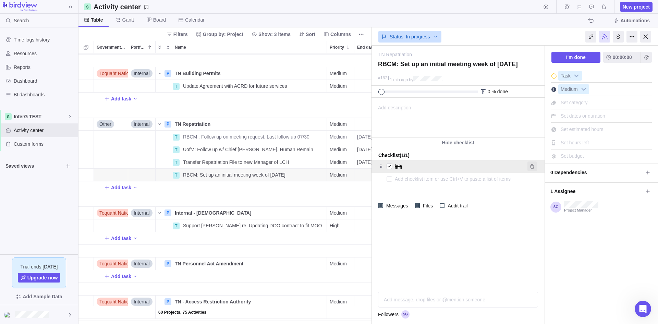
click at [529, 165] on span "Remove" at bounding box center [532, 166] width 10 height 10
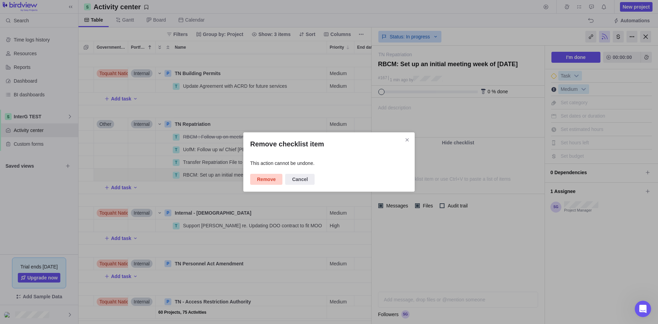
click at [262, 179] on span "Remove" at bounding box center [266, 179] width 19 height 8
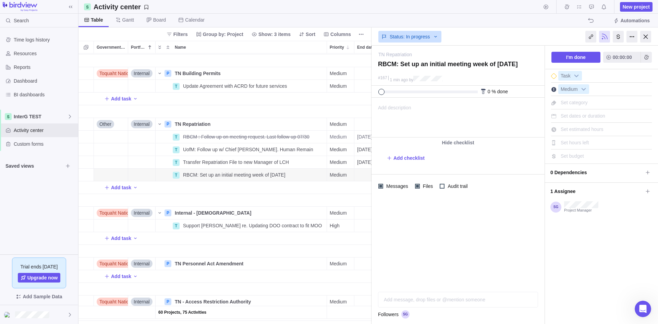
click at [430, 120] on div "Add description ... read all" at bounding box center [457, 117] width 171 height 39
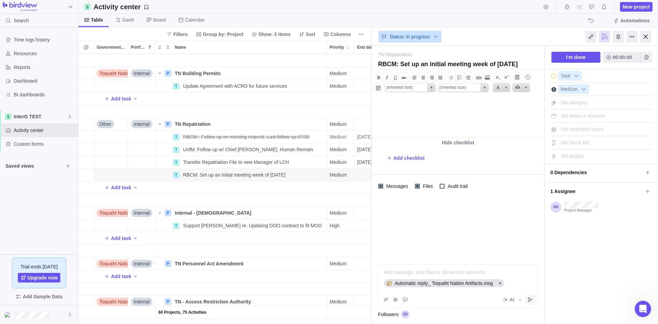
click at [527, 300] on icon "Post" at bounding box center [529, 299] width 5 height 5
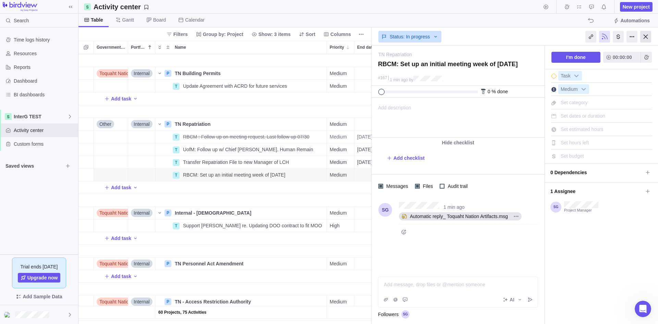
click at [645, 40] on div at bounding box center [645, 37] width 11 height 12
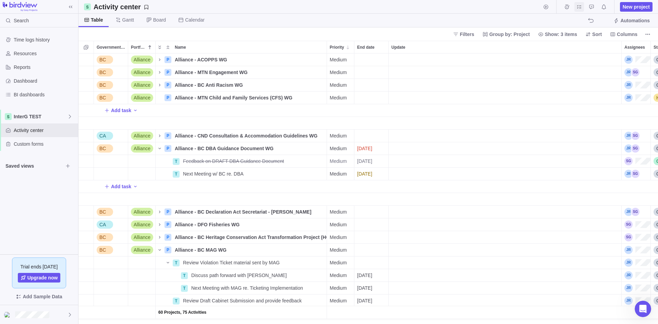
click at [578, 5] on icon "My assignments" at bounding box center [578, 6] width 5 height 5
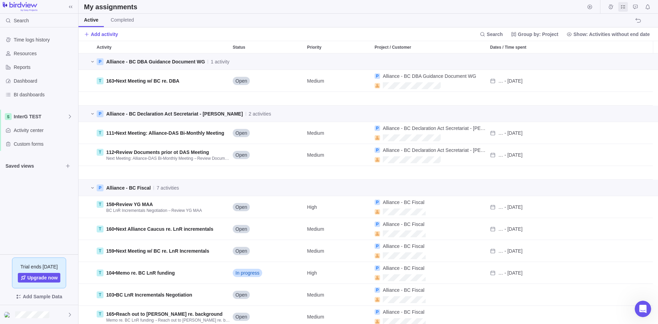
scroll to position [265, 574]
click at [548, 39] on span "Group by: Project" at bounding box center [534, 34] width 53 height 10
click at [546, 48] on div "Start Date" at bounding box center [540, 50] width 50 height 12
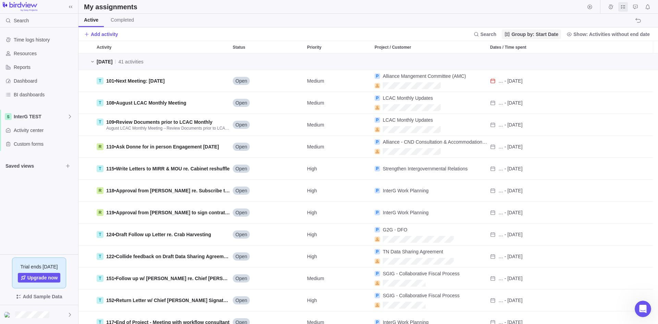
click at [552, 33] on span "Group by: Start Date" at bounding box center [534, 34] width 47 height 7
click at [540, 60] on div "End Date" at bounding box center [536, 62] width 56 height 12
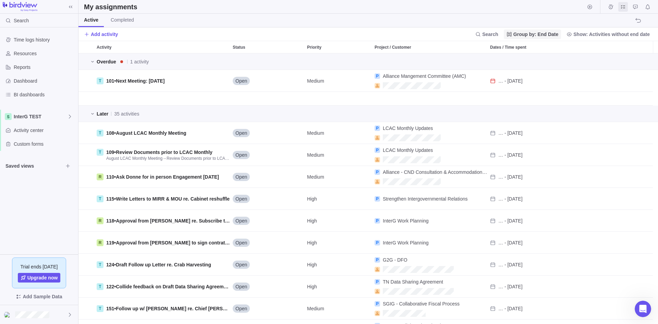
click at [544, 35] on span "Group by: End Date" at bounding box center [535, 34] width 45 height 7
click at [525, 81] on div "Project" at bounding box center [537, 87] width 54 height 12
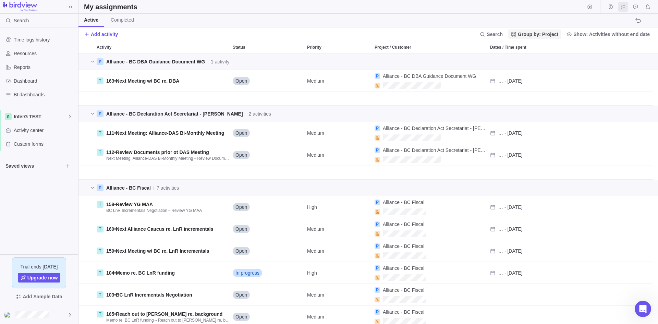
click at [533, 35] on span "Group by: Project" at bounding box center [538, 34] width 40 height 7
click at [532, 85] on span "Project" at bounding box center [527, 86] width 15 height 7
click at [537, 36] on span "Group by: Project" at bounding box center [538, 34] width 40 height 7
click at [538, 110] on span "Importance" at bounding box center [532, 111] width 24 height 7
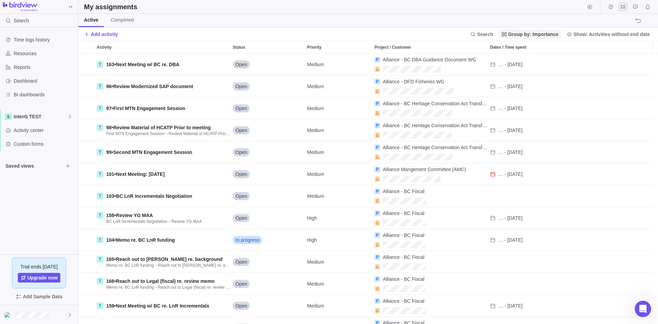
click at [538, 34] on span "Group by: Importance" at bounding box center [533, 34] width 50 height 7
drag, startPoint x: 520, startPoint y: 97, endPoint x: 521, endPoint y: 94, distance: 3.8
click at [520, 98] on span "Customer" at bounding box center [520, 99] width 21 height 7
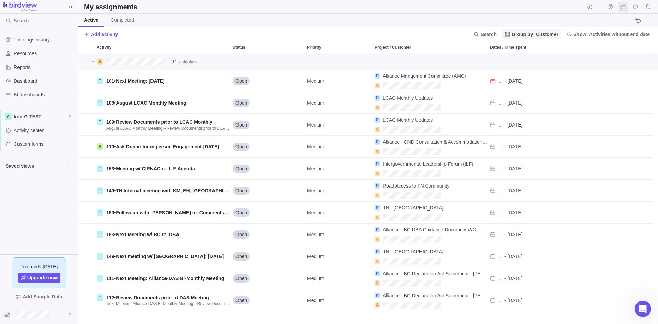
click at [549, 38] on span "Group by: Customer" at bounding box center [531, 34] width 59 height 10
click at [536, 90] on div "Project" at bounding box center [537, 87] width 56 height 12
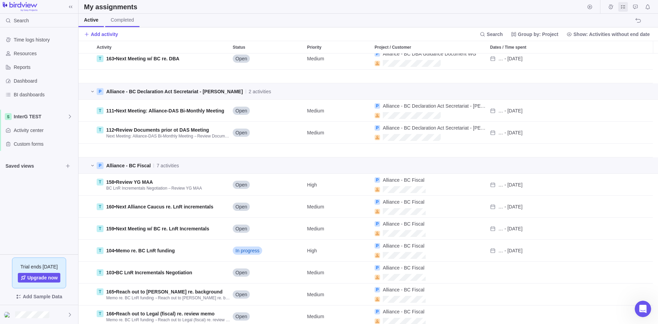
scroll to position [34, 0]
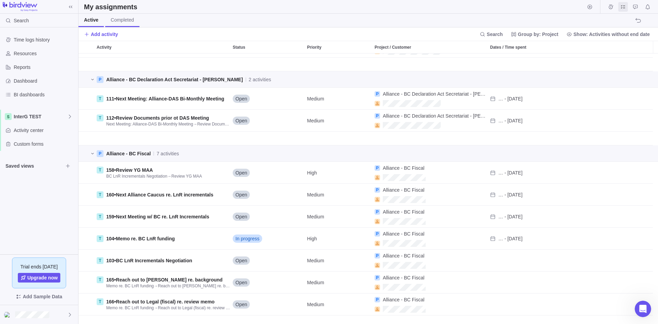
click at [118, 19] on span "Completed" at bounding box center [122, 19] width 23 height 7
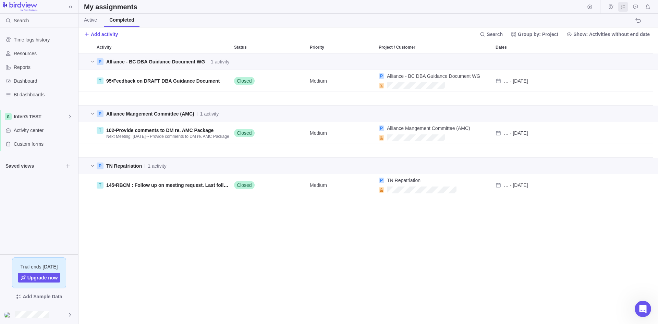
scroll to position [265, 574]
click at [98, 18] on link "Active" at bounding box center [90, 20] width 24 height 13
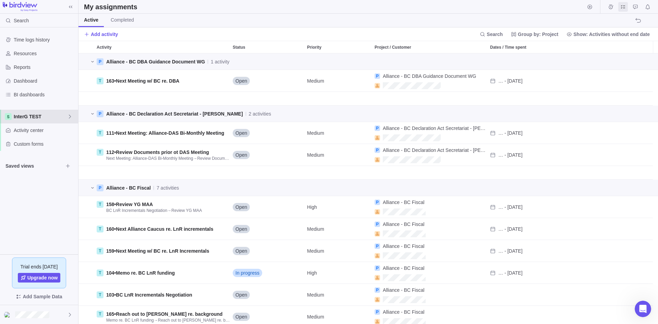
click at [26, 123] on div "InterG TEST" at bounding box center [39, 117] width 78 height 14
click at [26, 132] on span "InterG TEST" at bounding box center [39, 132] width 42 height 7
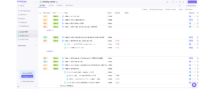
scroll to position [265, 574]
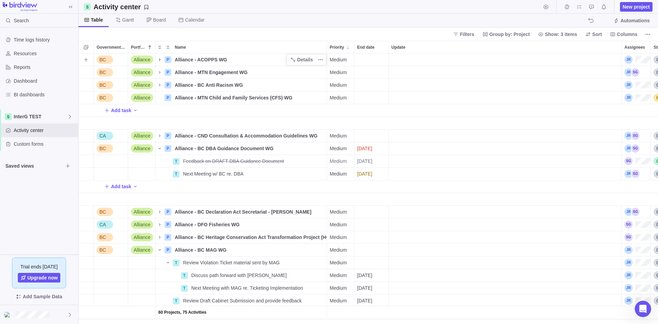
click at [158, 59] on icon "Name" at bounding box center [159, 59] width 5 height 5
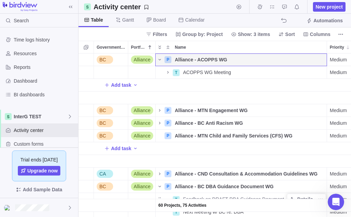
scroll to position [158, 267]
